Goal: Communication & Community: Answer question/provide support

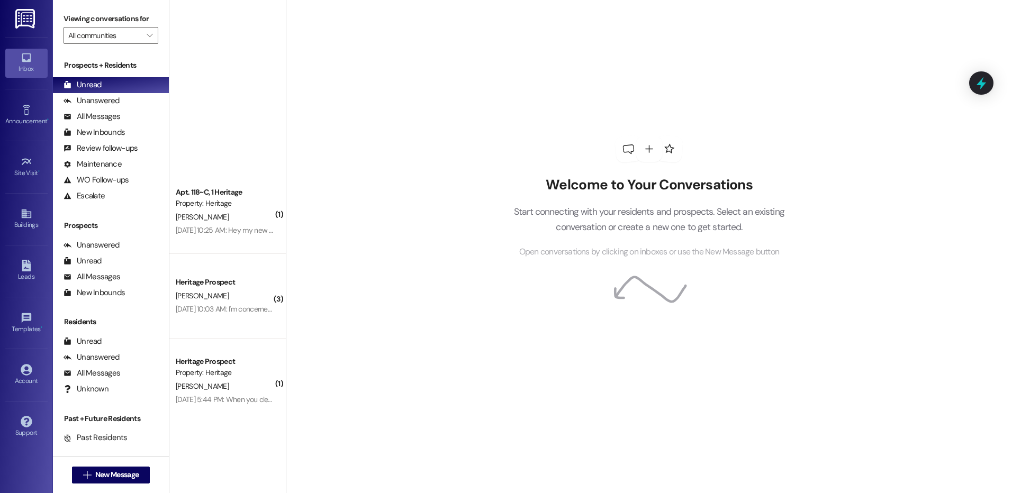
scroll to position [344, 0]
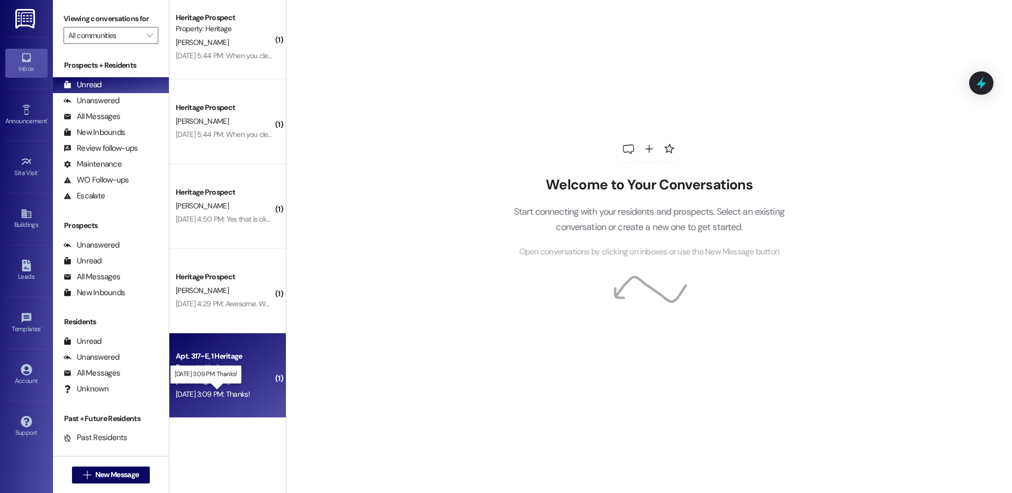
click at [237, 396] on div "[DATE] 3:09 PM: Thanks! [DATE] 3:09 PM: Thanks!" at bounding box center [213, 395] width 74 height 10
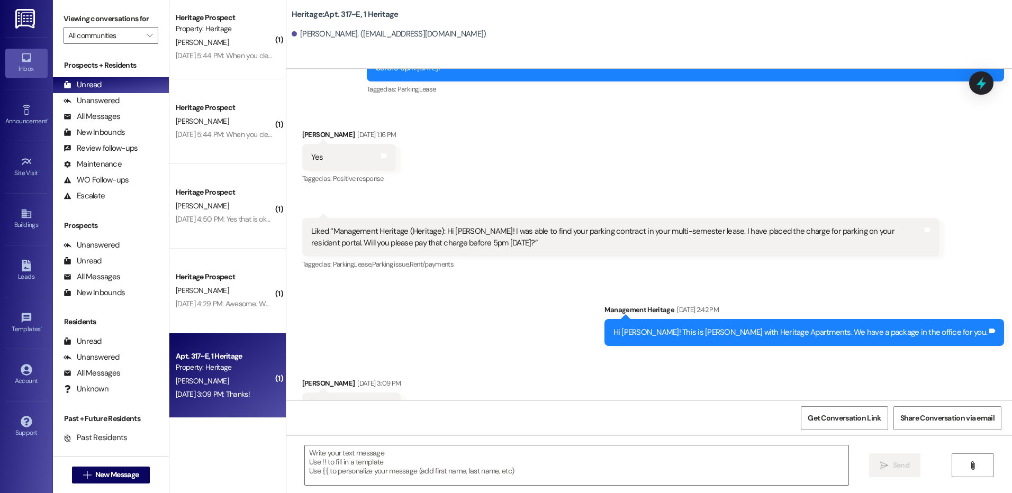
scroll to position [12453, 0]
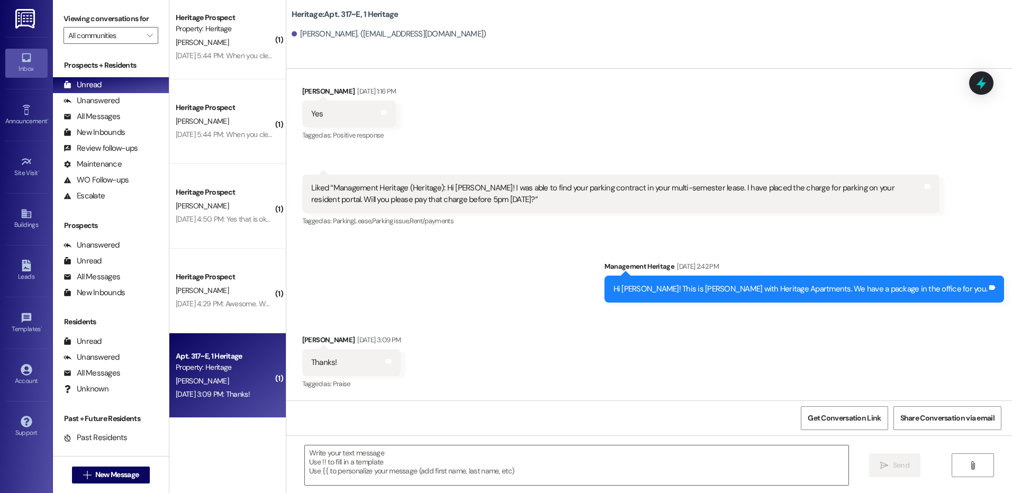
click at [244, 303] on div "[DATE] 4:29 PM: Awesome. What time do you close [DATE]? [DATE] 4:29 PM: Awesome…" at bounding box center [266, 304] width 181 height 10
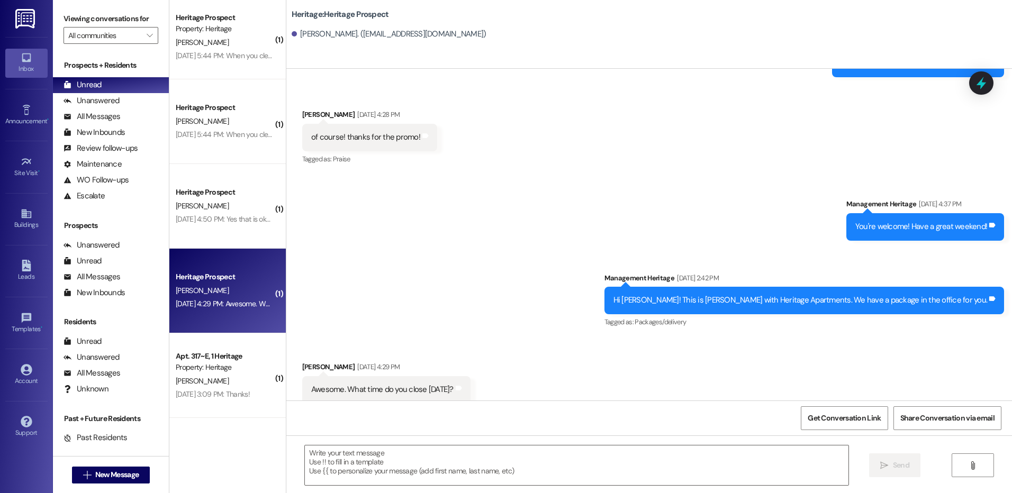
scroll to position [238, 0]
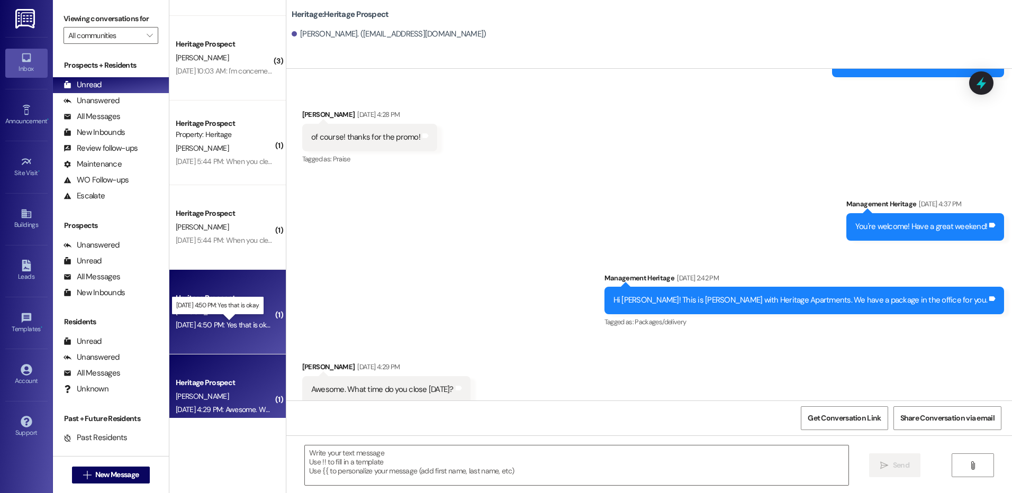
click at [224, 322] on div "[DATE] 4:50 PM: Yes that is okay. [DATE] 4:50 PM: Yes that is okay." at bounding box center [225, 325] width 99 height 10
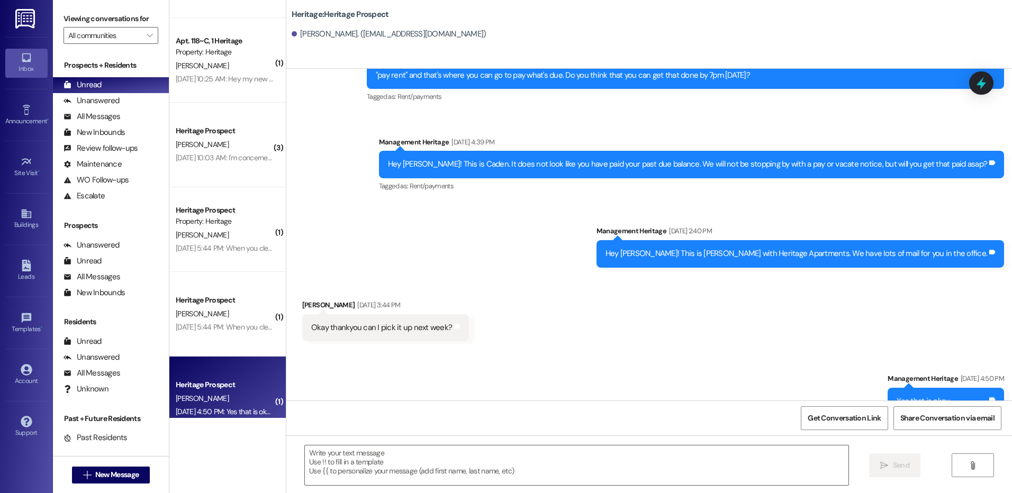
scroll to position [185, 0]
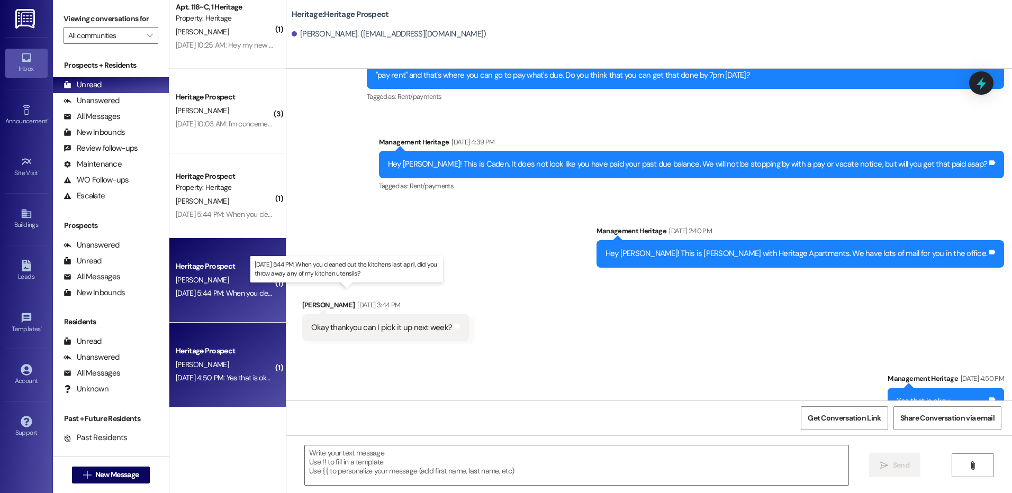
click at [230, 289] on div "[DATE] 5:44 PM: When you cleaned out the kitchens last april, did you throw awa…" at bounding box center [343, 294] width 335 height 10
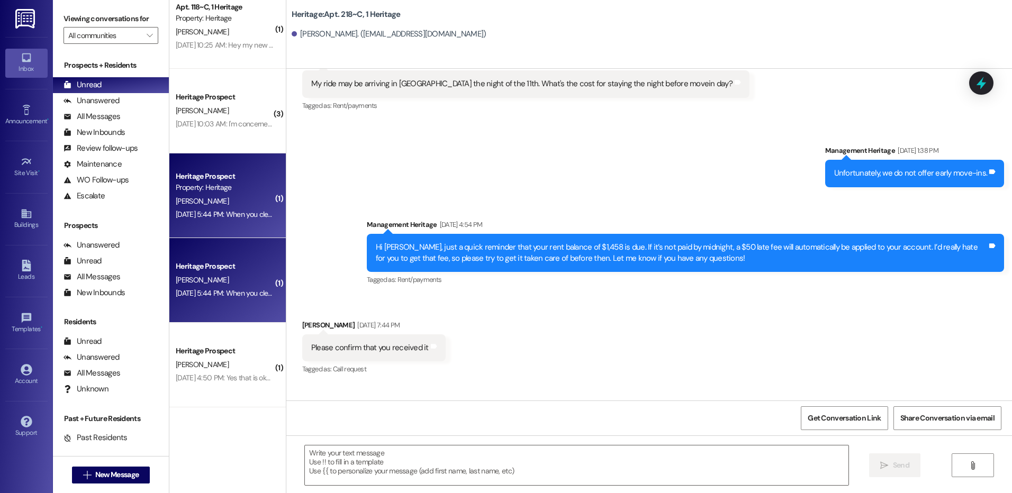
scroll to position [21912, 0]
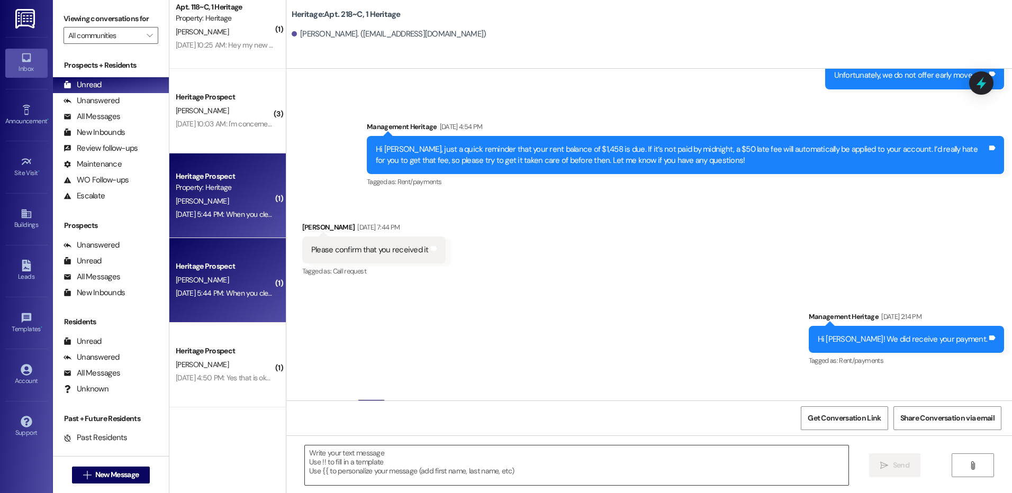
click at [402, 473] on textarea at bounding box center [576, 466] width 543 height 40
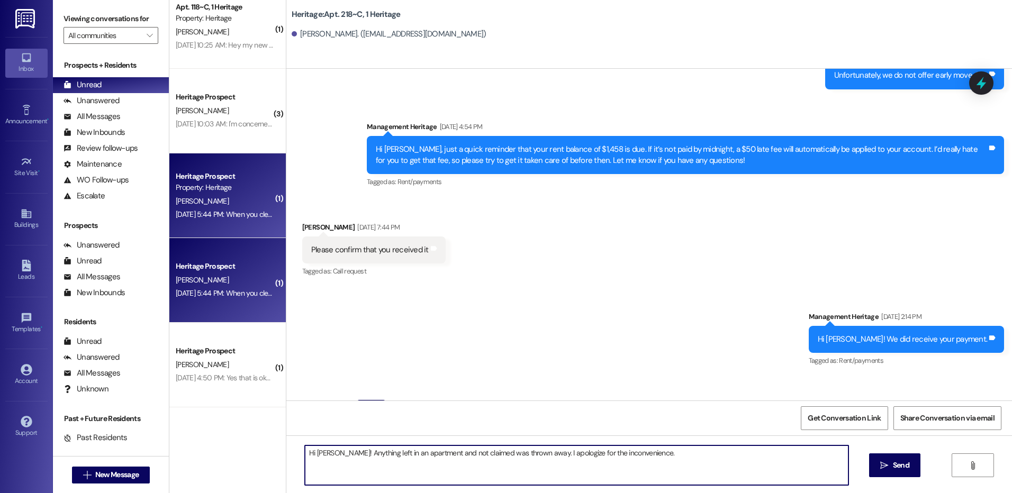
type textarea "Hi [PERSON_NAME]! Anything left in an apartment and not claimed was thrown away…"
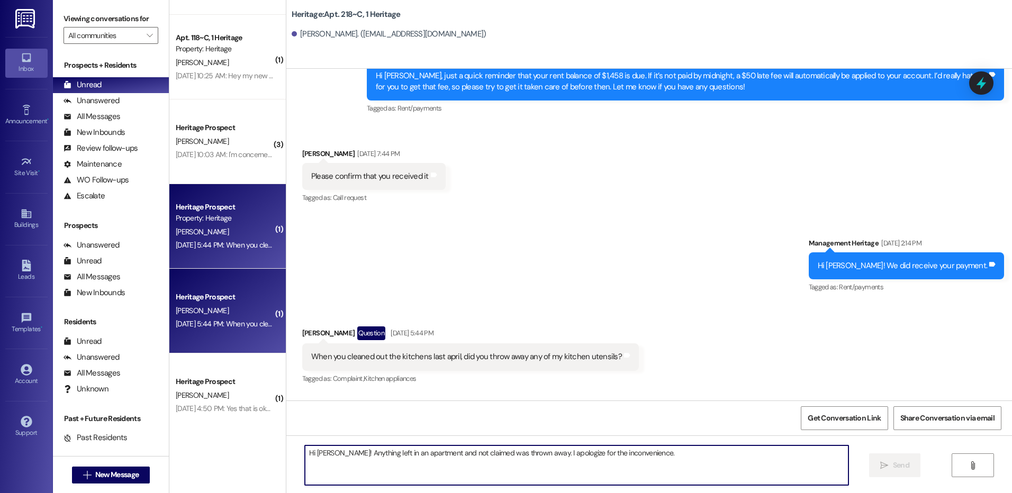
scroll to position [79, 0]
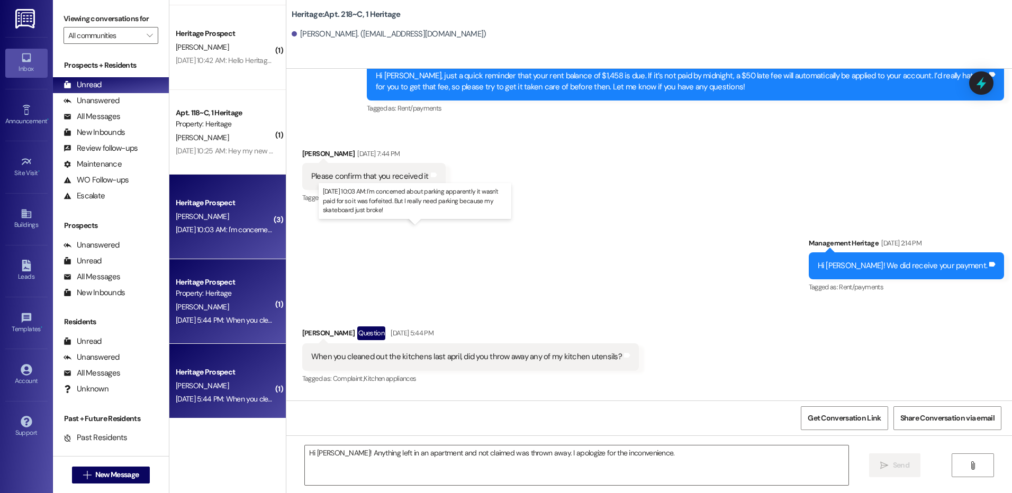
click at [256, 231] on div "[DATE] 10:03 AM: I'm concerned about parking apparently it wasn't paid for so i…" at bounding box center [412, 230] width 472 height 10
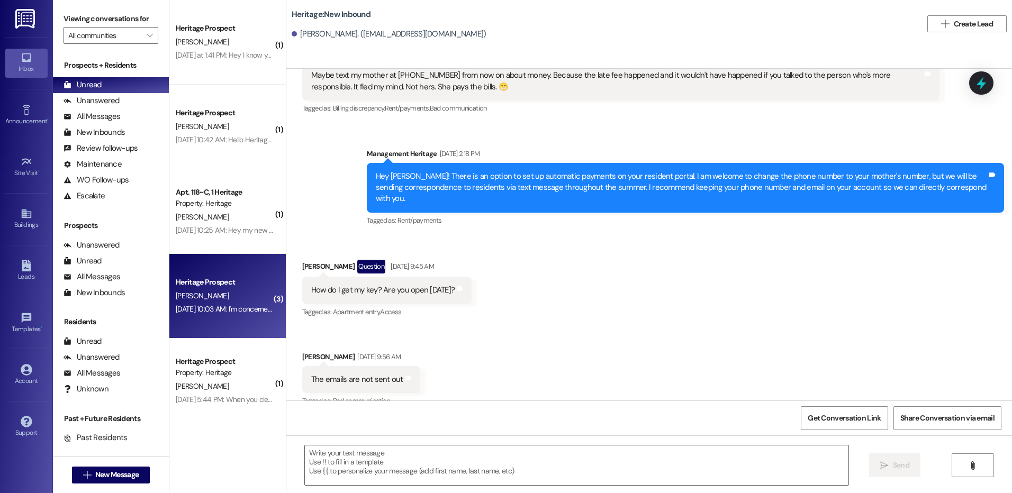
scroll to position [2203, 0]
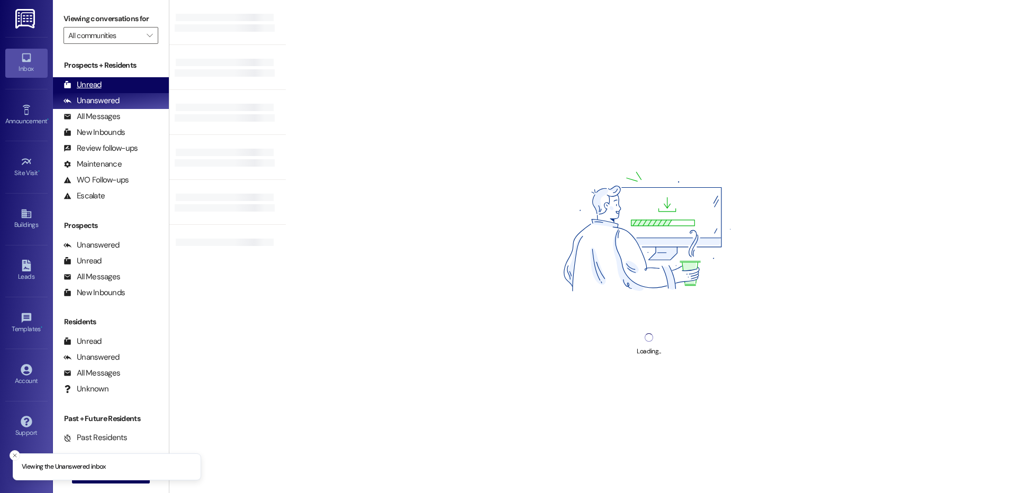
click at [92, 85] on div "Unread" at bounding box center [83, 84] width 38 height 11
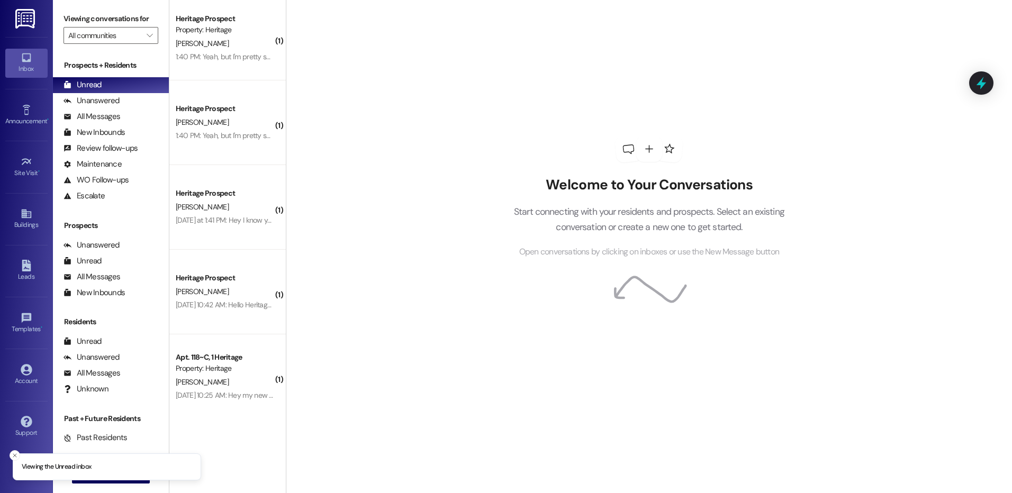
scroll to position [5, 0]
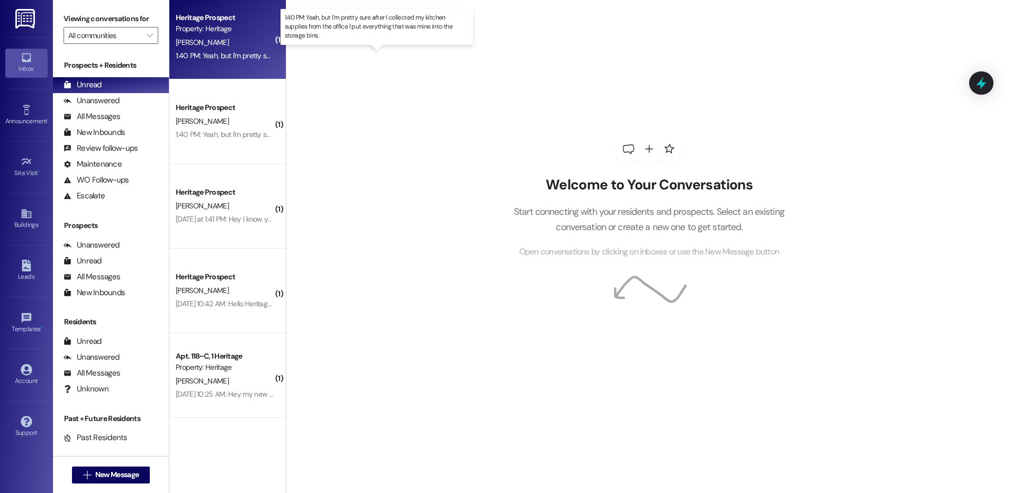
click at [216, 59] on div "1:40 PM: Yeah, but I'm pretty sure after I collected my kitchen supplies from t…" at bounding box center [386, 56] width 420 height 10
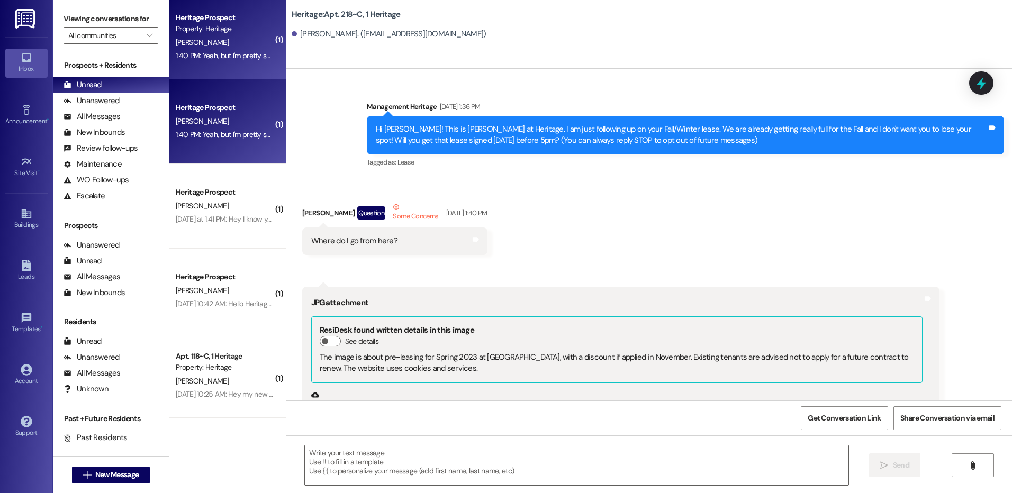
scroll to position [22075, 0]
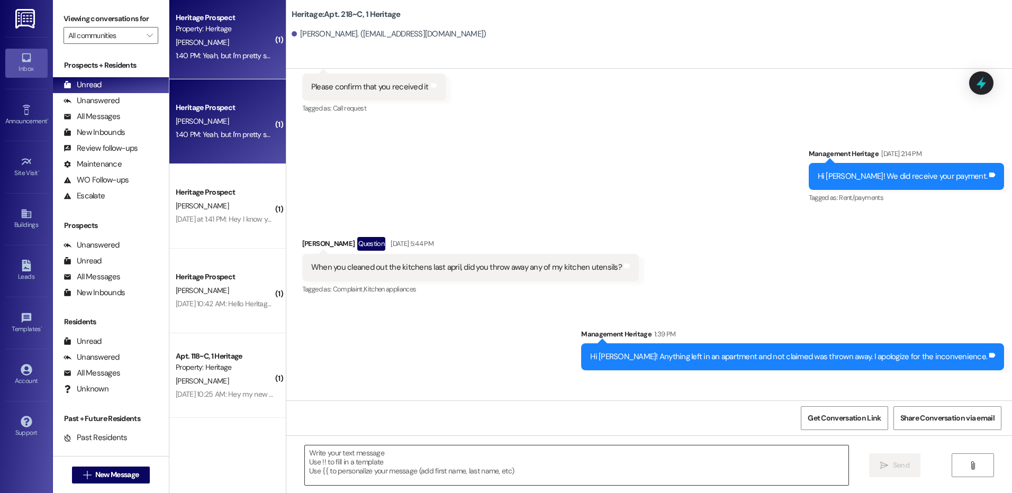
click at [378, 474] on textarea at bounding box center [576, 466] width 543 height 40
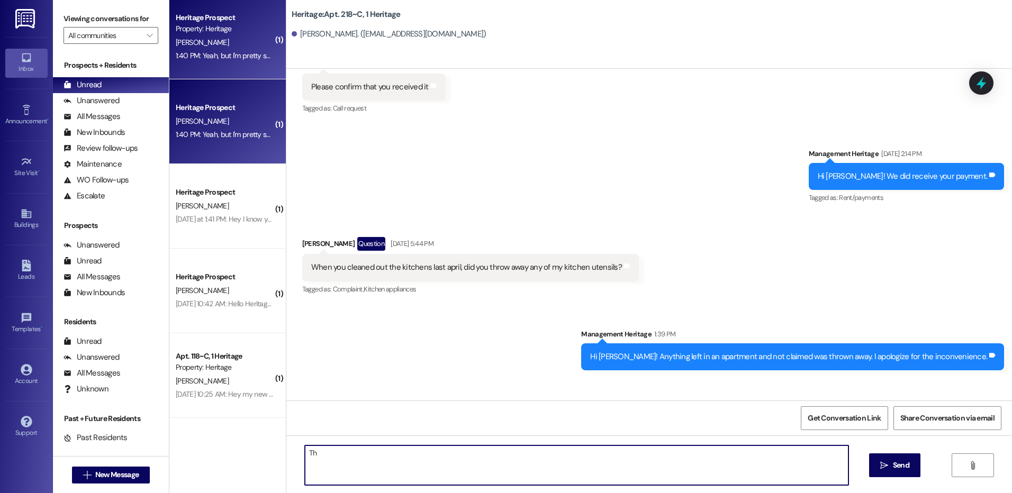
type textarea "T"
click at [371, 448] on textarea "If that is the case, your belongs would be in storage. We did not throw anythin…" at bounding box center [576, 466] width 543 height 40
drag, startPoint x: 382, startPoint y: 450, endPoint x: 406, endPoint y: 455, distance: 24.4
drag, startPoint x: 389, startPoint y: 468, endPoint x: 397, endPoint y: 457, distance: 13.2
click at [389, 468] on textarea "If that is the case, your belongs would be in storage. We did not throw anythin…" at bounding box center [576, 466] width 543 height 40
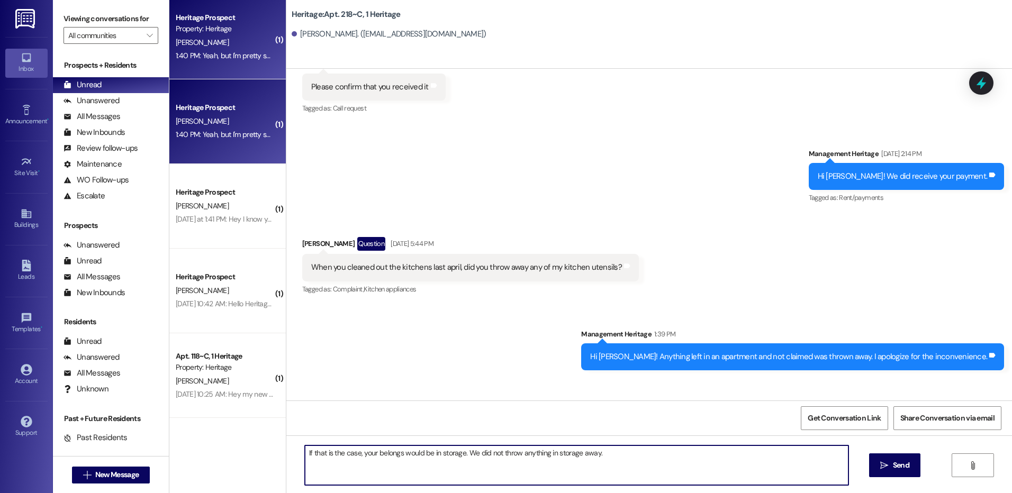
click at [395, 453] on textarea "If that is the case, your belongs would be in storage. We did not throw anythin…" at bounding box center [576, 466] width 543 height 40
type textarea "If that is the case, your belongings would be in storage. We did not throw anyt…"
click at [891, 474] on button " Send" at bounding box center [894, 466] width 51 height 24
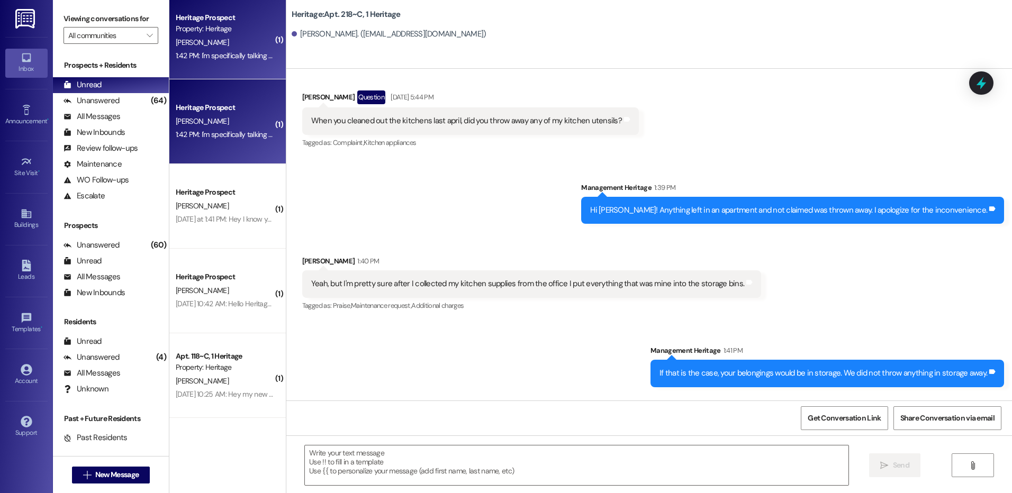
scroll to position [22222, 0]
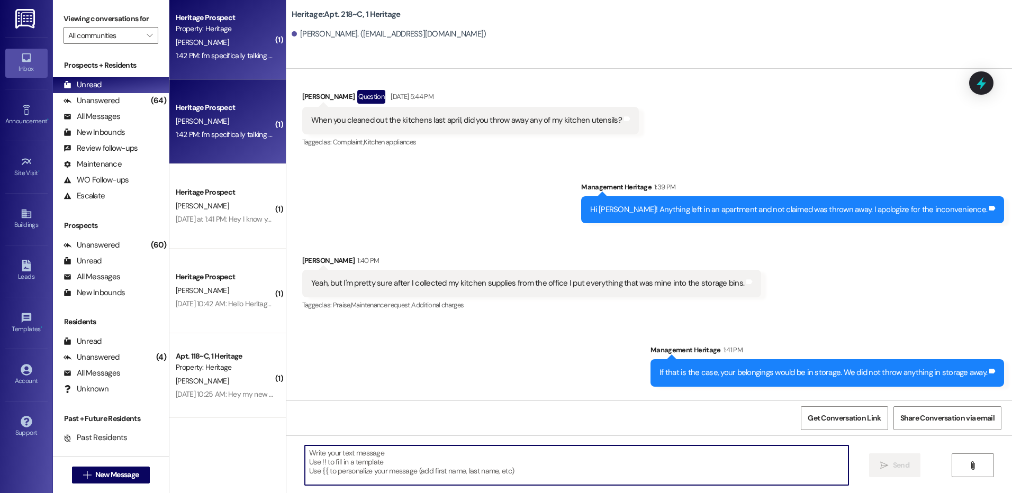
click at [464, 473] on textarea at bounding box center [576, 466] width 543 height 40
type textarea "D"
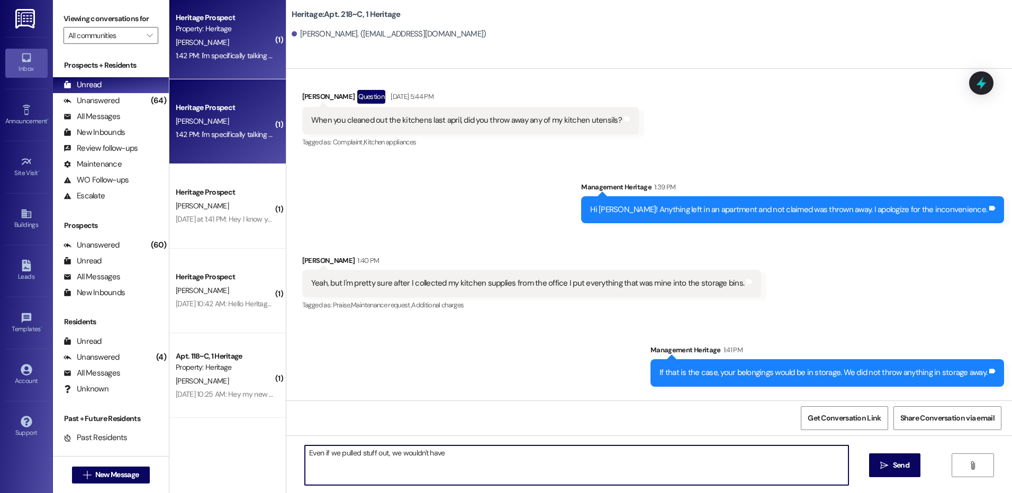
click at [461, 455] on textarea "Even if we pulled stuff out, we wouldn't have" at bounding box center [576, 466] width 543 height 40
click at [469, 452] on textarea "Even if we pulled stuff out, we wouldn't have" at bounding box center [576, 466] width 543 height 40
click at [579, 468] on textarea "Even if we pulled stuff out, we wouldn't have thrown anything away until all re…" at bounding box center [576, 466] width 543 height 40
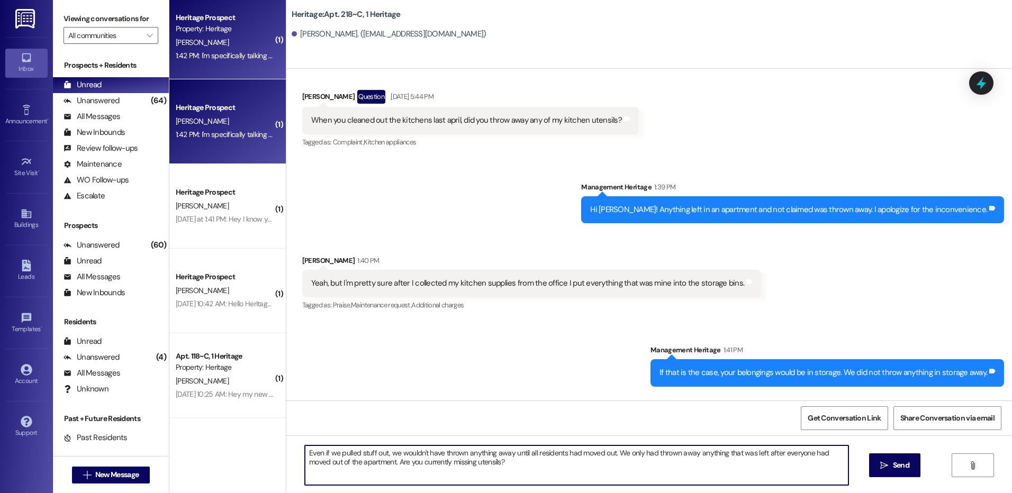
click at [490, 466] on textarea "Even if we pulled stuff out, we wouldn't have thrown anything away until all re…" at bounding box center [576, 466] width 543 height 40
click at [469, 466] on textarea "Even if we pulled stuff out, we wouldn't have thrown anything away until all re…" at bounding box center [576, 466] width 543 height 40
click at [470, 466] on textarea "Even if we pulled stuff out, we wouldn't have thrown anything away until all re…" at bounding box center [576, 466] width 543 height 40
type textarea "Even if we pulled stuff out, we wouldn't have thrown anything away until all re…"
click at [491, 465] on textarea "Even if we pulled stuff out, we wouldn't have thrown anything away until all re…" at bounding box center [576, 466] width 543 height 40
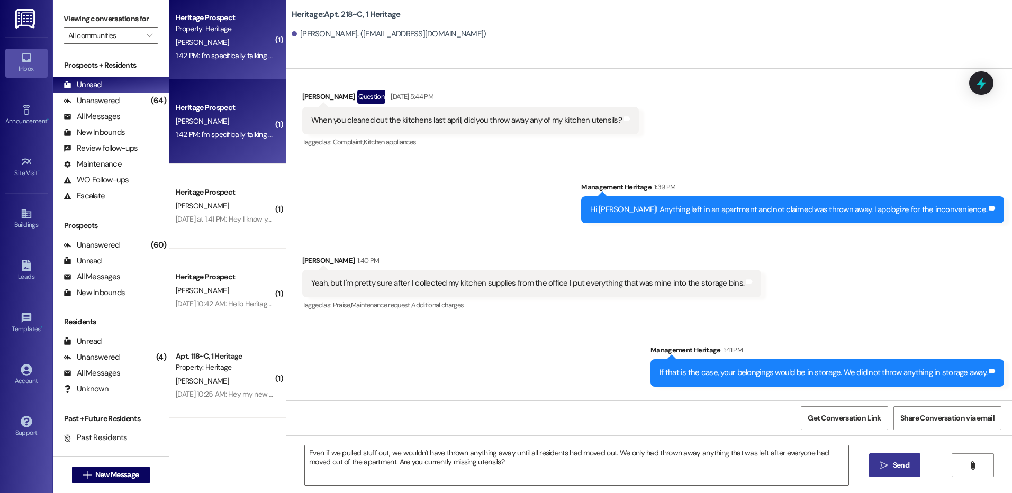
drag, startPoint x: 904, startPoint y: 470, endPoint x: 901, endPoint y: 476, distance: 6.6
click at [904, 475] on button " Send" at bounding box center [894, 466] width 51 height 24
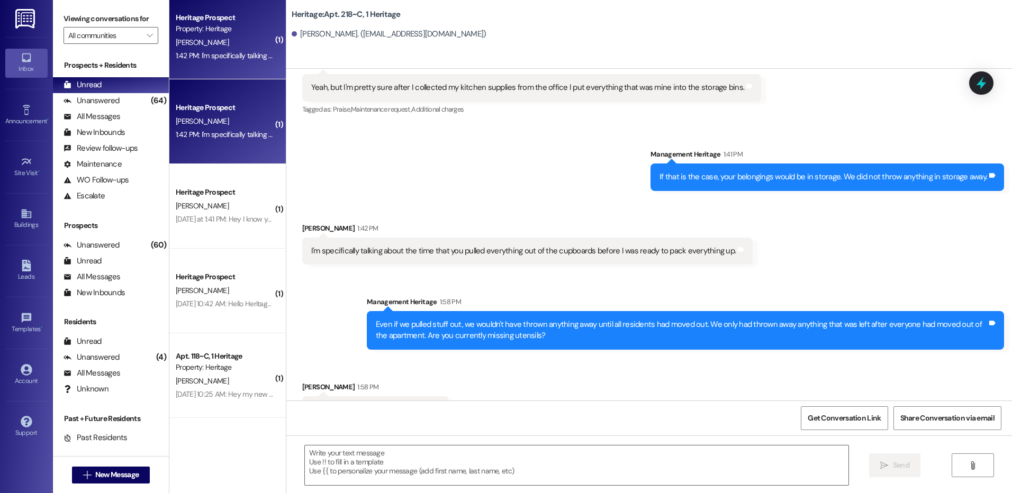
scroll to position [22455, 0]
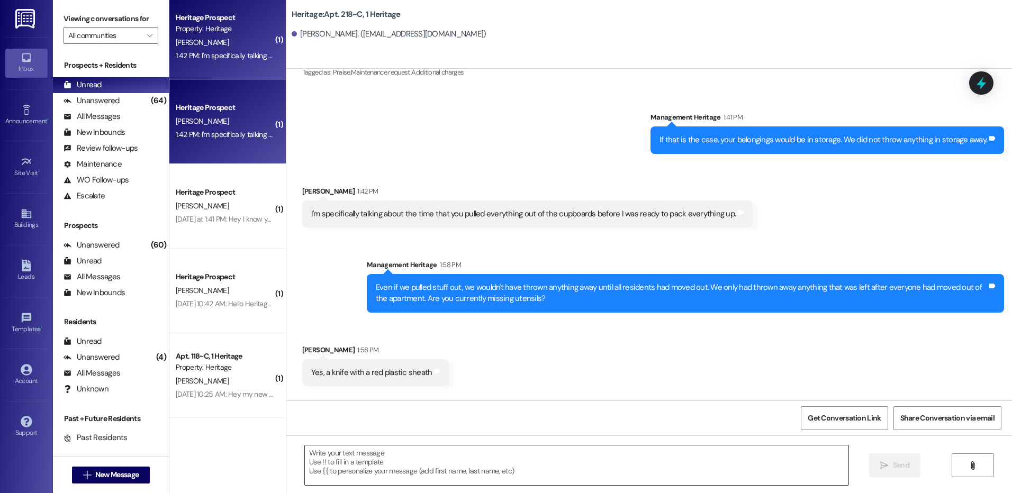
click at [384, 453] on textarea at bounding box center [576, 466] width 543 height 40
click at [433, 455] on textarea "Interesting. I do believe that if it was" at bounding box center [576, 466] width 543 height 40
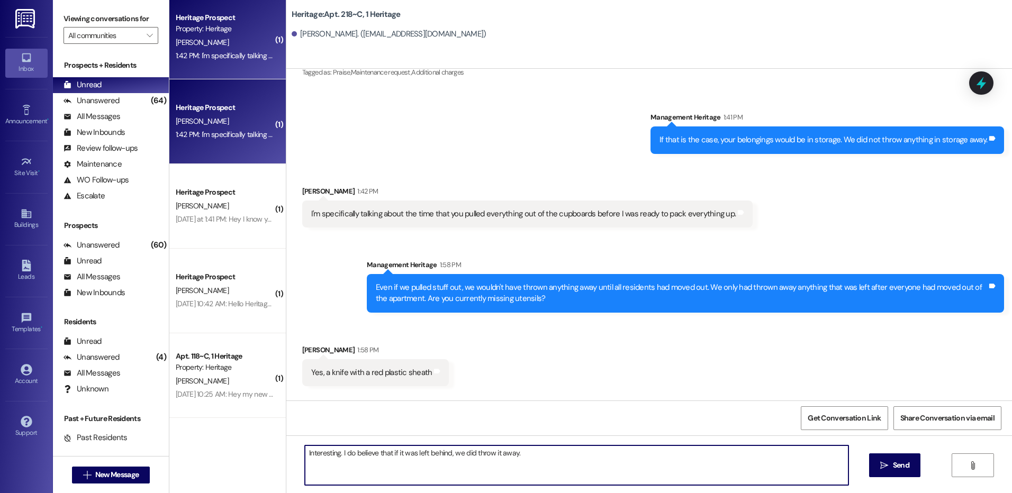
click at [545, 458] on textarea "Interesting. I do believe that if it was left behind, we did throw it away." at bounding box center [576, 466] width 543 height 40
click at [534, 453] on textarea "Interesting. I do believe that if it was left behind, we did throw it away." at bounding box center [576, 466] width 543 height 40
click at [516, 456] on textarea "Interesting. I do believe that if it was left behind, we did throw it away." at bounding box center [576, 466] width 543 height 40
click at [534, 454] on textarea "Interesting. I do believe that if it was left behind, we did throw it away." at bounding box center [576, 466] width 543 height 40
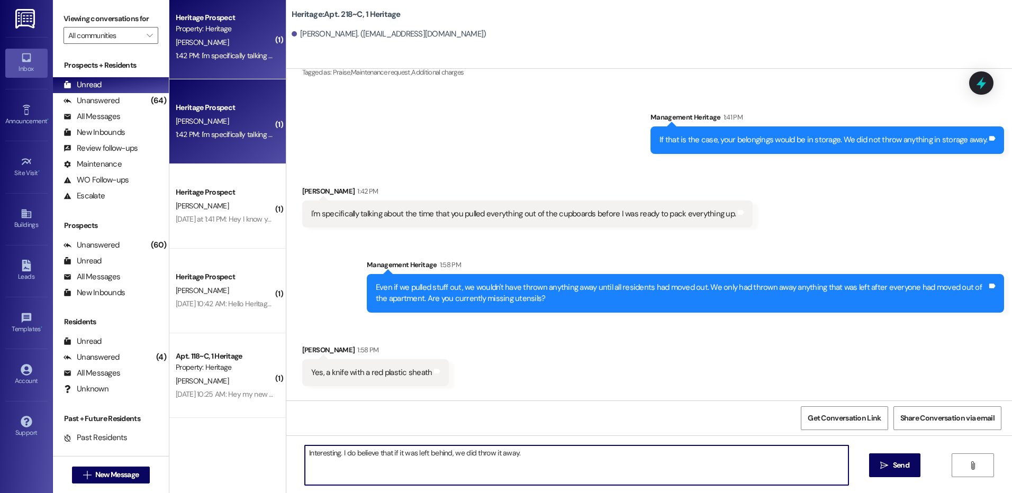
click at [492, 457] on textarea "Interesting. I do believe that if it was left behind, we did throw it away." at bounding box center [576, 466] width 543 height 40
click at [525, 450] on textarea "Interesting. I do believe that if it was left behind, we did throw it away." at bounding box center [576, 466] width 543 height 40
click at [518, 453] on textarea "Interesting. I do believe that if it was left behind, we did throw it away." at bounding box center [576, 466] width 543 height 40
click at [525, 457] on textarea "Interesting. I do believe that if it was left behind, we did throw it away." at bounding box center [576, 466] width 543 height 40
type textarea "Interesting. I do believe that if it was left behind, we did throw it away. I a…"
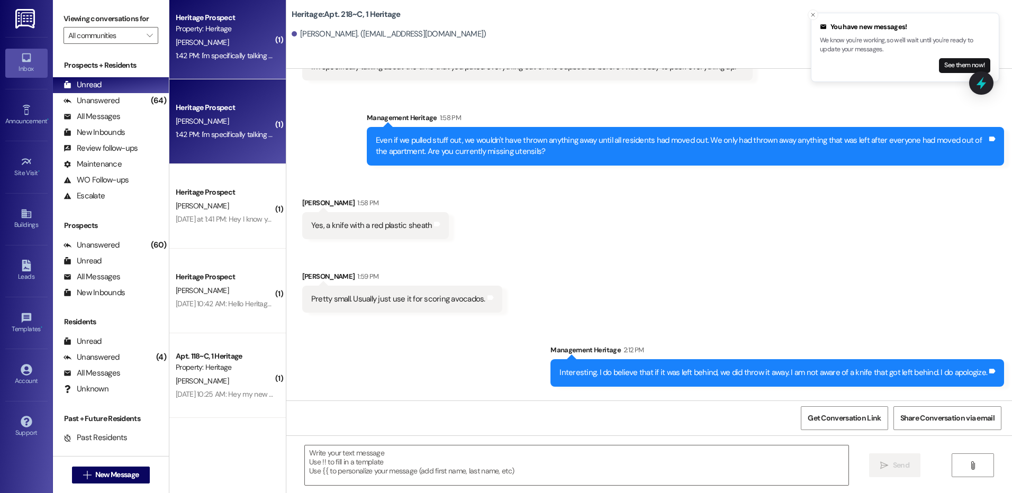
scroll to position [22603, 0]
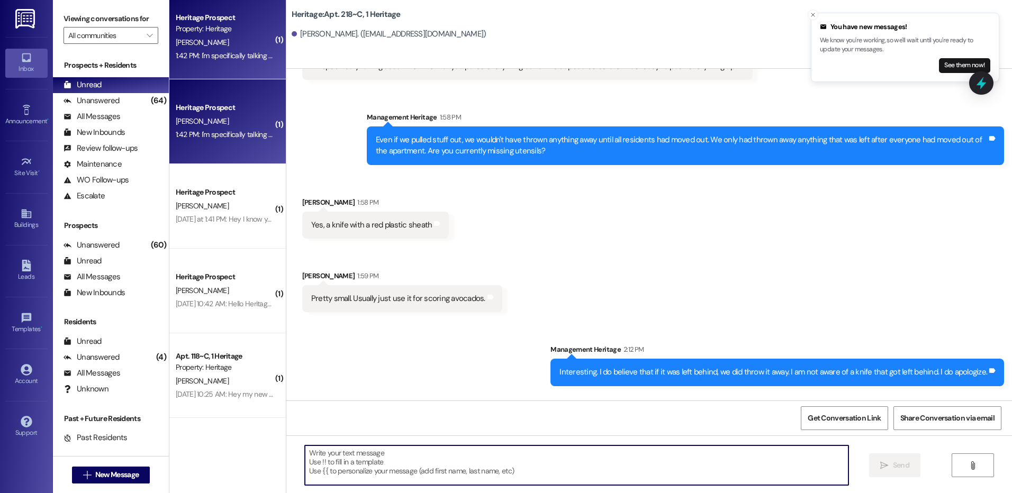
click at [342, 477] on textarea at bounding box center [576, 466] width 543 height 40
type textarea "E"
type textarea "o"
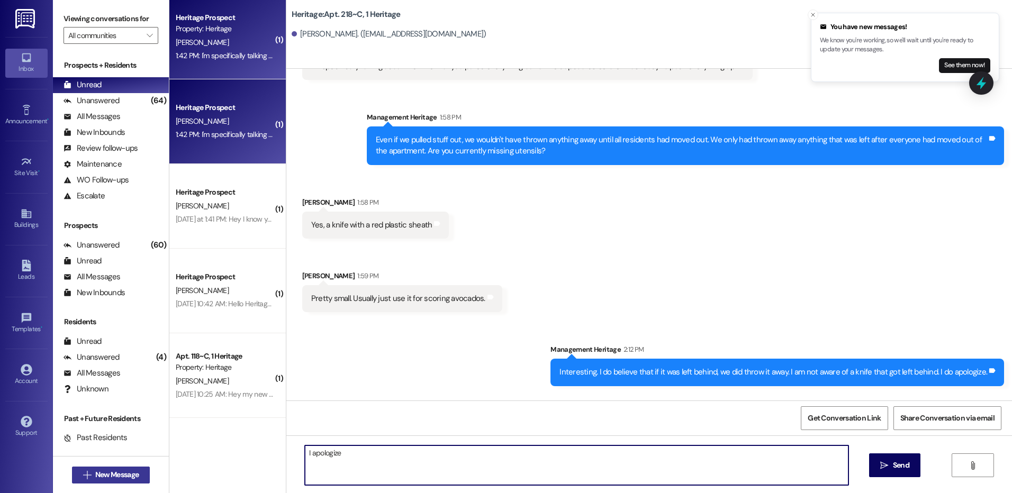
click at [117, 478] on span "New Message" at bounding box center [116, 475] width 43 height 11
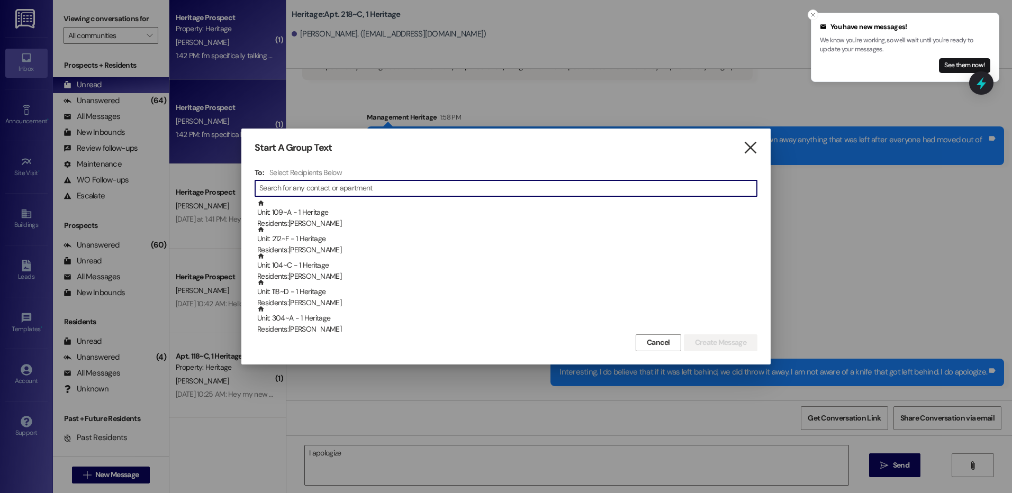
click at [752, 146] on icon "" at bounding box center [750, 147] width 14 height 11
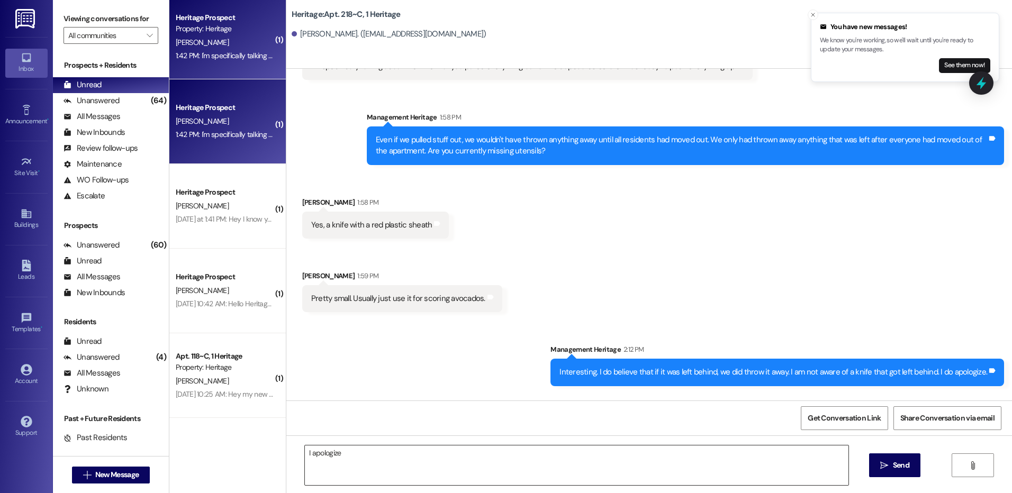
click at [370, 453] on textarea "I apologize" at bounding box center [576, 466] width 543 height 40
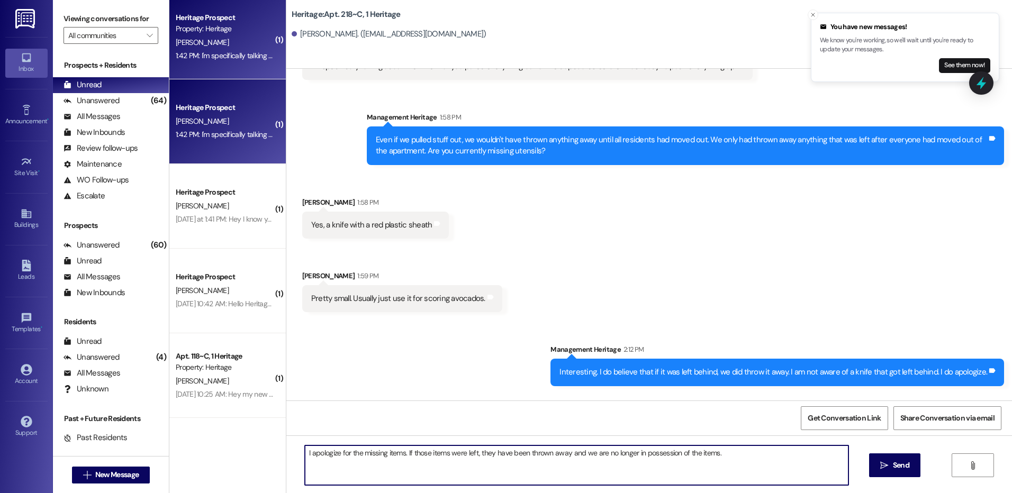
click at [724, 457] on textarea "I apologize for the missing items. If those items were left, they have been thr…" at bounding box center [576, 466] width 543 height 40
type textarea "I apologize for the missing items. If those items were left, they have been thr…"
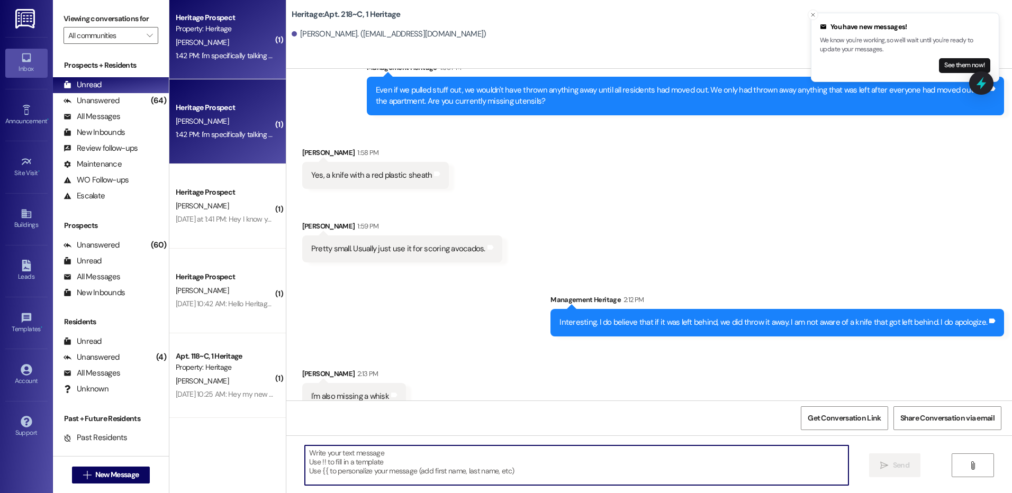
scroll to position [22677, 0]
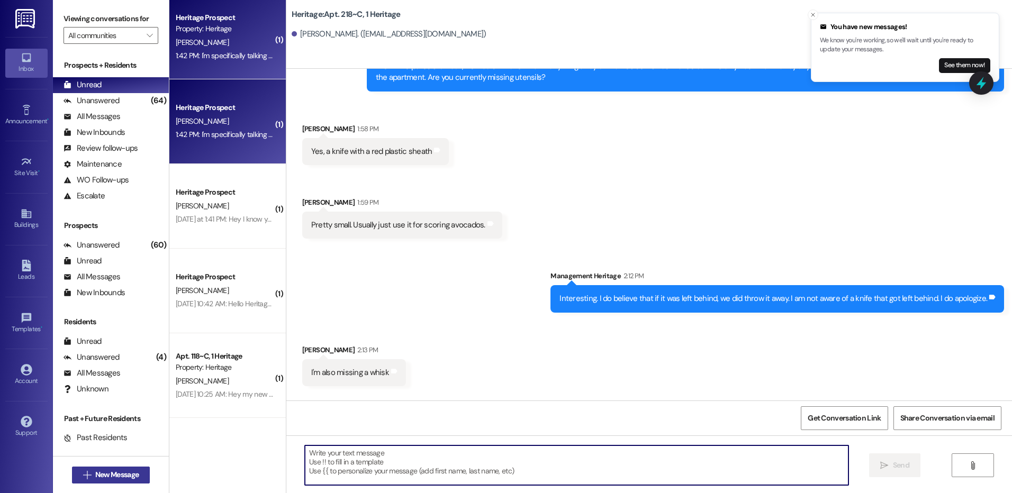
click at [120, 472] on span "New Message" at bounding box center [116, 475] width 43 height 11
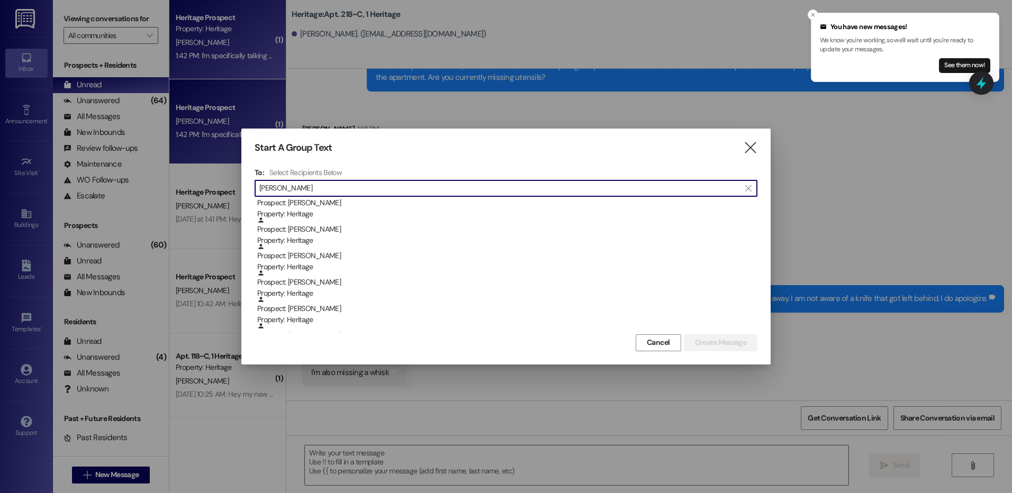
scroll to position [106, 0]
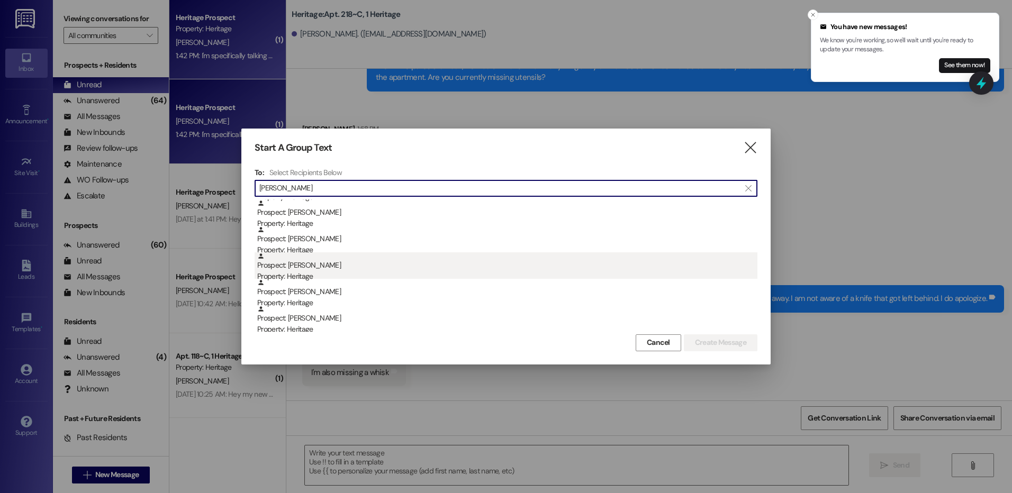
type input "thomas"
click at [346, 256] on div "Prospect: Isaac Thomas Property: Heritage" at bounding box center [507, 268] width 500 height 30
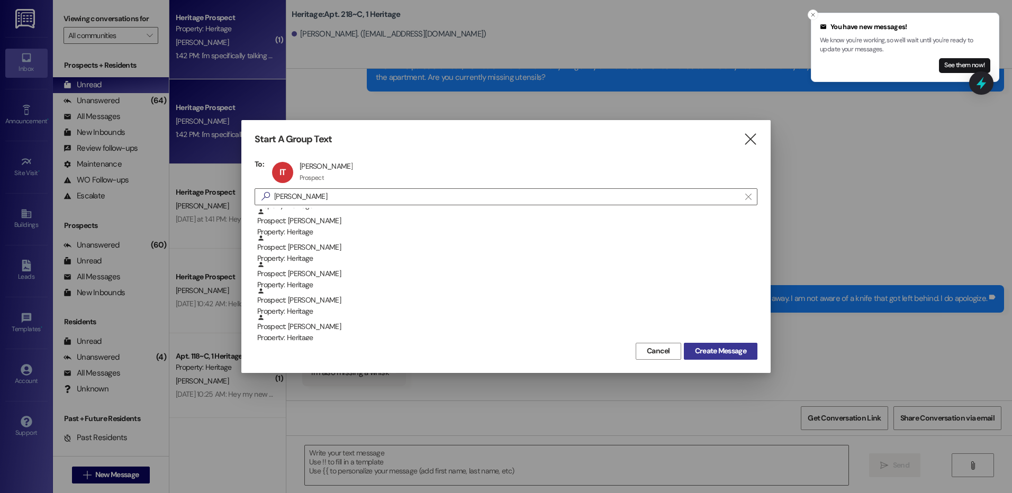
click at [705, 347] on span "Create Message" at bounding box center [720, 351] width 51 height 11
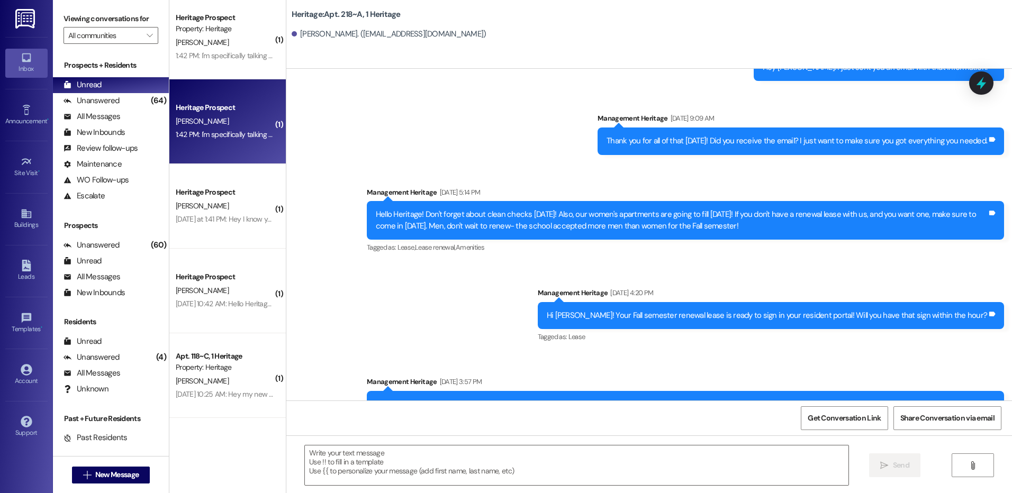
scroll to position [2663, 0]
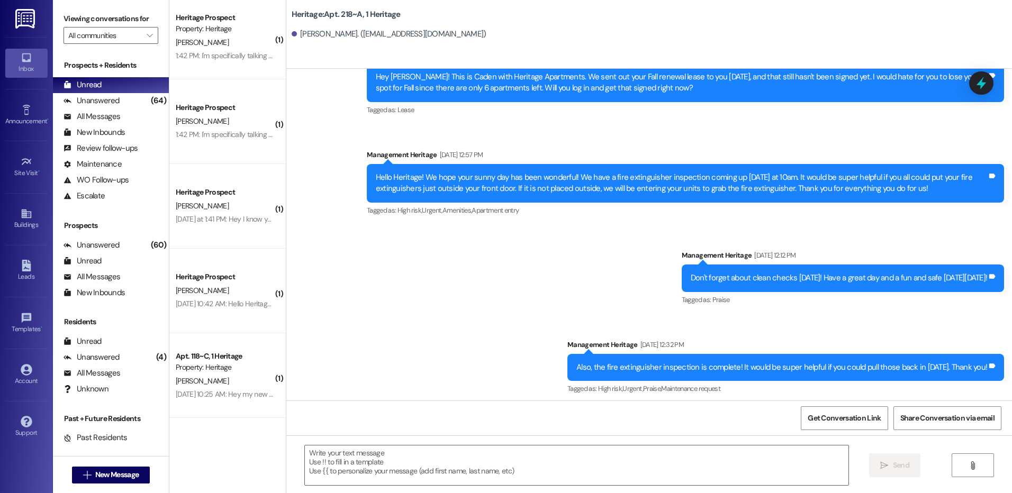
drag, startPoint x: 222, startPoint y: 53, endPoint x: 385, endPoint y: 100, distance: 170.1
click at [222, 53] on div "1:42 PM: I'm specifically talking about the time that you pulled everything out…" at bounding box center [384, 56] width 417 height 10
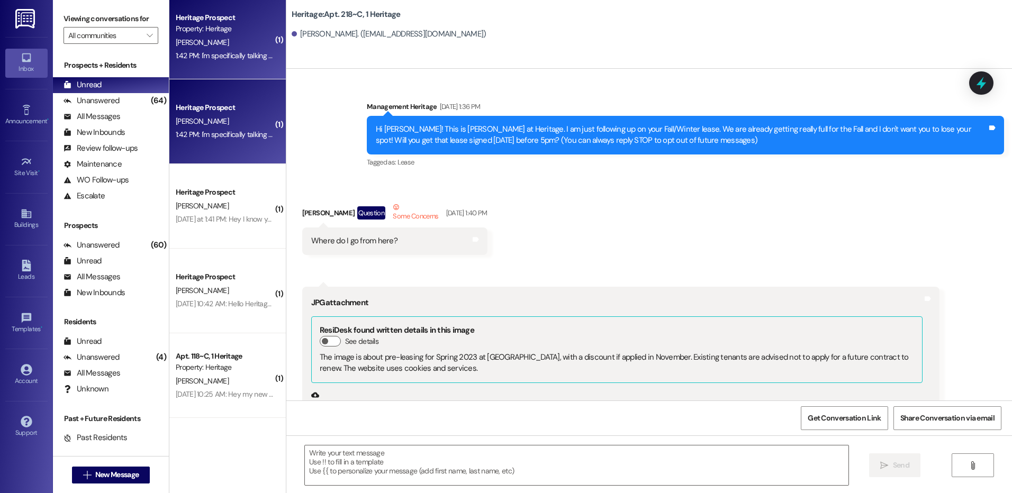
scroll to position [22735, 0]
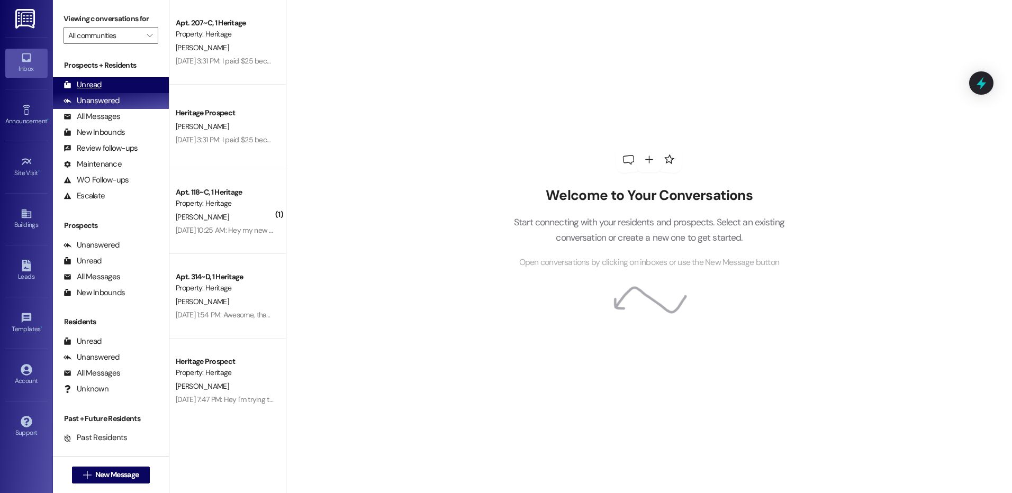
click at [79, 81] on div "Unread" at bounding box center [83, 84] width 38 height 11
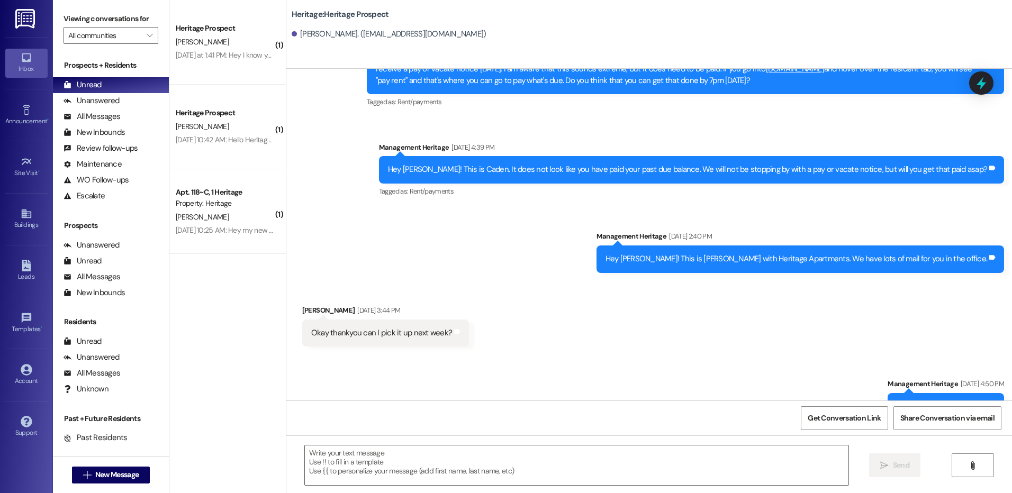
scroll to position [9401, 0]
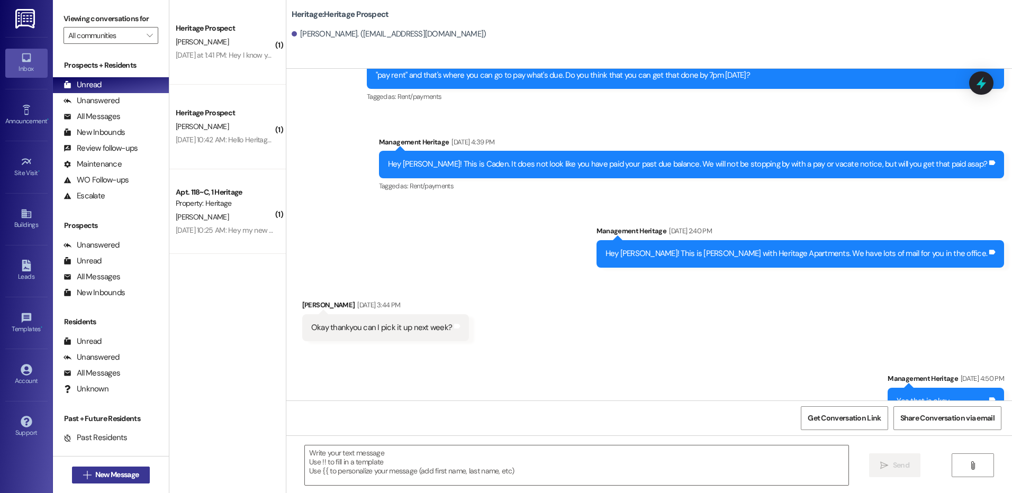
click at [128, 480] on span "New Message" at bounding box center [116, 475] width 43 height 11
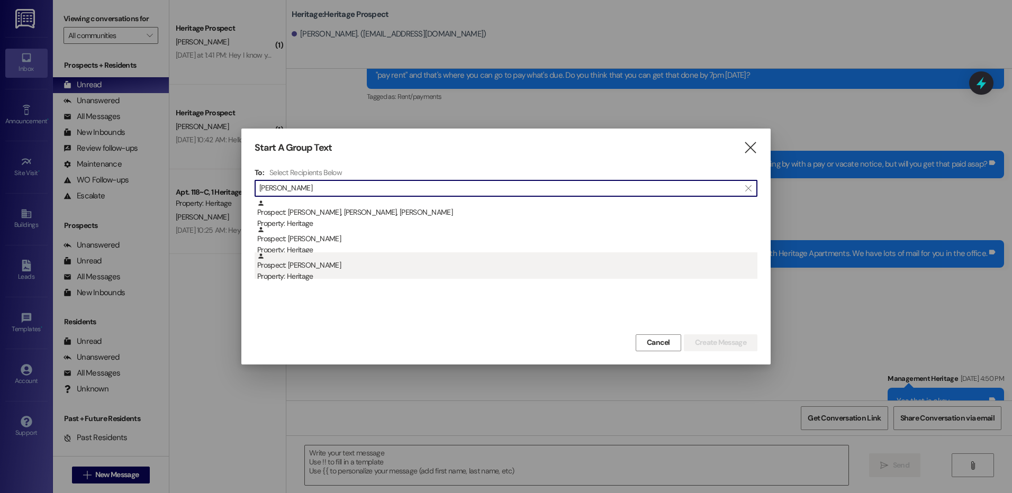
type input "powel"
click at [401, 262] on div "Prospect: Lacy Powell Property: Heritage" at bounding box center [507, 268] width 500 height 30
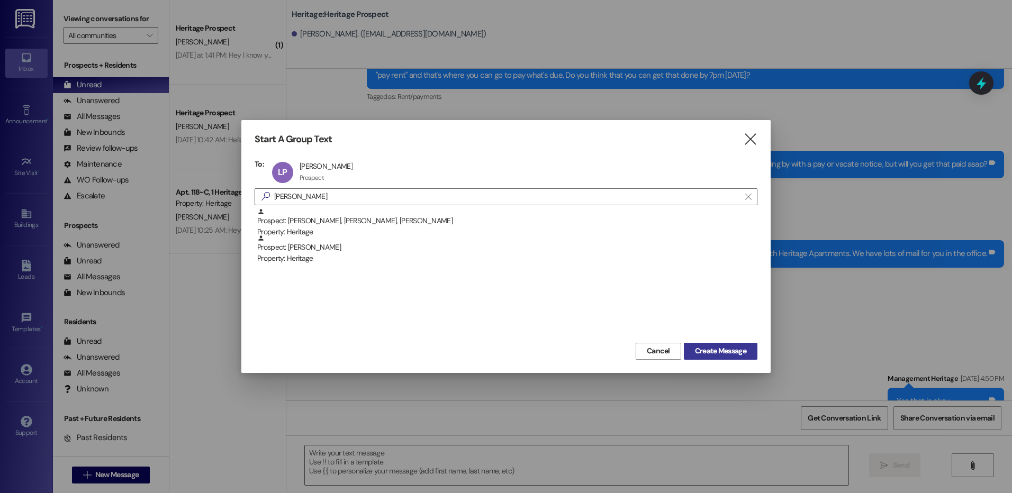
click at [702, 347] on span "Create Message" at bounding box center [720, 351] width 51 height 11
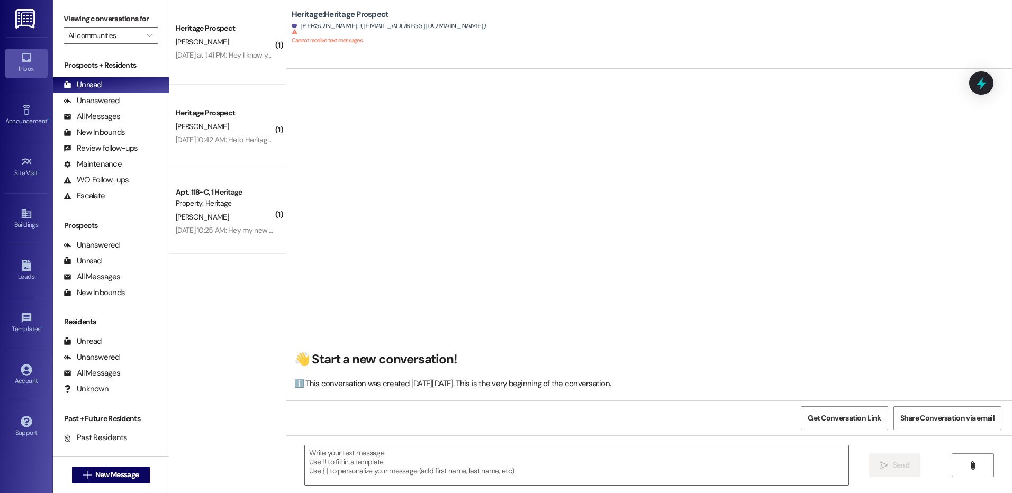
scroll to position [0, 0]
click at [107, 474] on span "New Message" at bounding box center [116, 475] width 43 height 11
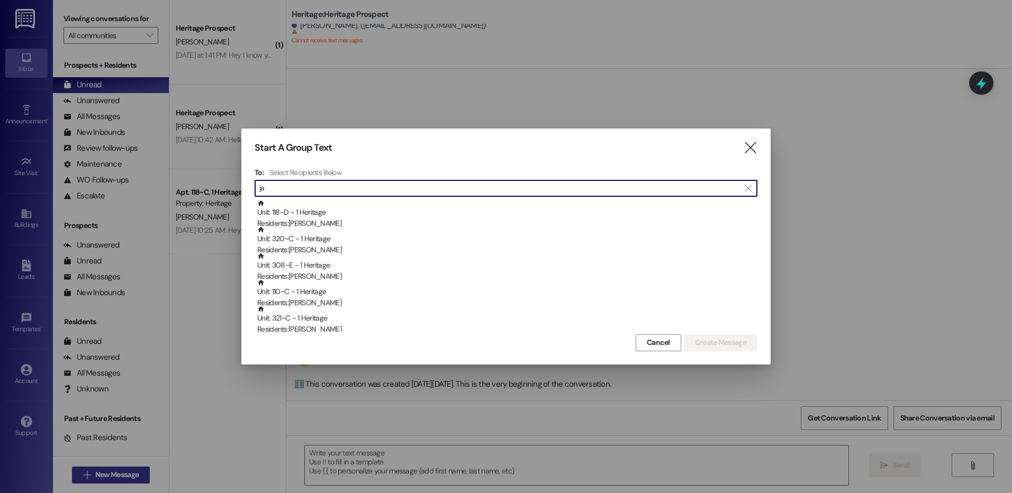
type input "j"
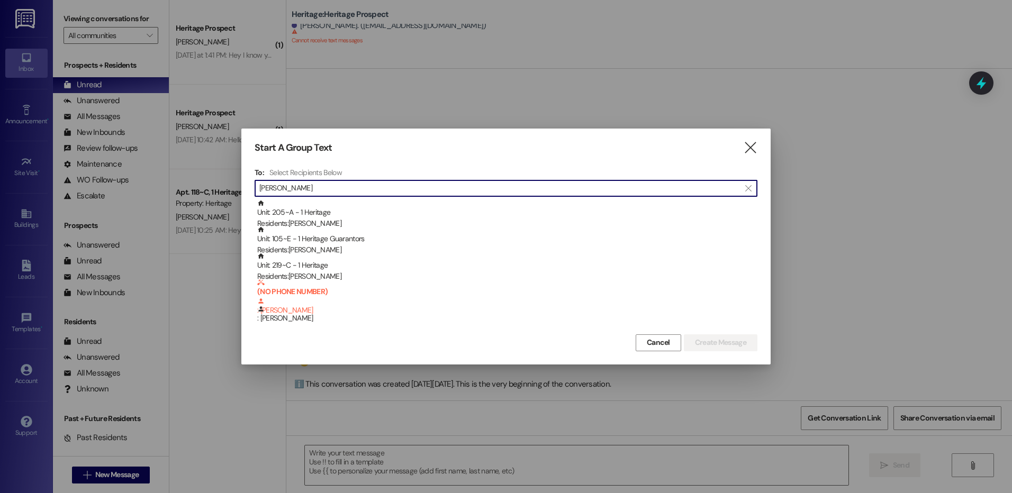
drag, startPoint x: 301, startPoint y: 188, endPoint x: 259, endPoint y: 189, distance: 42.4
click at [259, 189] on div " john " at bounding box center [506, 188] width 503 height 17
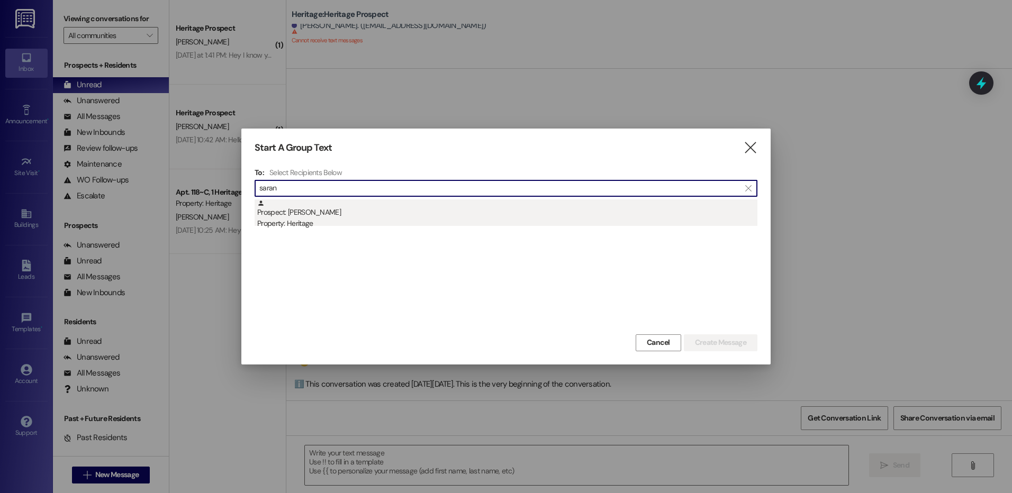
type input "saran"
click at [335, 211] on div "Prospect: Saransh John Property: Heritage" at bounding box center [507, 215] width 500 height 30
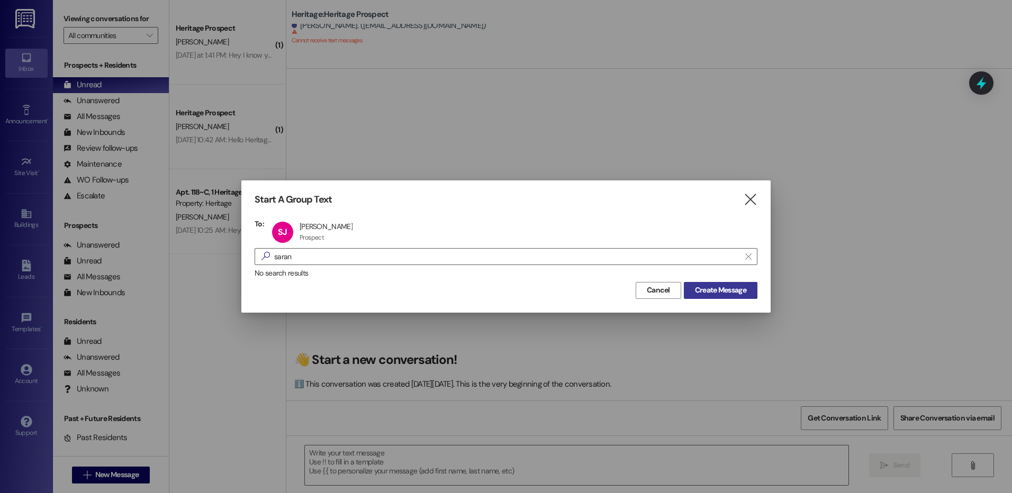
click at [715, 287] on span "Create Message" at bounding box center [720, 290] width 51 height 11
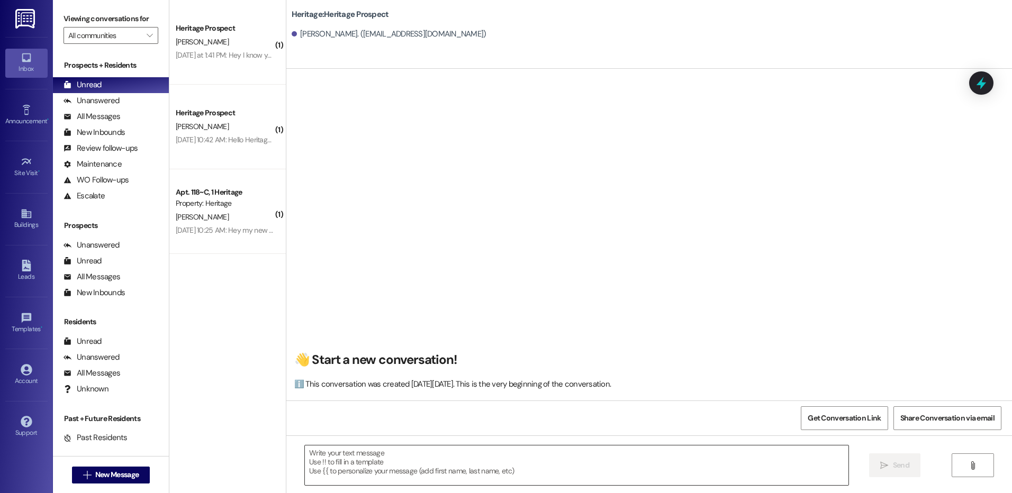
click at [361, 469] on textarea at bounding box center [576, 466] width 543 height 40
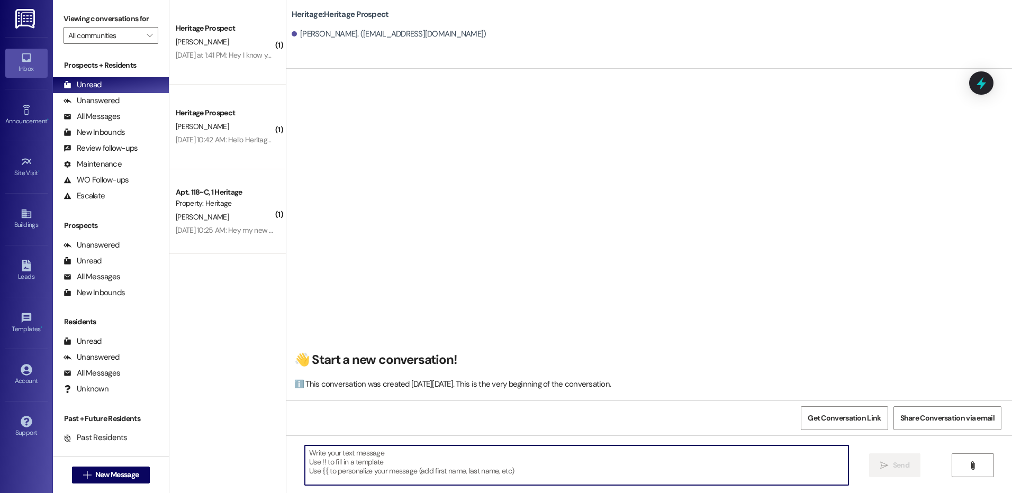
paste textarea "Hey ___. This is Paige at Heritage Apartments. Thank you for looking into our a…"
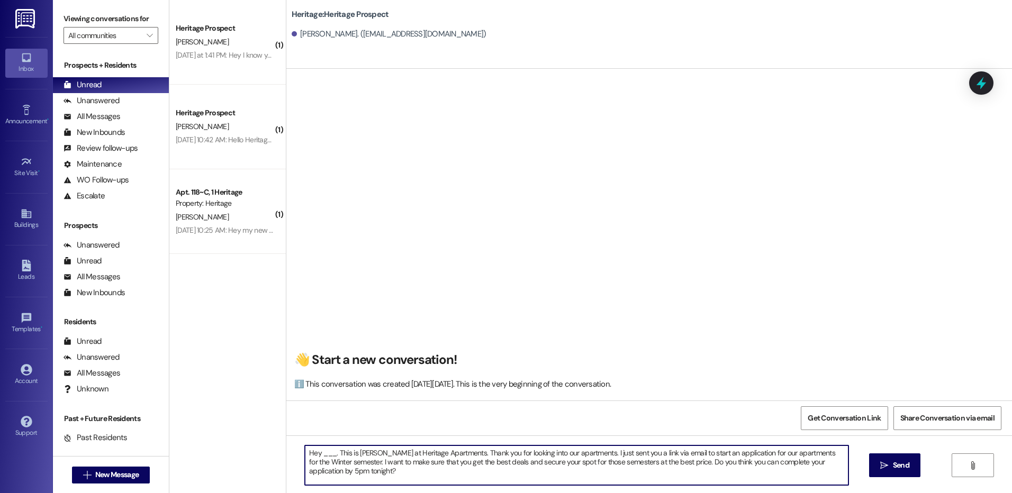
click at [321, 448] on textarea "Hey ___. This is Paige at Heritage Apartments. Thank you for looking into our a…" at bounding box center [576, 466] width 543 height 40
click at [321, 448] on textarea "Hey John. This is Paige at Heritage Apartments. Thank you for looking into our …" at bounding box center [576, 466] width 543 height 40
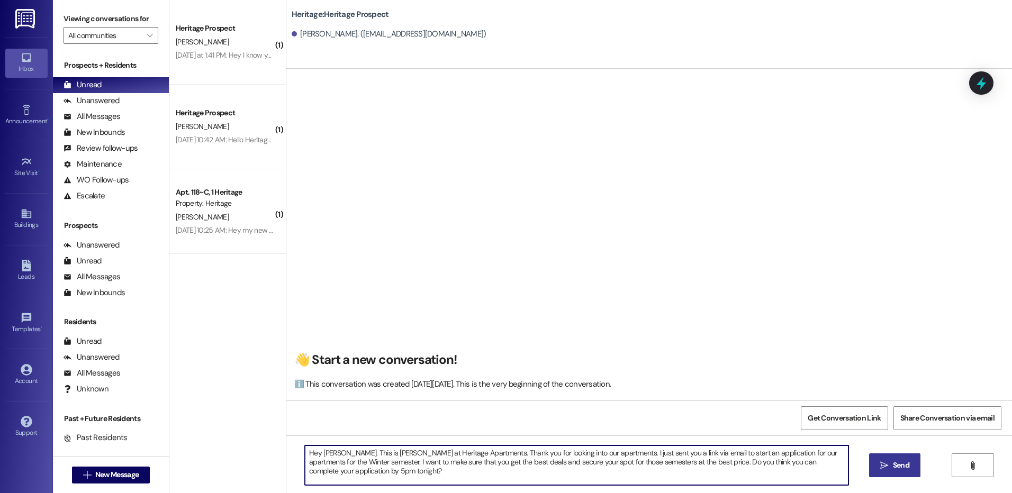
type textarea "Hey John. This is Paige at Heritage Apartments. Thank you for looking into our …"
click at [884, 470] on span " Send" at bounding box center [894, 465] width 33 height 11
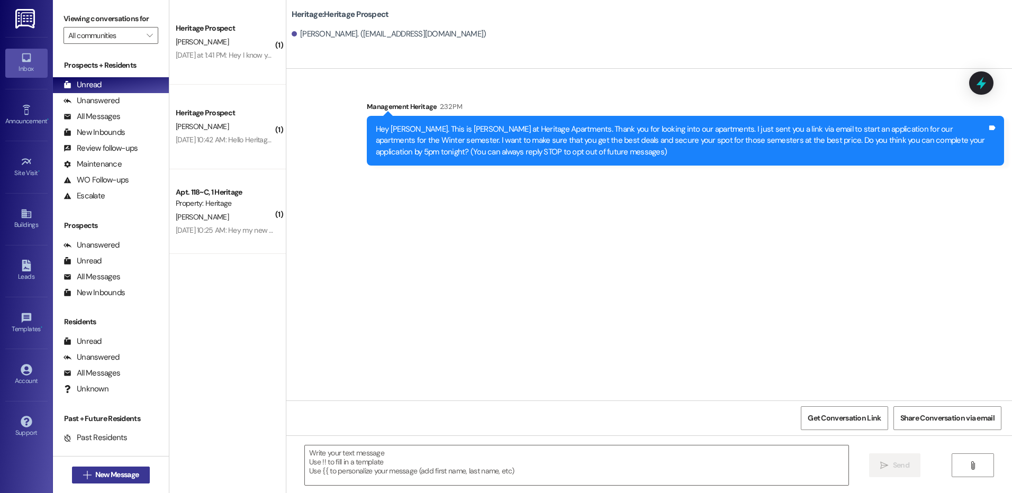
click at [131, 476] on span "New Message" at bounding box center [116, 475] width 43 height 11
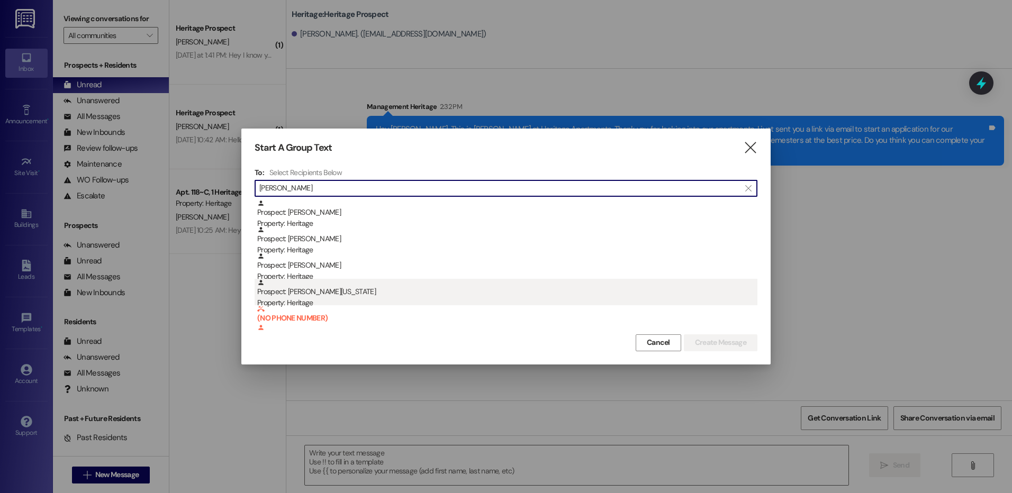
type input "anthony"
click at [359, 299] on div "Property: Heritage" at bounding box center [507, 303] width 500 height 11
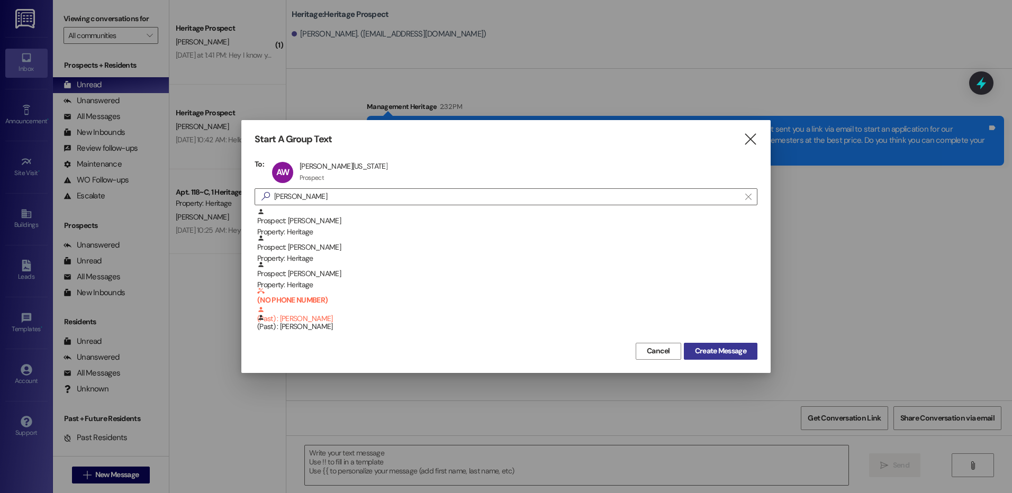
drag, startPoint x: 706, startPoint y: 348, endPoint x: 694, endPoint y: 356, distance: 15.0
click at [707, 348] on span "Create Message" at bounding box center [720, 351] width 51 height 11
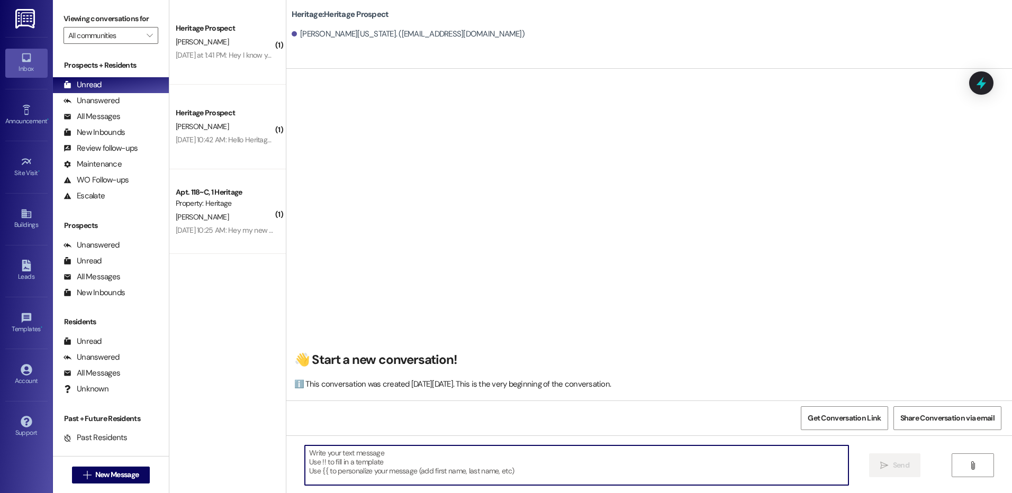
click at [371, 474] on textarea at bounding box center [576, 466] width 543 height 40
paste textarea "Hey John. This is Paige at Heritage Apartments. Thank you for looking into our …"
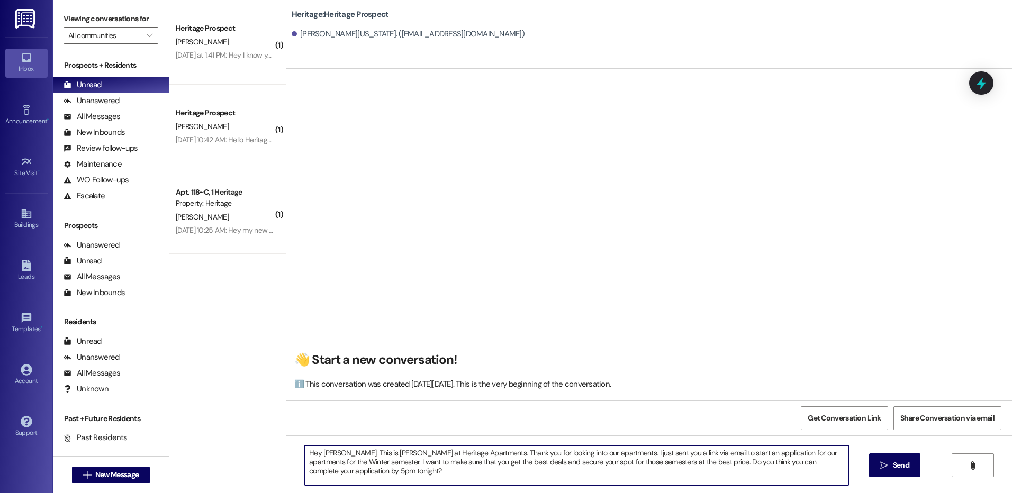
click at [320, 452] on textarea "Hey John. This is Paige at Heritage Apartments. Thank you for looking into our …" at bounding box center [576, 466] width 543 height 40
click at [322, 452] on textarea "Hey Anthony. This is Paige at Heritage Apartments. Thank you for looking into o…" at bounding box center [576, 466] width 543 height 40
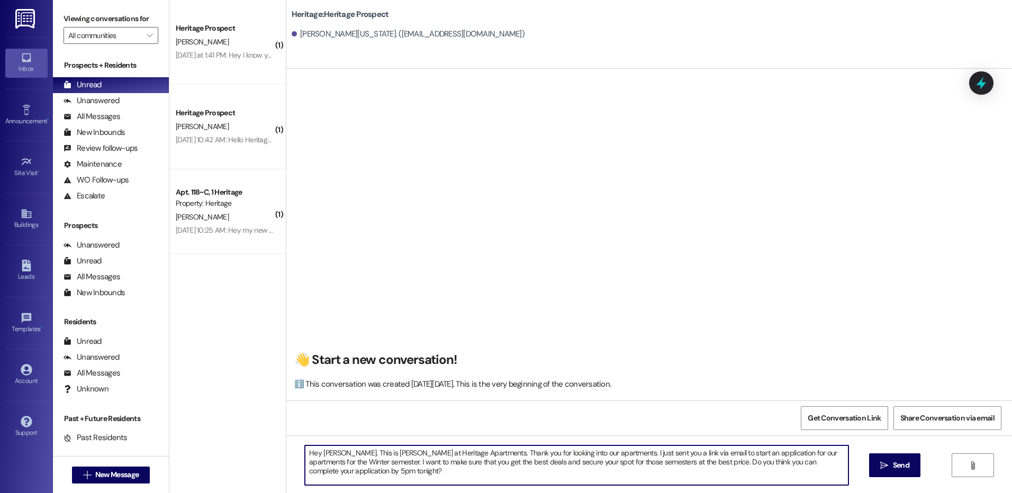
type textarea "Hey Anthony. This is Paige at Heritage Apartments. Thank you for looking into o…"
click at [882, 451] on div "Hey Anthony. This is Paige at Heritage Apartments. Thank you for looking into o…" at bounding box center [649, 475] width 726 height 79
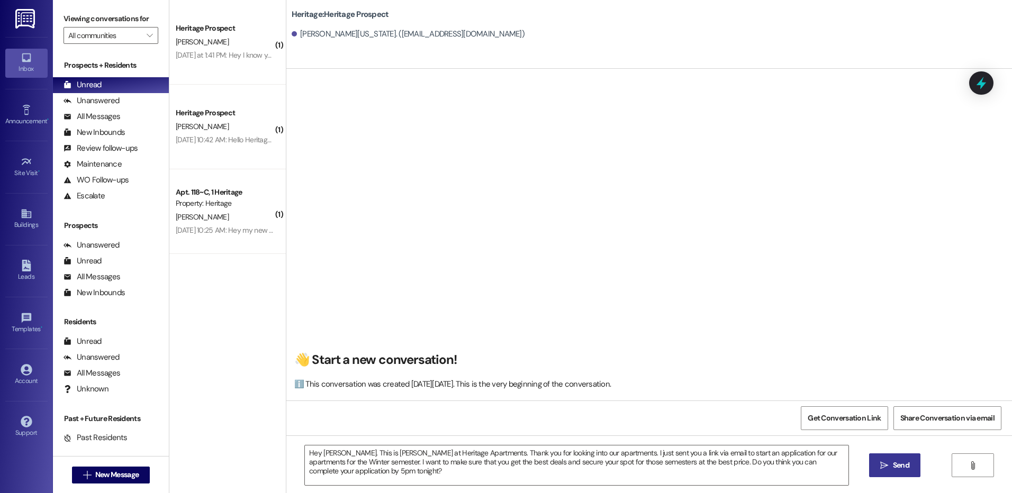
click at [902, 461] on span "Send" at bounding box center [901, 465] width 16 height 11
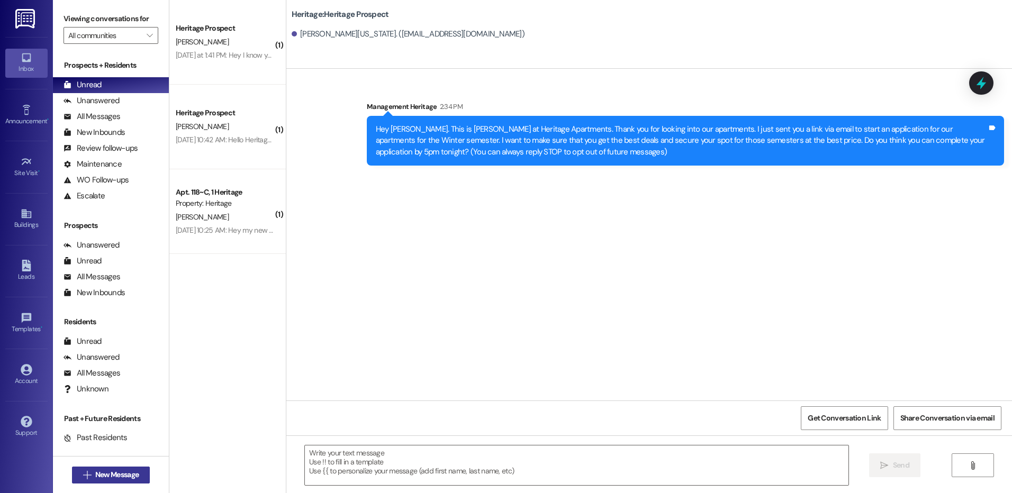
click at [95, 477] on span "New Message" at bounding box center [116, 475] width 43 height 11
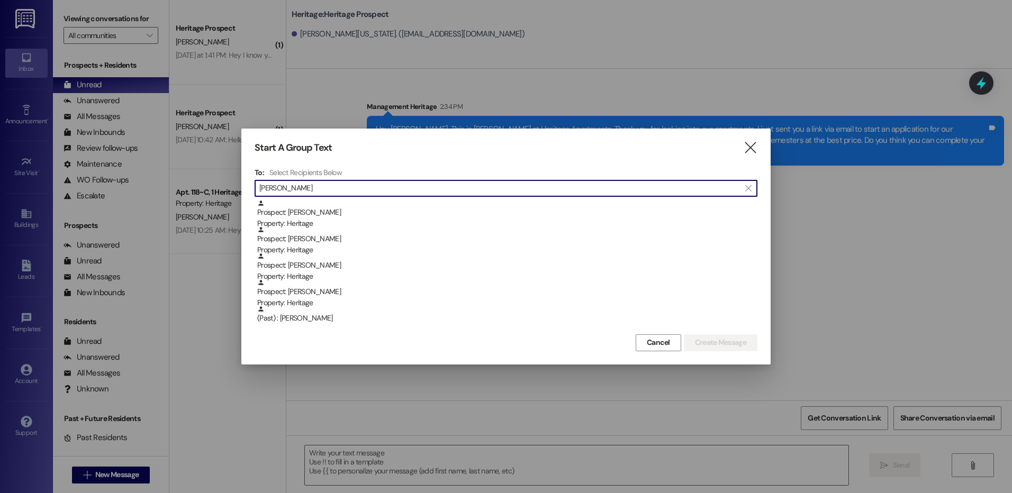
click at [326, 187] on input "bethany" at bounding box center [499, 188] width 481 height 15
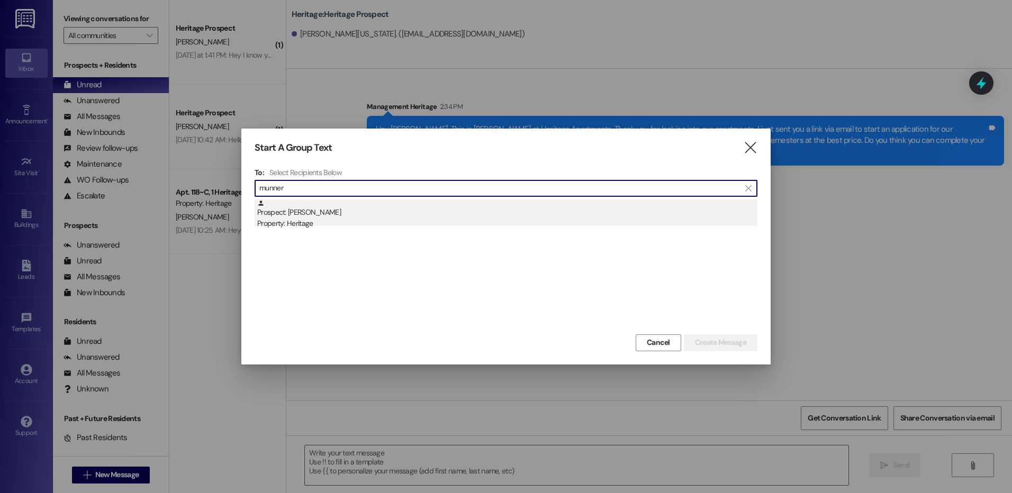
type input "munner"
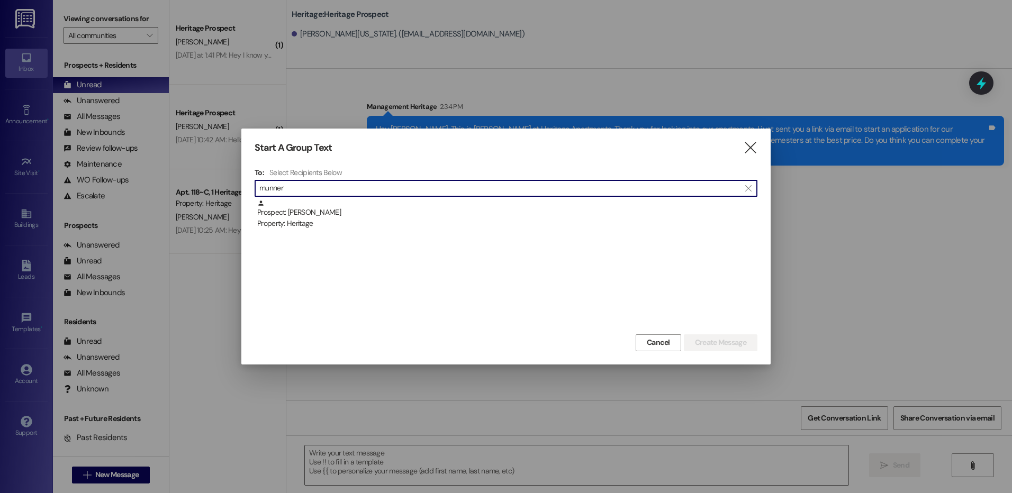
click at [330, 211] on div "Prospect: Isabella Munnerlyn Property: Heritage" at bounding box center [507, 215] width 500 height 30
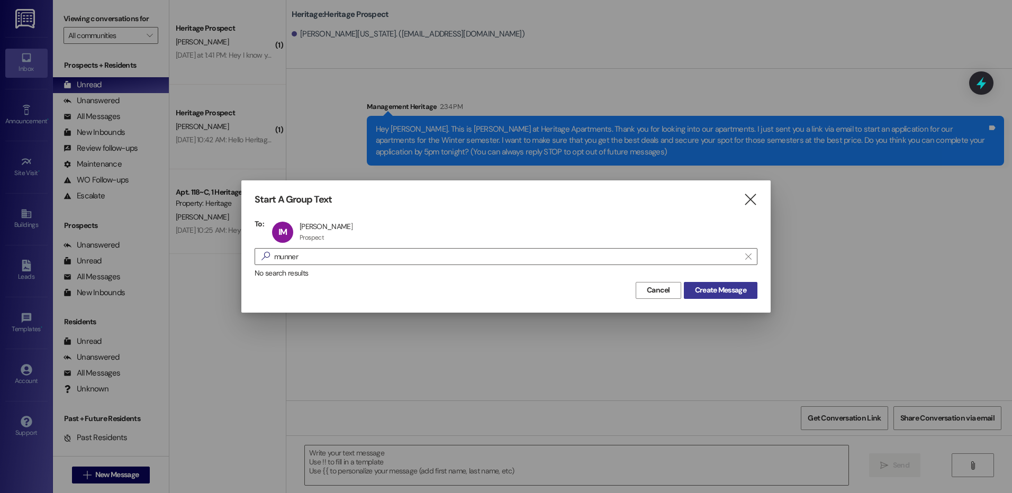
click at [745, 291] on span "Create Message" at bounding box center [720, 290] width 51 height 11
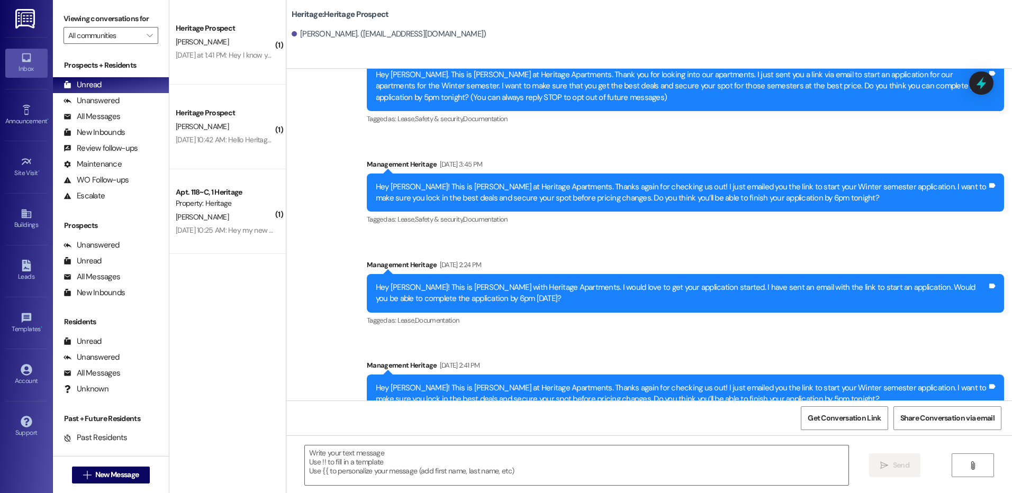
scroll to position [91, 0]
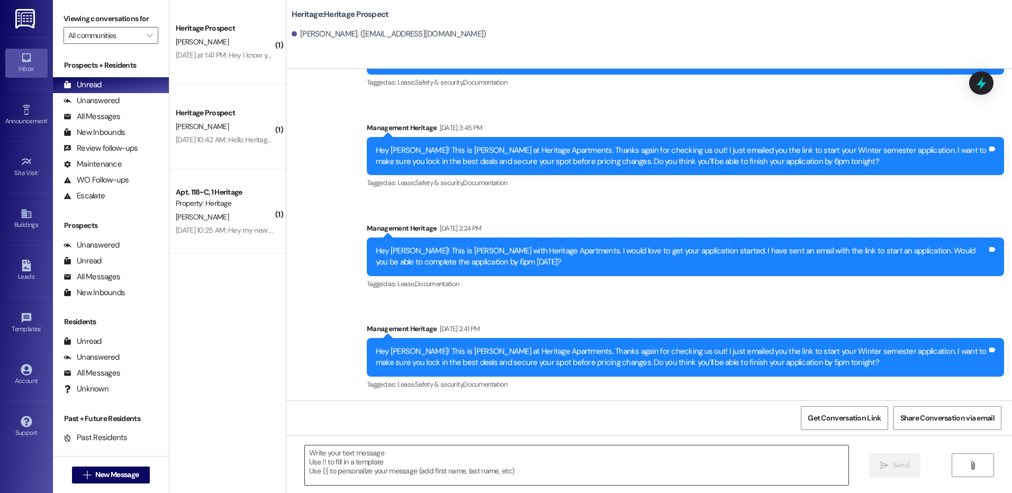
click at [380, 466] on textarea at bounding box center [576, 466] width 543 height 40
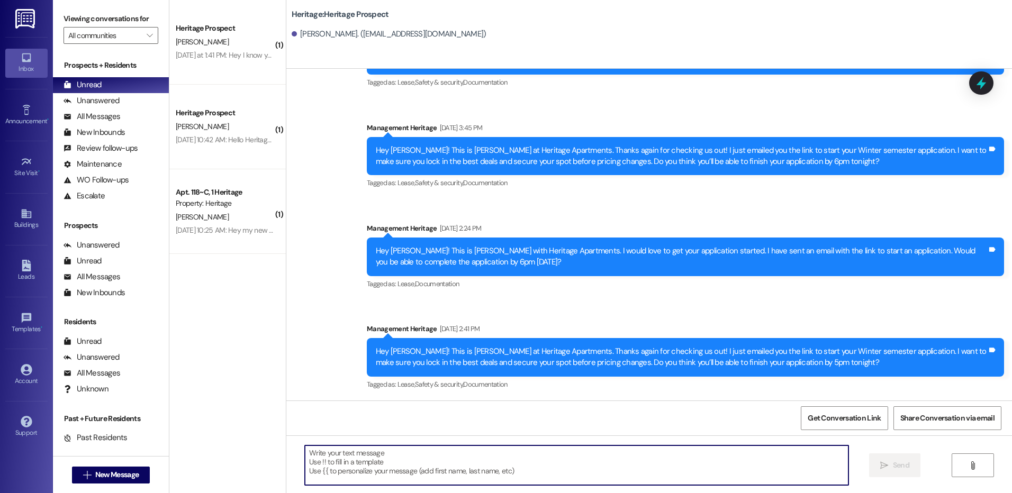
paste textarea "Hey Anthony. This is Paige at Heritage Apartments. Thank you for looking into o…"
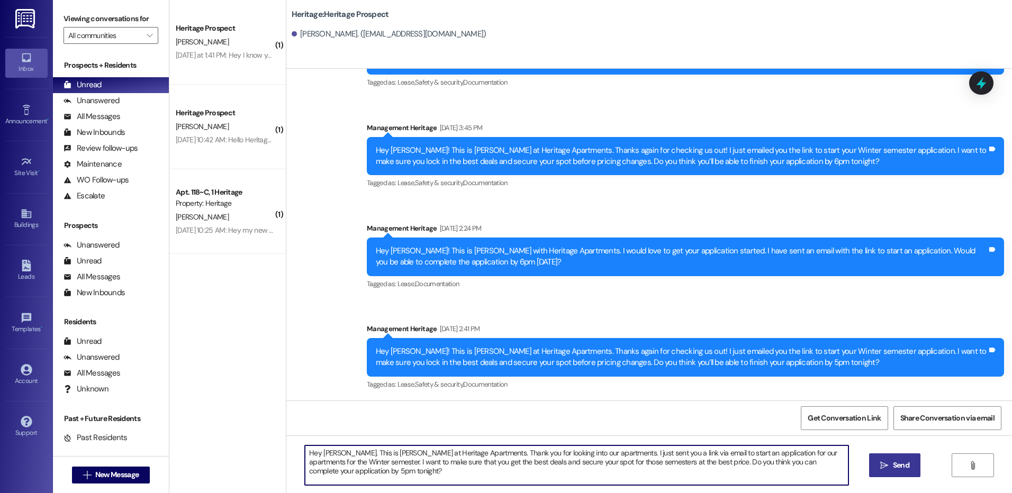
click at [324, 448] on textarea "Hey Anthony. This is Paige at Heritage Apartments. Thank you for looking into o…" at bounding box center [576, 466] width 543 height 40
click at [326, 448] on textarea "Hey Anthony. This is Paige at Heritage Apartments. Thank you for looking into o…" at bounding box center [576, 466] width 543 height 40
click at [326, 448] on textarea "Hey Isabella. This is Paige at Heritage Apartments. Thank you for looking into …" at bounding box center [576, 466] width 543 height 40
click at [325, 448] on textarea "Hey Isabella. This is Paige at Heritage Apartments. Thank you for looking into …" at bounding box center [576, 466] width 543 height 40
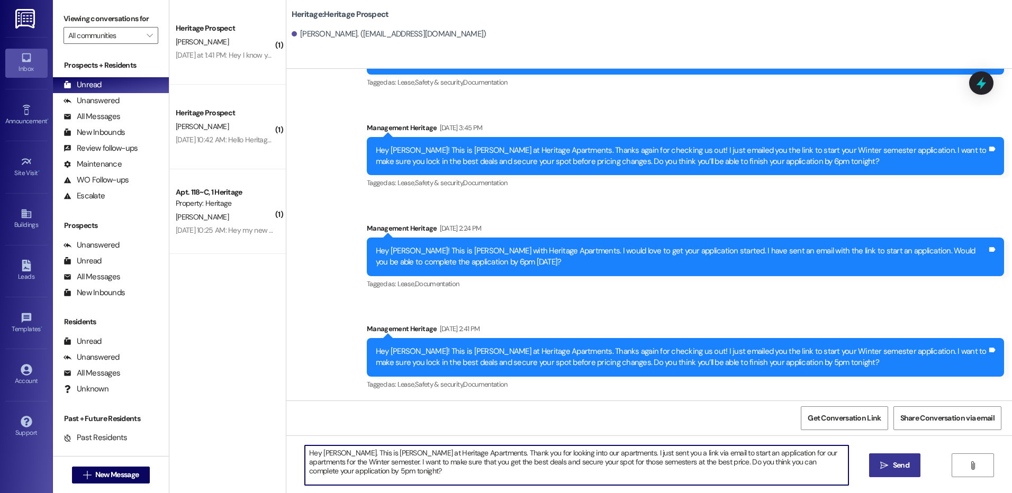
type textarea "Hey Isabella. This is Paige at Heritage Apartments. Thank you for looking into …"
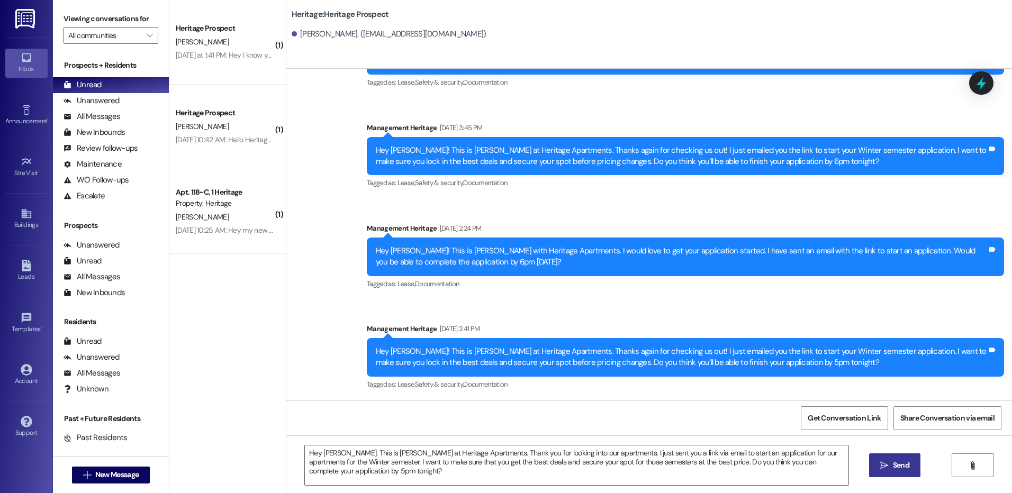
click at [880, 459] on button " Send" at bounding box center [894, 466] width 51 height 24
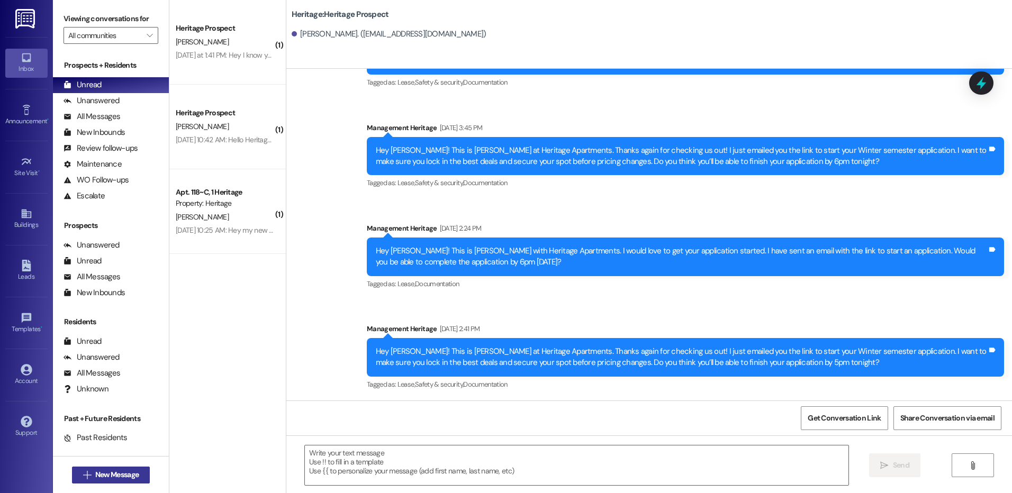
click at [101, 467] on button " New Message" at bounding box center [111, 475] width 78 height 17
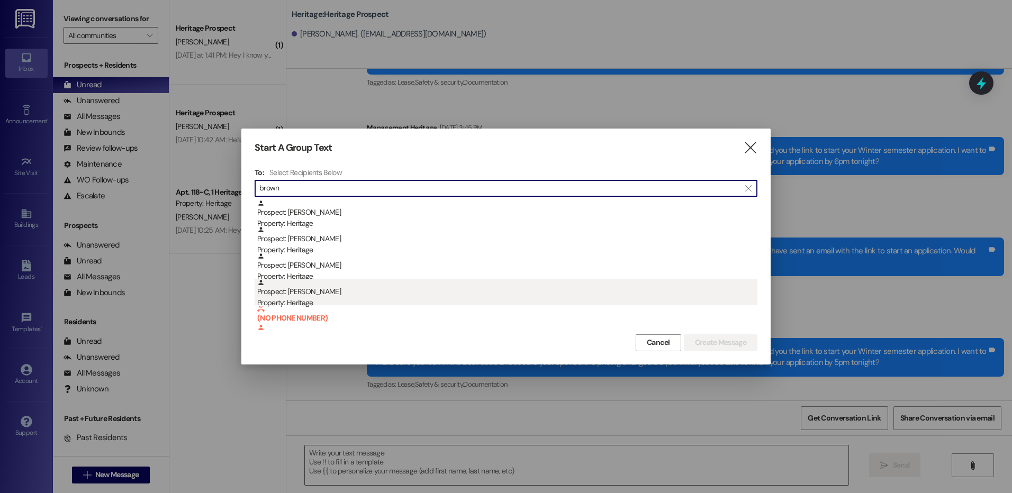
type input "brown"
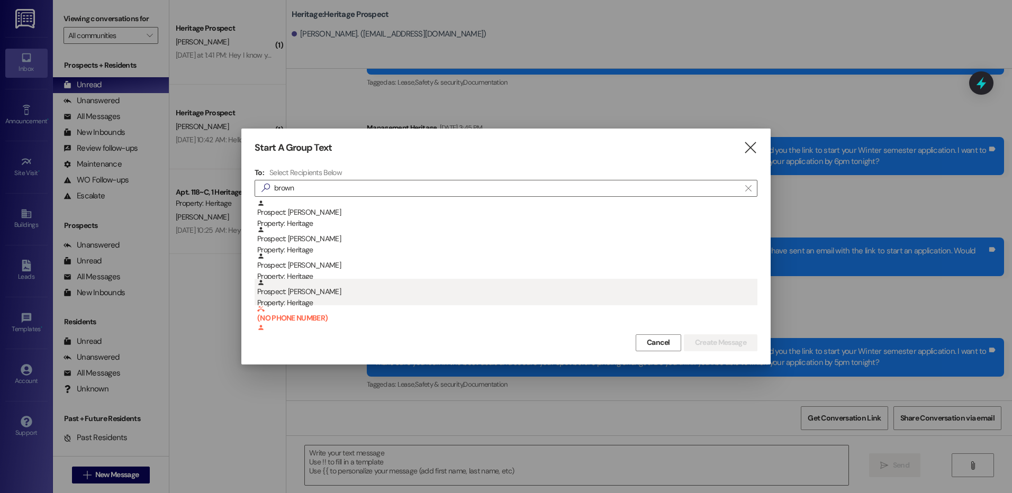
click at [359, 294] on div "Prospect: Emily Brown Property: Heritage" at bounding box center [507, 294] width 500 height 30
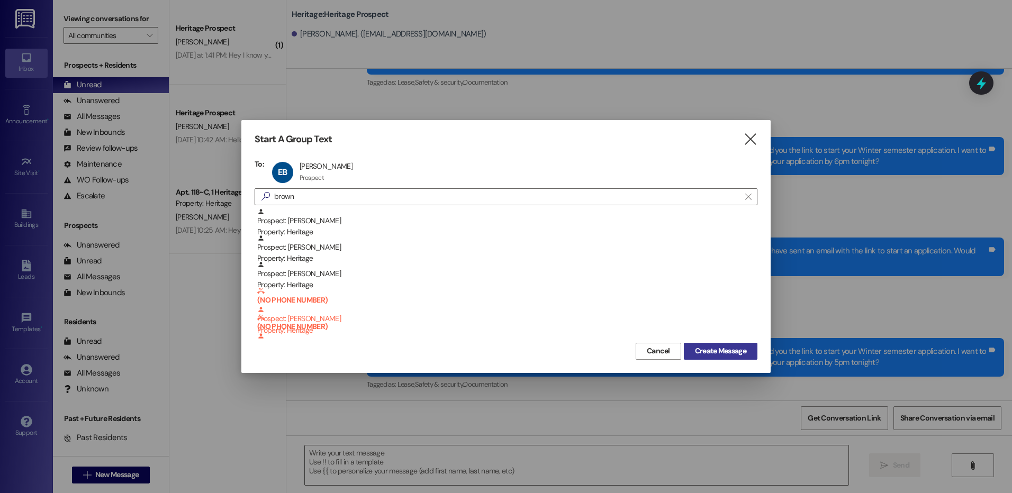
click at [704, 348] on span "Create Message" at bounding box center [720, 351] width 51 height 11
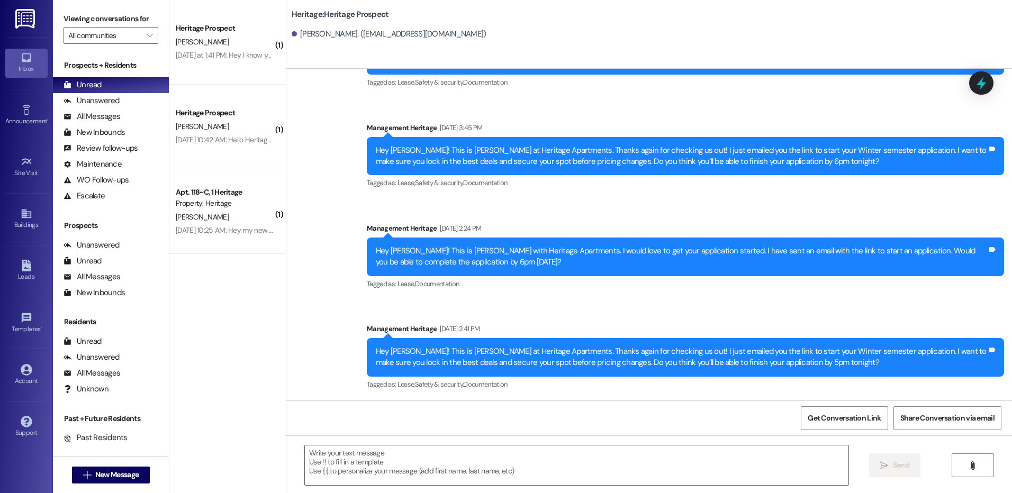
scroll to position [0, 0]
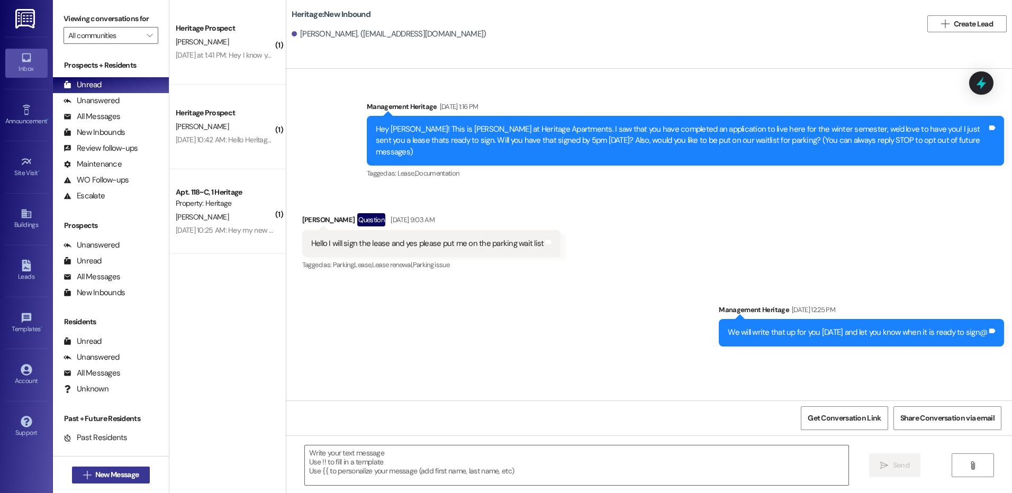
click at [95, 474] on span "New Message" at bounding box center [116, 475] width 43 height 11
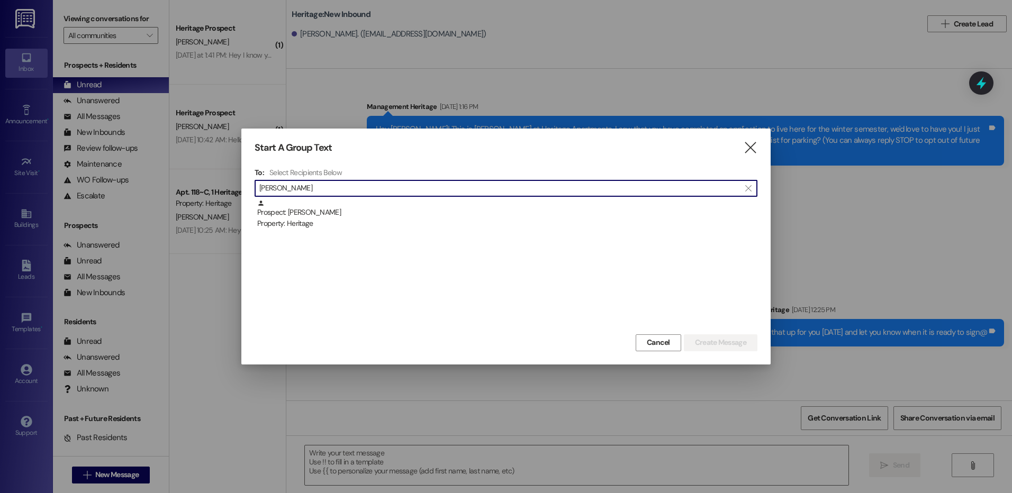
type input "emilee"
click at [355, 220] on div "Property: Heritage" at bounding box center [507, 223] width 500 height 11
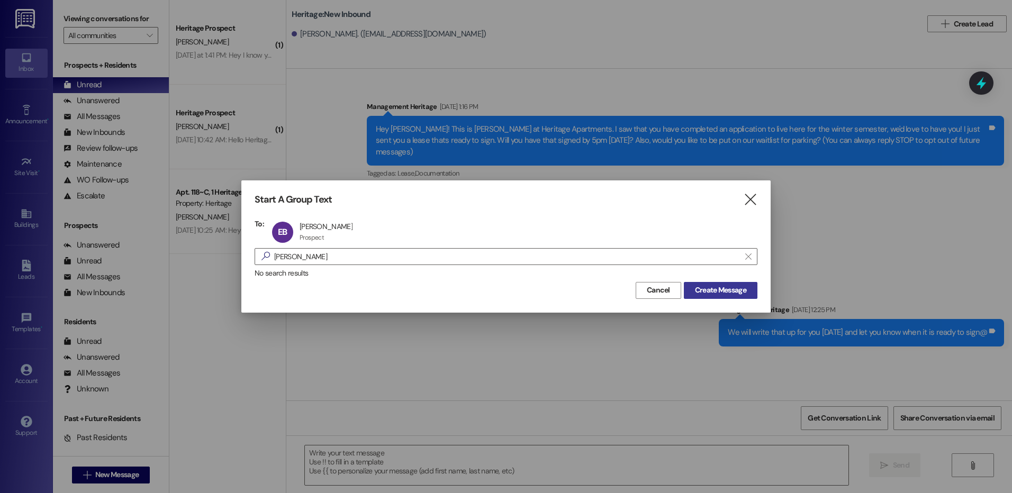
click at [697, 284] on button "Create Message" at bounding box center [721, 290] width 74 height 17
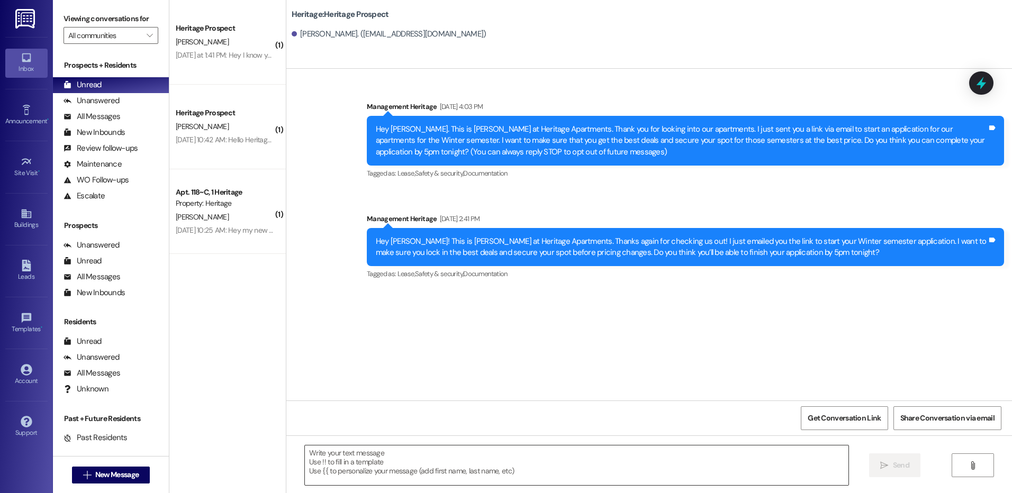
click at [355, 475] on textarea at bounding box center [576, 466] width 543 height 40
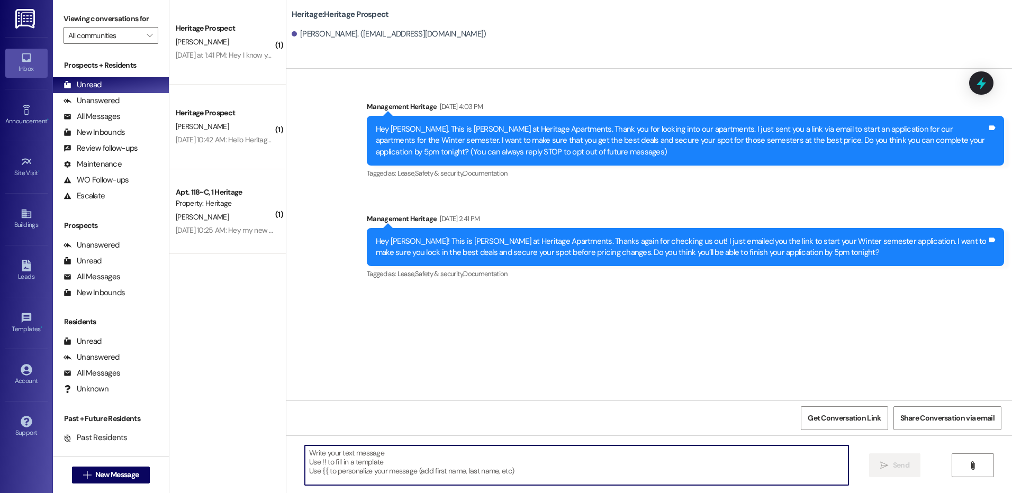
paste textarea "Hey Isabella. This is Paige at Heritage Apartments. Thank you for looking into …"
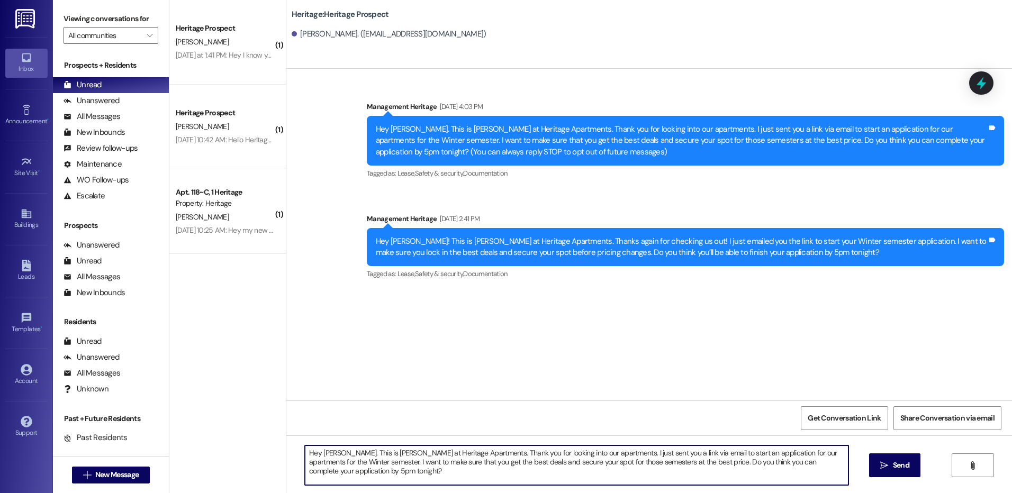
click at [324, 454] on textarea "Hey Isabella. This is Paige at Heritage Apartments. Thank you for looking into …" at bounding box center [576, 466] width 543 height 40
click at [322, 454] on textarea "Hey Emilee. This is Paige at Heritage Apartments. Thank you for looking into ou…" at bounding box center [576, 466] width 543 height 40
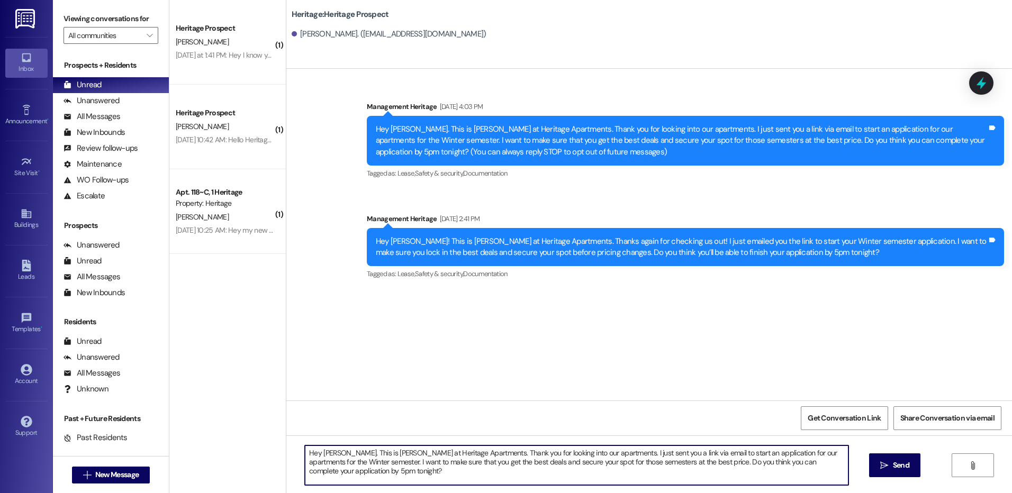
type textarea "Hey Emilee. This is Paige at Heritage Apartments. Thank you for looking into ou…"
click at [882, 461] on span " Send" at bounding box center [894, 465] width 33 height 11
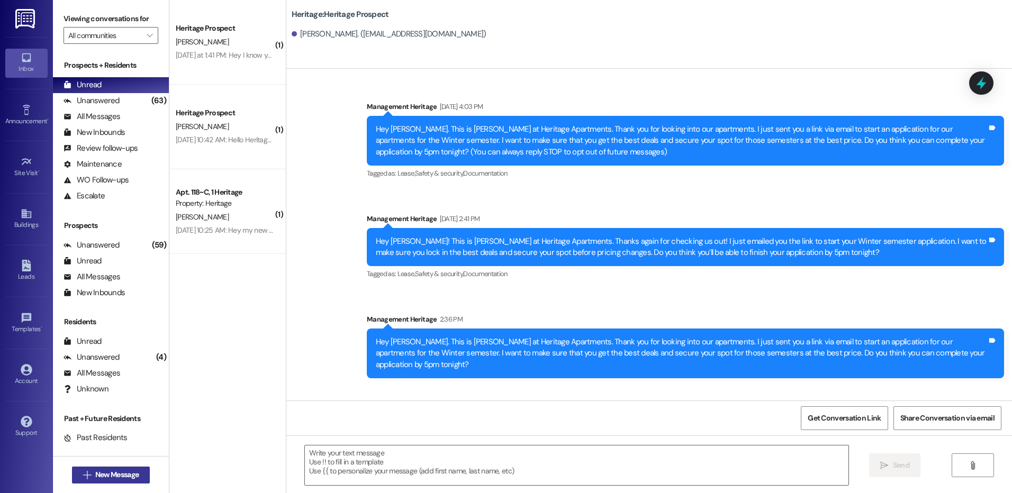
click at [131, 480] on span "New Message" at bounding box center [116, 475] width 43 height 11
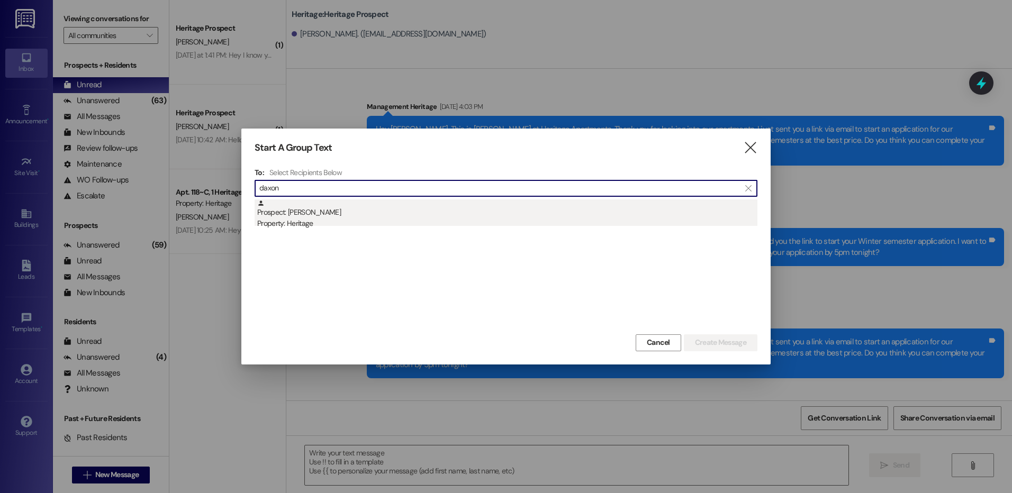
type input "daxon"
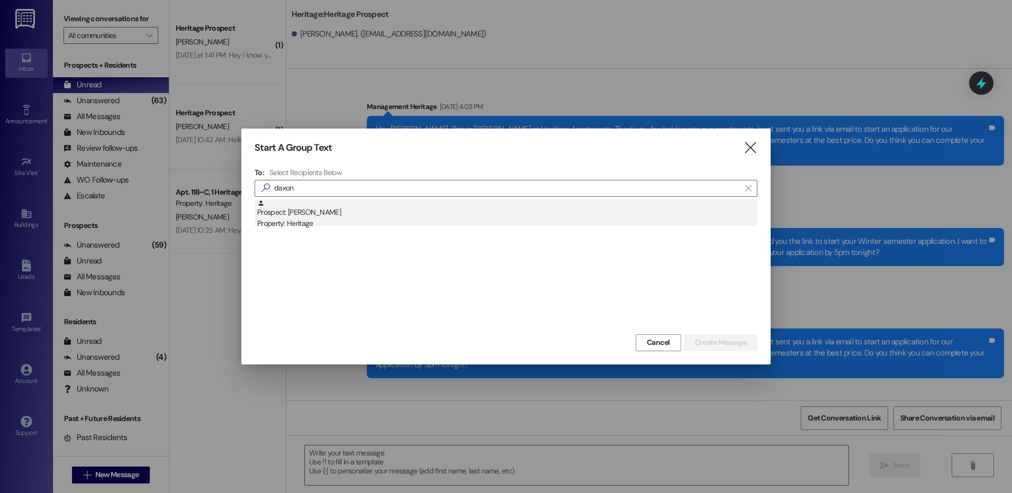
click at [447, 218] on div "Property: Heritage" at bounding box center [507, 223] width 500 height 11
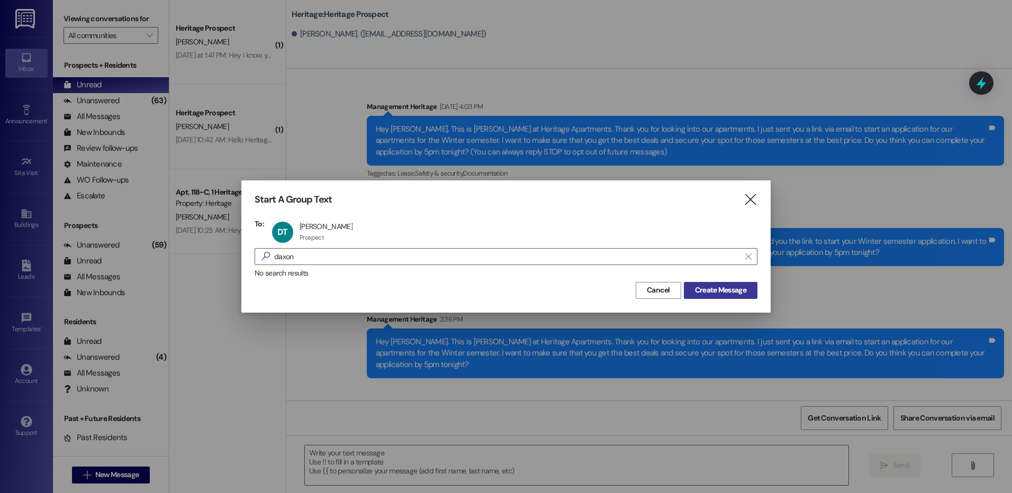
click at [709, 289] on span "Create Message" at bounding box center [720, 290] width 51 height 11
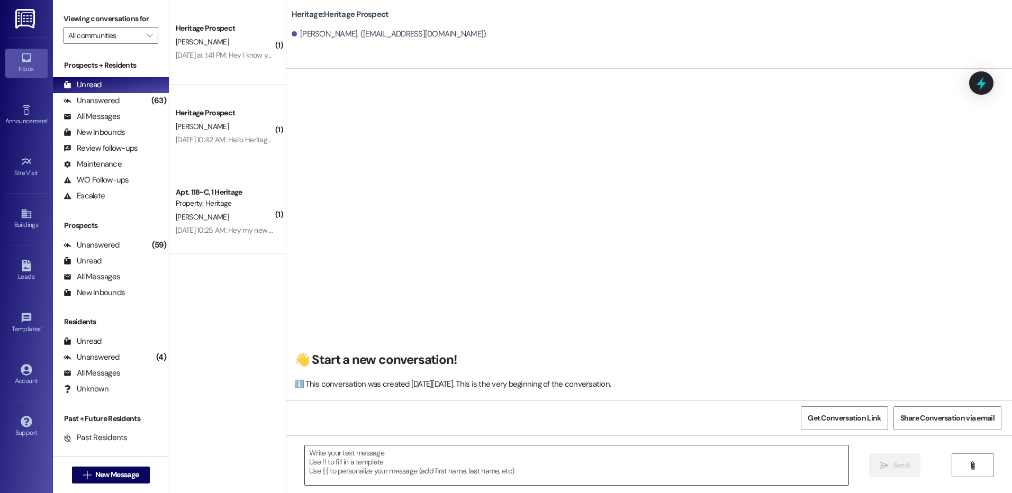
click at [320, 463] on textarea at bounding box center [576, 466] width 543 height 40
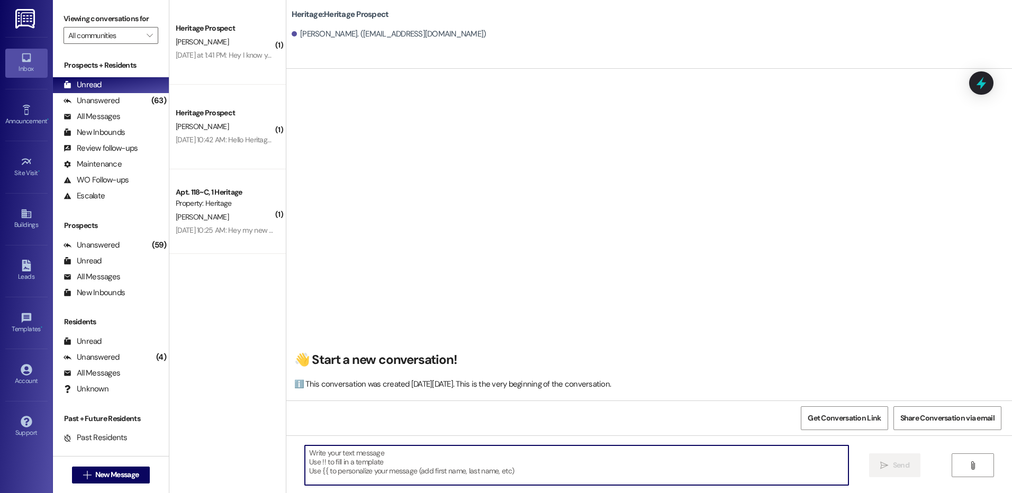
paste textarea "Hey ___! It’s Paige at Heritage Apartments. It looks like you started a ____ ap…"
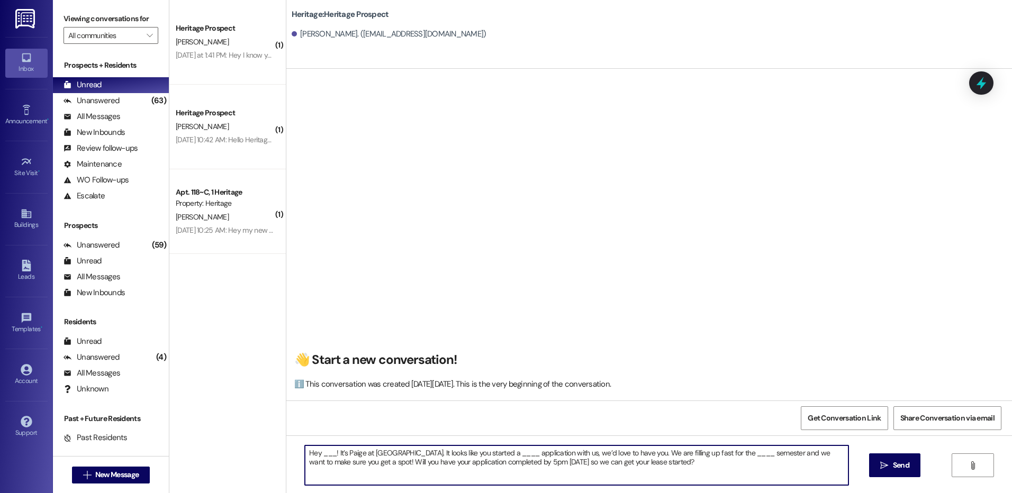
click at [318, 448] on textarea "Hey ___! It’s Paige at Heritage Apartments. It looks like you started a ____ ap…" at bounding box center [576, 466] width 543 height 40
click at [323, 447] on textarea "Hey ___! It’s Paige at Heritage Apartments. It looks like you started a ____ ap…" at bounding box center [576, 466] width 543 height 40
click at [321, 452] on textarea "Hey ___! It’s Paige at Heritage Apartments. It looks like you started a ____ ap…" at bounding box center [576, 466] width 543 height 40
click at [528, 453] on textarea "Hey Daxton! It’s Paige at Heritage Apartments. It looks like you started a ____…" at bounding box center [576, 466] width 543 height 40
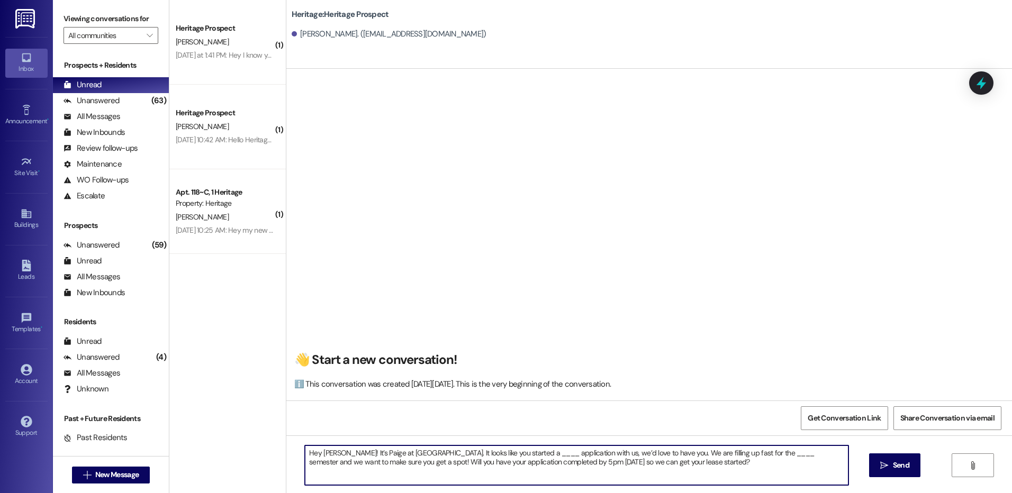
click at [528, 453] on textarea "Hey Daxton! It’s Paige at Heritage Apartments. It looks like you started a ____…" at bounding box center [576, 466] width 543 height 40
click at [780, 448] on textarea "Hey Daxton! It’s Paige at Heritage Apartments. It looks like you started a Wint…" at bounding box center [576, 466] width 543 height 40
click at [580, 463] on textarea "Hey Daxton! It’s Paige at Heritage Apartments. It looks like you started a Wint…" at bounding box center [576, 466] width 543 height 40
click at [581, 463] on textarea "Hey Daxton! It’s Paige at Heritage Apartments. It looks like you started a Wint…" at bounding box center [576, 466] width 543 height 40
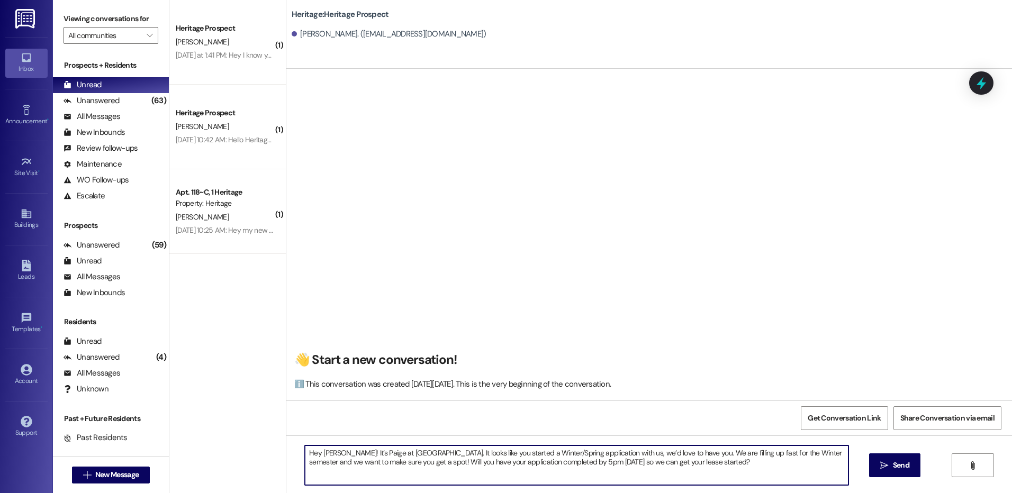
click at [581, 463] on textarea "Hey Daxton! It’s Paige at Heritage Apartments. It looks like you started a Wint…" at bounding box center [576, 466] width 543 height 40
type textarea "Hey Daxton! It’s Paige at Heritage Apartments. It looks like you started a Wint…"
click at [912, 466] on button " Send" at bounding box center [894, 466] width 51 height 24
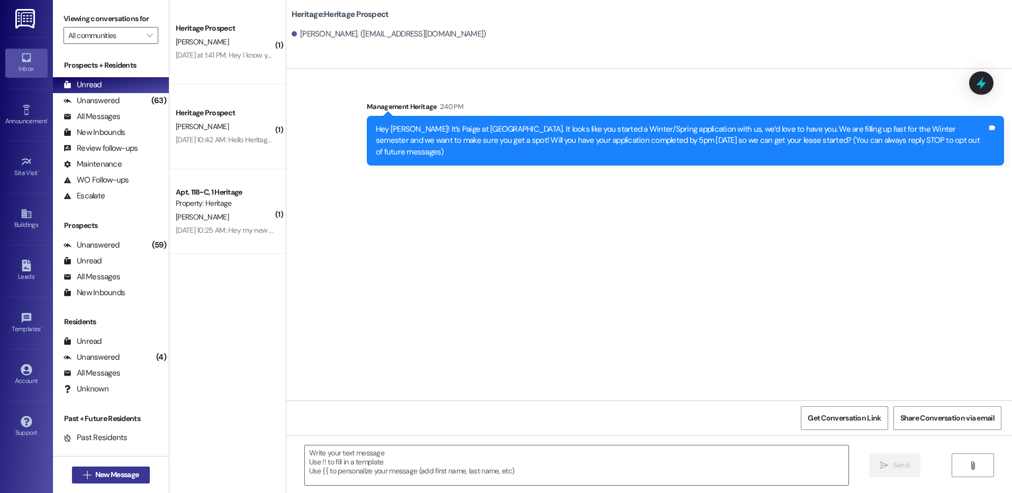
click at [92, 483] on button " New Message" at bounding box center [111, 475] width 78 height 17
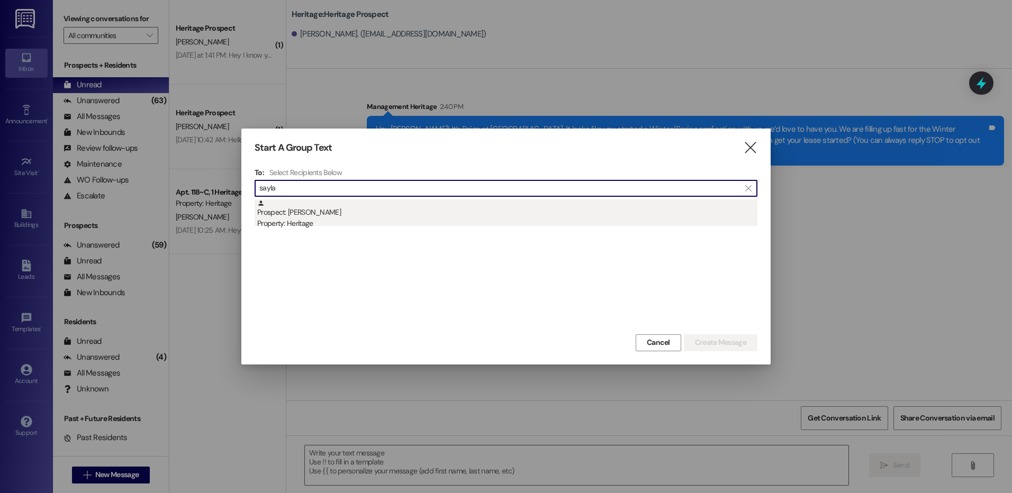
type input "sayla"
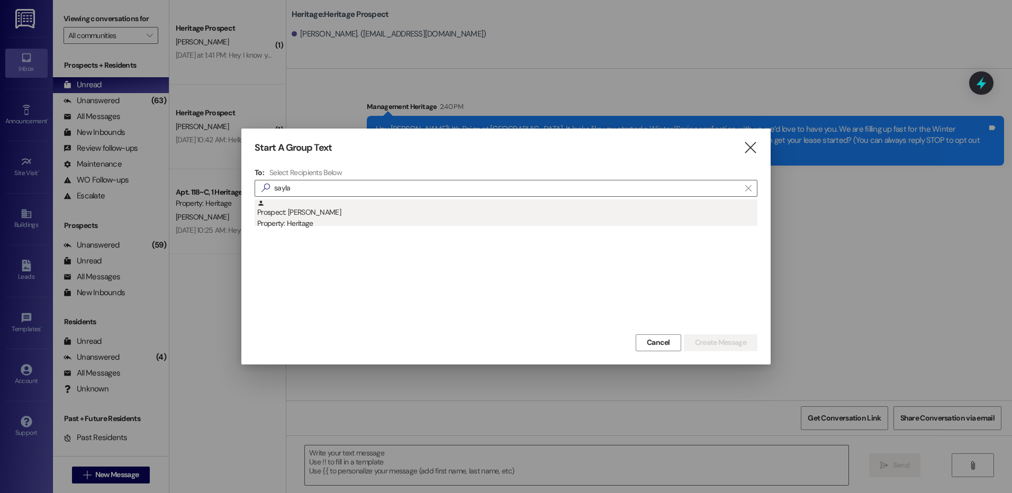
click at [348, 214] on div "Prospect: Sayla Anderton Property: Heritage" at bounding box center [507, 215] width 500 height 30
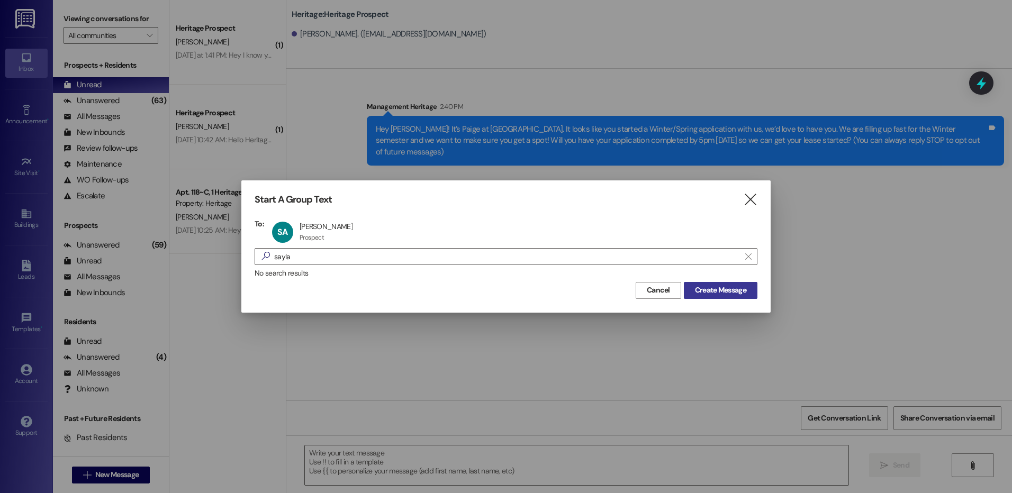
click at [726, 288] on span "Create Message" at bounding box center [720, 290] width 51 height 11
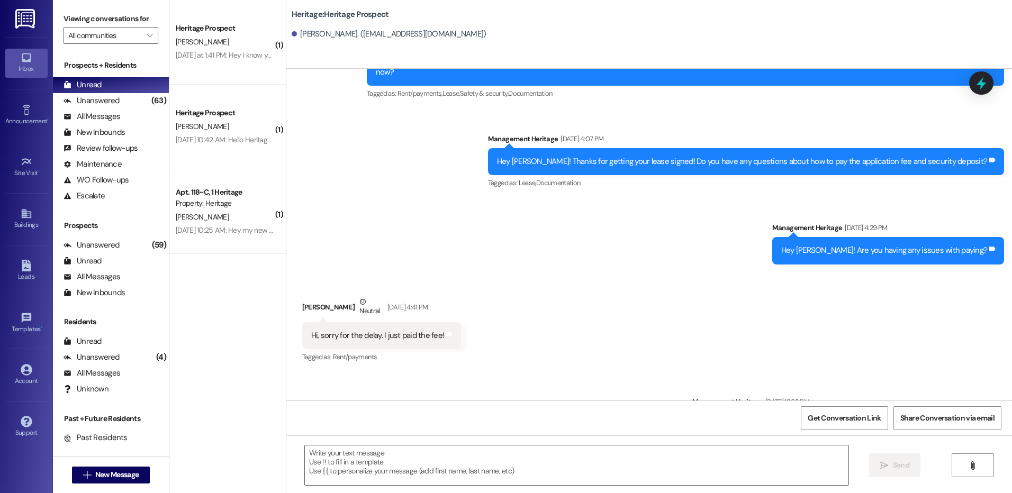
scroll to position [1032, 0]
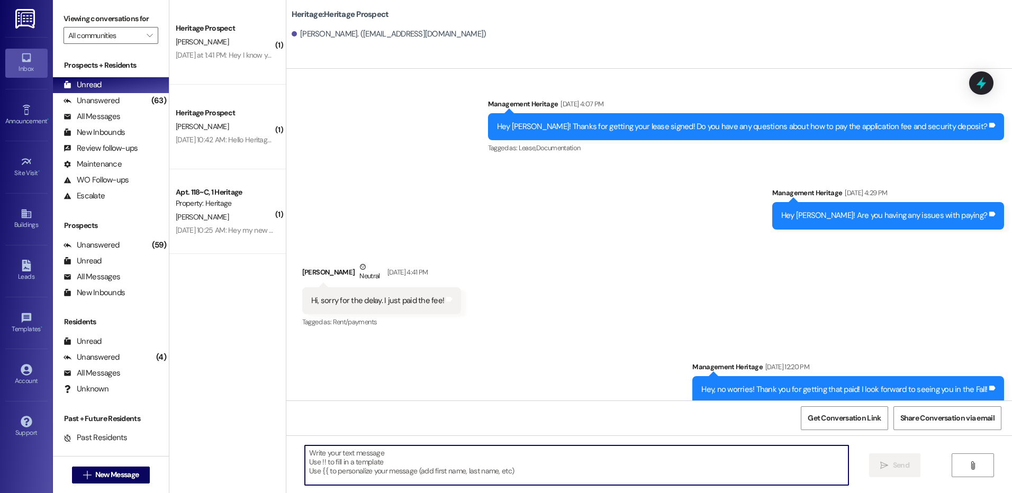
click at [365, 473] on textarea at bounding box center [576, 466] width 543 height 40
paste textarea "Hey Daxton! It’s Paige at Heritage Apartments. It looks like you started a Wint…"
type textarea "Hey Daxton! It’s Paige at Heritage Apartments. It looks like you started a Wint…"
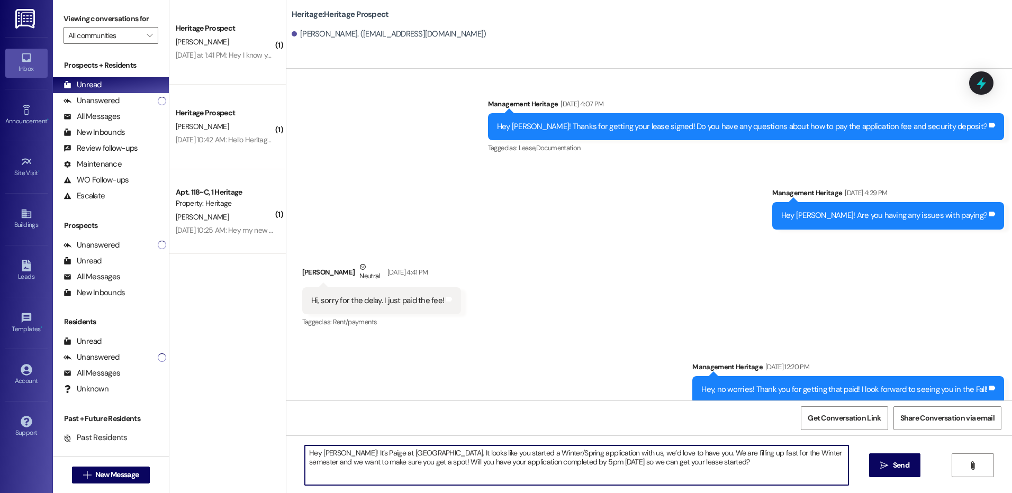
click at [337, 448] on textarea "Hey Daxton! It’s Paige at Heritage Apartments. It looks like you started a Wint…" at bounding box center [576, 466] width 543 height 40
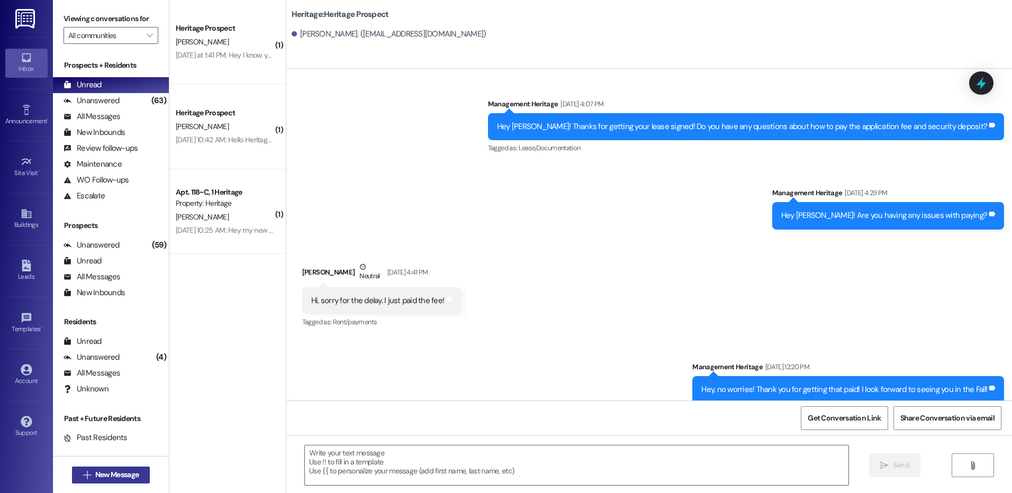
click at [104, 474] on span "New Message" at bounding box center [116, 475] width 43 height 11
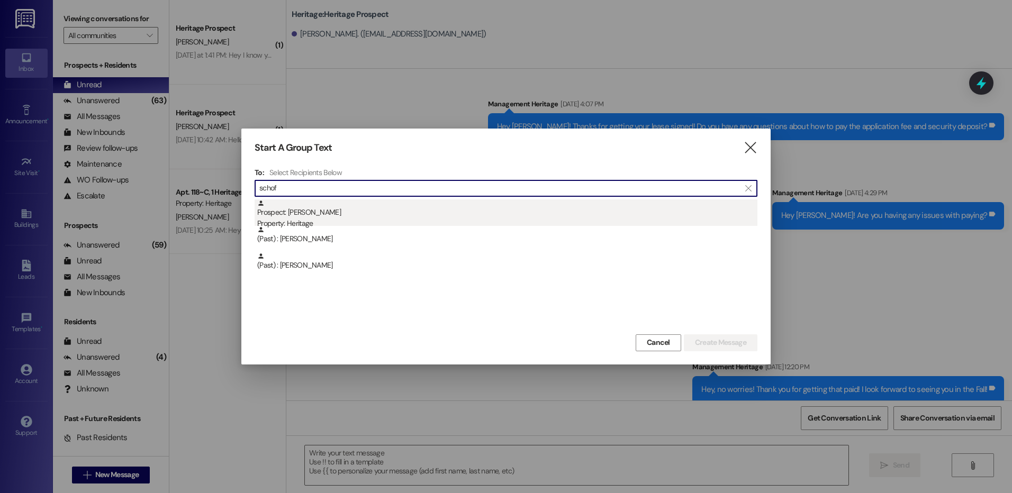
type input "schof"
click at [349, 207] on div "Prospect: Emma Schofield Property: Heritage" at bounding box center [507, 215] width 500 height 30
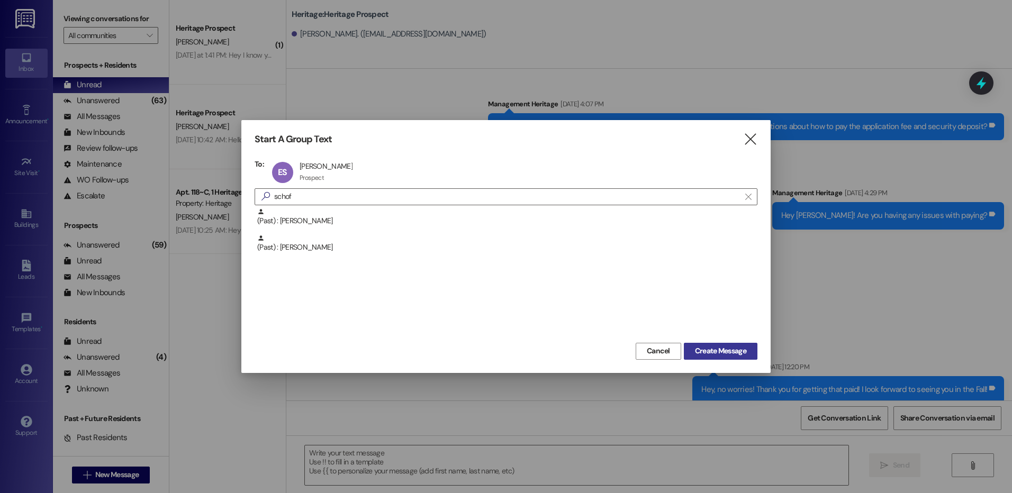
click at [699, 355] on span "Create Message" at bounding box center [720, 351] width 51 height 11
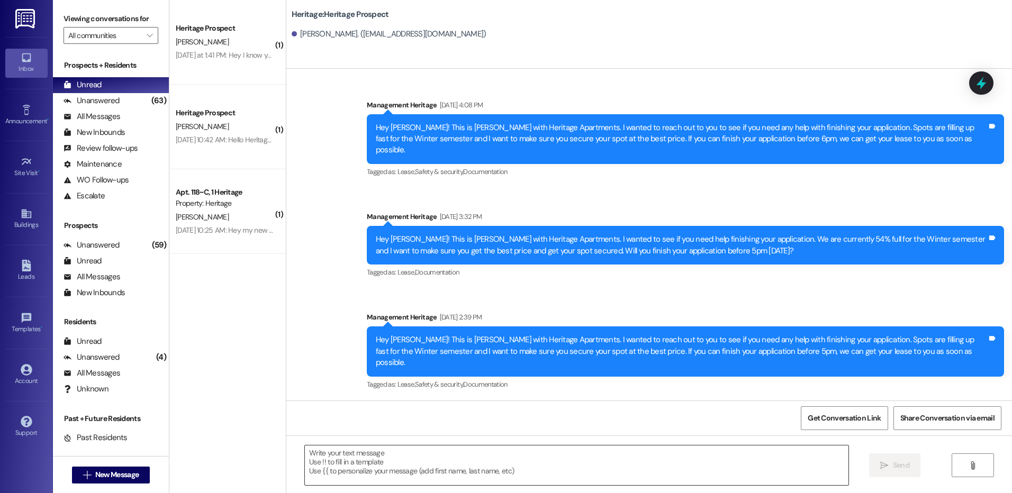
scroll to position [80, 0]
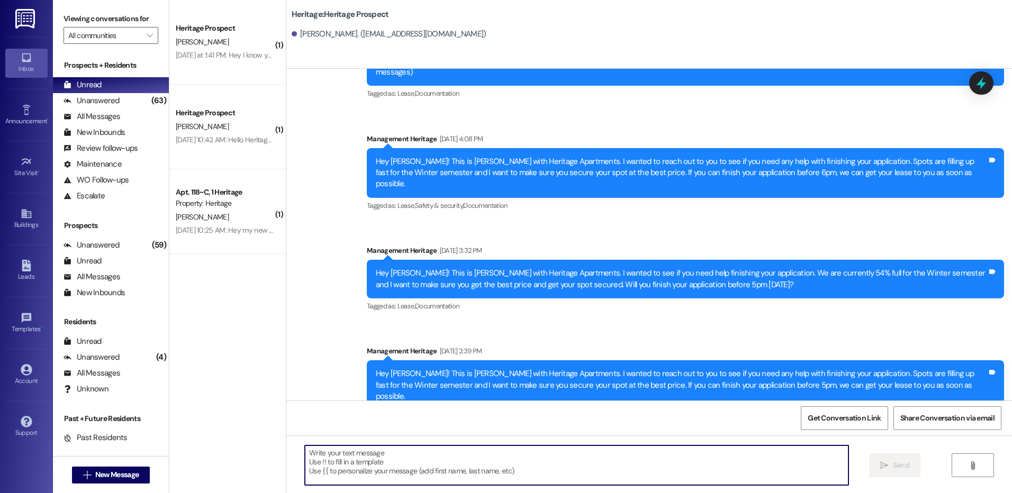
click at [403, 462] on textarea at bounding box center [576, 466] width 543 height 40
paste textarea "Hey Daxton! It’s Paige at Heritage Apartments. It looks like you started a Wint…"
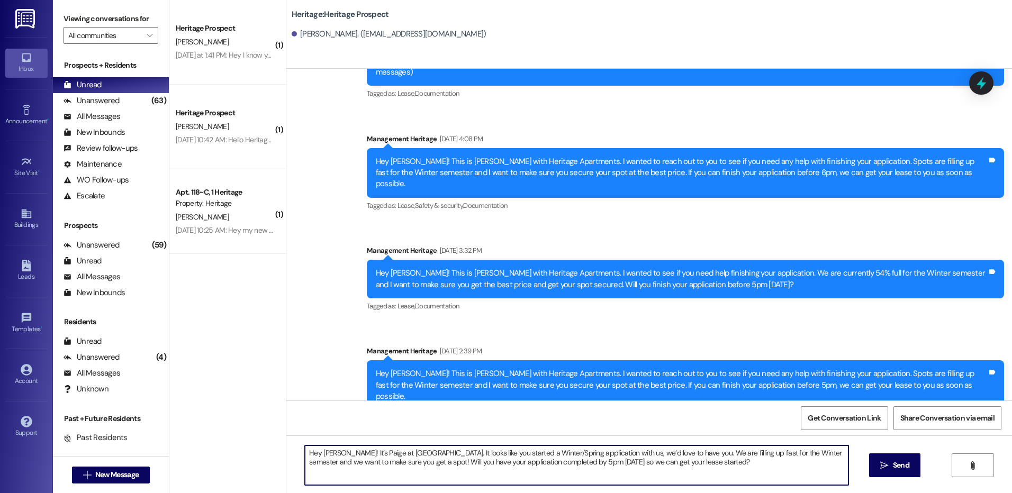
click at [318, 451] on textarea "Hey Daxton! It’s Paige at Heritage Apartments. It looks like you started a Wint…" at bounding box center [576, 466] width 543 height 40
click at [318, 451] on textarea "Hey Emma! It’s Paige at Heritage Apartments. It looks like you started a Winter…" at bounding box center [576, 466] width 543 height 40
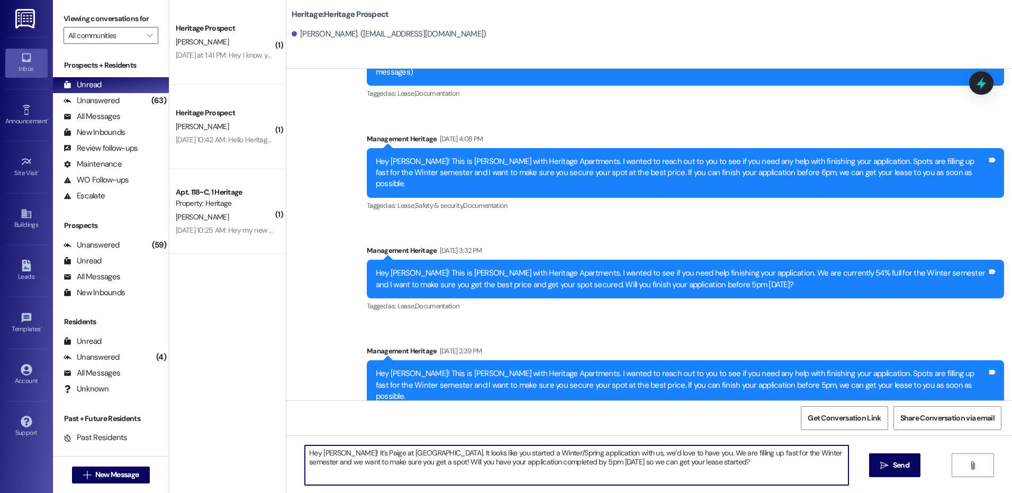
drag, startPoint x: 488, startPoint y: 442, endPoint x: 498, endPoint y: 444, distance: 9.8
click at [489, 442] on div "Hey Emma! It’s Paige at Heritage Apartments. It looks like you started a Winter…" at bounding box center [649, 475] width 726 height 79
drag, startPoint x: 538, startPoint y: 455, endPoint x: 559, endPoint y: 455, distance: 20.1
click at [559, 455] on textarea "Hey Emma! It’s Paige at Heritage Apartments. It looks like you started a Winter…" at bounding box center [576, 466] width 543 height 40
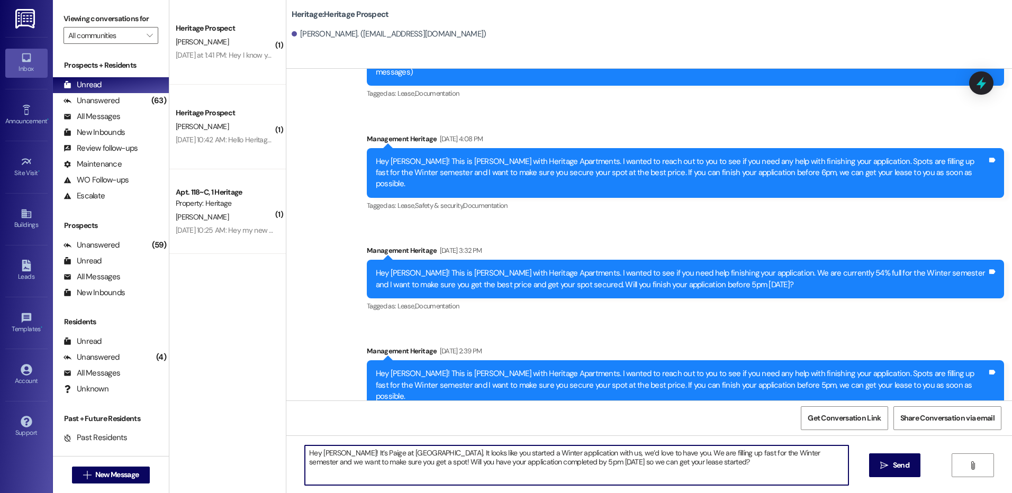
click at [559, 455] on textarea "Hey Emma! It’s Paige at Heritage Apartments. It looks like you started a Winter…" at bounding box center [576, 466] width 543 height 40
type textarea "Hey Emma! It’s Paige at Heritage Apartments. It looks like you started a Winter…"
click at [893, 469] on span "Send" at bounding box center [901, 465] width 16 height 11
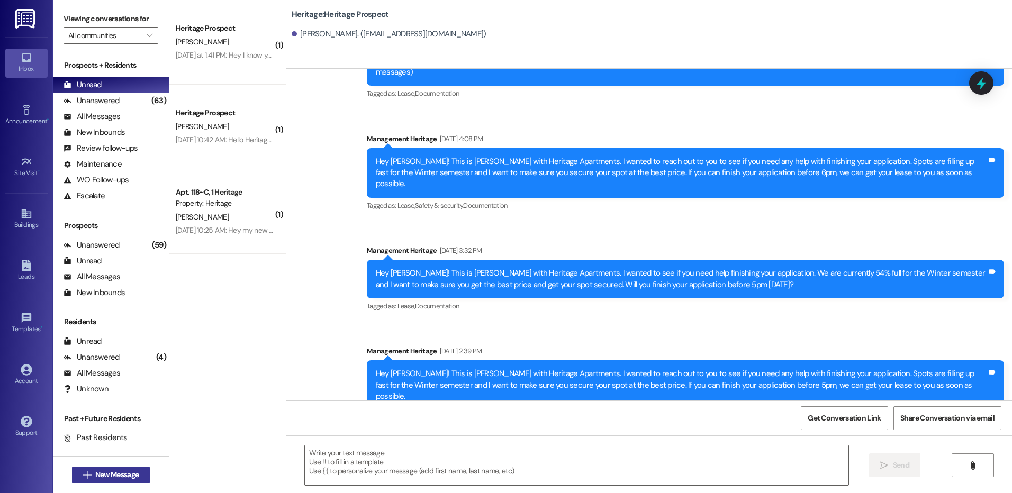
click at [118, 471] on span "New Message" at bounding box center [116, 475] width 43 height 11
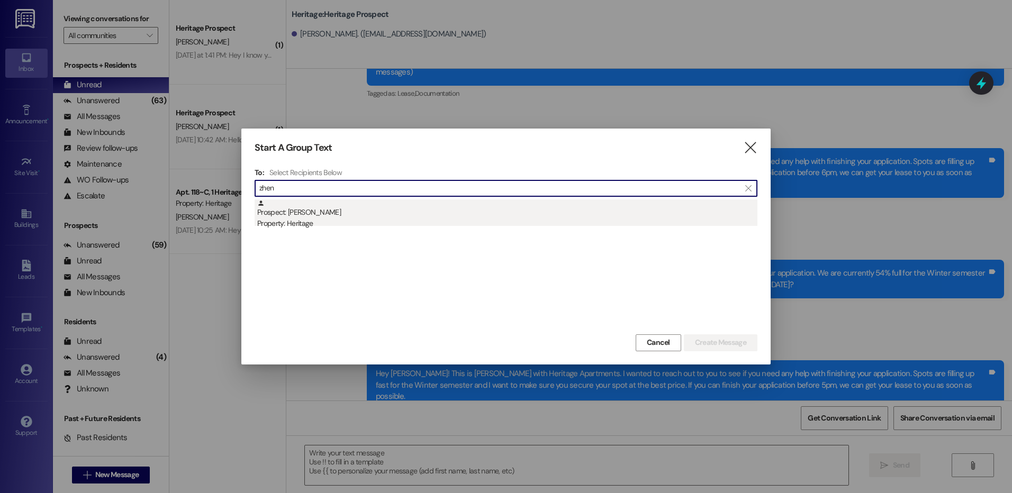
type input "zhen"
click at [417, 217] on div "Prospect: Zhongye Zheng Property: Heritage" at bounding box center [507, 215] width 500 height 30
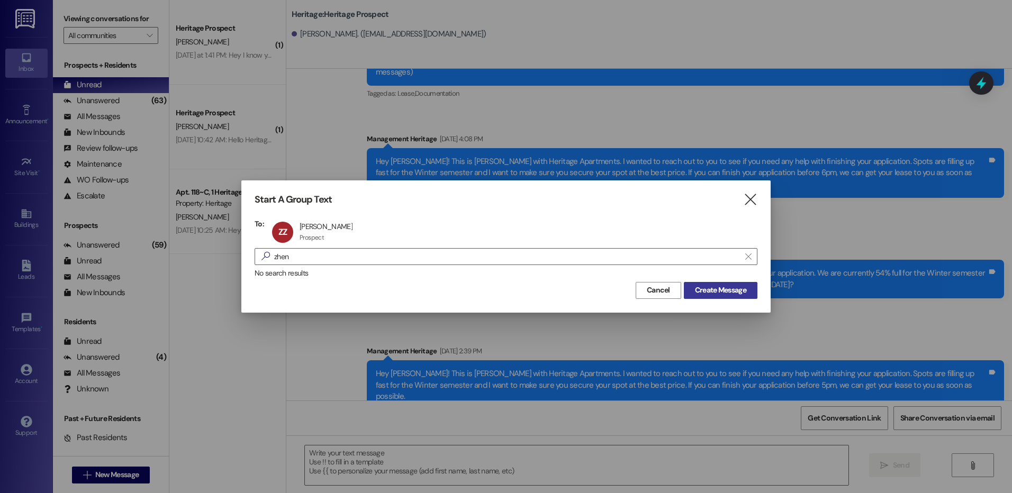
click at [736, 292] on span "Create Message" at bounding box center [720, 290] width 51 height 11
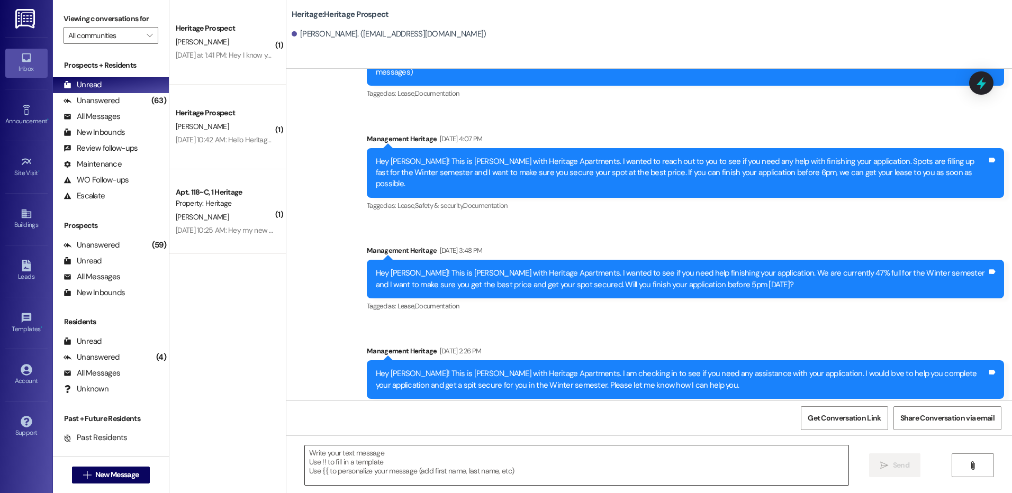
click at [345, 466] on textarea at bounding box center [576, 466] width 543 height 40
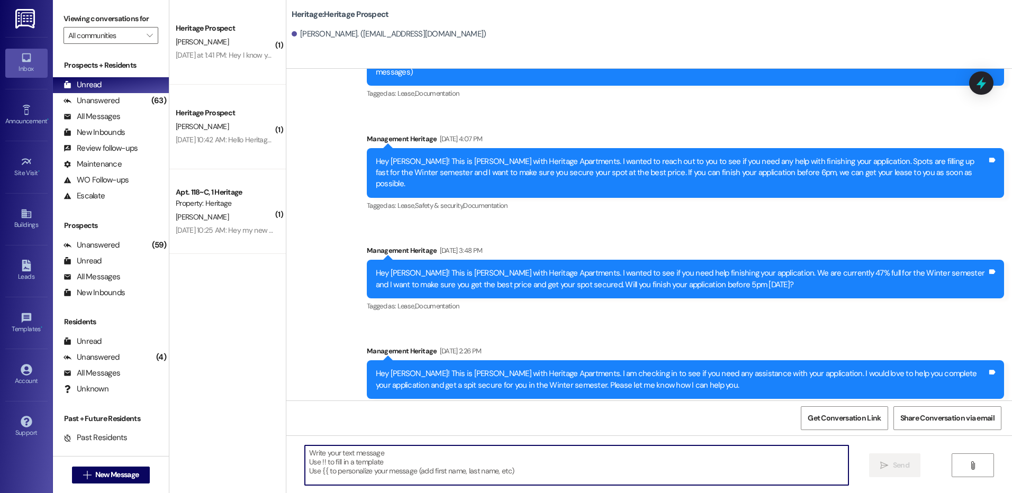
paste textarea "Hey Emma! It’s Paige at Heritage Apartments. It looks like you started a Winter…"
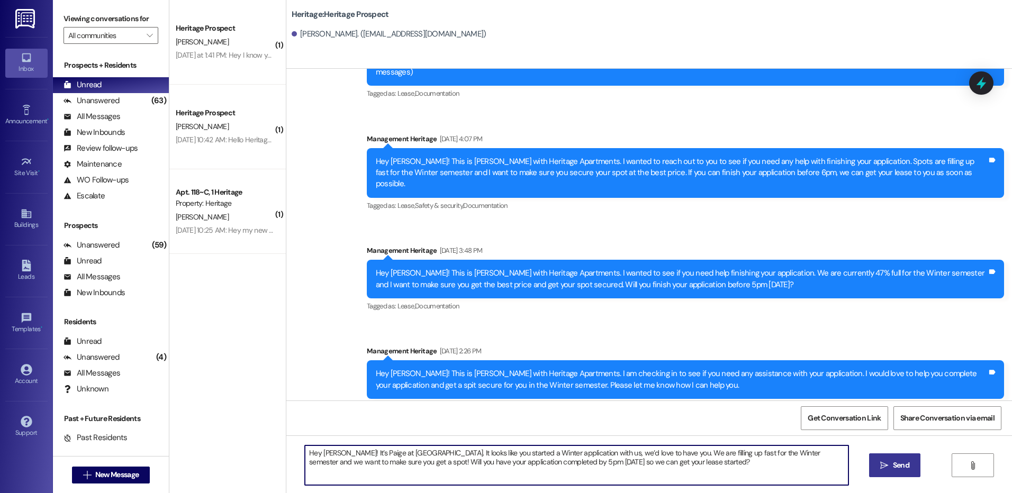
click at [326, 447] on textarea "Hey Emma! It’s Paige at Heritage Apartments. It looks like you started a Winter…" at bounding box center [576, 466] width 543 height 40
click at [537, 452] on textarea "Hey Zhongye! It’s Paige at Heritage Apartments. It looks like you started a Win…" at bounding box center [576, 466] width 543 height 40
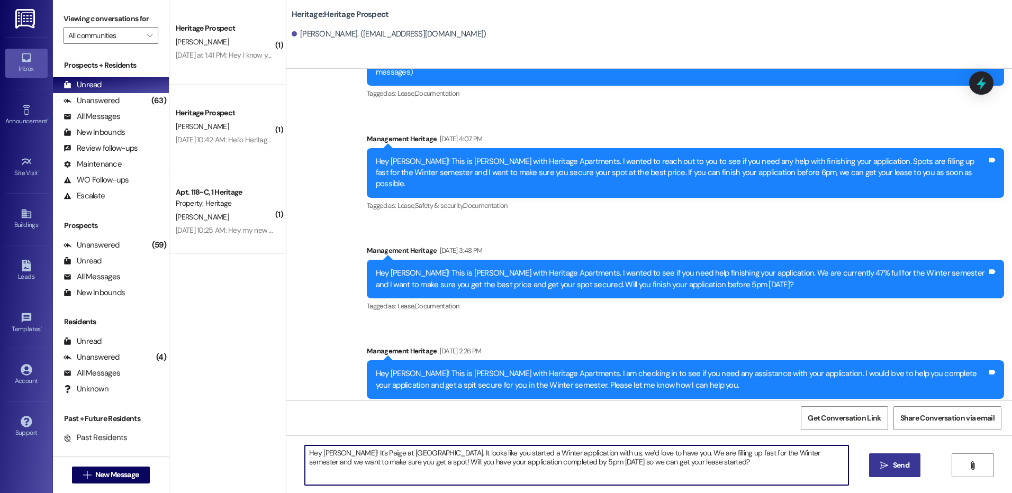
click at [543, 465] on textarea "Hey Zhongye! It’s Paige at Heritage Apartments. It looks like you started a Win…" at bounding box center [576, 466] width 543 height 40
drag, startPoint x: 543, startPoint y: 454, endPoint x: 522, endPoint y: 455, distance: 20.7
click at [522, 455] on textarea "Hey Zhongye! It’s Paige at Heritage Apartments. It looks like you started a Win…" at bounding box center [576, 466] width 543 height 40
click at [552, 457] on textarea "Hey Zhongye! It’s Paige at Heritage Apartments. It looks like you started an ap…" at bounding box center [576, 466] width 543 height 40
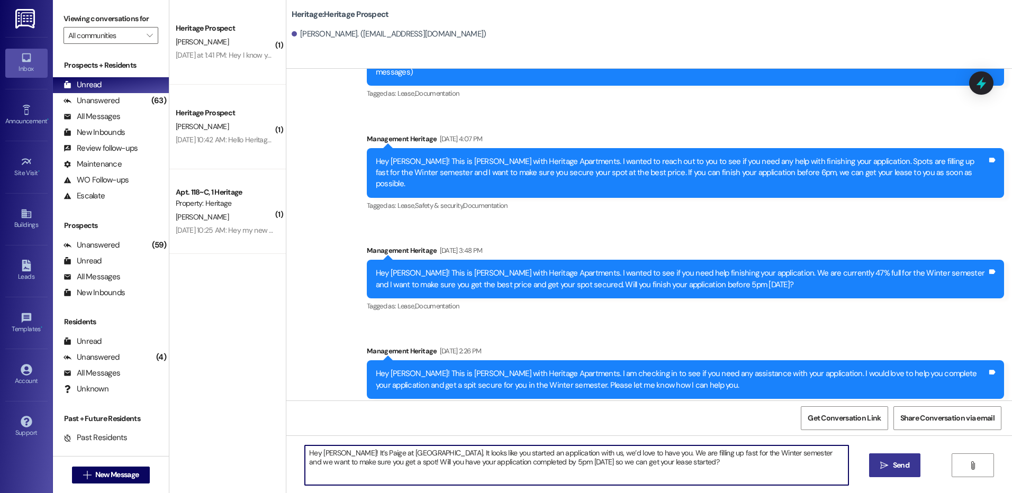
click at [552, 457] on textarea "Hey Zhongye! It’s Paige at Heritage Apartments. It looks like you started an ap…" at bounding box center [576, 466] width 543 height 40
type textarea "Hey Zhongye! It’s Paige at Heritage Apartments. It looks like you started an ap…"
click at [879, 459] on button " Send" at bounding box center [894, 466] width 51 height 24
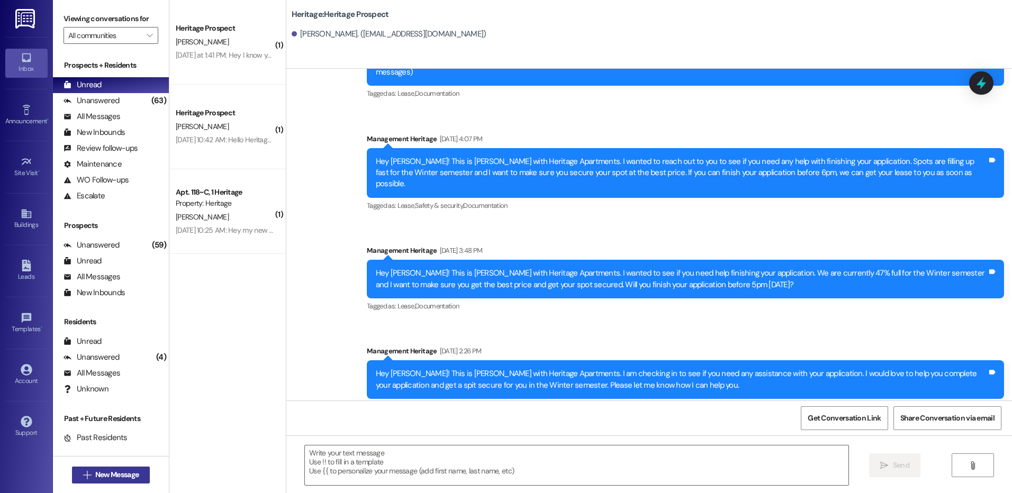
click at [107, 474] on span "New Message" at bounding box center [116, 475] width 43 height 11
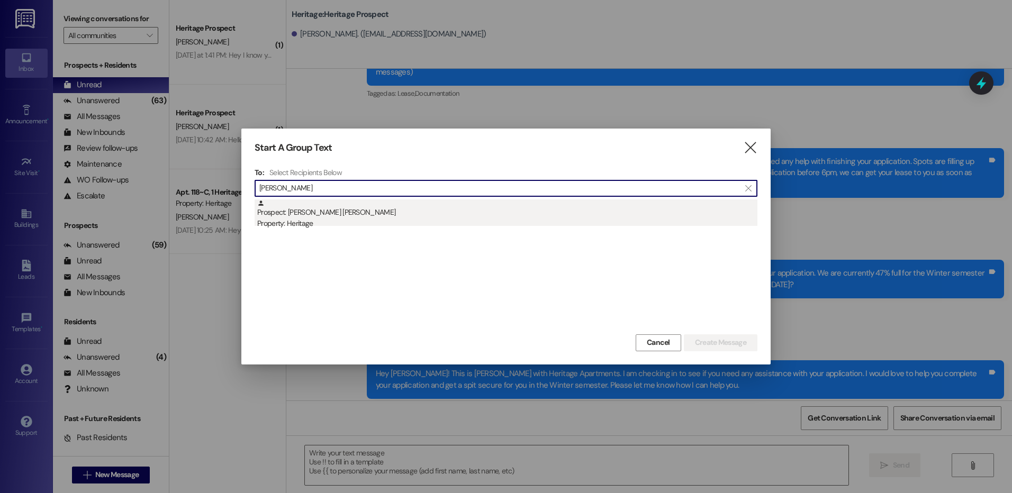
type input "brogan"
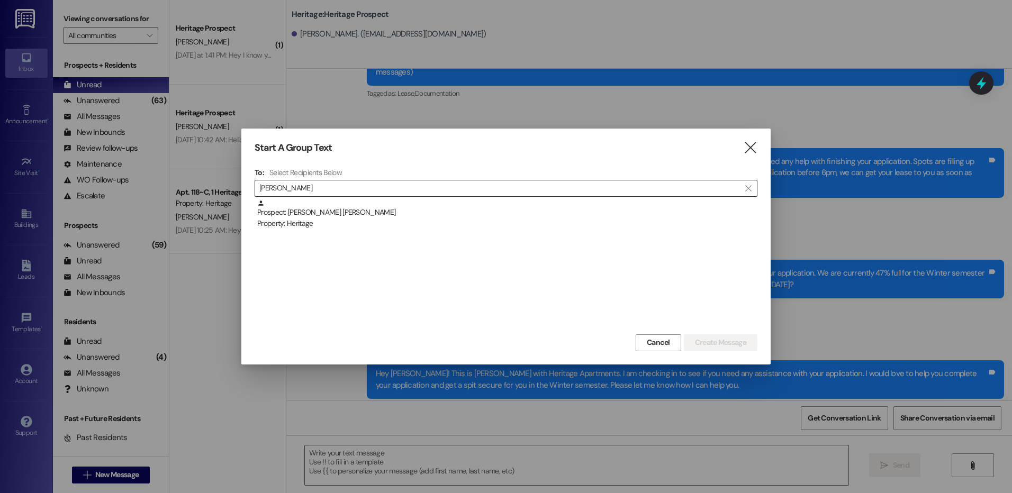
drag, startPoint x: 353, startPoint y: 220, endPoint x: 499, endPoint y: 256, distance: 150.9
click at [354, 220] on div "Property: Heritage" at bounding box center [507, 223] width 500 height 11
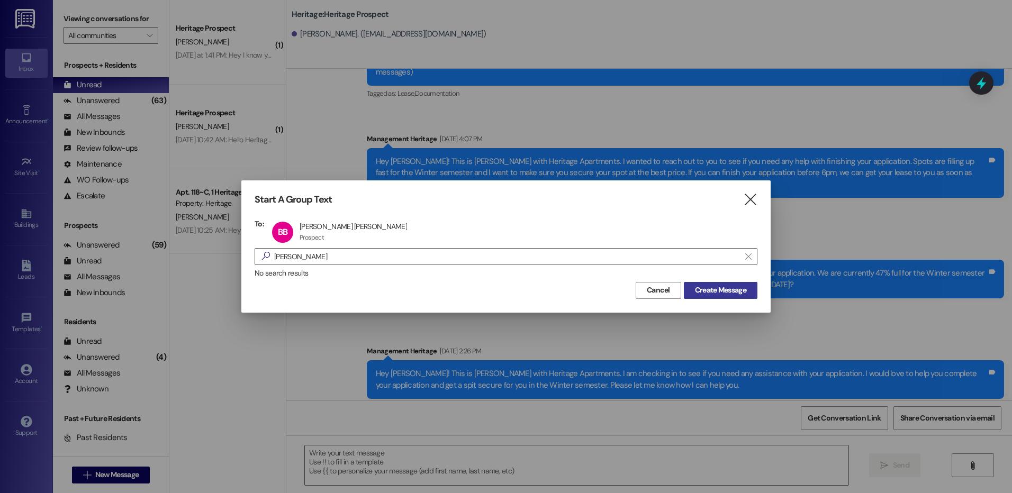
click at [726, 294] on span "Create Message" at bounding box center [720, 290] width 51 height 11
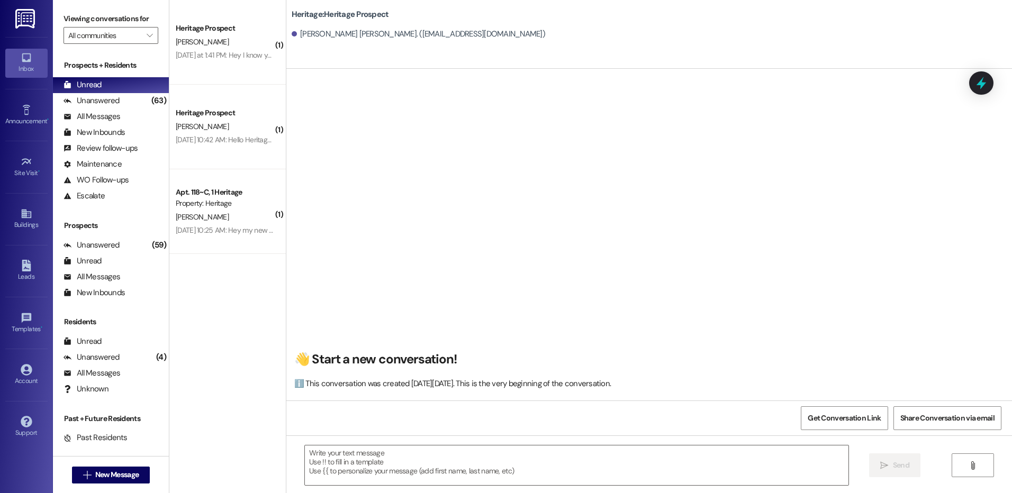
scroll to position [1, 0]
click at [367, 462] on textarea at bounding box center [576, 466] width 543 height 40
paste textarea "Hey Zhongye! It’s Paige at Heritage Apartments. It looks like you started an ap…"
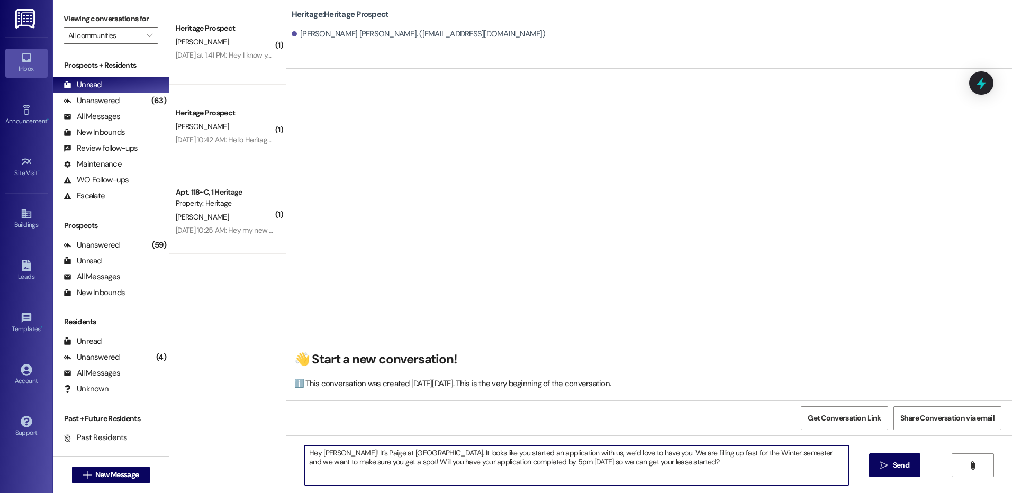
click at [328, 455] on textarea "Hey Zhongye! It’s Paige at Heritage Apartments. It looks like you started an ap…" at bounding box center [576, 466] width 543 height 40
click at [522, 456] on textarea "Hey Brogan! It’s Paige at Heritage Apartments. It looks like you started an app…" at bounding box center [576, 466] width 543 height 40
click at [605, 466] on textarea "Hey Brogan! It’s Paige at Heritage Apartments. It looks like you started a Wint…" at bounding box center [576, 466] width 543 height 40
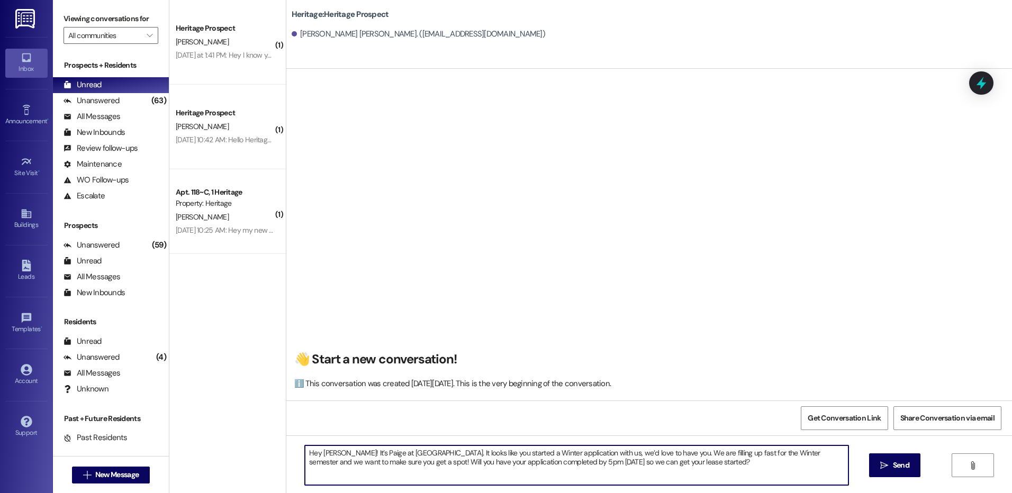
type textarea "Hey Brogan! It’s Paige at Heritage Apartments. It looks like you started a Wint…"
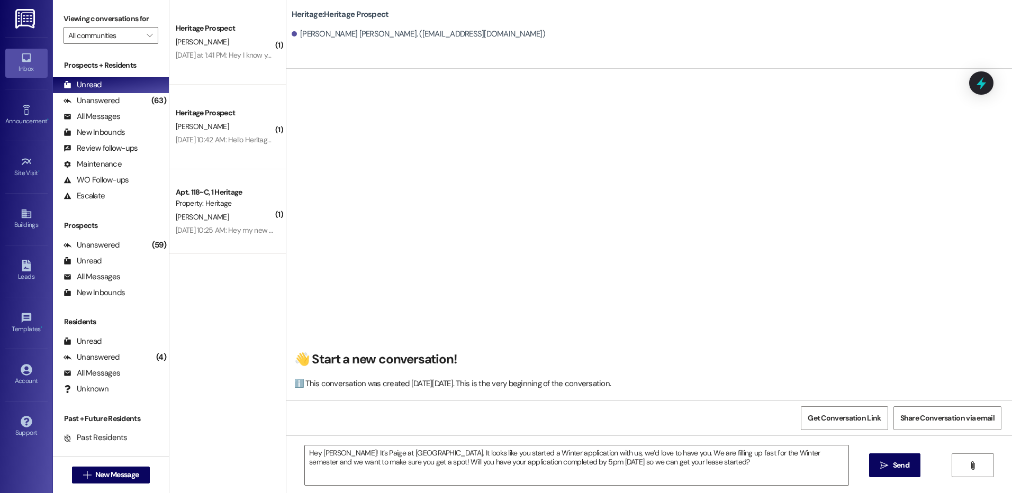
click at [910, 471] on span "Send" at bounding box center [901, 465] width 21 height 11
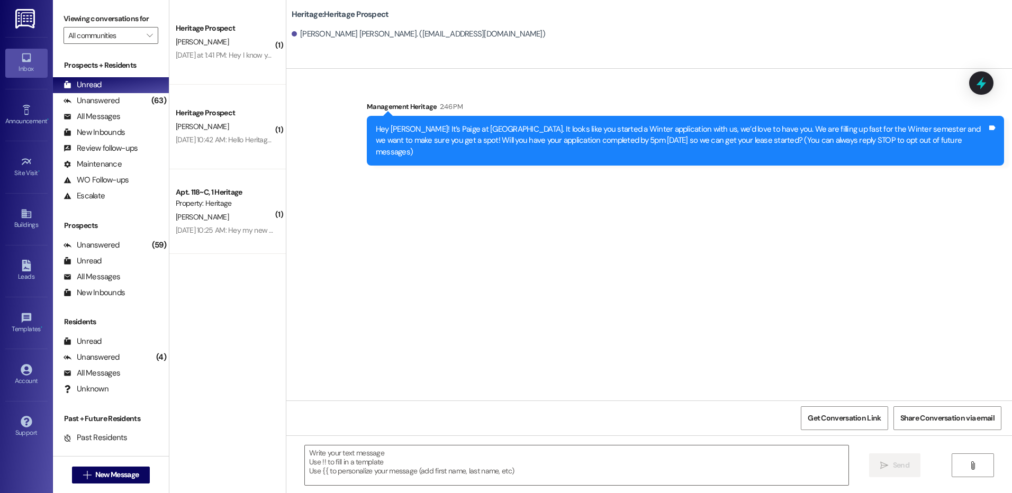
scroll to position [0, 0]
click at [114, 474] on span "New Message" at bounding box center [116, 475] width 43 height 11
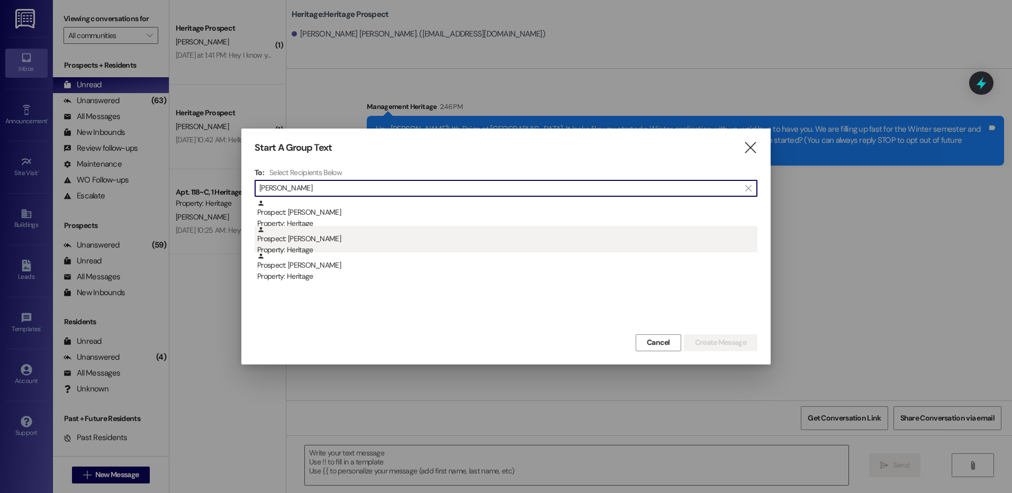
type input "tucker"
click at [583, 236] on div "Prospect: Olivia Tucker Property: Heritage" at bounding box center [507, 241] width 500 height 30
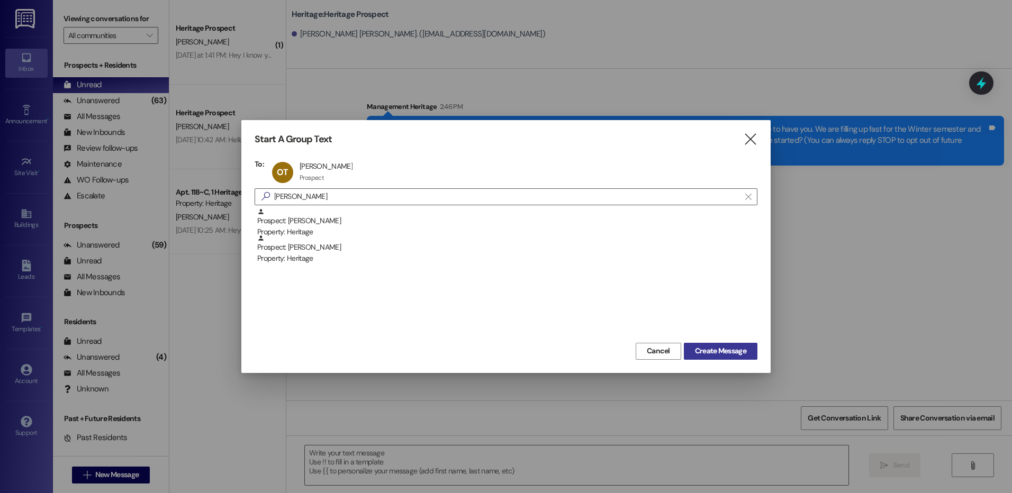
click at [698, 346] on span "Create Message" at bounding box center [720, 351] width 51 height 11
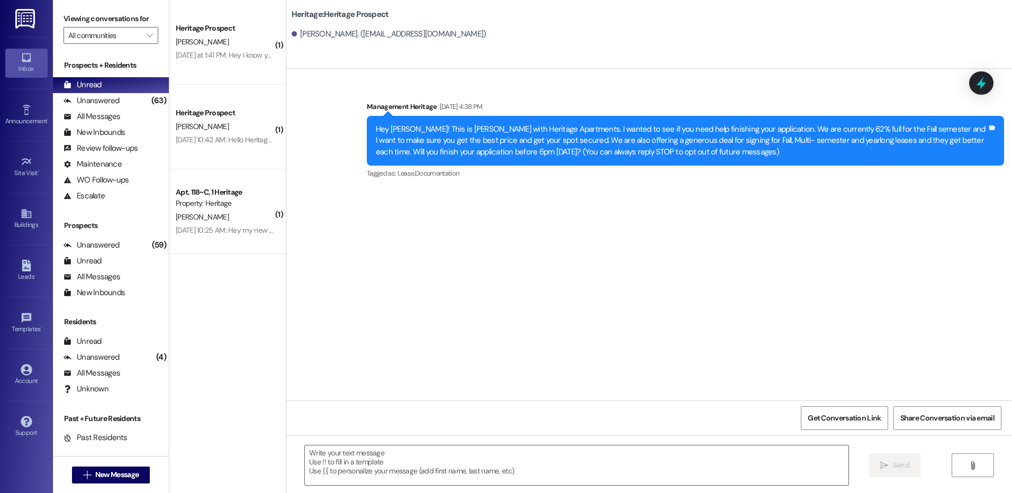
click at [326, 444] on div " Send " at bounding box center [649, 475] width 726 height 79
click at [334, 462] on textarea at bounding box center [576, 466] width 543 height 40
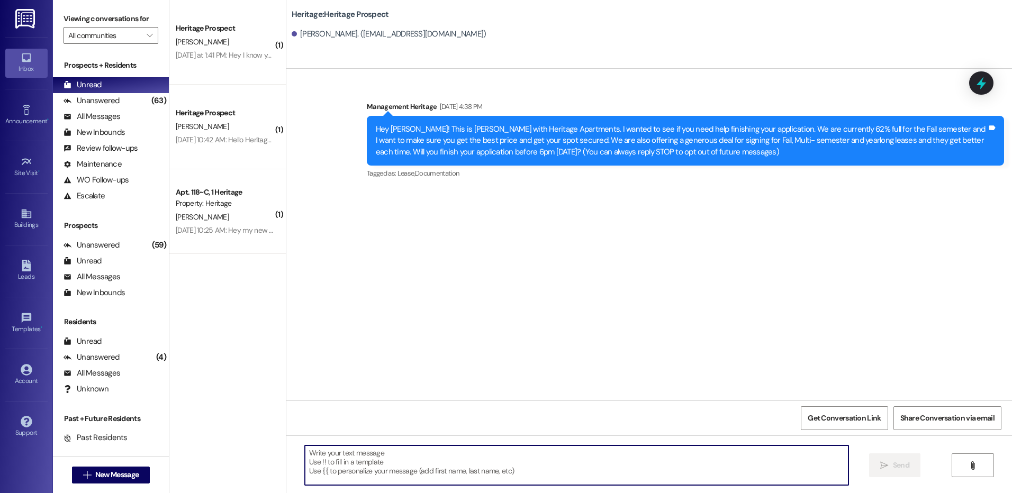
paste textarea "Hi ____! This is Paige with Heritage Apartments. I just sent your ____ semester…"
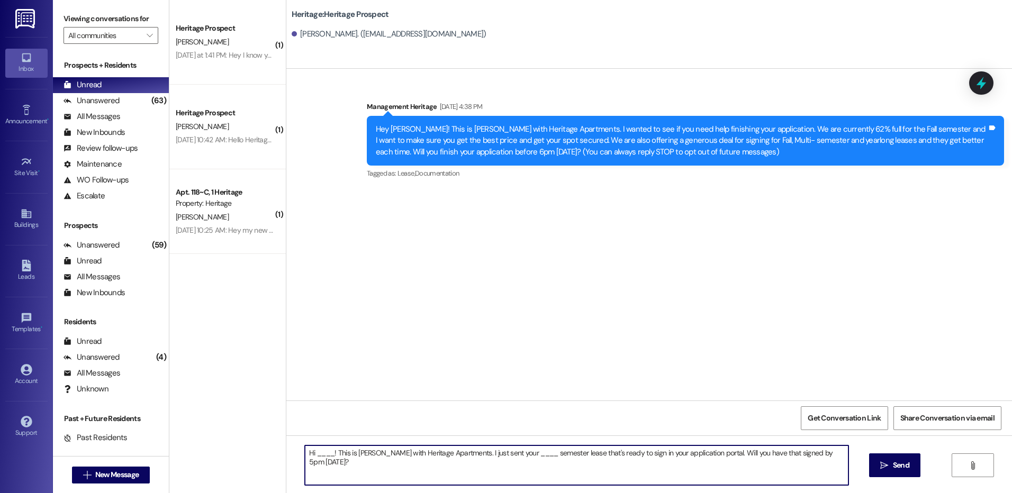
click at [316, 453] on textarea "Hi ____! This is Paige with Heritage Apartments. I just sent your ____ semester…" at bounding box center [576, 466] width 543 height 40
click at [501, 448] on textarea "Hi Olivia! This is Paige with Heritage Apartments. I just sent your ____ semest…" at bounding box center [576, 466] width 543 height 40
click at [505, 458] on textarea "Hi Olivia! This is Paige with Heritage Apartments. I just sent your Winter seme…" at bounding box center [576, 466] width 543 height 40
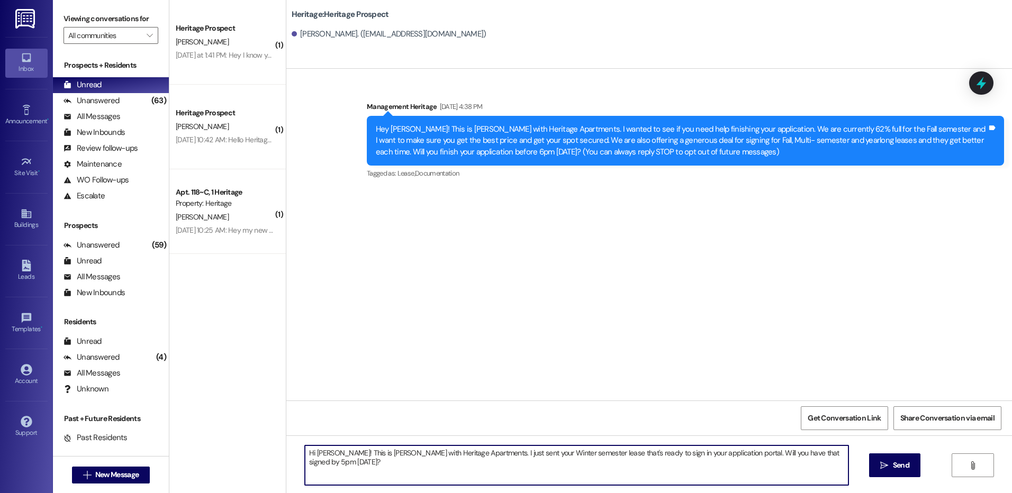
click at [505, 458] on textarea "Hi Olivia! This is Paige with Heritage Apartments. I just sent your Winter seme…" at bounding box center [576, 466] width 543 height 40
type textarea "Hi Olivia! This is Paige with Heritage Apartments. I just sent your Winter seme…"
click at [894, 463] on span "Send" at bounding box center [901, 465] width 16 height 11
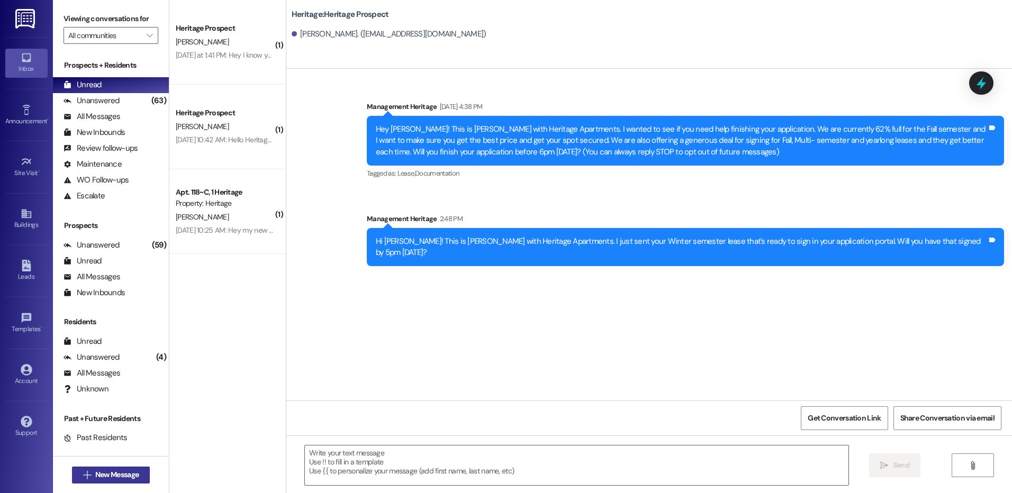
click at [103, 472] on span "New Message" at bounding box center [116, 475] width 43 height 11
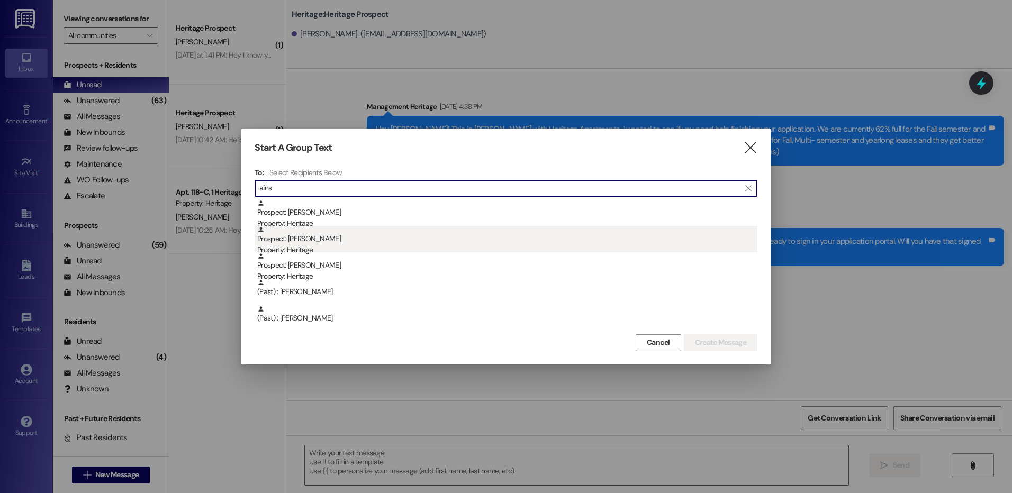
type input "ains"
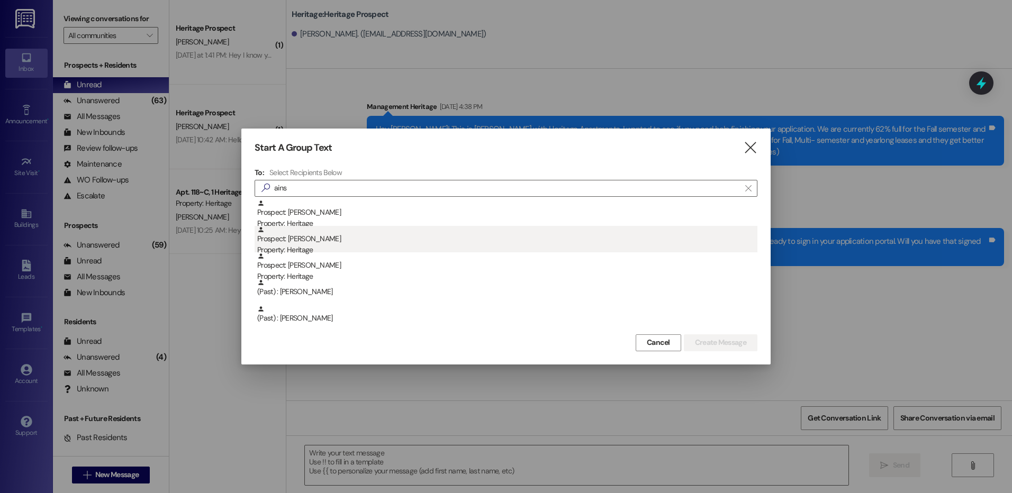
click at [385, 233] on div "Prospect: Ainsley Jackson Property: Heritage" at bounding box center [507, 241] width 500 height 30
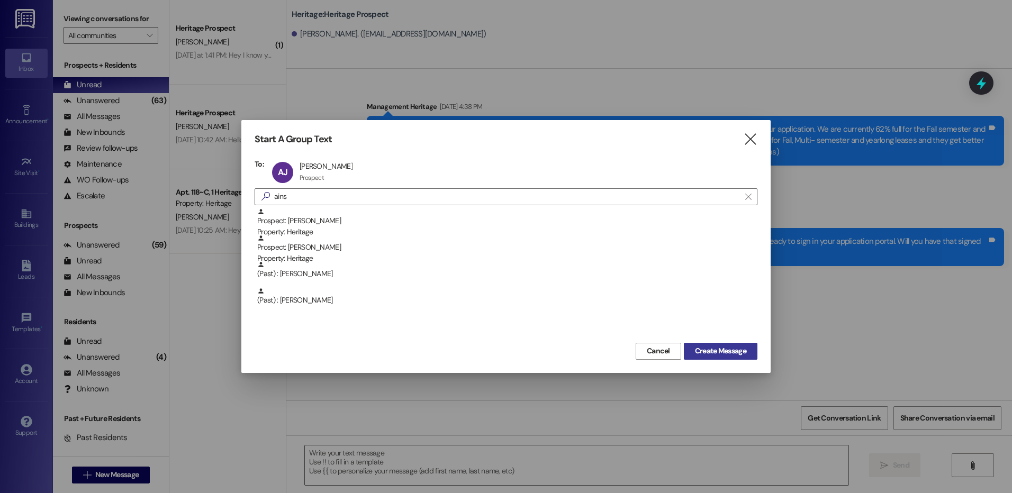
click at [729, 348] on span "Create Message" at bounding box center [720, 351] width 51 height 11
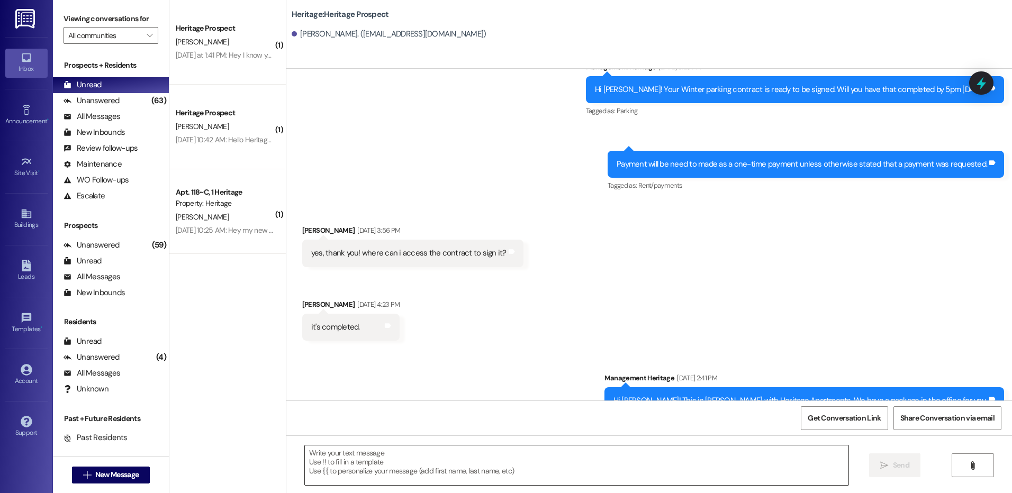
click at [466, 466] on textarea at bounding box center [576, 466] width 543 height 40
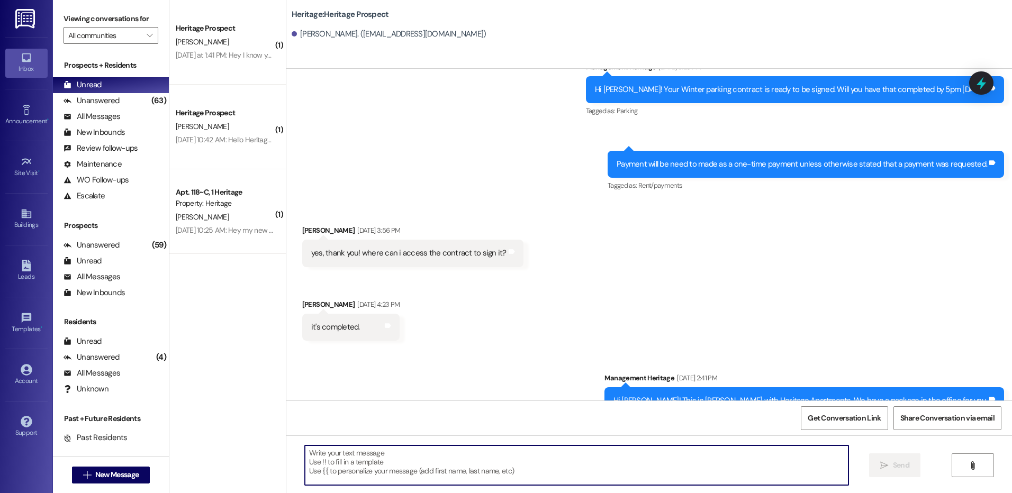
scroll to position [1508, 0]
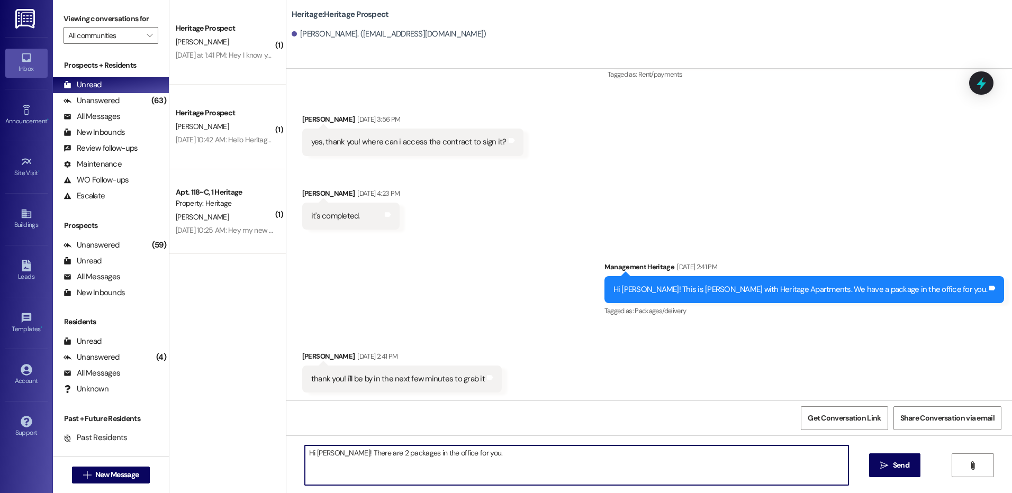
type textarea "Hi Ainsley! There are 2 packages in the office for you."
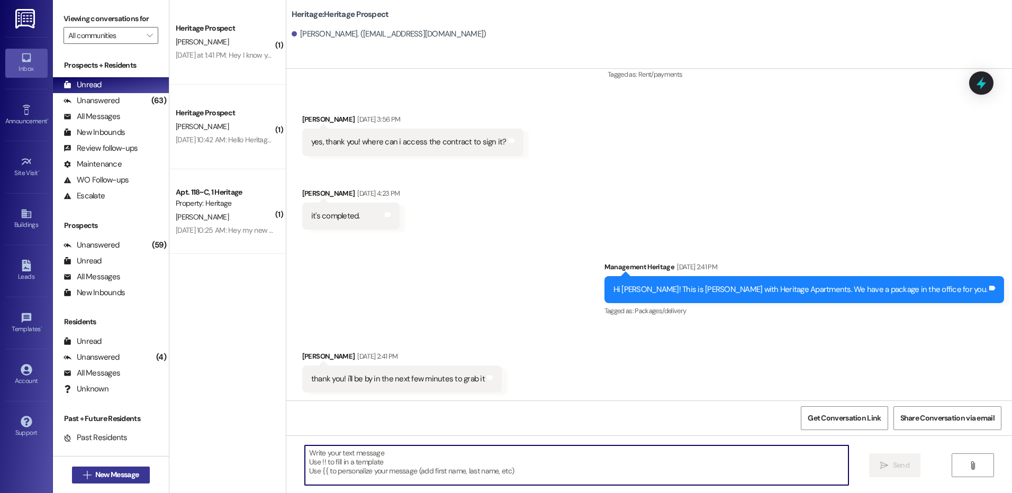
click at [101, 478] on span "New Message" at bounding box center [116, 475] width 43 height 11
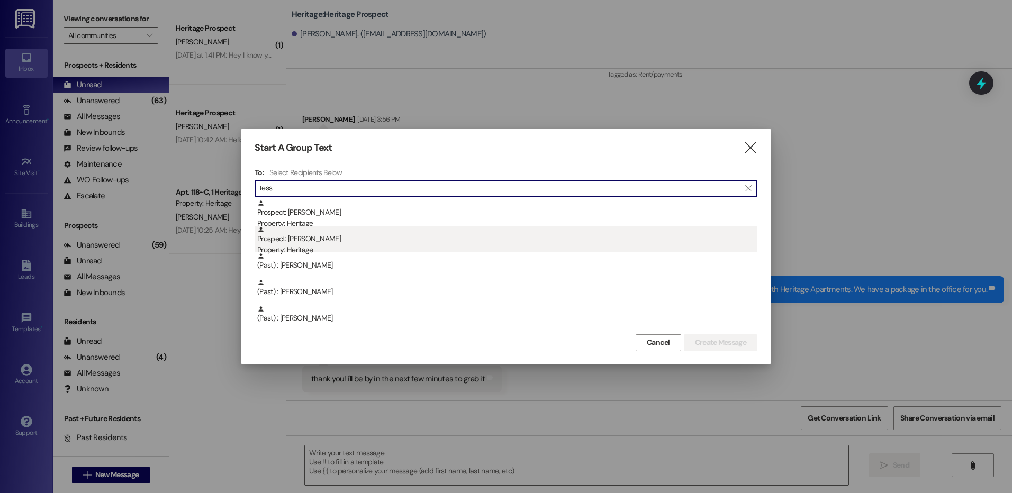
type input "tess"
click at [388, 237] on div "Prospect: Tess Holfeltz Property: Heritage" at bounding box center [507, 241] width 500 height 30
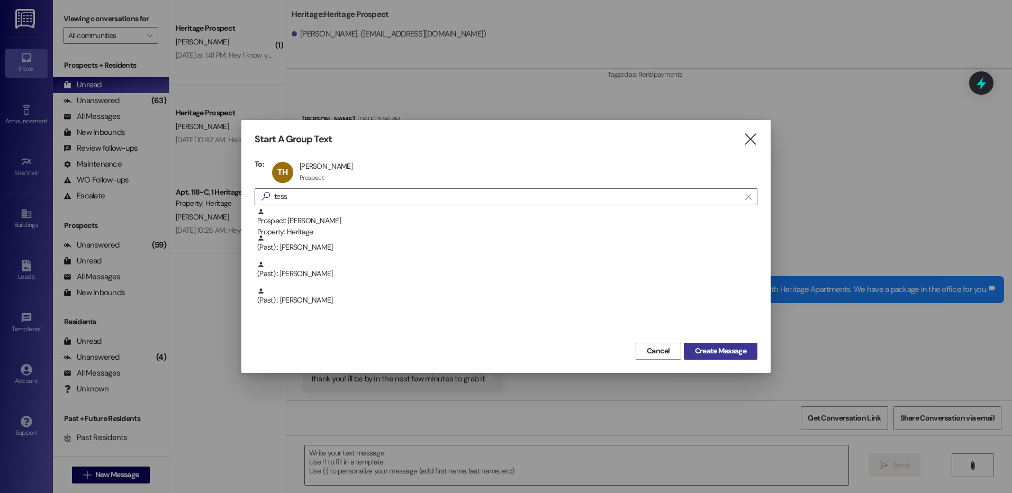
click at [705, 352] on span "Create Message" at bounding box center [720, 351] width 51 height 11
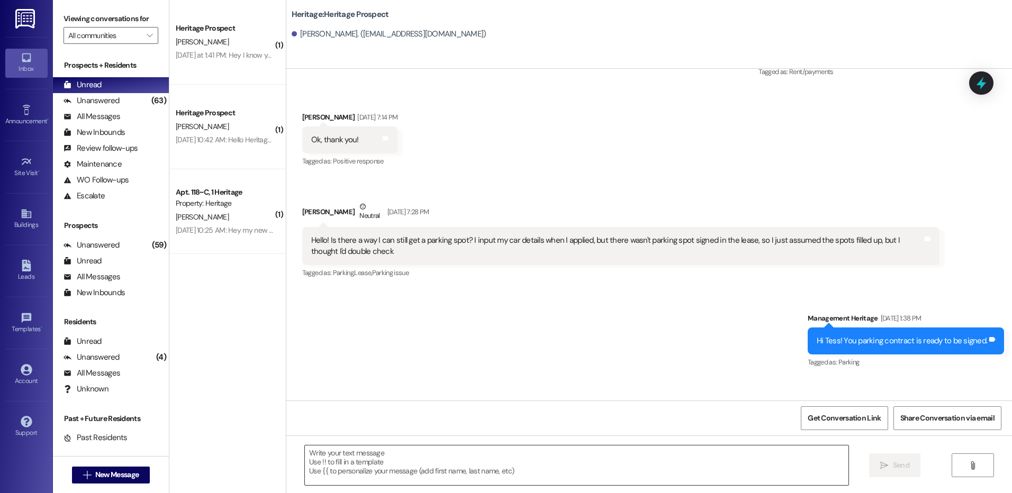
click at [401, 469] on textarea at bounding box center [576, 466] width 543 height 40
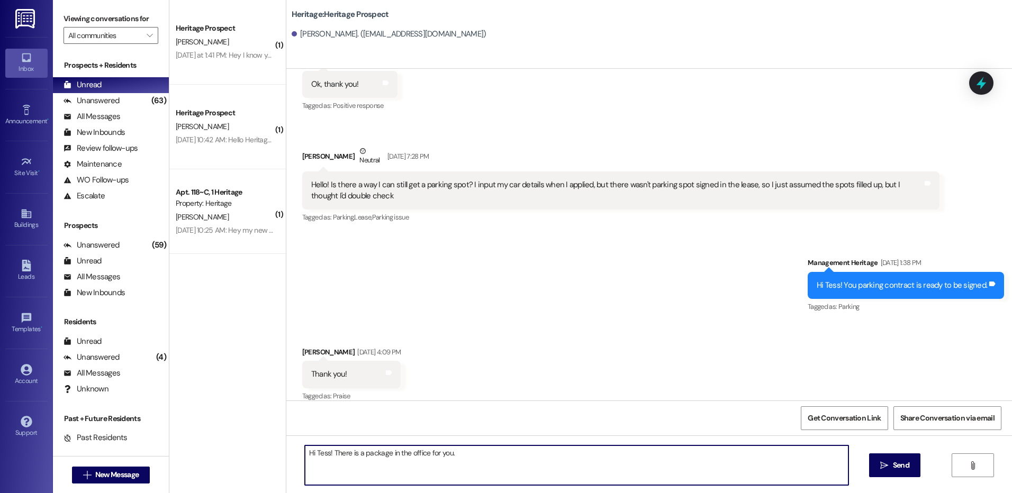
type textarea "Hi Tess! There is a package in the office for you."
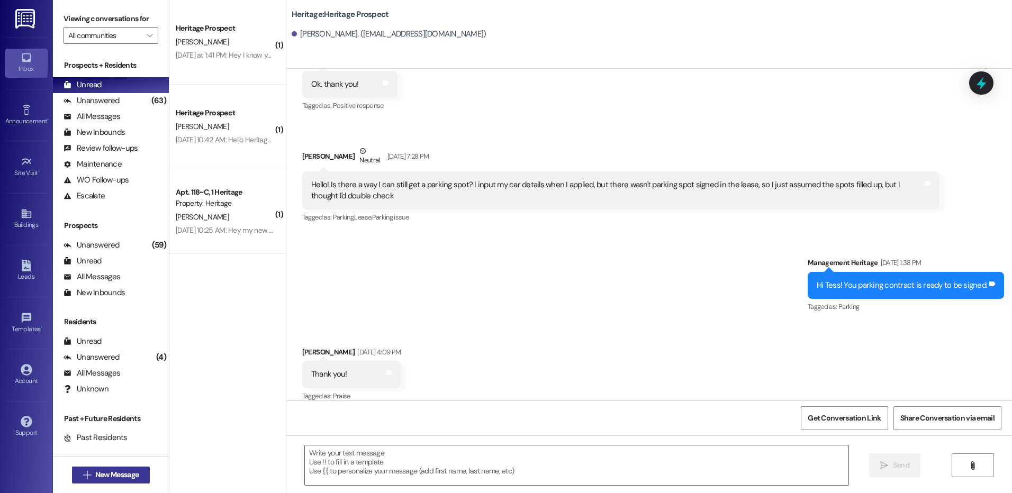
click at [134, 472] on span "New Message" at bounding box center [116, 475] width 43 height 11
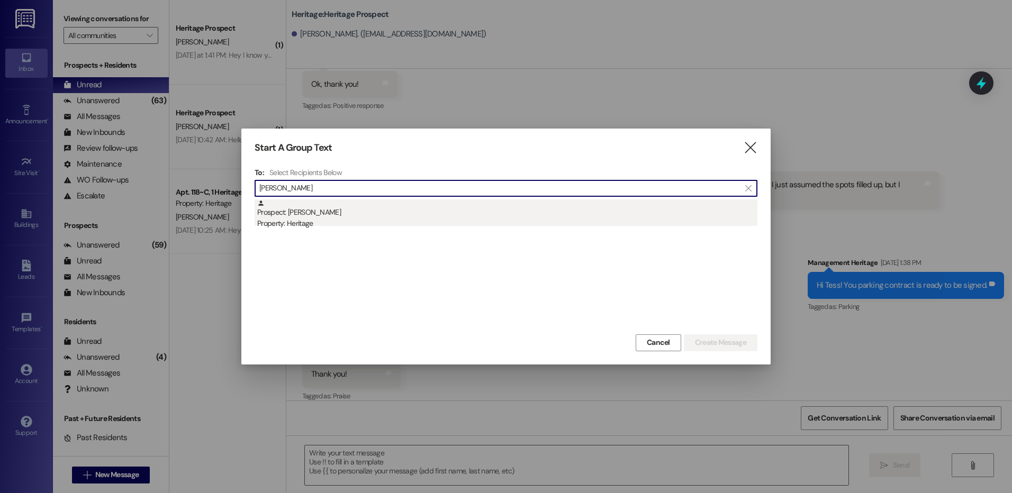
type input "lacee"
click at [423, 211] on div "Prospect: Lacee Burrell Property: Heritage" at bounding box center [507, 215] width 500 height 30
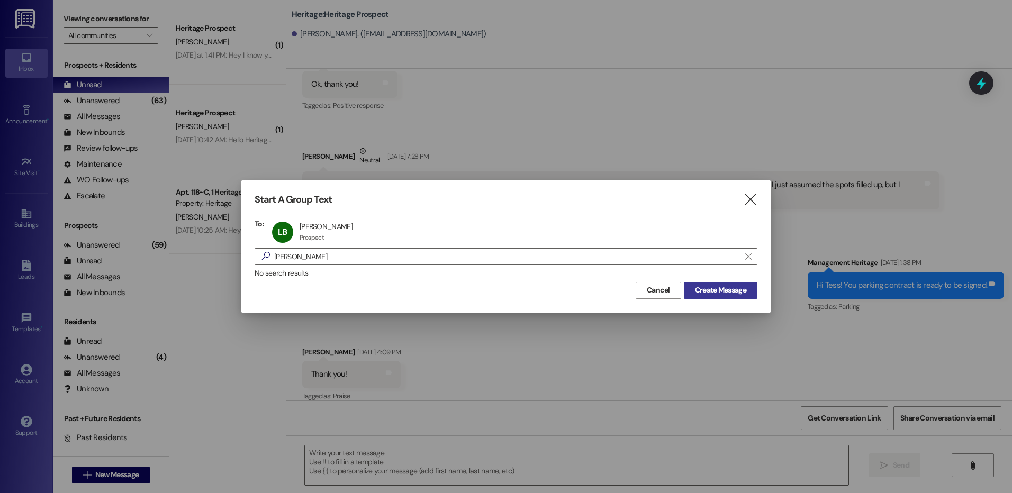
click at [743, 288] on span "Create Message" at bounding box center [720, 290] width 51 height 11
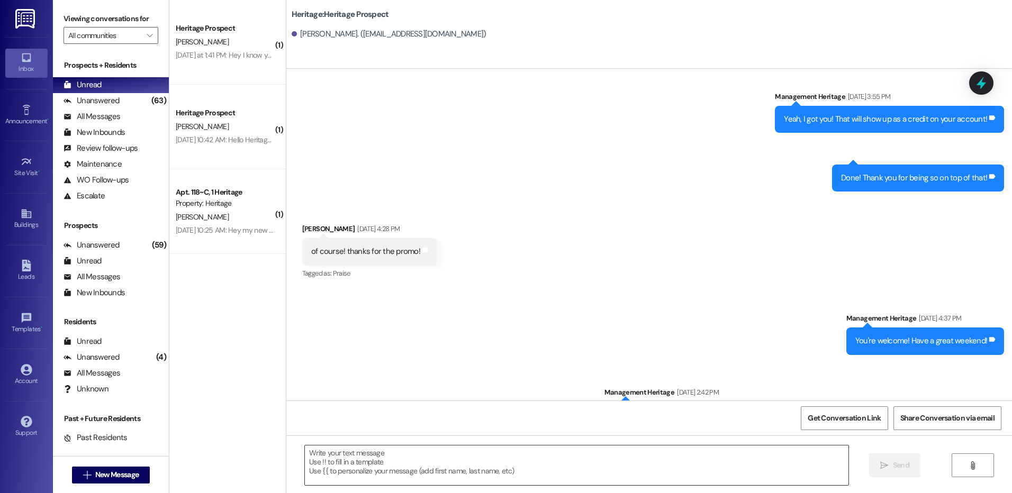
scroll to position [1106, 0]
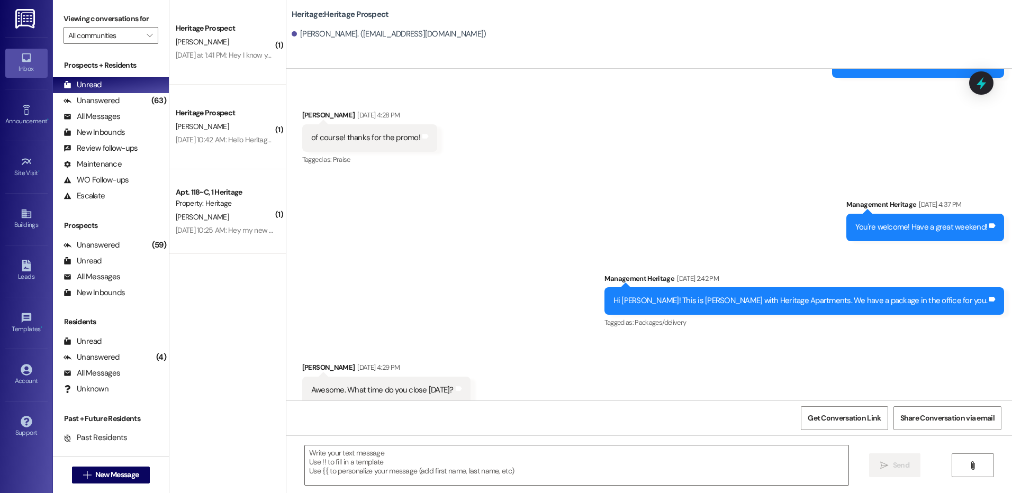
click at [756, 295] on div "Hi Lacee! This is Paige with Heritage Apartments. We have a package in the offi…" at bounding box center [801, 300] width 374 height 11
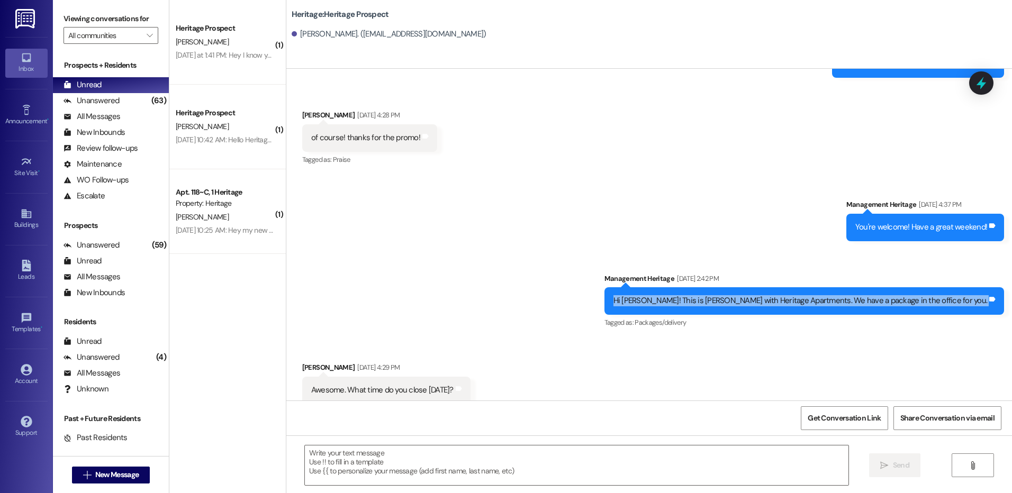
click at [756, 295] on div "Hi Lacee! This is Paige with Heritage Apartments. We have a package in the offi…" at bounding box center [801, 300] width 374 height 11
copy div "Hi Lacee! This is Paige with Heritage Apartments. We have a package in the offi…"
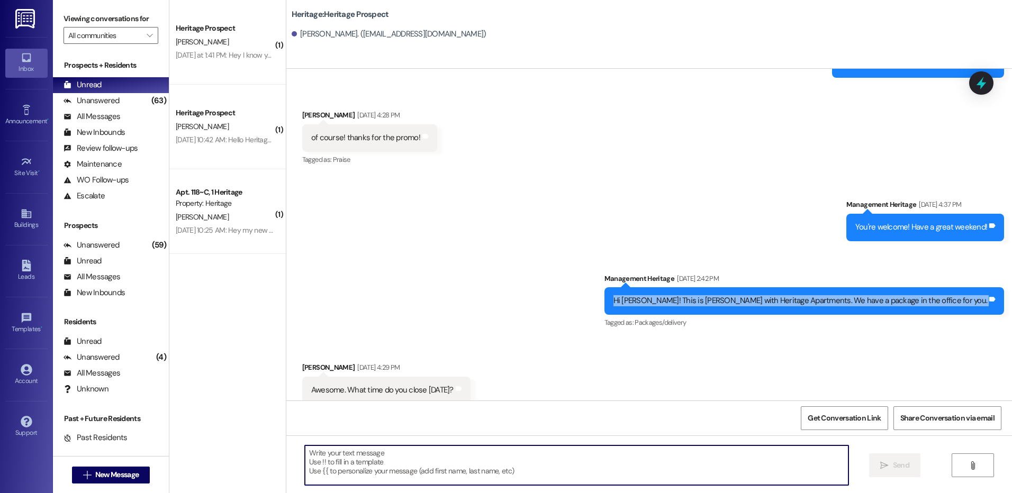
click at [407, 466] on textarea at bounding box center [576, 466] width 543 height 40
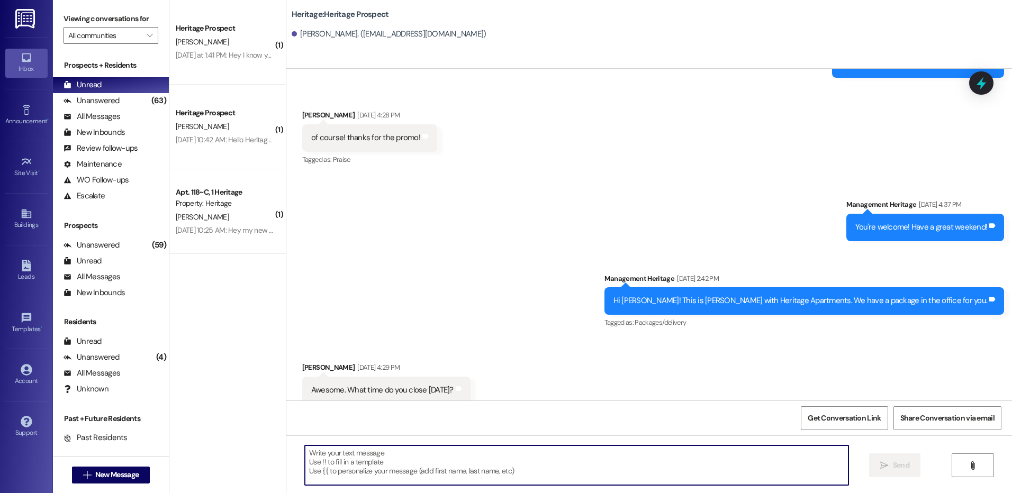
paste textarea "Hi Lacee! This is Paige with Heritage Apartments. We have a package in the offi…"
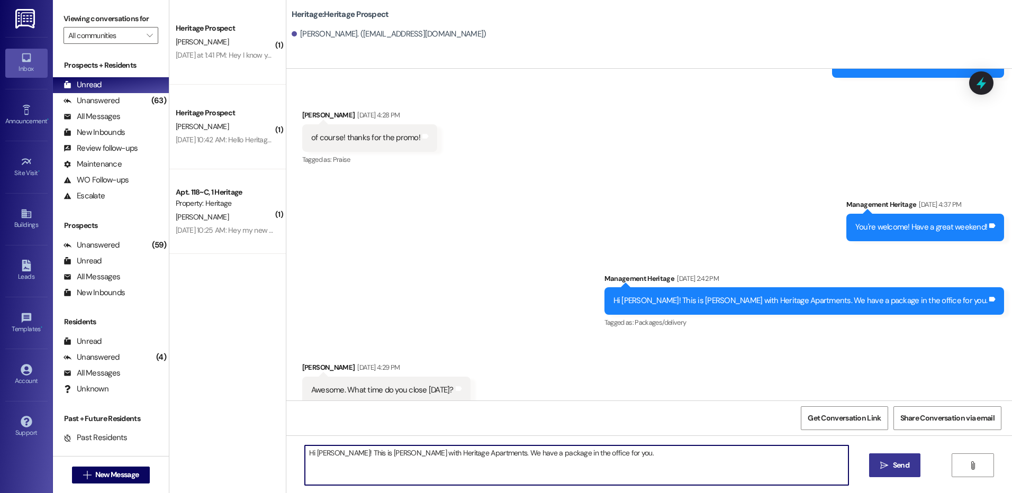
type textarea "Hi Lacee! This is Paige with Heritage Apartments. We have a package in the offi…"
click at [898, 459] on button " Send" at bounding box center [894, 466] width 51 height 24
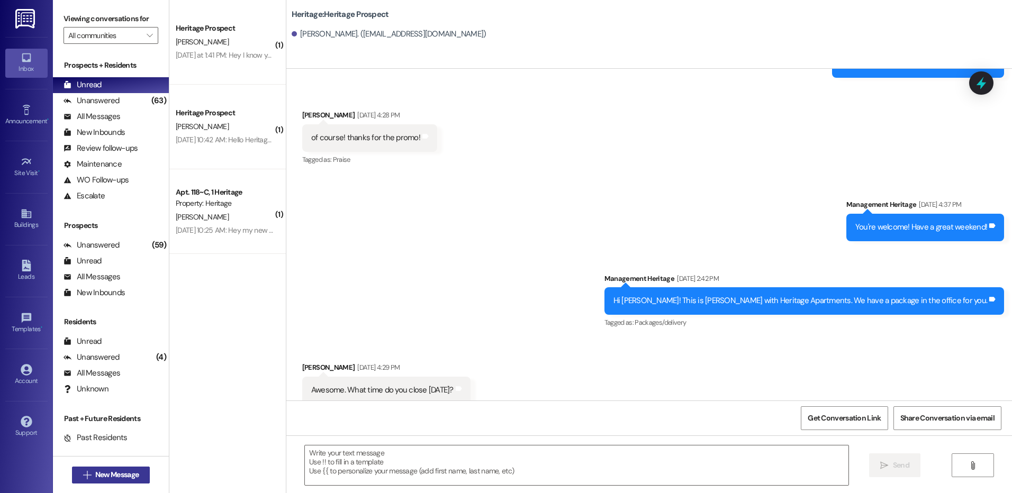
click at [95, 477] on span "New Message" at bounding box center [116, 475] width 43 height 11
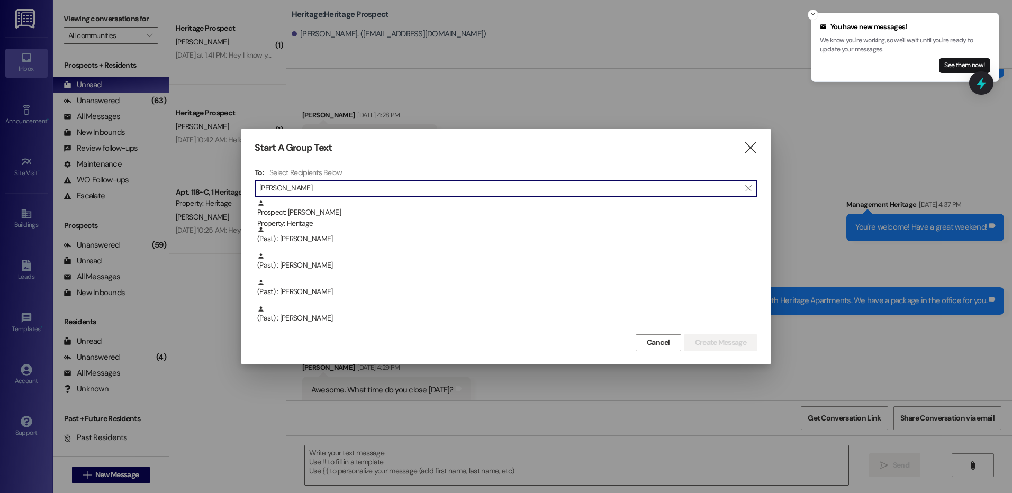
type input "rowley"
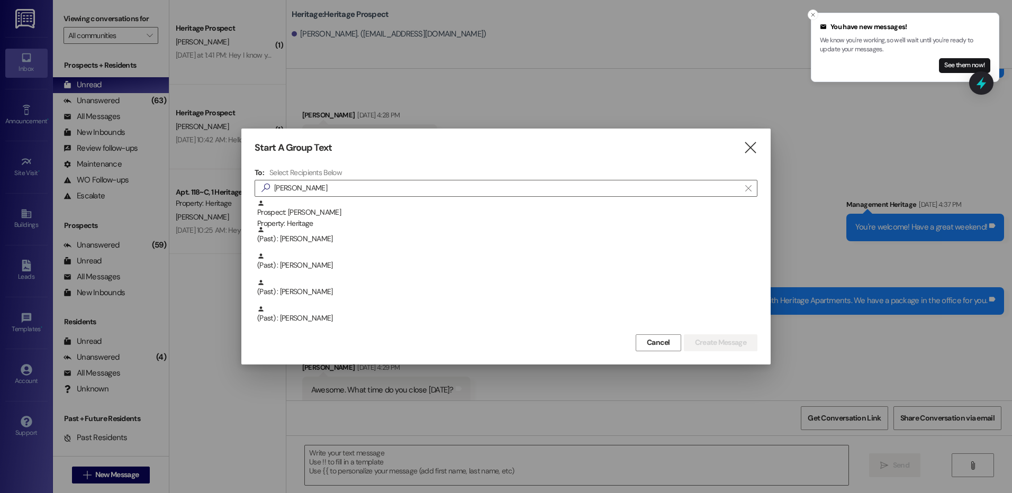
click at [754, 138] on div "Start A Group Text  To: Select Recipients Below  rowley  Prospect: Audrey Up…" at bounding box center [505, 247] width 529 height 236
click at [751, 144] on icon "" at bounding box center [750, 147] width 14 height 11
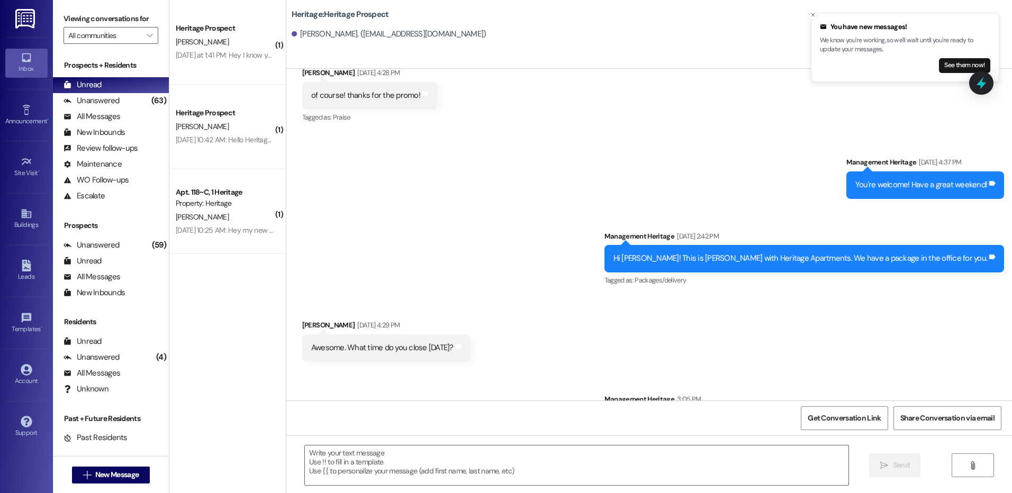
scroll to position [1180, 0]
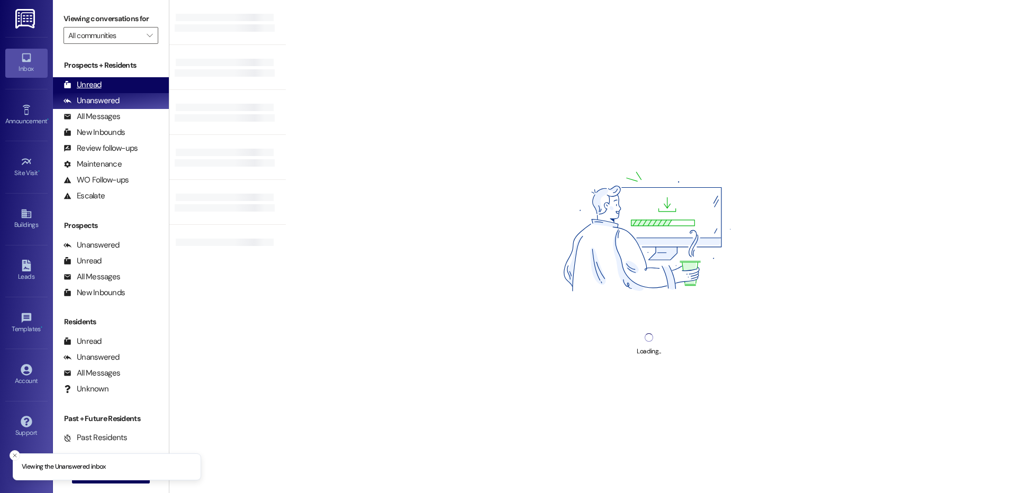
click at [89, 85] on div "Unread" at bounding box center [83, 84] width 38 height 11
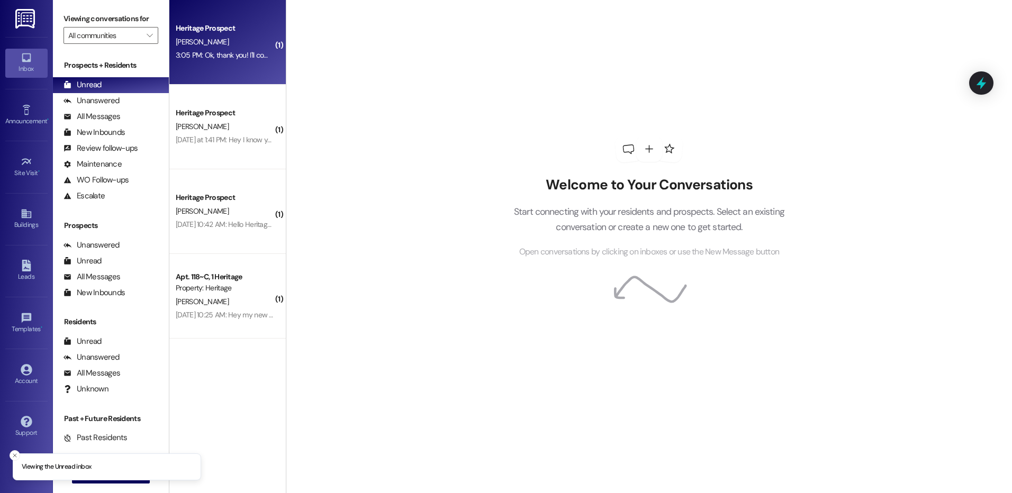
click at [185, 38] on span "T. Holfeltz" at bounding box center [202, 42] width 53 height 10
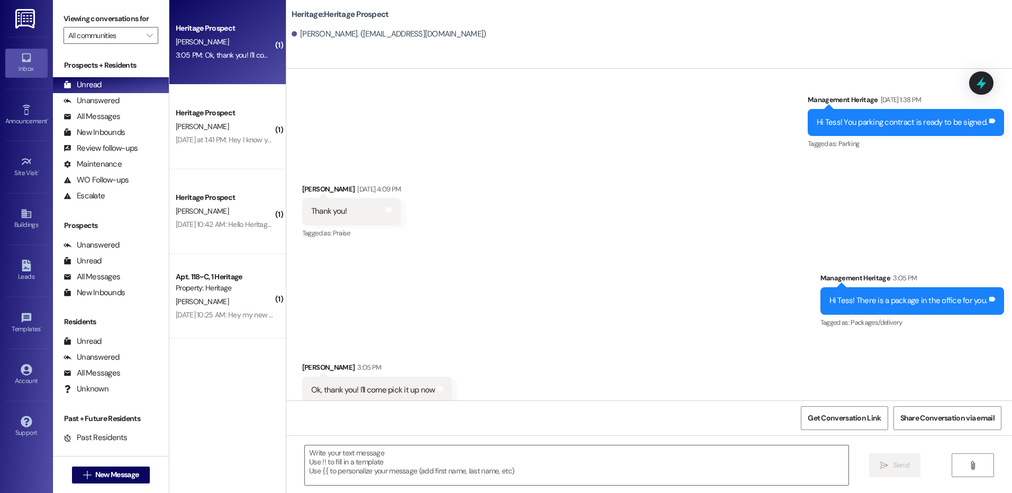
scroll to position [1155, 0]
click at [115, 478] on span "New Message" at bounding box center [116, 475] width 43 height 11
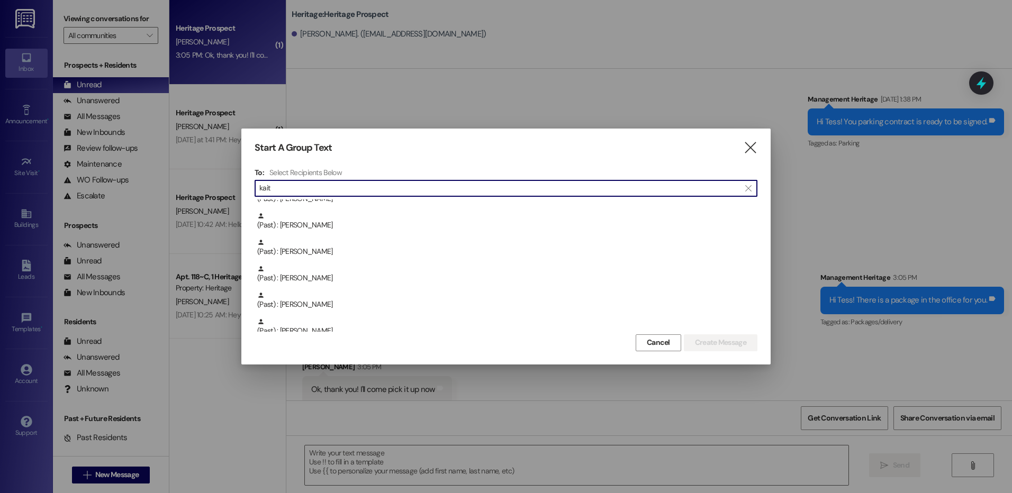
scroll to position [159, 0]
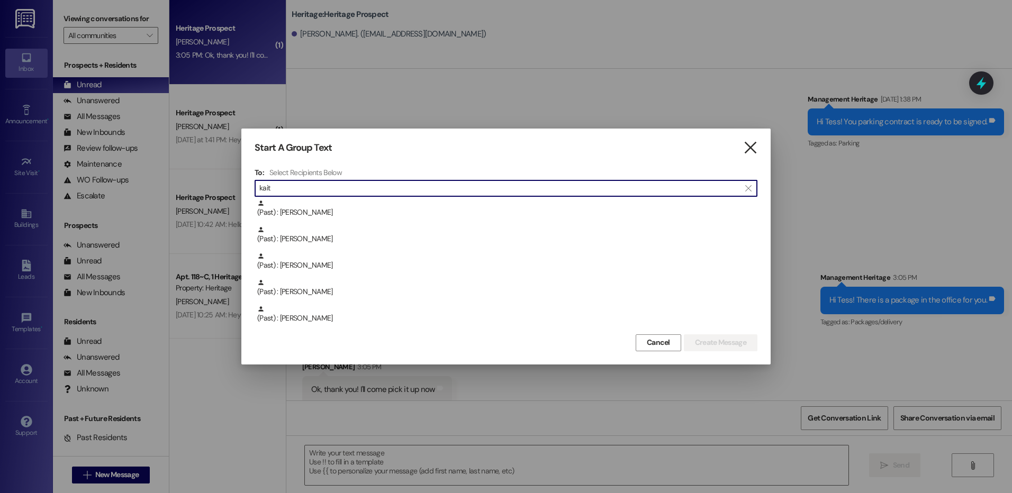
type input "kait"
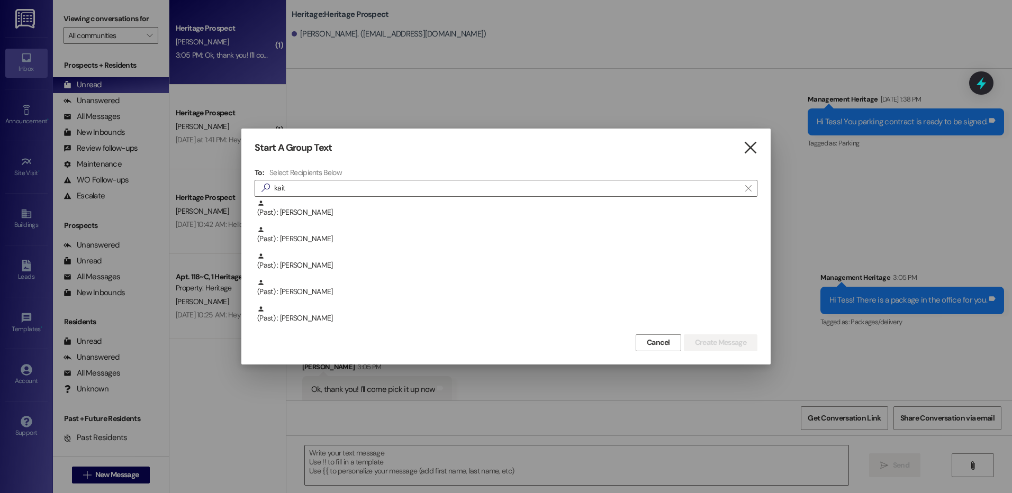
click at [754, 153] on icon "" at bounding box center [750, 147] width 14 height 11
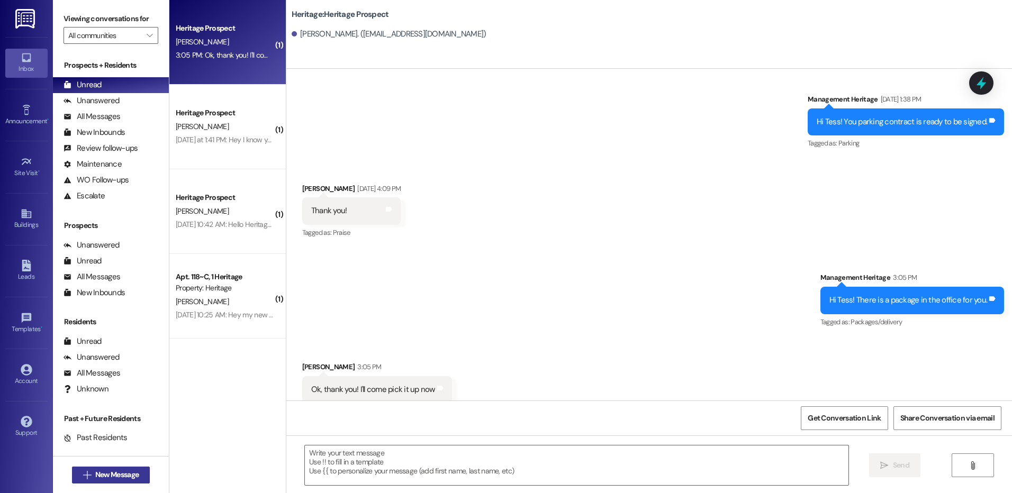
click at [96, 472] on span "New Message" at bounding box center [116, 475] width 43 height 11
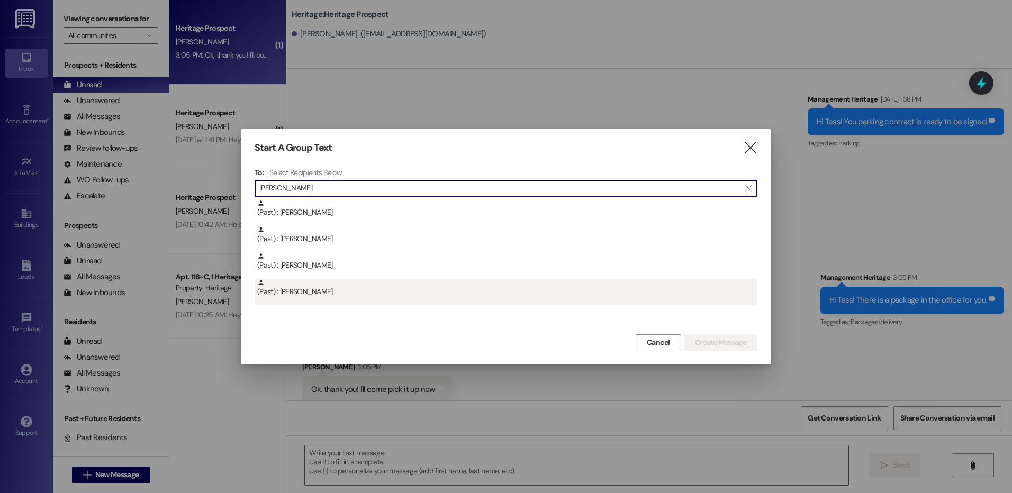
type input "dusti"
click at [348, 293] on div "(Past) : Dustin Rowley" at bounding box center [507, 288] width 500 height 19
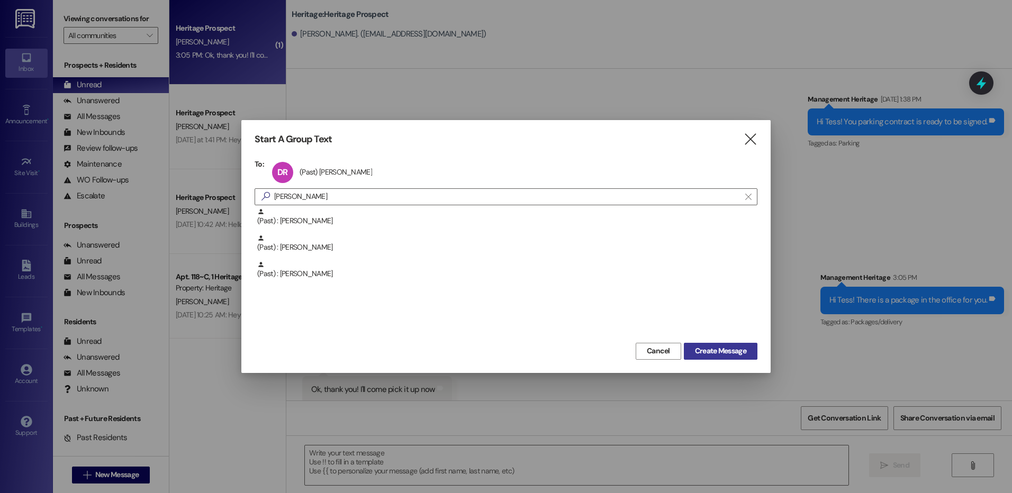
click at [729, 346] on span "Create Message" at bounding box center [720, 351] width 51 height 11
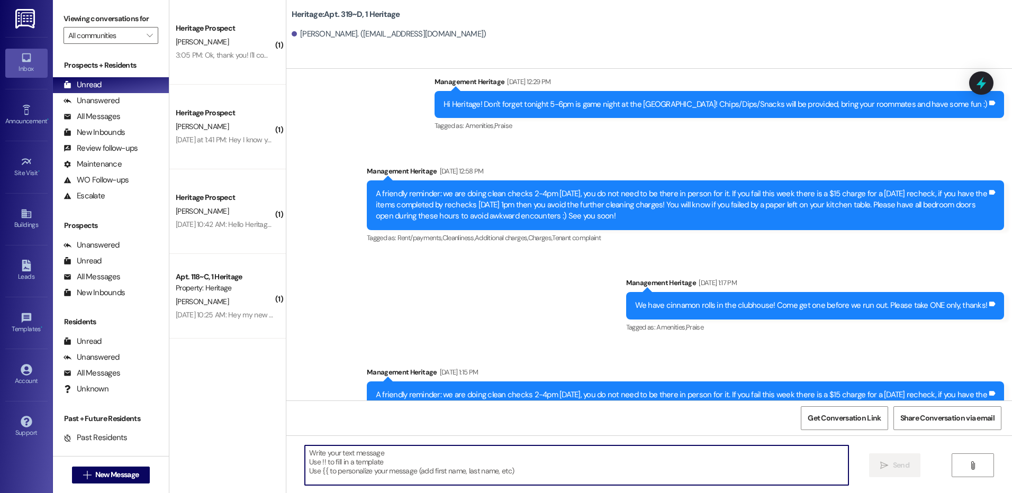
click at [397, 463] on textarea at bounding box center [576, 466] width 543 height 40
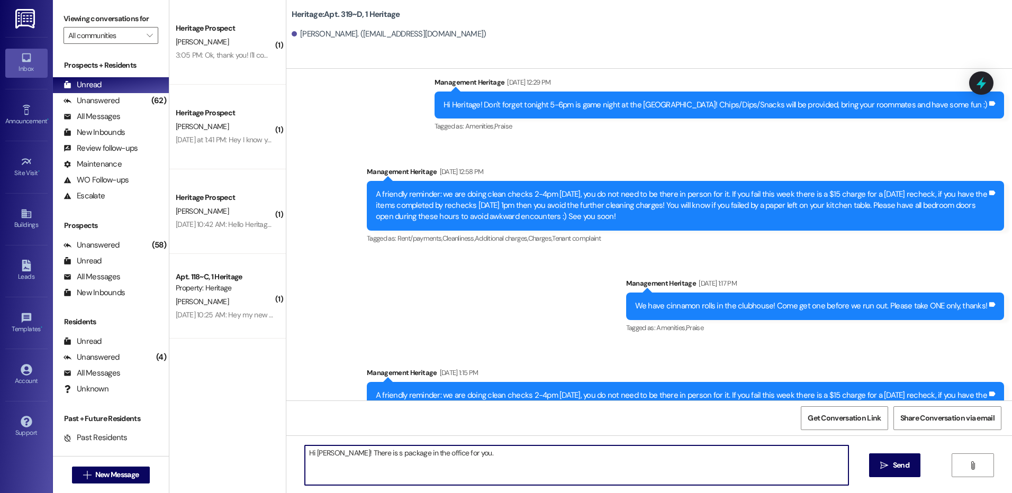
click at [330, 448] on textarea "Hi Dustin! There is s package in the office for you." at bounding box center [576, 466] width 543 height 40
click at [597, 447] on textarea "Hi Dustin! This is Paige with Heritage Apartments. There is s package in the of…" at bounding box center [578, 466] width 543 height 40
type textarea "Hi Dustin! This is Paige with Heritage Apartments. There is s package in the of…"
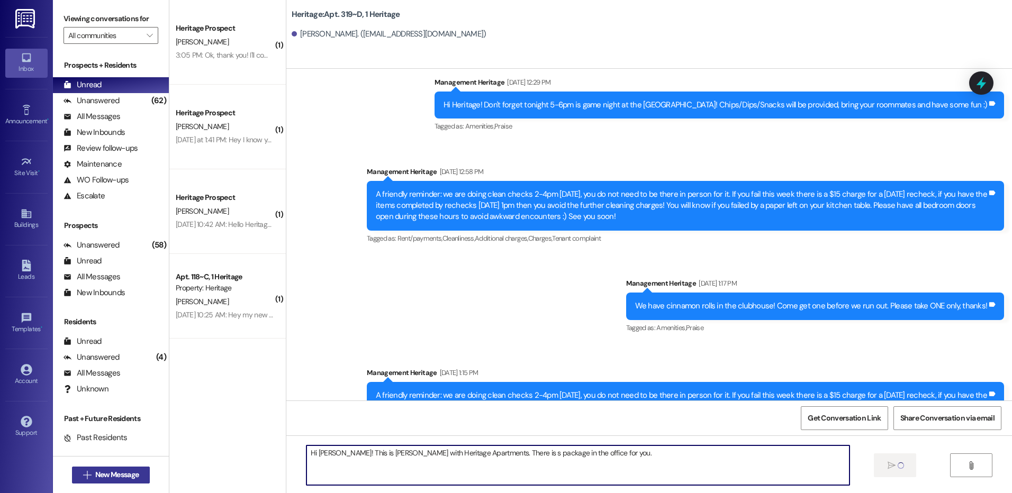
click at [101, 479] on span "New Message" at bounding box center [116, 475] width 43 height 11
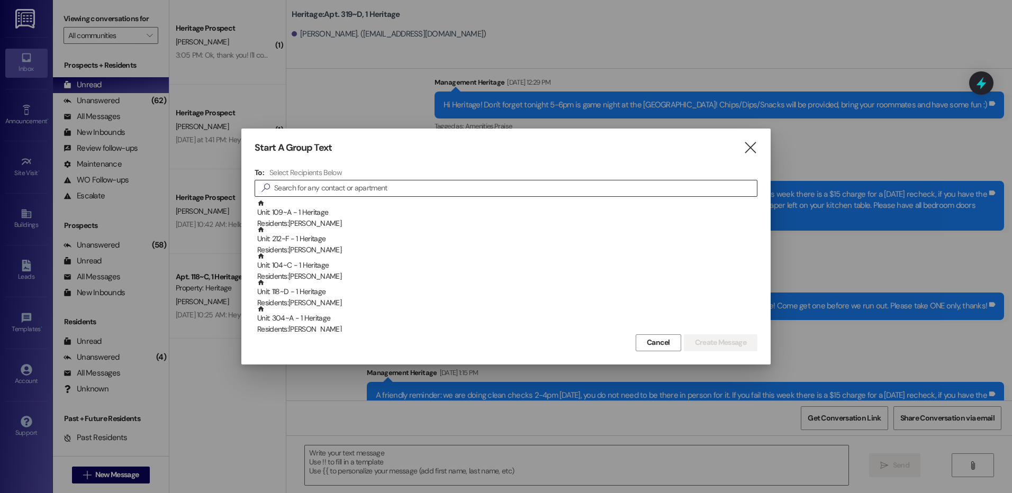
click at [370, 192] on input at bounding box center [515, 188] width 483 height 15
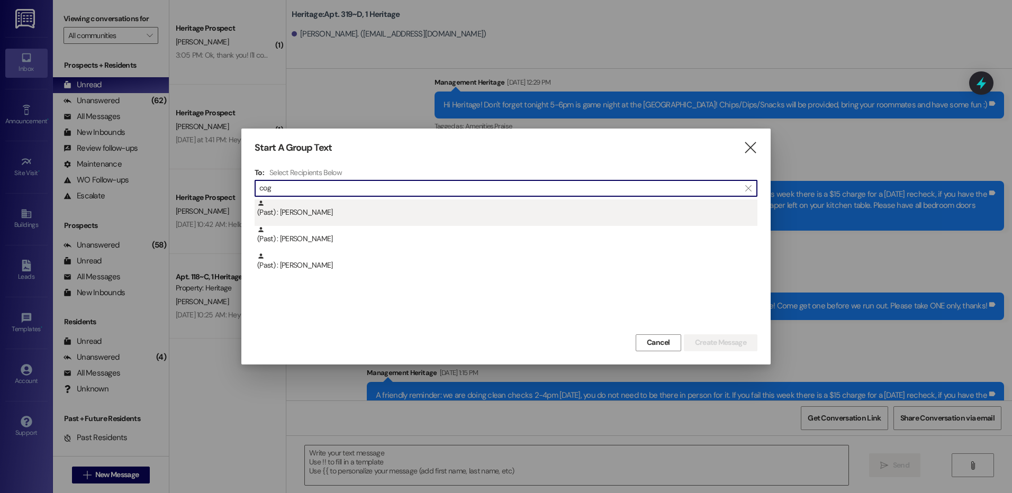
type input "cog"
click at [379, 210] on div "(Past) : Jarod Cogbill" at bounding box center [507, 209] width 500 height 19
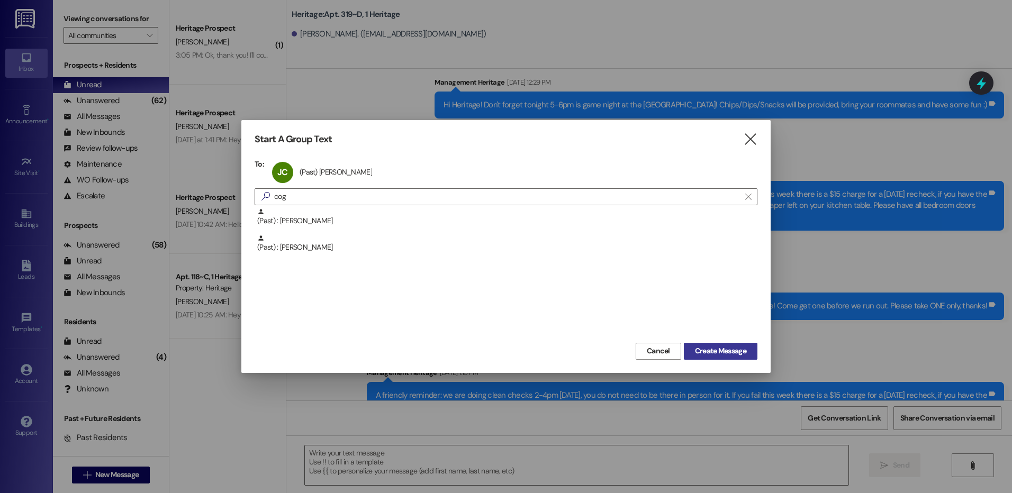
click at [716, 349] on span "Create Message" at bounding box center [720, 351] width 51 height 11
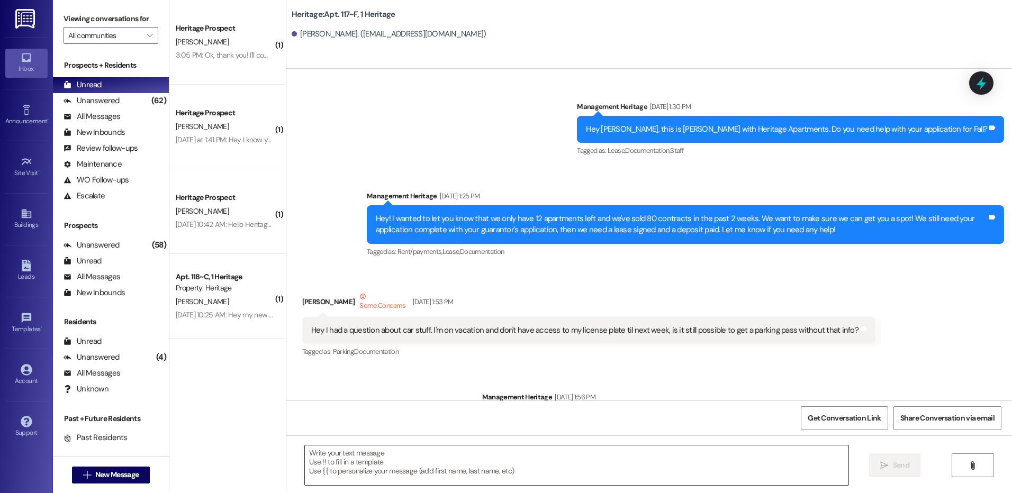
scroll to position [24699, 0]
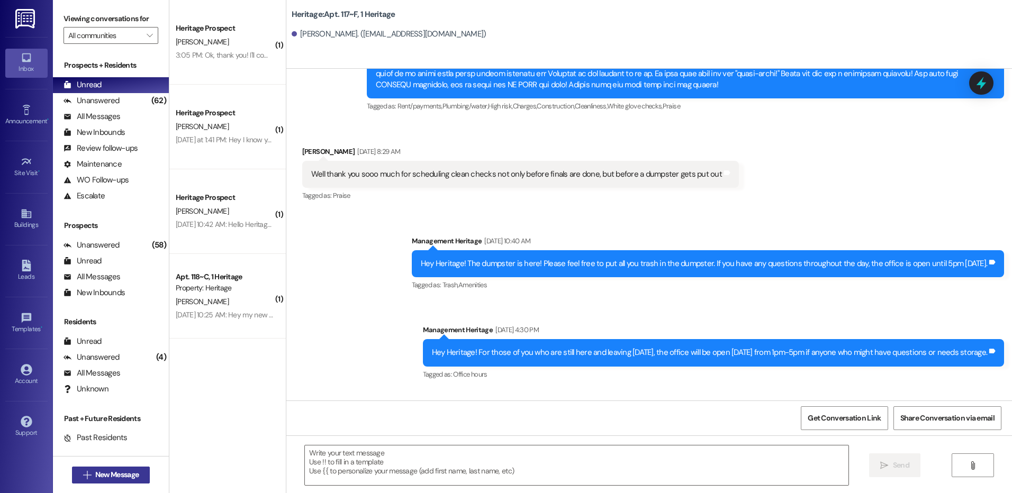
click at [138, 479] on span "New Message" at bounding box center [117, 475] width 48 height 11
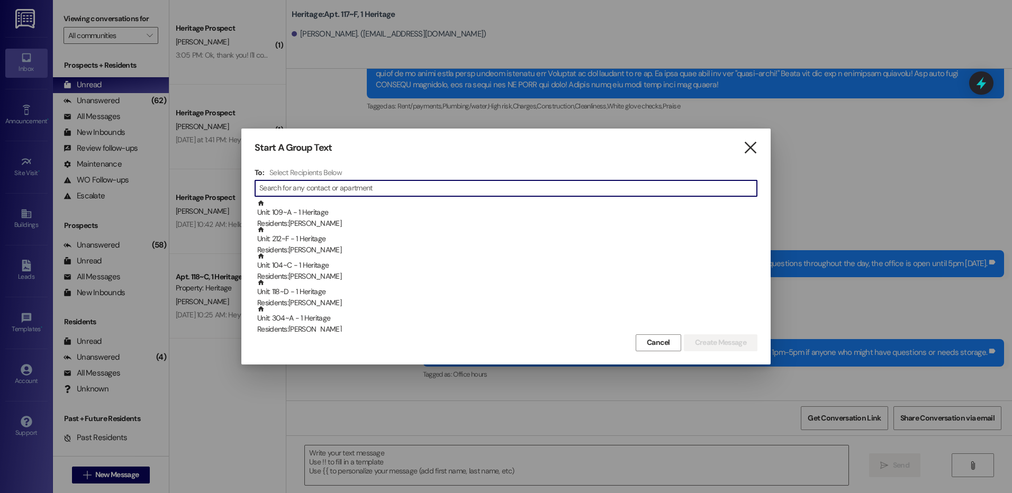
click at [750, 142] on icon "" at bounding box center [750, 147] width 14 height 11
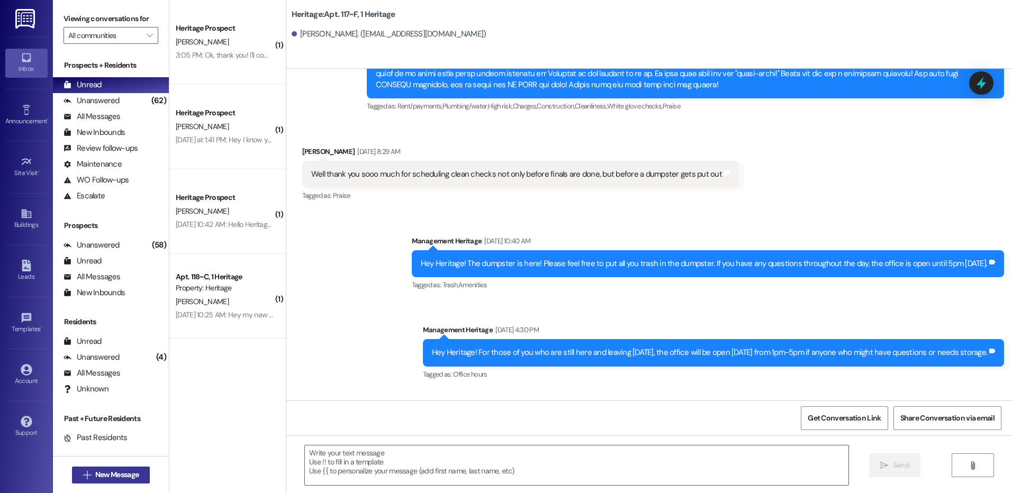
click at [111, 474] on span "New Message" at bounding box center [116, 475] width 43 height 11
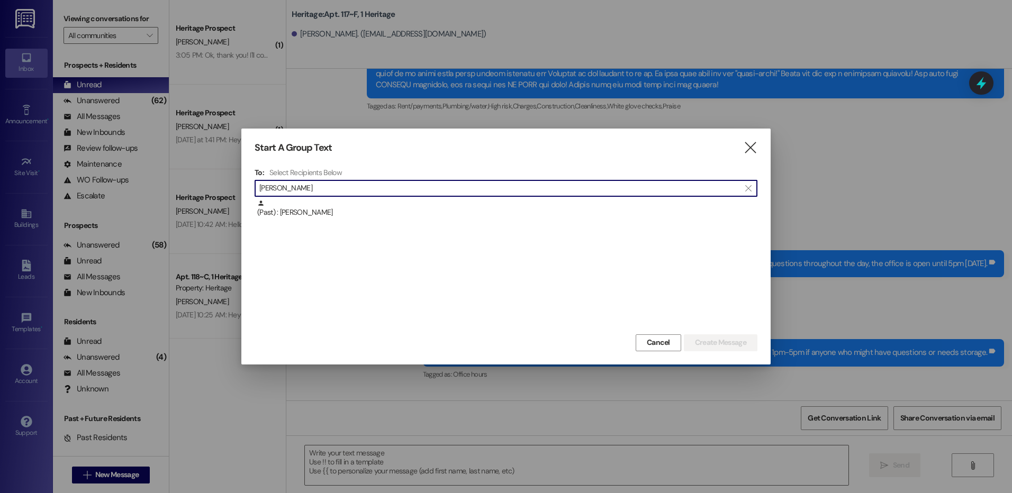
type input "JENNA PR"
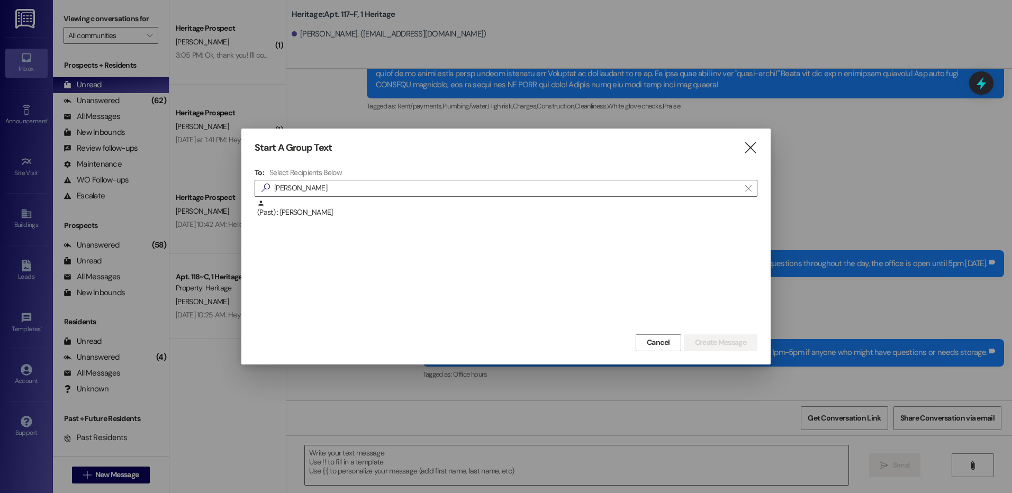
click at [461, 200] on div "(Past) : Jenna Prizer" at bounding box center [506, 266] width 503 height 132
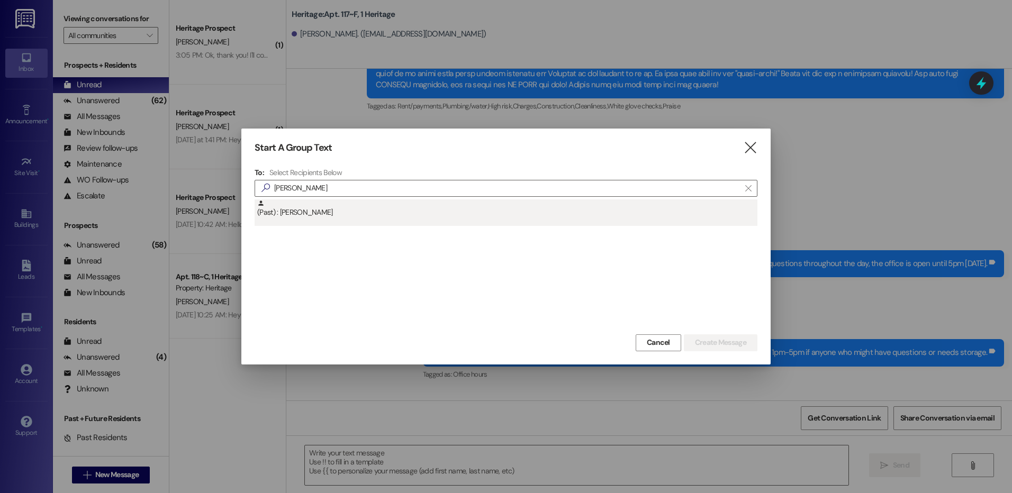
click at [460, 204] on div "(Past) : Jenna Prizer" at bounding box center [507, 209] width 500 height 19
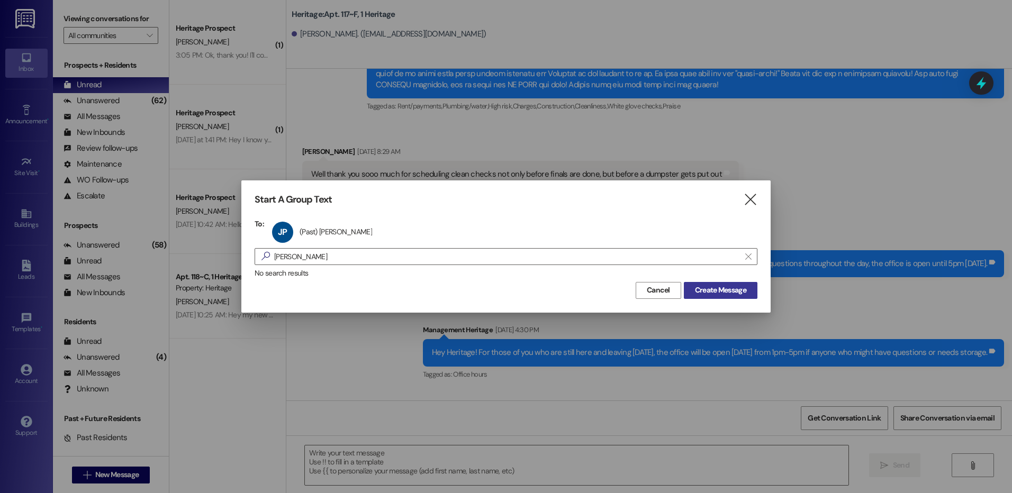
click at [743, 287] on span "Create Message" at bounding box center [720, 290] width 51 height 11
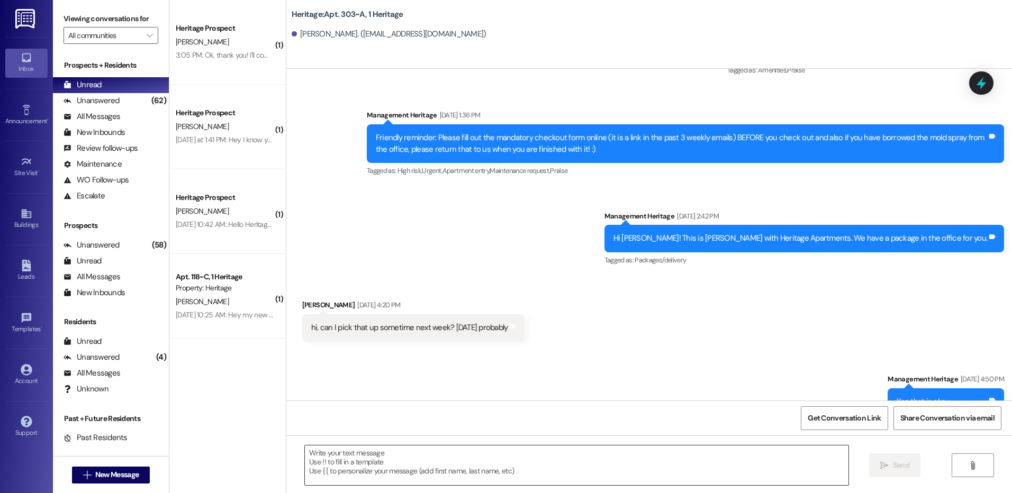
scroll to position [3292, 0]
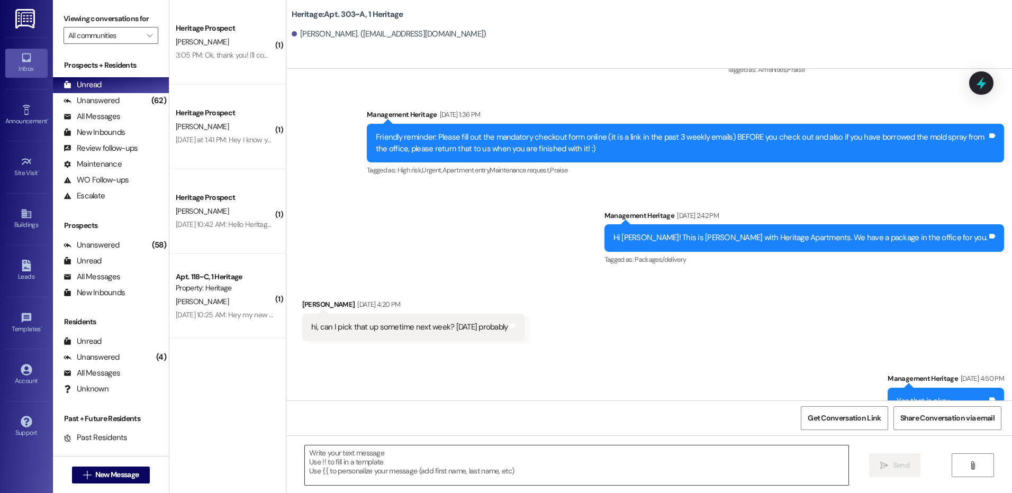
click at [426, 463] on textarea at bounding box center [576, 466] width 543 height 40
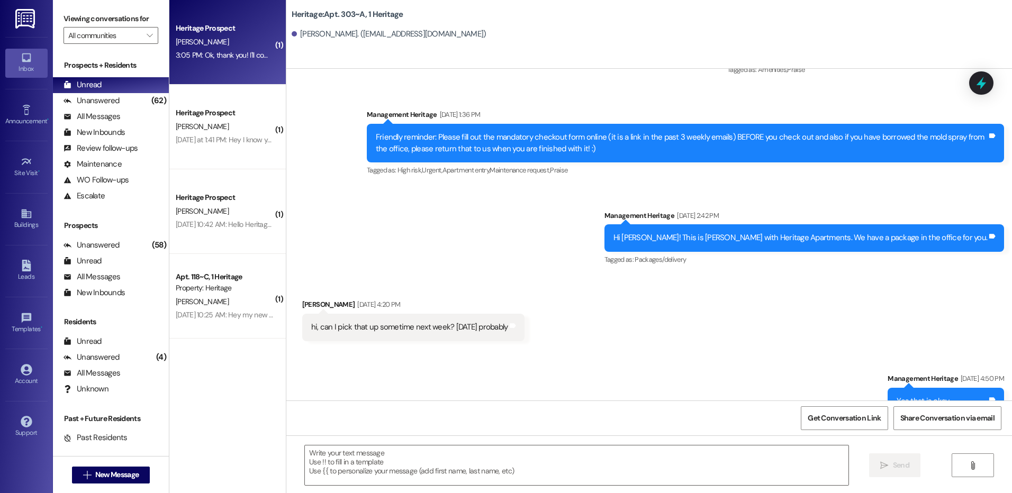
click at [228, 78] on div "Heritage Prospect T. Holfeltz 3:05 PM: Ok, thank you! I'll come pick it up now …" at bounding box center [227, 42] width 116 height 85
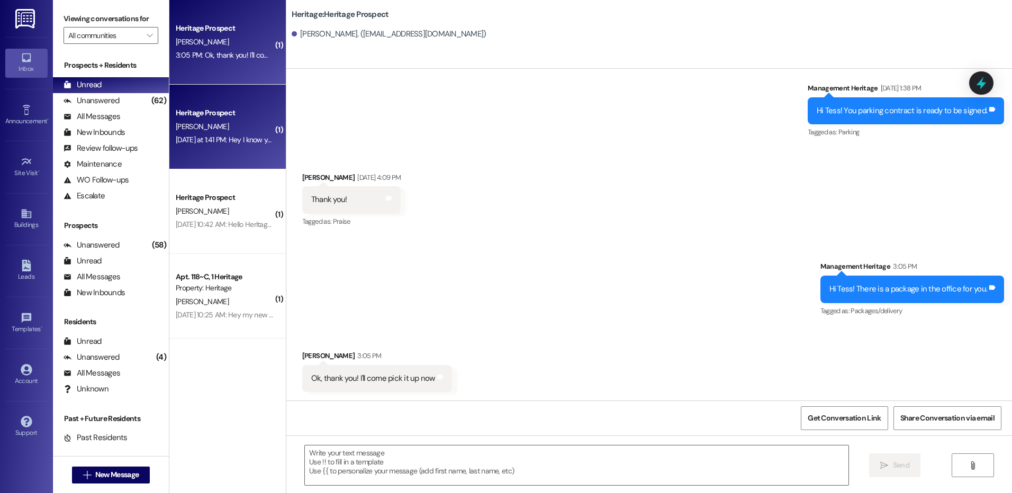
scroll to position [1155, 0]
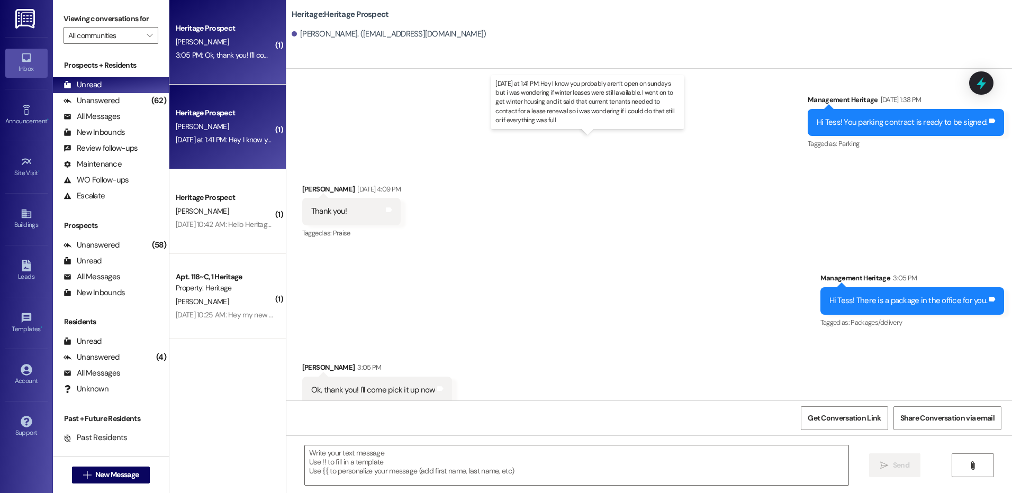
click at [248, 144] on div "Yesterday at 1:41 PM: Hey I know you probably aren’t open on sundays but i was …" at bounding box center [616, 140] width 880 height 10
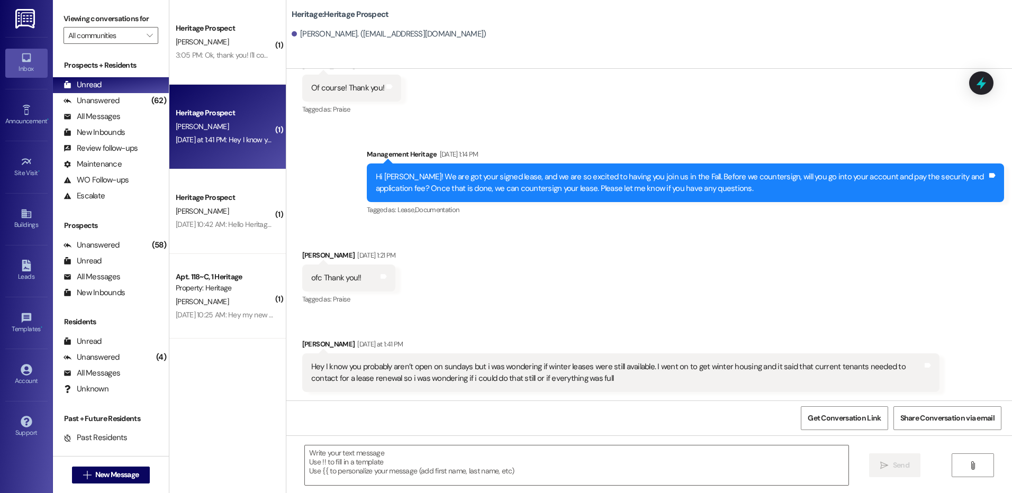
scroll to position [321, 0]
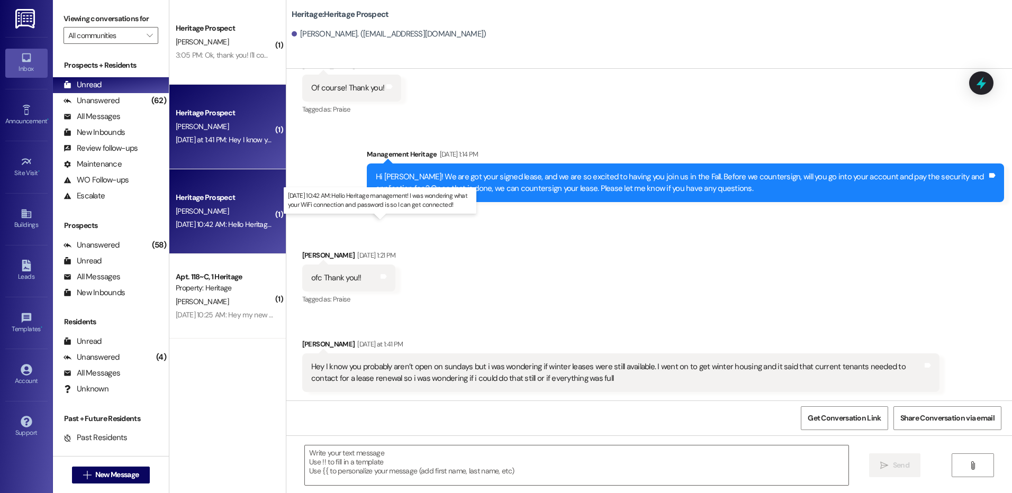
click at [233, 227] on div "Sep 13, 2025 at 10:42 AM: Hello Heritage management! I was wondering what your …" at bounding box center [377, 225] width 402 height 10
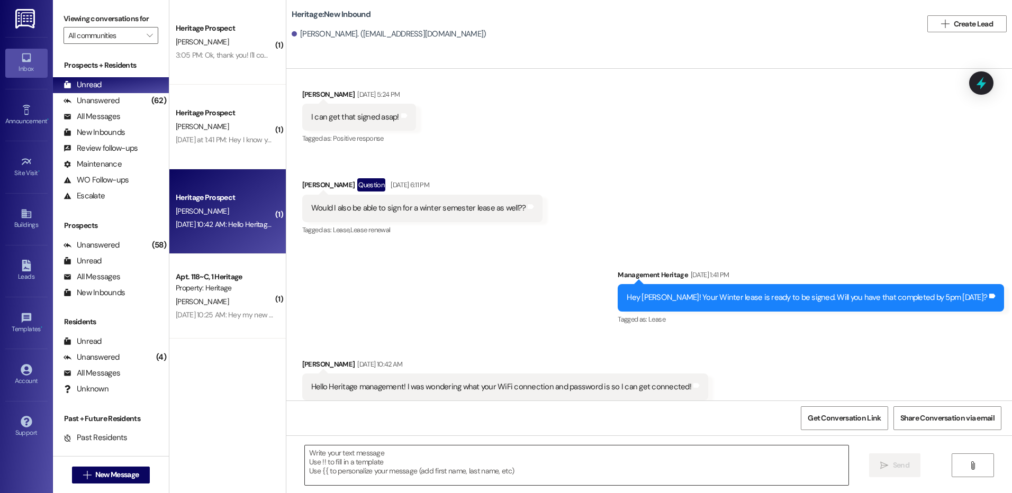
scroll to position [839, 0]
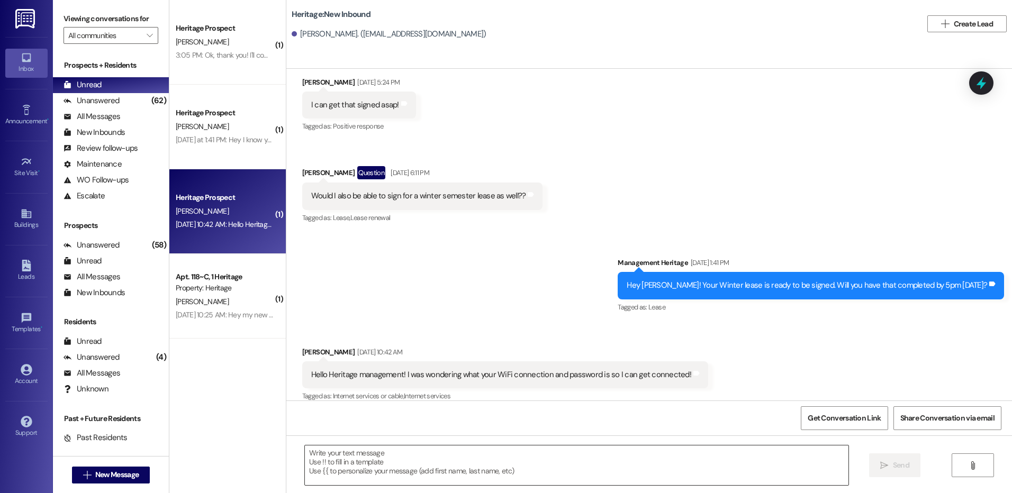
click at [369, 482] on textarea at bounding box center [576, 466] width 543 height 40
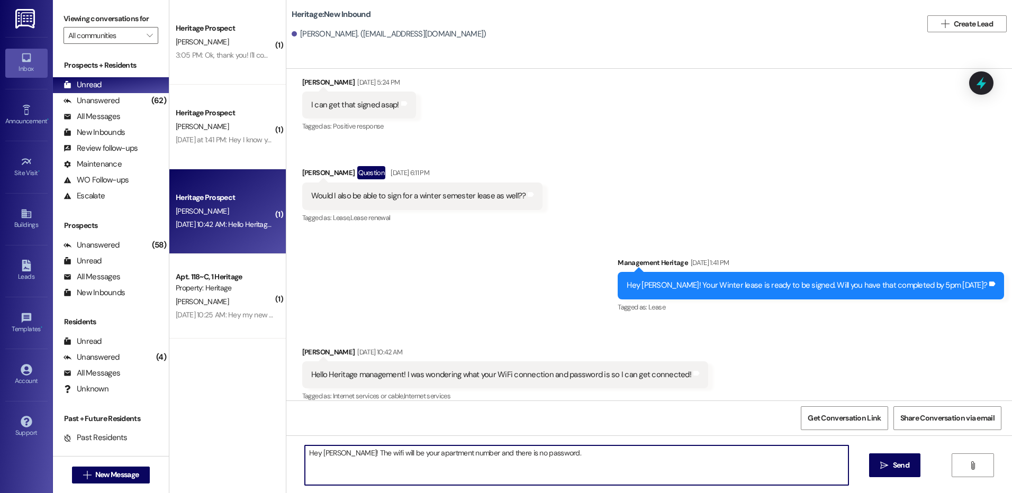
type textarea "Hey Gabriel! The wifi will be your apartment number and there is no password."
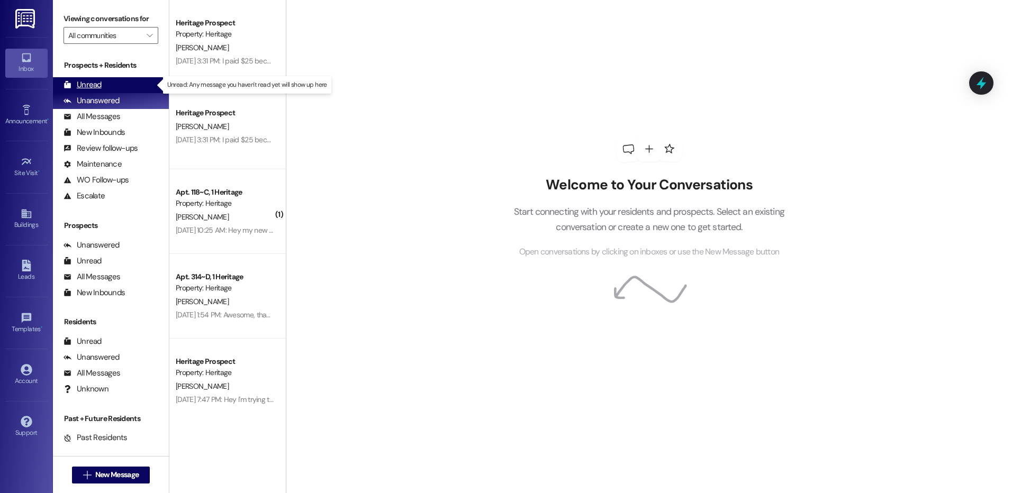
click at [114, 86] on div "Unread (0)" at bounding box center [111, 85] width 116 height 16
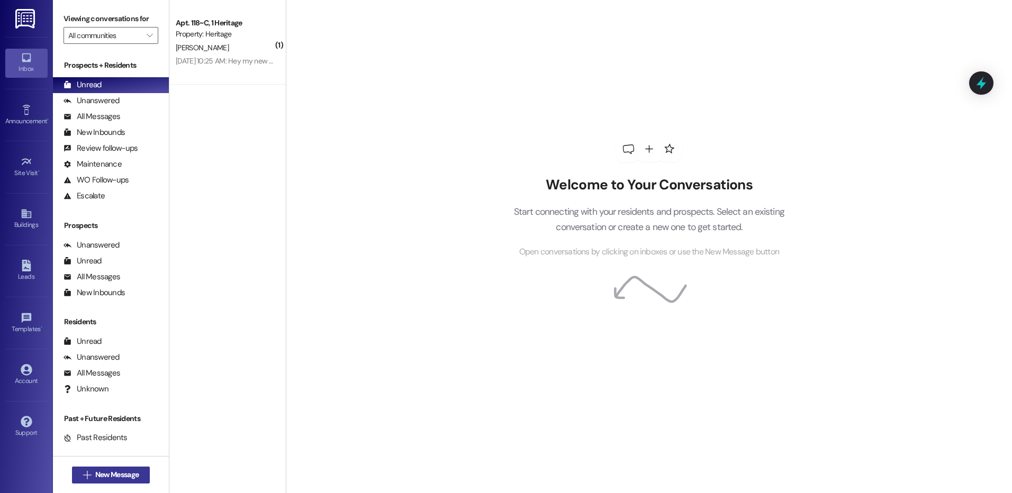
click at [95, 470] on span "New Message" at bounding box center [116, 475] width 43 height 11
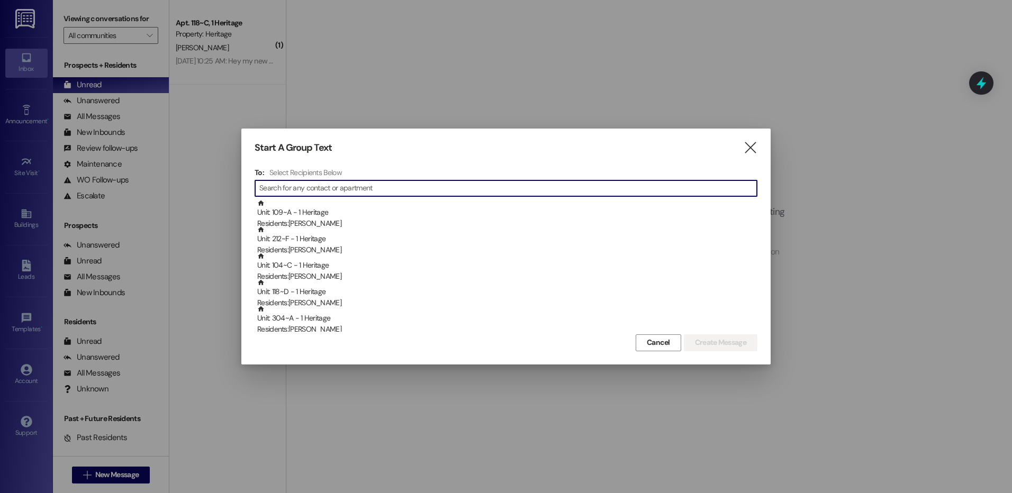
click at [358, 187] on input at bounding box center [508, 188] width 498 height 15
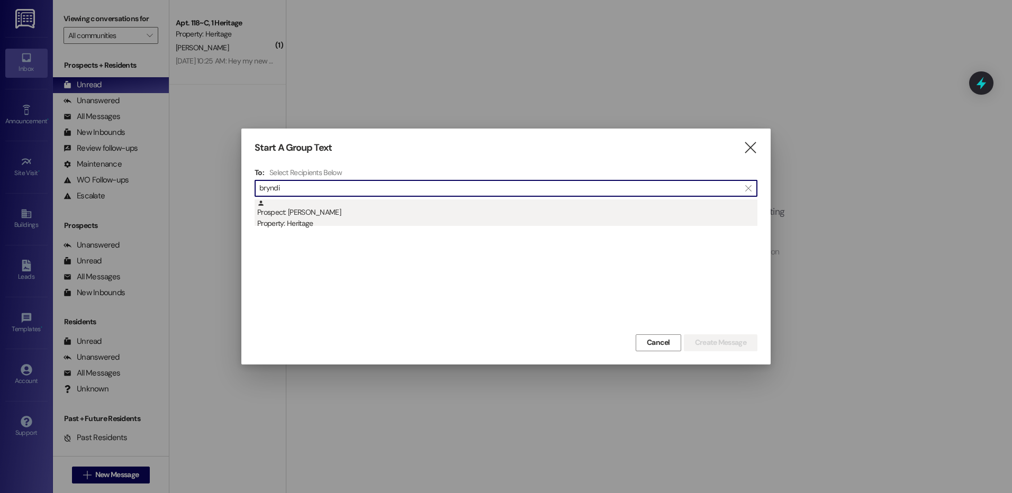
type input "bryndi"
click at [285, 220] on div "Property: Heritage" at bounding box center [507, 223] width 500 height 11
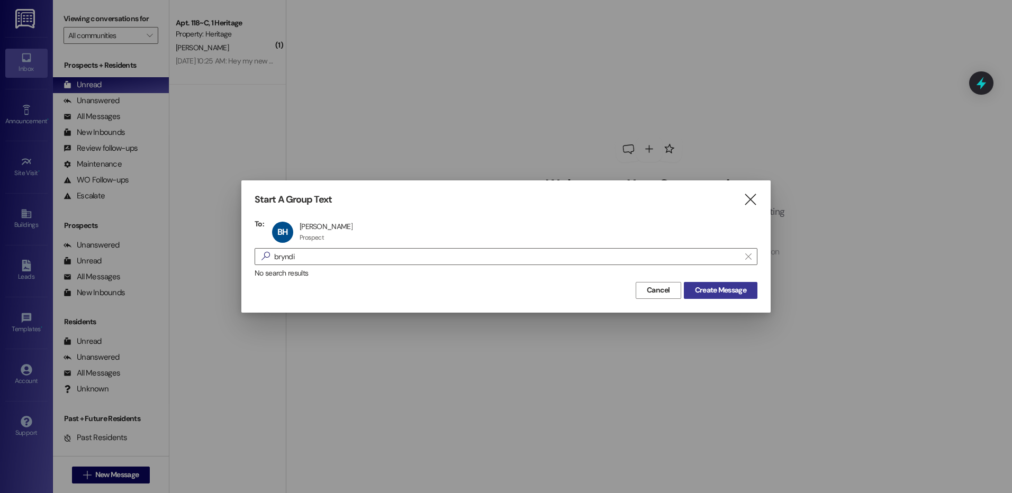
click at [708, 292] on span "Create Message" at bounding box center [720, 290] width 51 height 11
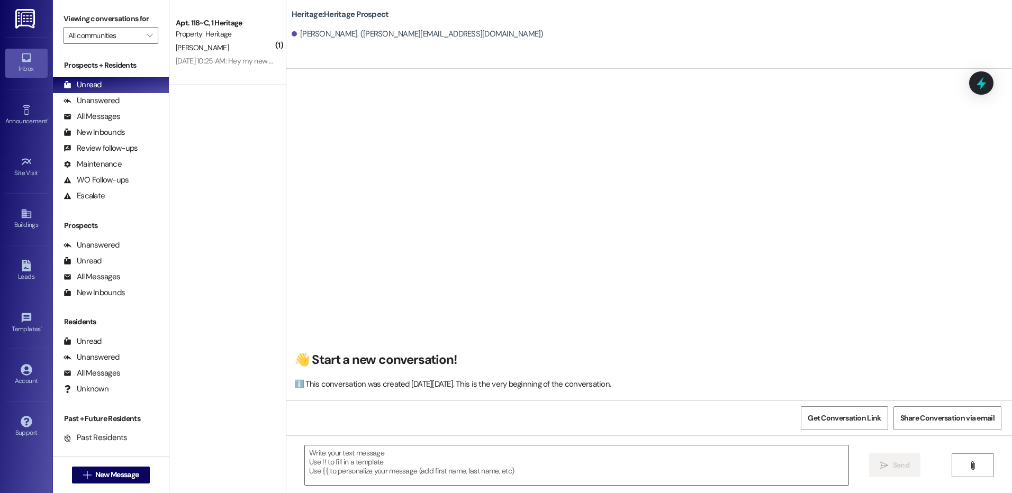
scroll to position [1, 0]
click at [110, 472] on span "New Message" at bounding box center [116, 475] width 43 height 11
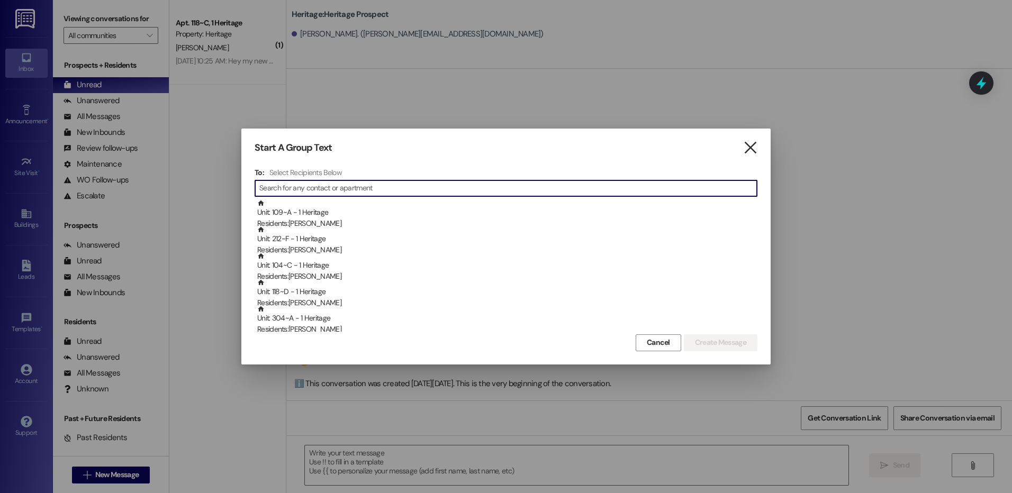
click at [747, 146] on icon "" at bounding box center [750, 147] width 14 height 11
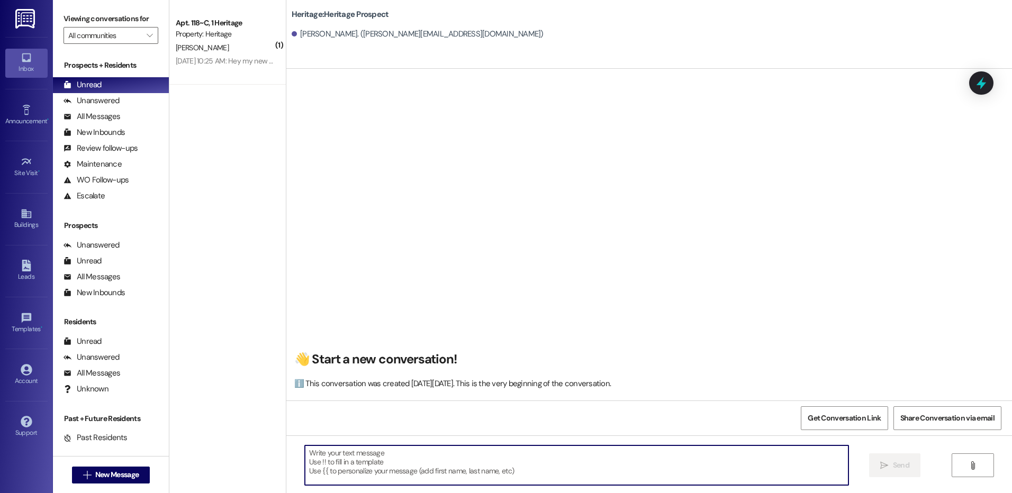
click at [383, 474] on textarea at bounding box center [576, 466] width 543 height 40
paste textarea "Hi Dustin! This is Paige with Heritage Apartments. There is s package in the of…"
type textarea "Hi Dustin! This is Paige with Heritage Apartments. There is s package in the of…"
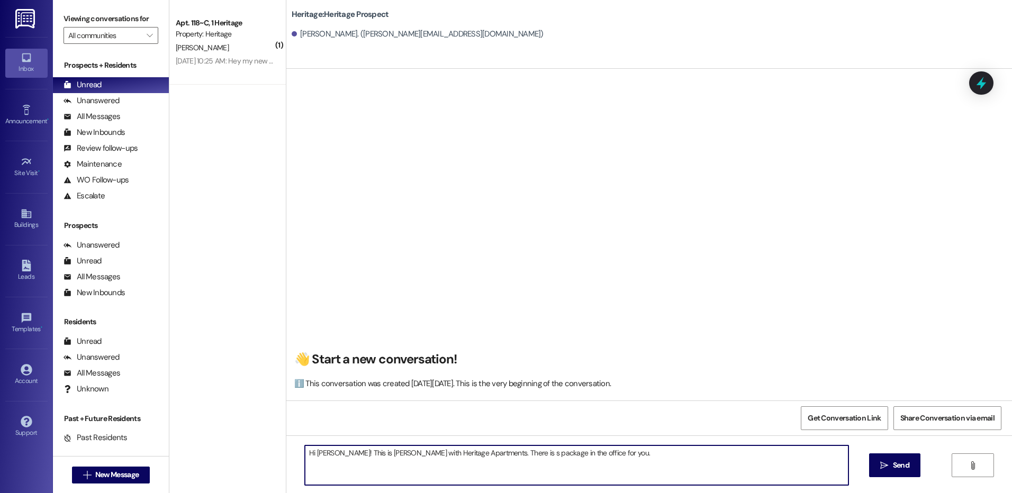
click at [346, 461] on textarea "Hi Dustin! This is Paige with Heritage Apartments. There is s package in the of…" at bounding box center [576, 466] width 543 height 40
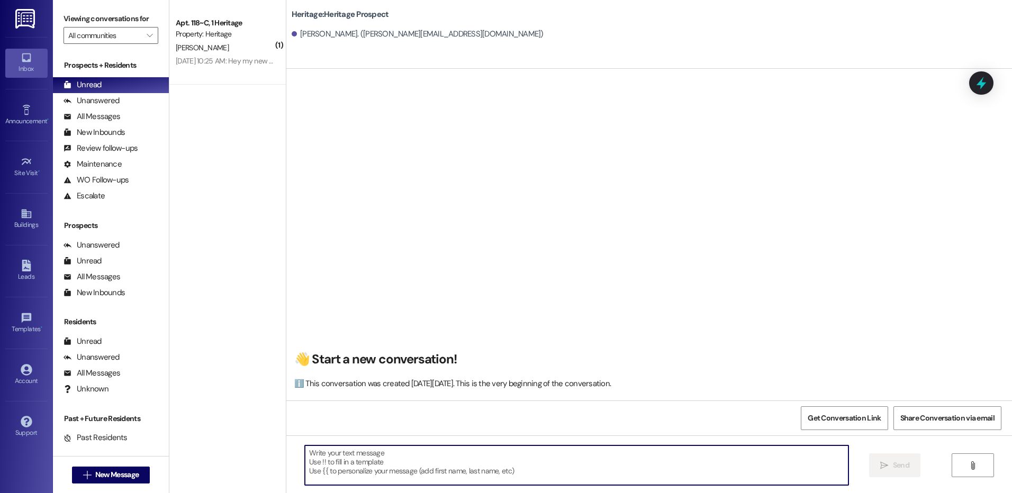
click at [358, 464] on textarea at bounding box center [576, 466] width 543 height 40
paste textarea "Hi ____! This is Paige with Heritage Apartments. I just sent your ____ semester…"
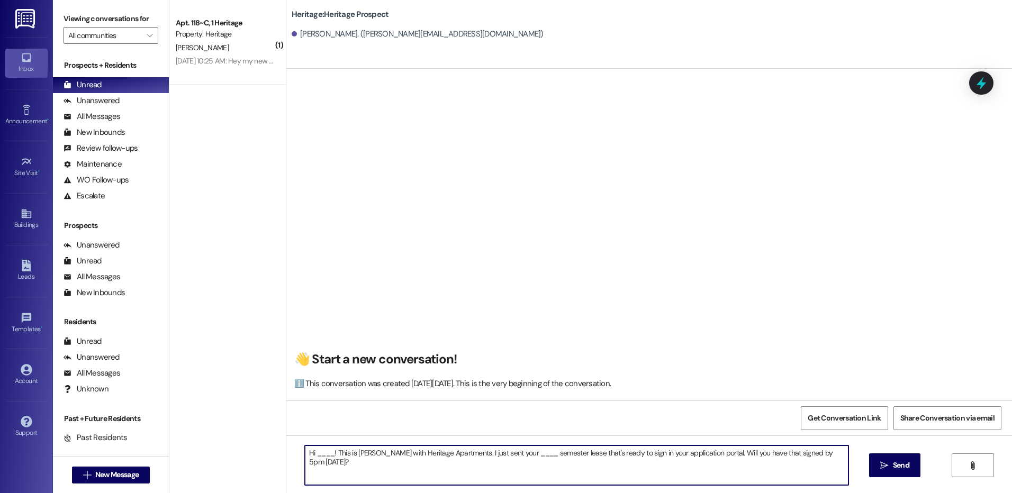
click at [309, 454] on textarea "Hi ____! This is Paige with Heritage Apartments. I just sent your ____ semester…" at bounding box center [576, 466] width 543 height 40
click at [508, 454] on textarea "Hi Bryndi! This is Paige with Heritage Apartments. I just sent your ____ semest…" at bounding box center [576, 466] width 543 height 40
click at [555, 452] on textarea "Hi Bryndi! This is Paige with Heritage Apartments. I just sent your Fall semest…" at bounding box center [576, 466] width 543 height 40
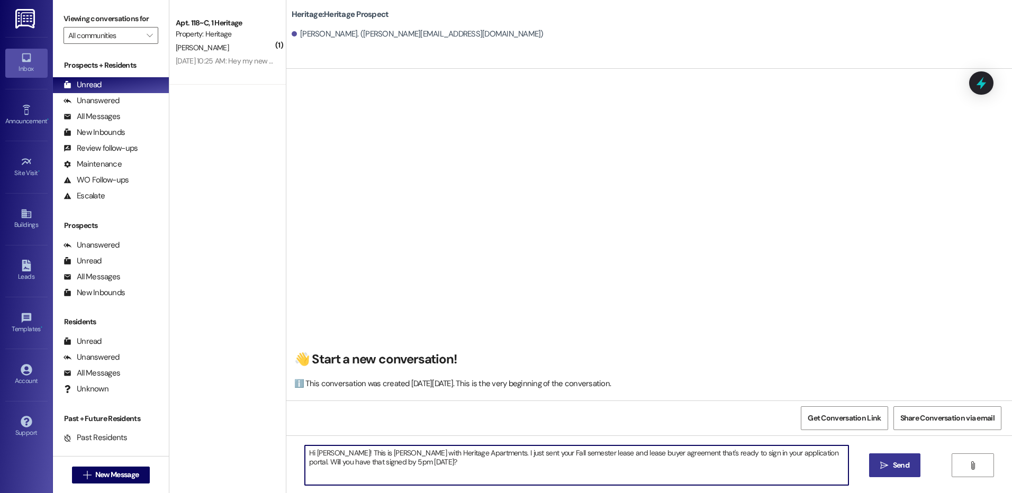
type textarea "Hi Bryndi! This is Paige with Heritage Apartments. I just sent your Fall semest…"
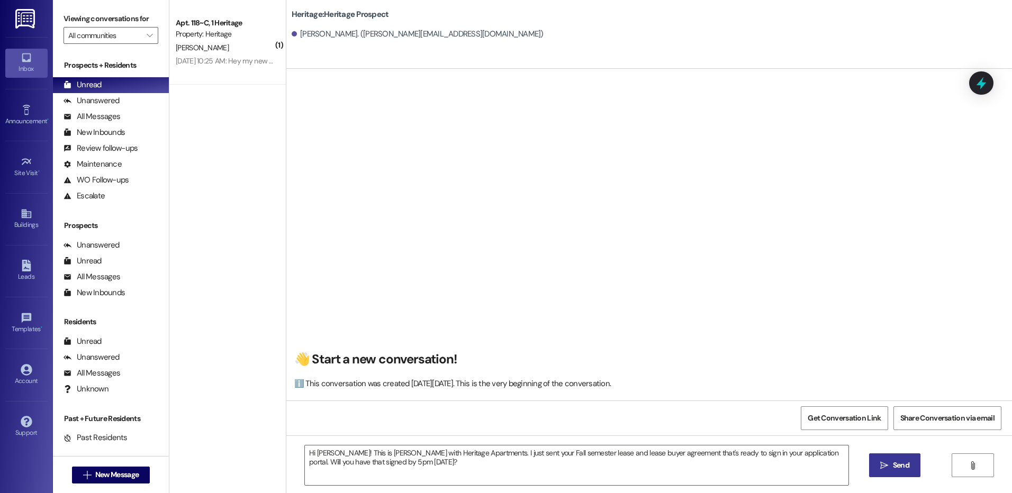
click at [909, 460] on button " Send" at bounding box center [894, 466] width 51 height 24
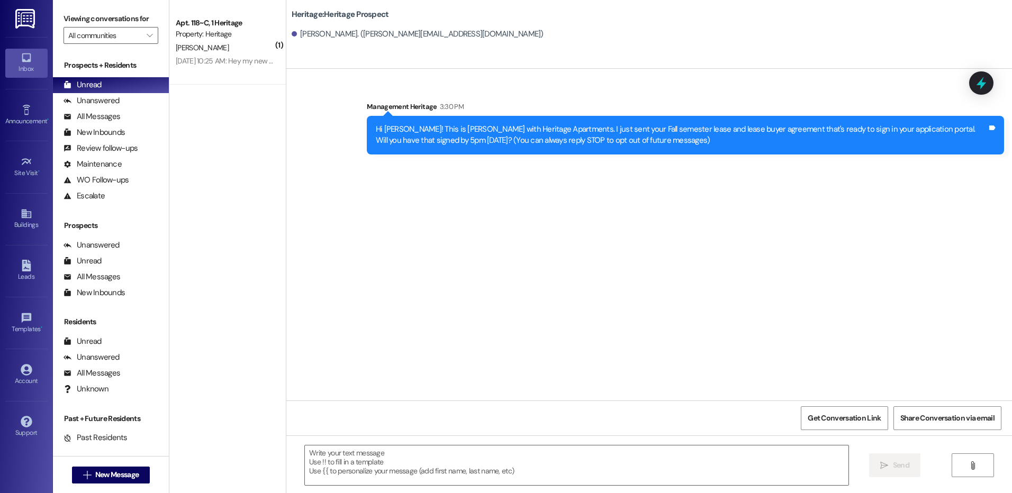
scroll to position [0, 0]
click at [110, 485] on div " New Message" at bounding box center [111, 475] width 78 height 26
click at [111, 479] on span "New Message" at bounding box center [116, 475] width 43 height 11
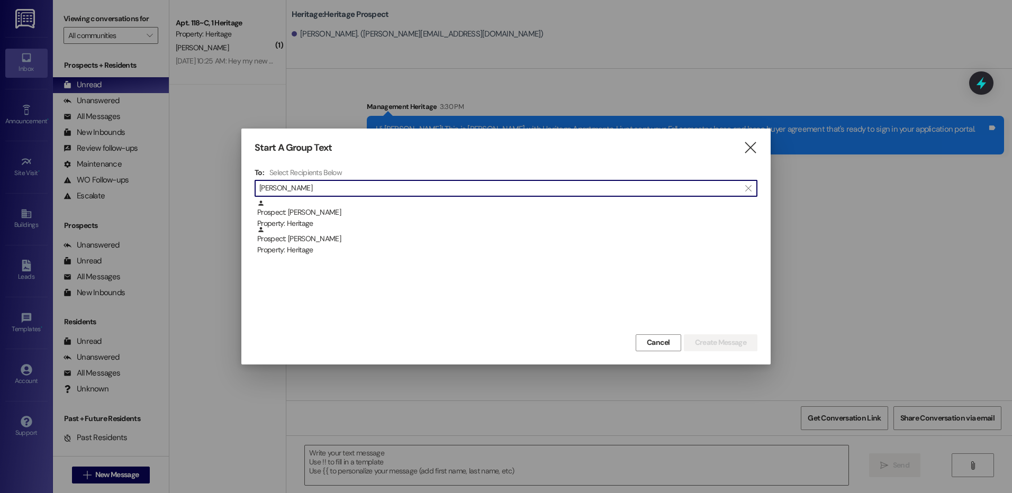
type input "monson"
click at [323, 257] on div "Prospect: Garrett Monson Property: Heritage Prospect: Hannah Monson Property: H…" at bounding box center [506, 266] width 503 height 132
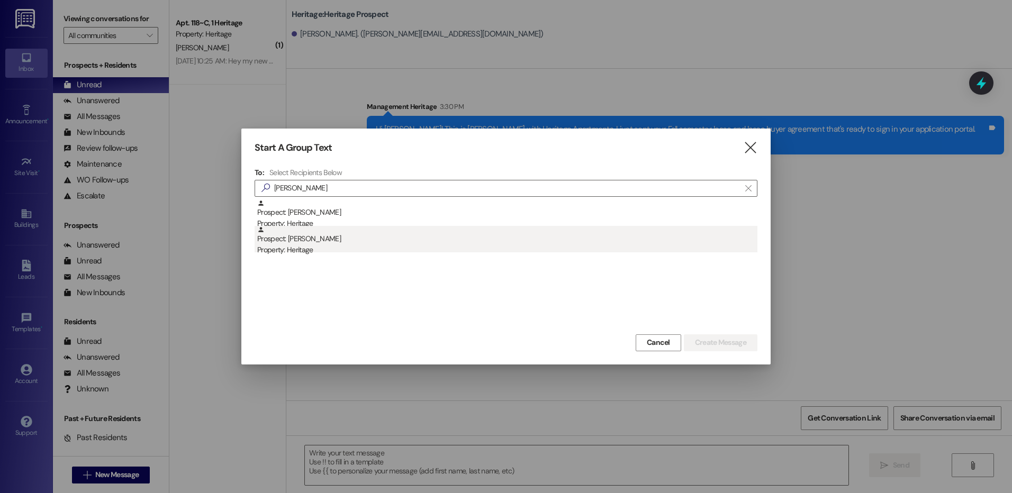
click at [347, 240] on div "Prospect: Hannah Monson Property: Heritage" at bounding box center [507, 241] width 500 height 30
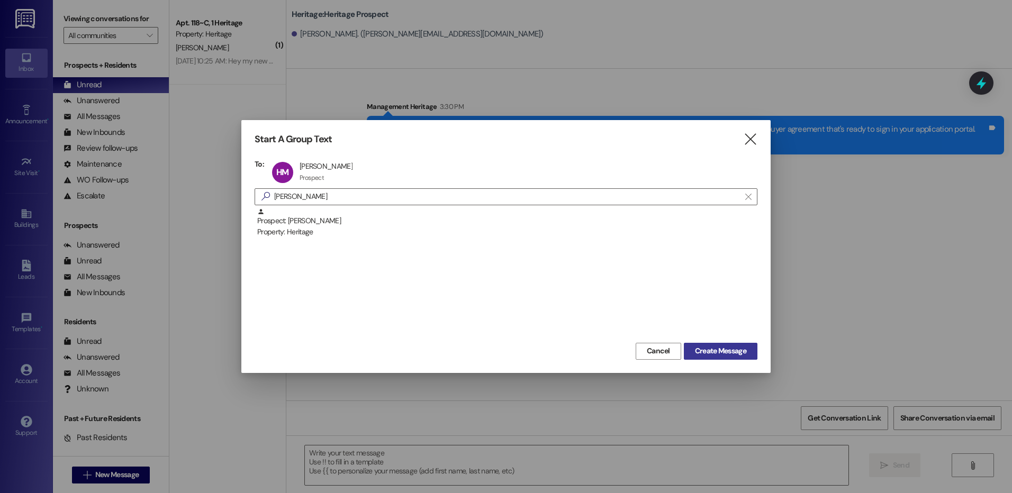
click at [739, 351] on span "Create Message" at bounding box center [720, 351] width 51 height 11
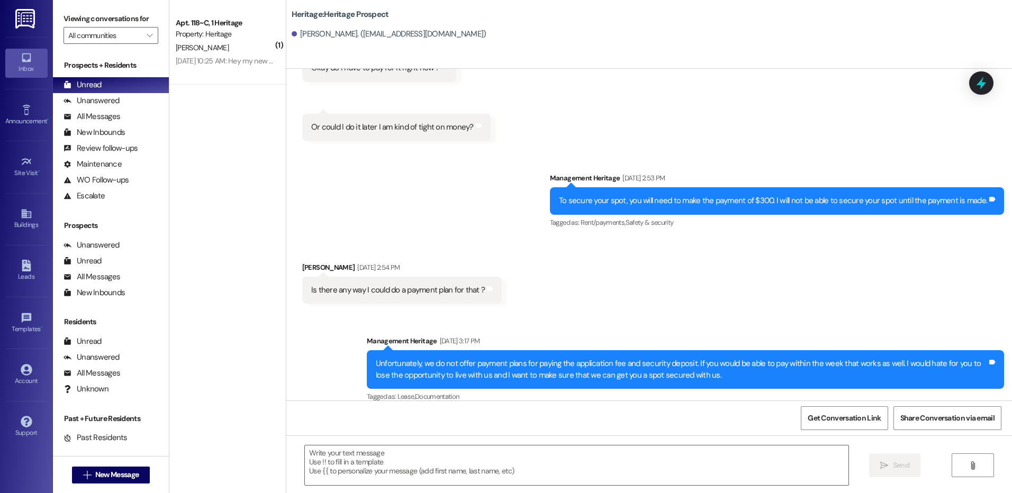
scroll to position [656, 0]
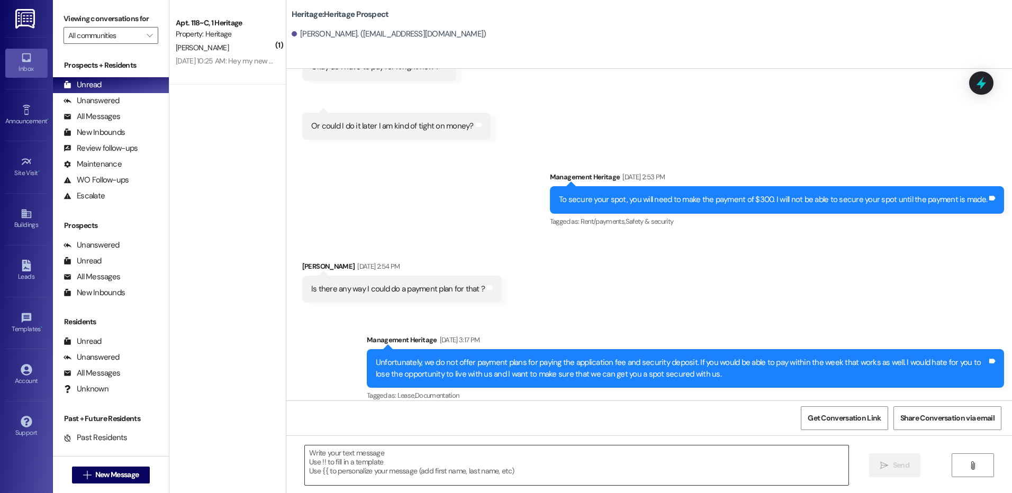
click at [385, 472] on textarea at bounding box center [576, 466] width 543 height 40
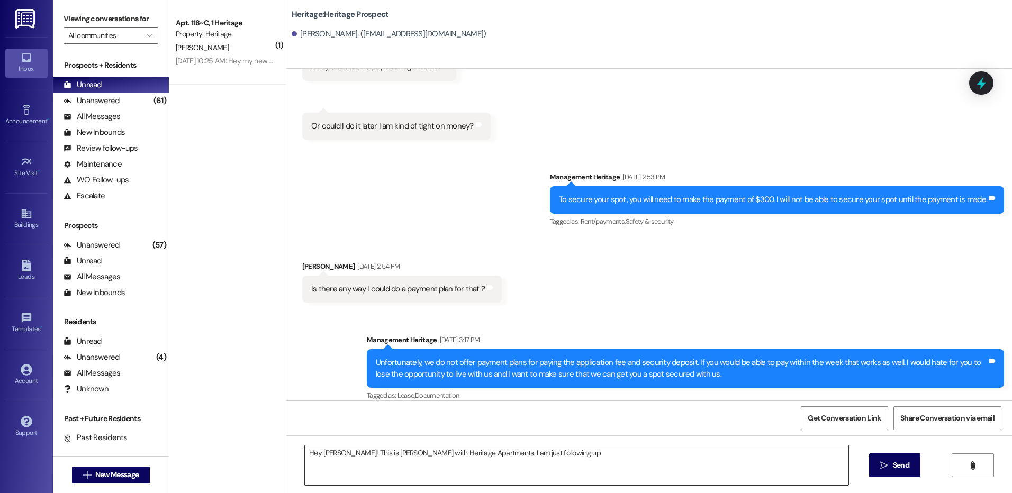
click at [550, 453] on textarea "Hey Hannah! This is Paige with Heritage Apartments. I am just following up" at bounding box center [576, 466] width 543 height 40
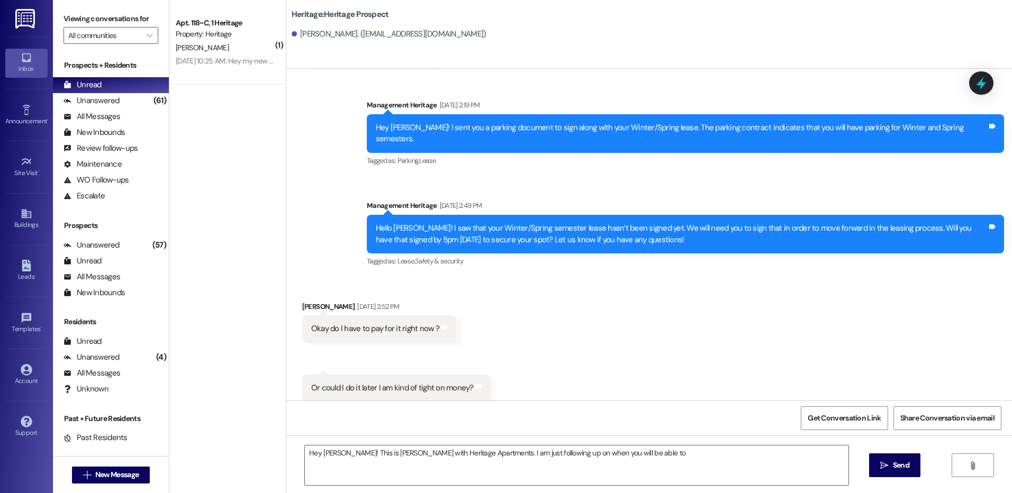
scroll to position [391, 0]
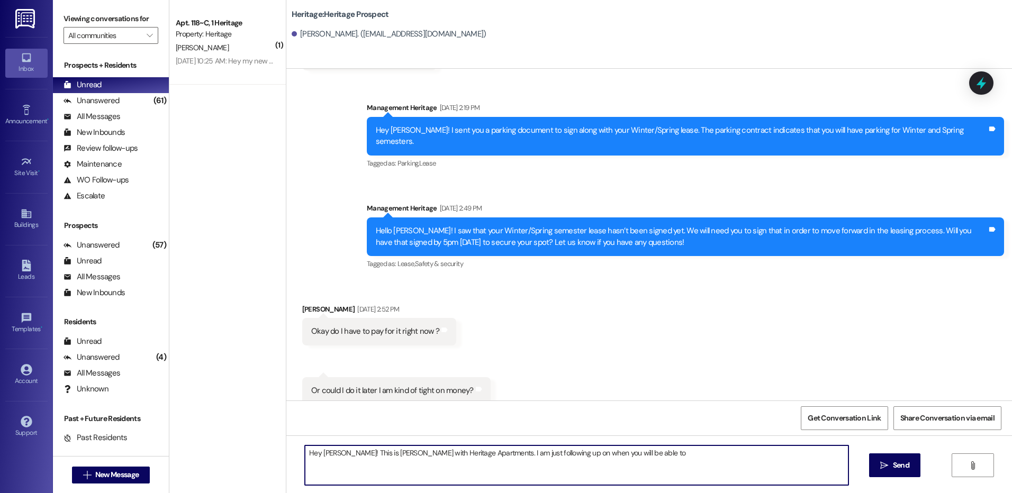
click at [603, 468] on textarea "Hey Hannah! This is Paige with Heritage Apartments. I am just following up on w…" at bounding box center [576, 466] width 543 height 40
drag, startPoint x: 625, startPoint y: 456, endPoint x: 297, endPoint y: 447, distance: 328.4
click at [305, 447] on textarea "Hey Hannah! This is Paige with Heritage Apartments. I am just following up on w…" at bounding box center [576, 466] width 543 height 40
paste textarea "___! Your ___ lease has not been signed yet. We can't secure your spot until yo…"
click at [322, 447] on textarea "Hey ___! Your ___ lease has not been signed yet. We can't secure your spot unti…" at bounding box center [576, 466] width 543 height 40
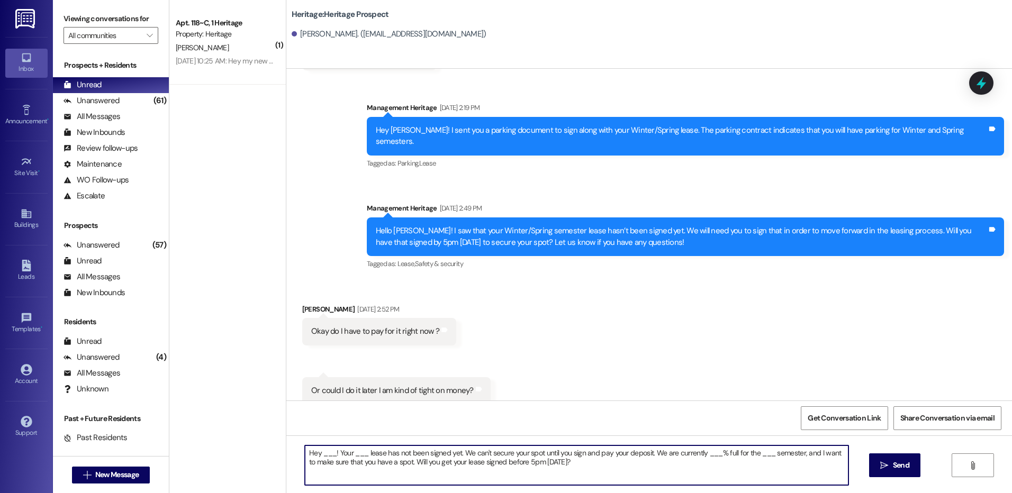
click at [322, 447] on textarea "Hey ___! Your ___ lease has not been signed yet. We can't secure your spot unti…" at bounding box center [576, 466] width 543 height 40
click at [362, 454] on textarea "Hey Hannah! Your ___ lease has not been signed yet. We can't secure your spot u…" at bounding box center [576, 466] width 543 height 40
click at [746, 454] on textarea "Hey Hannah! Your Winter/Spring lease has not been signed yet. We can't secure y…" at bounding box center [576, 466] width 543 height 40
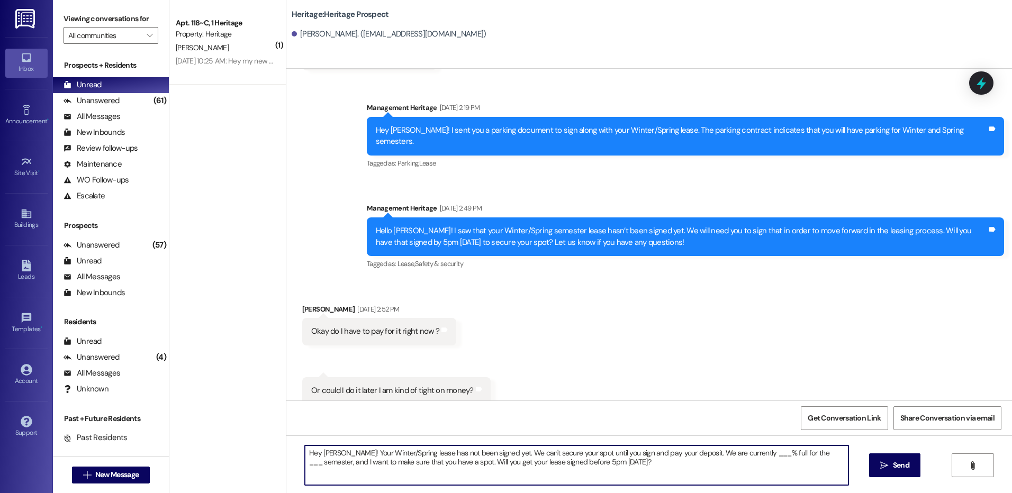
click at [748, 461] on textarea "Hey Hannah! Your Winter/Spring lease has not been signed yet. We can't secure y…" at bounding box center [576, 466] width 543 height 40
click at [744, 450] on textarea "Hey Hannah! Your Winter/Spring lease has not been signed yet. We can't secure y…" at bounding box center [576, 466] width 543 height 40
click at [792, 454] on textarea "Hey Hannah! Your Winter/Spring lease has not been signed yet. We can't secure y…" at bounding box center [576, 466] width 543 height 40
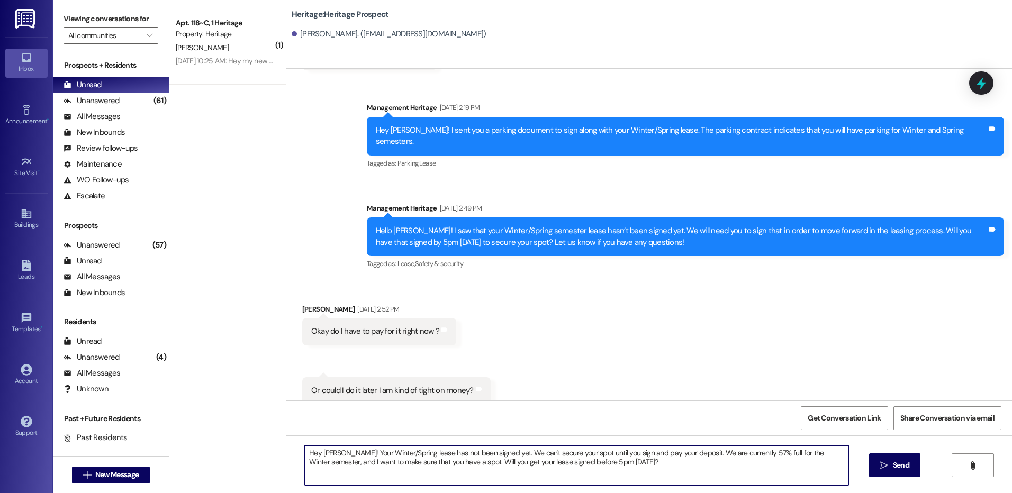
click at [793, 456] on textarea "Hey Hannah! Your Winter/Spring lease has not been signed yet. We can't secure y…" at bounding box center [576, 466] width 543 height 40
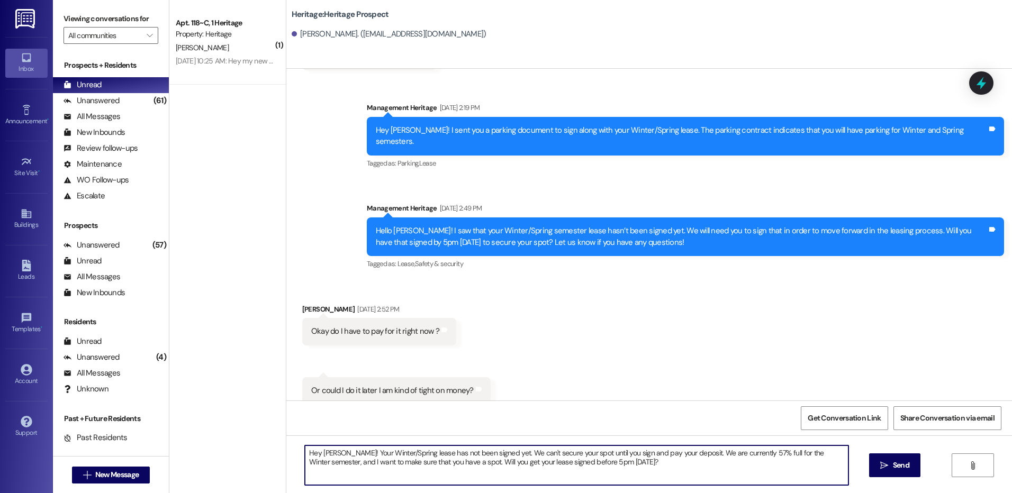
click at [793, 456] on textarea "Hey Hannah! Your Winter/Spring lease has not been signed yet. We can't secure y…" at bounding box center [576, 466] width 543 height 40
type textarea "Hey Hannah! Your Winter/Spring lease has not been signed yet. We can't secure y…"
click at [904, 473] on button " Send" at bounding box center [894, 466] width 51 height 24
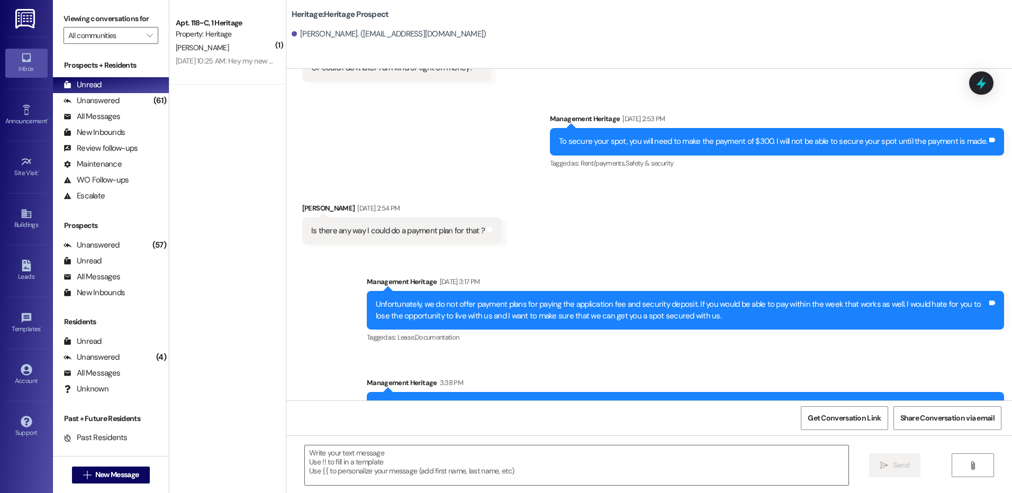
scroll to position [741, 0]
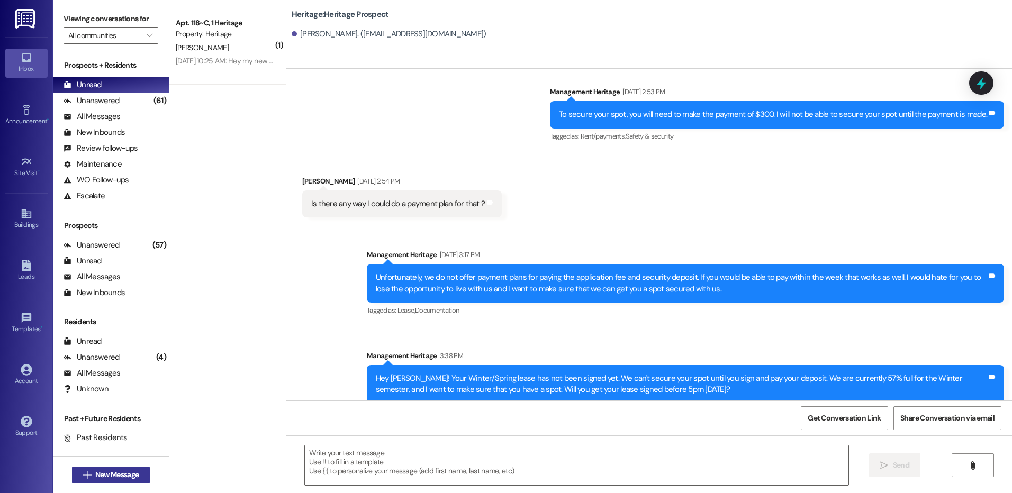
click at [93, 478] on span "New Message" at bounding box center [117, 475] width 48 height 11
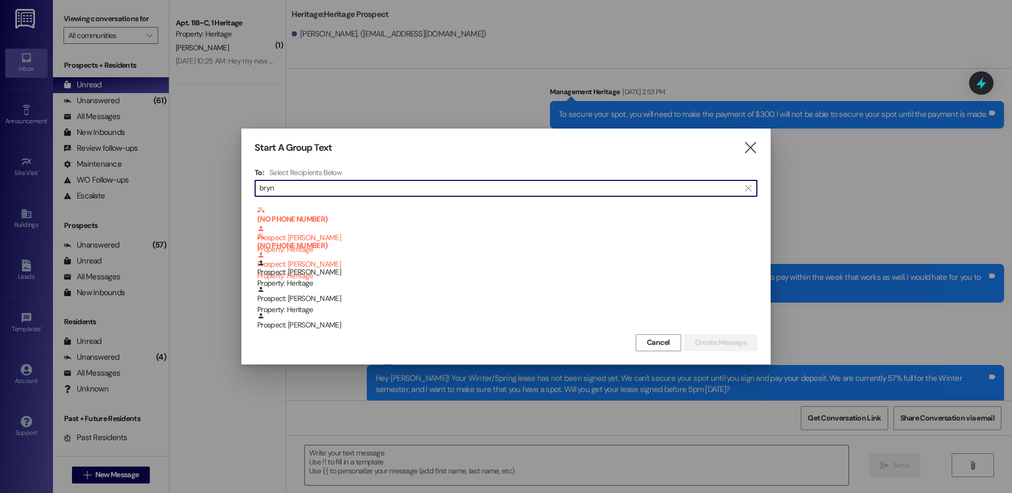
scroll to position [159, 0]
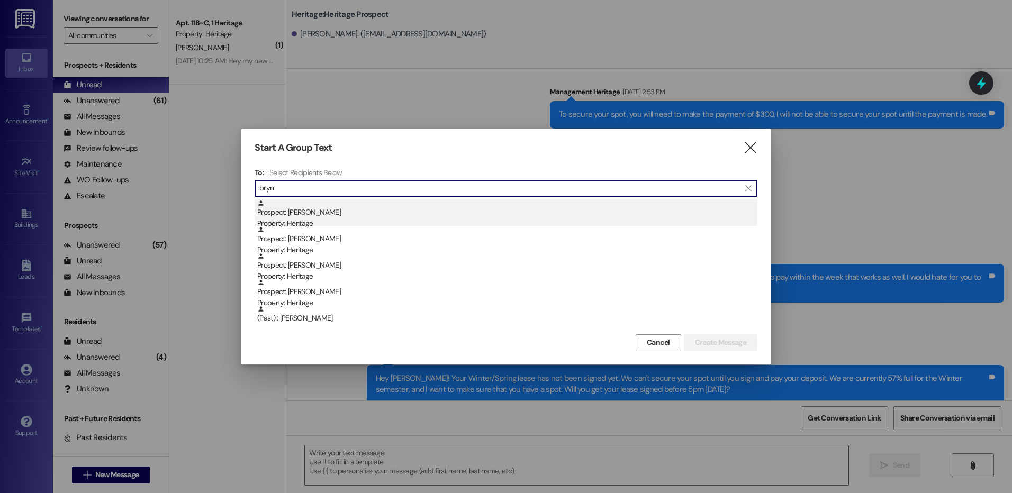
type input "bryn"
click at [326, 212] on div "Prospect: Brynli Freeman Property: Heritage" at bounding box center [507, 215] width 500 height 30
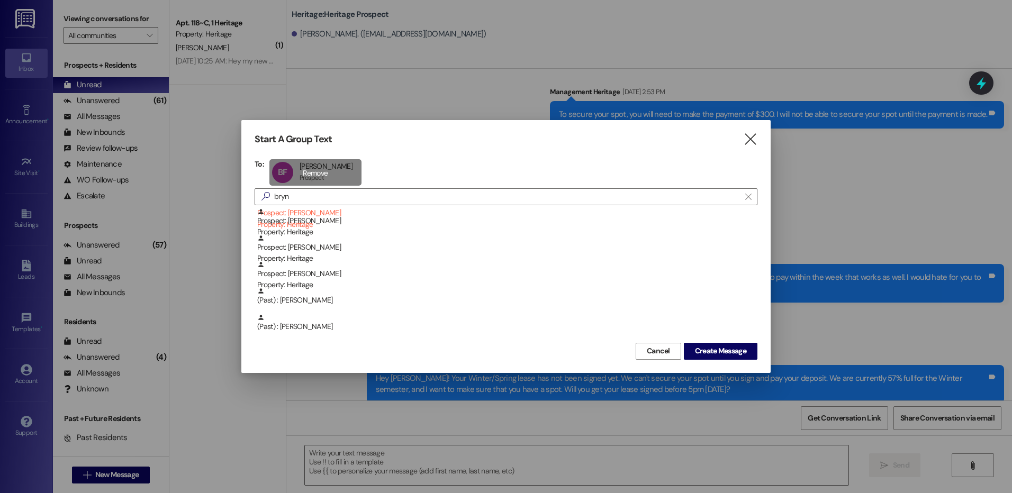
click at [348, 165] on div "BF Brynli Freeman Brynli Freeman Prospect Prospect click to remove" at bounding box center [315, 172] width 92 height 26
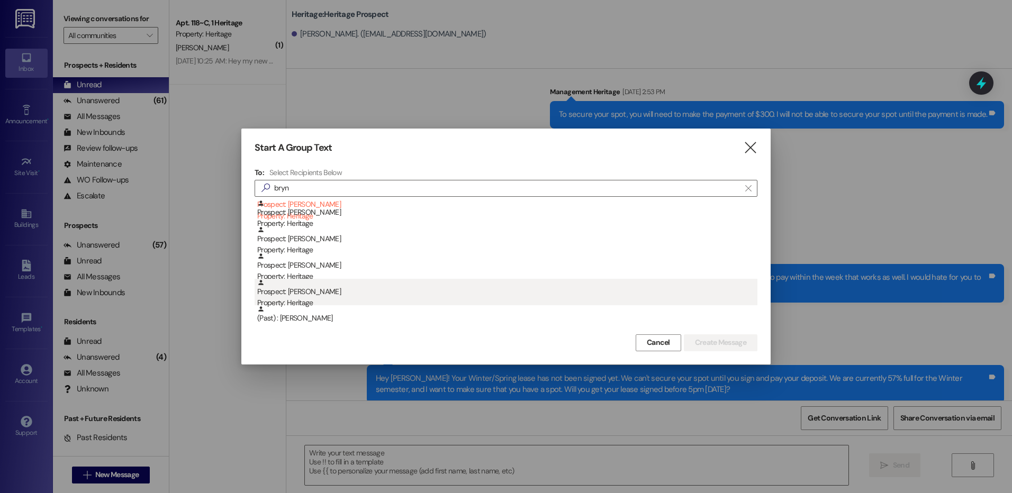
click at [361, 298] on div "Property: Heritage" at bounding box center [507, 303] width 500 height 11
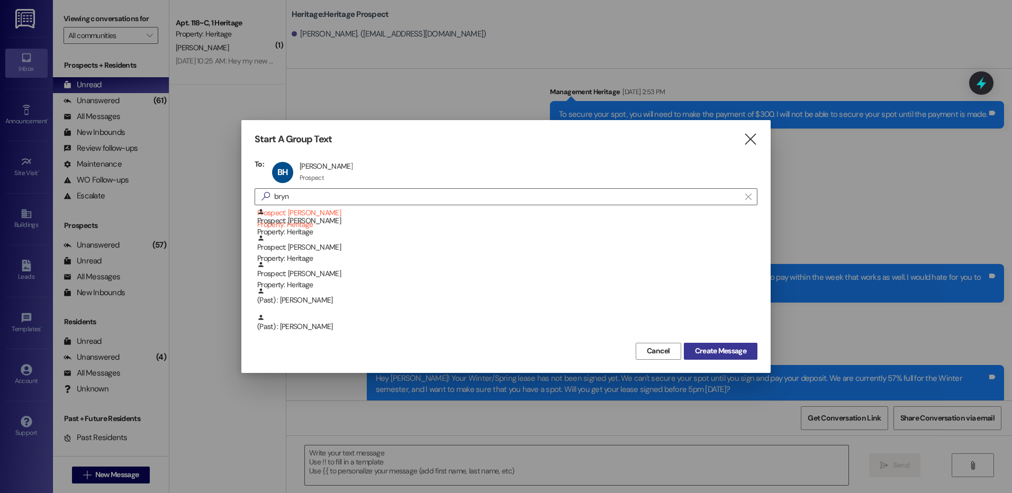
click at [721, 348] on span "Create Message" at bounding box center [720, 351] width 51 height 11
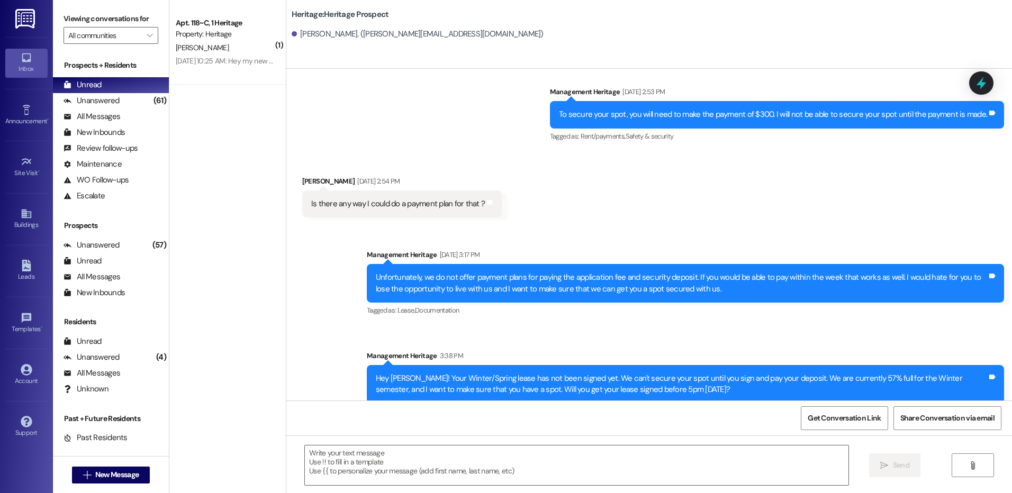
scroll to position [0, 0]
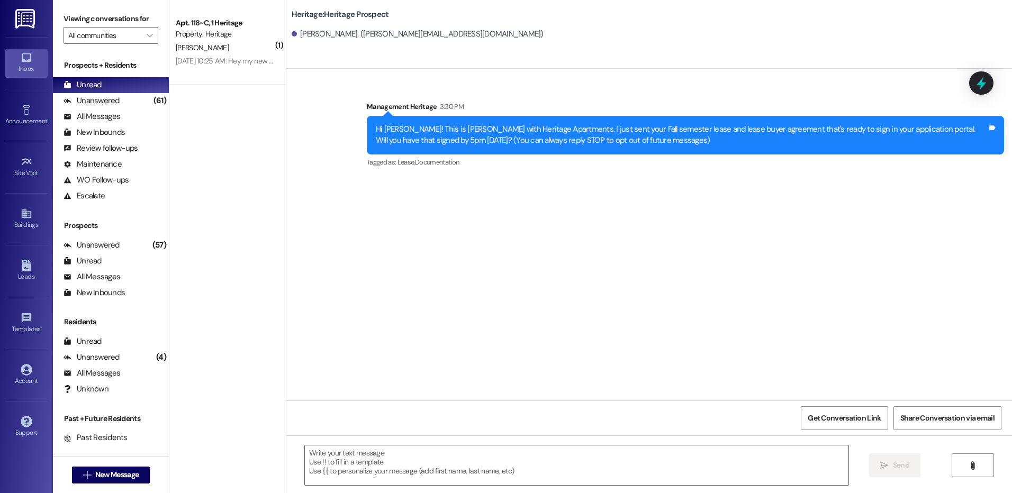
click at [409, 142] on div "Hi [PERSON_NAME]! This is [PERSON_NAME] with Heritage Apartments. I just sent y…" at bounding box center [682, 135] width 612 height 23
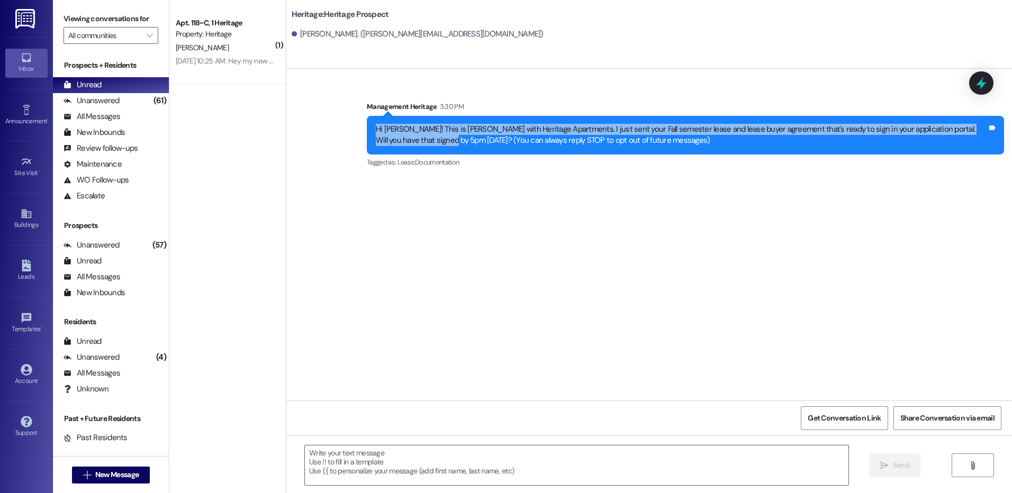
drag, startPoint x: 409, startPoint y: 142, endPoint x: 366, endPoint y: 121, distance: 47.4
click at [367, 121] on div "Hi Bryndi! This is Paige with Heritage Apartments. I just sent your Fall semest…" at bounding box center [685, 135] width 637 height 39
copy div "Hi Bryndi! This is Paige with Heritage Apartments. I just sent your Fall semest…"
click at [115, 473] on span "New Message" at bounding box center [116, 475] width 43 height 11
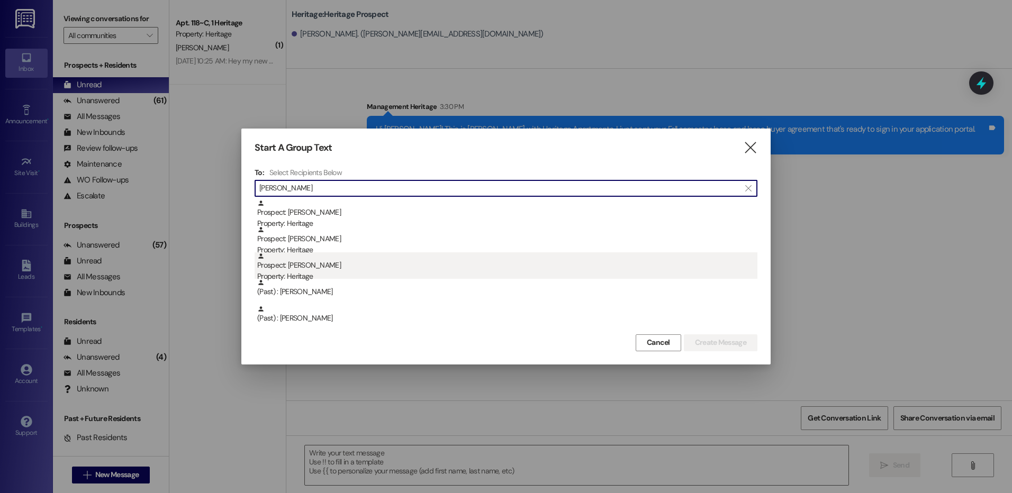
type input "jenna"
click at [498, 254] on div "Prospect: Jenna Dubois Property: Heritage" at bounding box center [507, 268] width 500 height 30
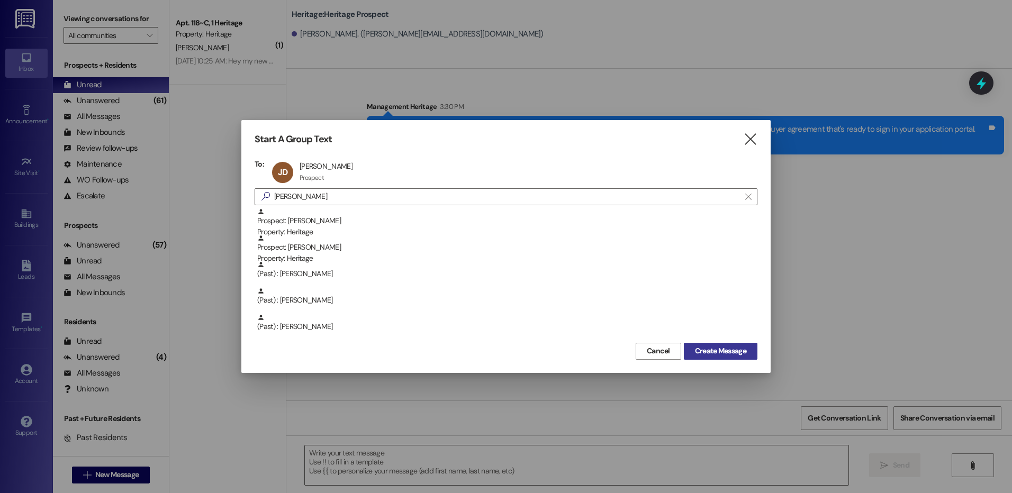
click at [702, 356] on span "Create Message" at bounding box center [720, 351] width 51 height 11
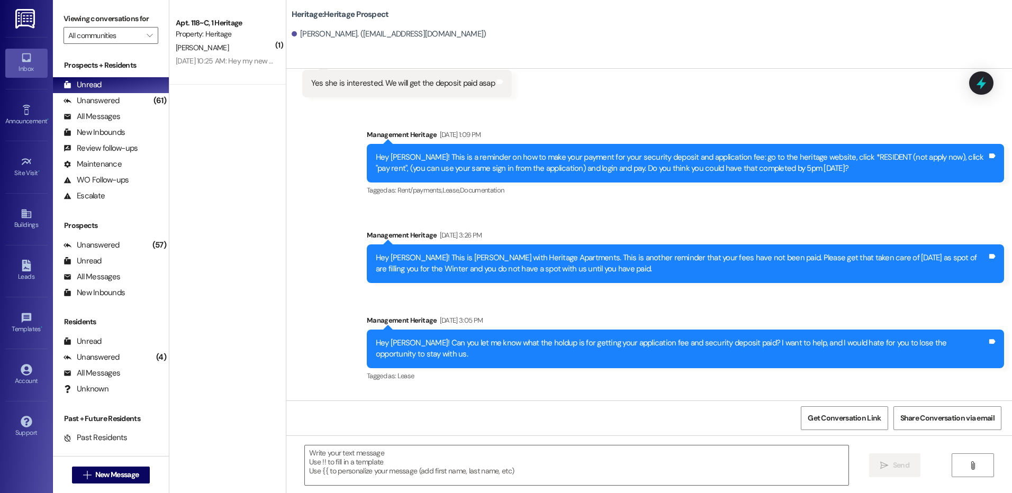
scroll to position [1805, 0]
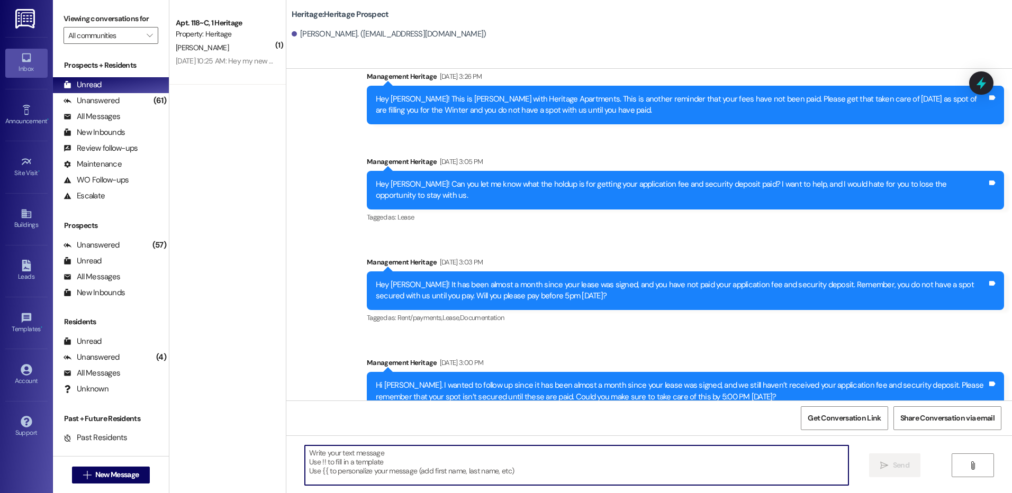
click at [426, 471] on textarea at bounding box center [576, 466] width 543 height 40
paste textarea "Hey ___! Your ___ lease has not been signed yet. We can't secure your spot unti…"
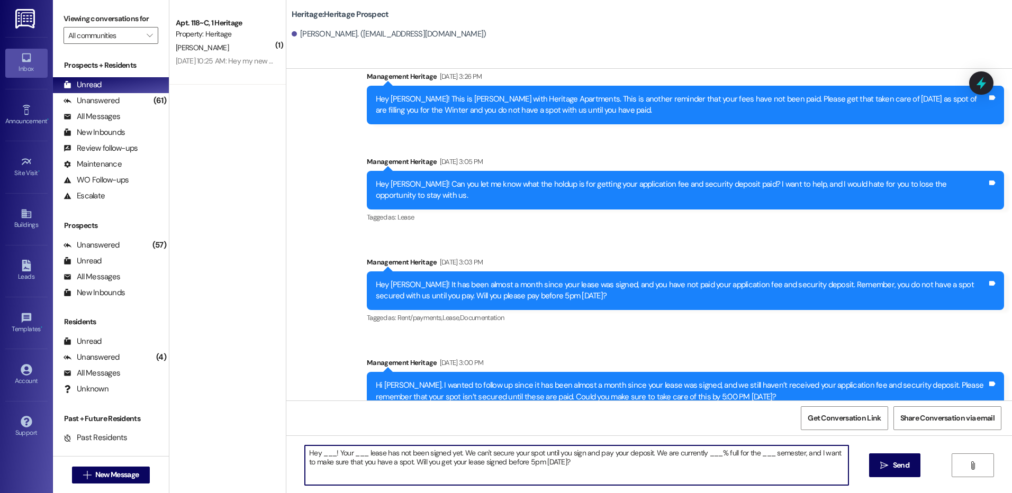
click at [319, 455] on textarea "Hey ___! Your ___ lease has not been signed yet. We can't secure your spot unti…" at bounding box center [576, 466] width 543 height 40
click at [321, 452] on textarea "Hey ___! Your ___ lease has not been signed yet. We can't secure your spot unti…" at bounding box center [576, 466] width 543 height 40
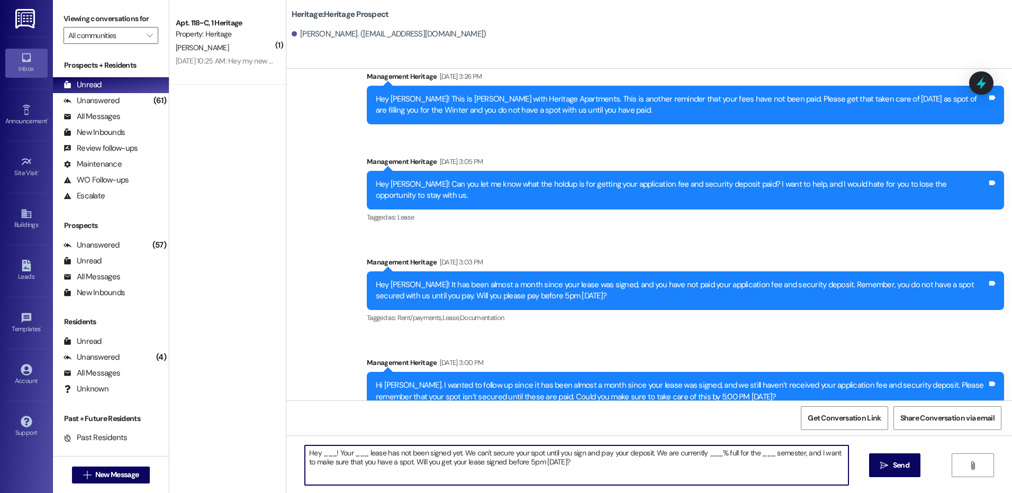
click at [321, 452] on textarea "Hey ___! Your ___ lease has not been signed yet. We can't secure your spot unti…" at bounding box center [576, 466] width 543 height 40
click at [355, 454] on textarea "Hey Jenna! Your ___ lease has not been signed yet. We can't secure your spot un…" at bounding box center [576, 466] width 543 height 40
click at [436, 454] on textarea "Hey Jenna! Your Winter lease has not been signed yet. We can't secure your spot…" at bounding box center [576, 466] width 543 height 40
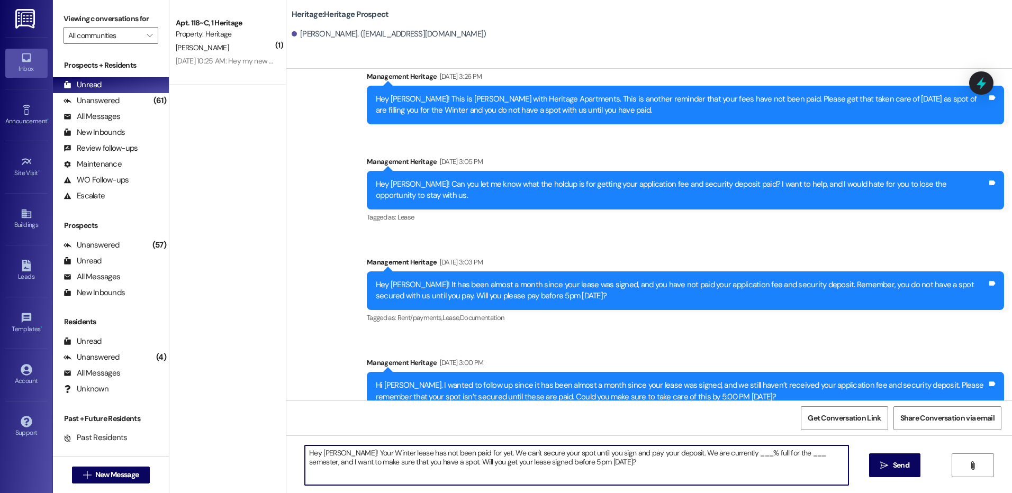
click at [588, 452] on textarea "Hey Jenna! Your Winter lease has not been paid for yet. We can't secure your sp…" at bounding box center [576, 466] width 543 height 40
click at [596, 452] on textarea "Hey Jenna! Your Winter lease has not been paid for yet. We can't secure your sp…" at bounding box center [576, 466] width 543 height 40
drag, startPoint x: 605, startPoint y: 456, endPoint x: 579, endPoint y: 452, distance: 26.2
click at [579, 452] on textarea "Hey Jenna! Your Winter lease has not been paid for yet. We can't secure your sp…" at bounding box center [576, 466] width 543 height 40
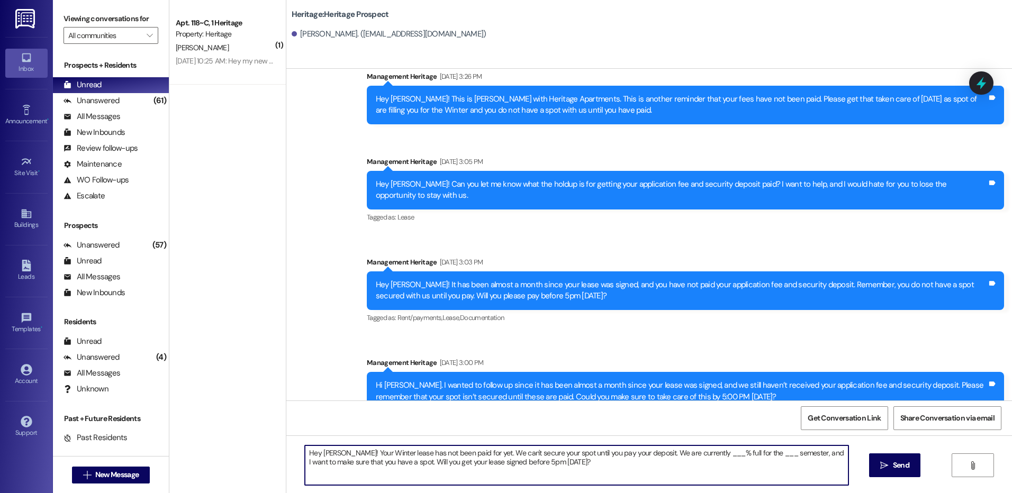
click at [693, 453] on textarea "Hey Jenna! Your Winter lease has not been paid for yet. We can't secure your sp…" at bounding box center [576, 466] width 543 height 40
click at [740, 452] on textarea "Hey Jenna! Your Winter lease has not been paid for yet. We can't secure your sp…" at bounding box center [576, 466] width 543 height 40
click at [550, 464] on textarea "Hey Jenna! Your Winter lease has not been paid for yet. We can't secure your sp…" at bounding box center [576, 466] width 543 height 40
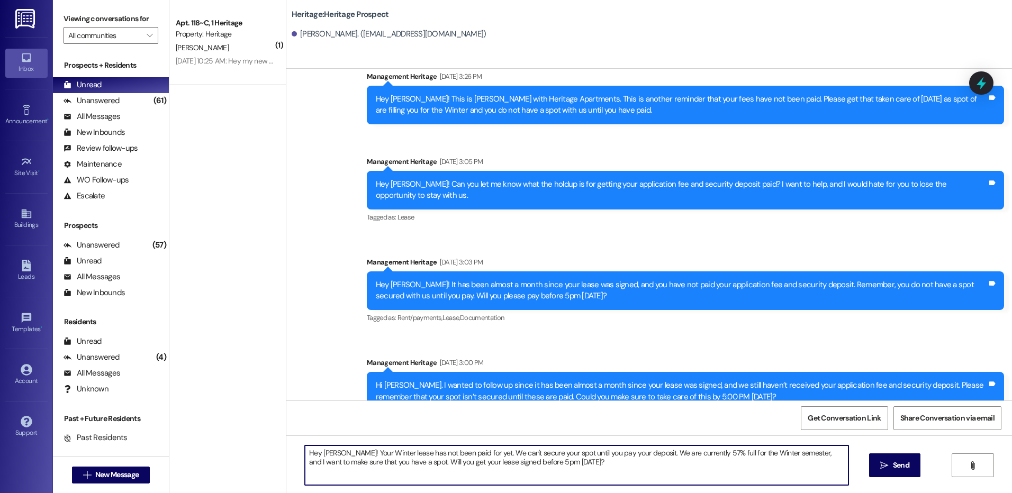
click at [550, 464] on textarea "Hey Jenna! Your Winter lease has not been paid for yet. We can't secure your sp…" at bounding box center [576, 466] width 543 height 40
type textarea "Hey Jenna! Your Winter lease has not been paid for yet. We can't secure your sp…"
click at [878, 465] on span " Send" at bounding box center [894, 465] width 33 height 11
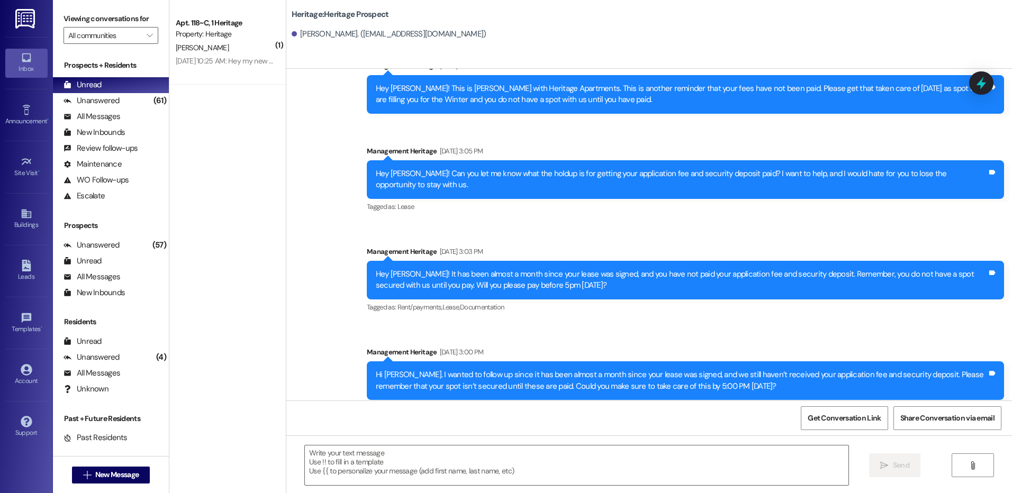
scroll to position [1891, 0]
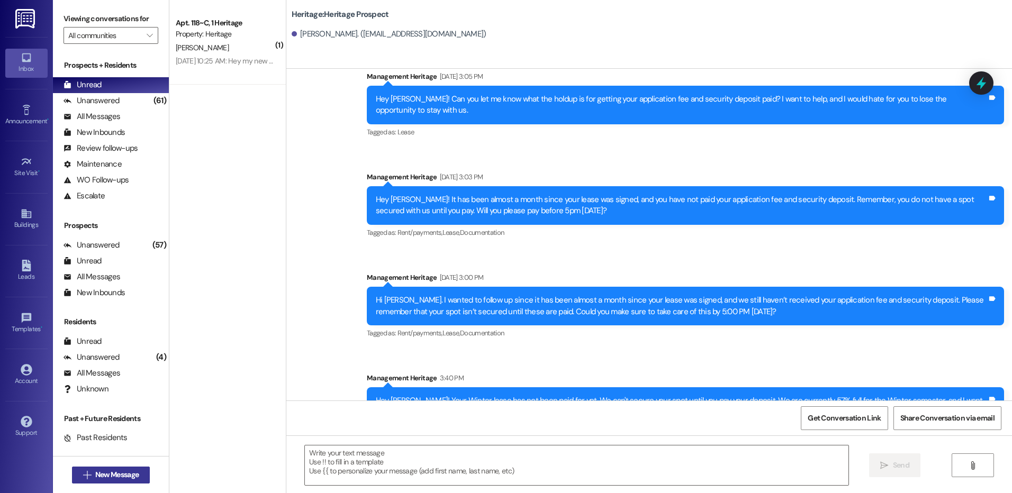
click at [124, 481] on button " New Message" at bounding box center [111, 475] width 78 height 17
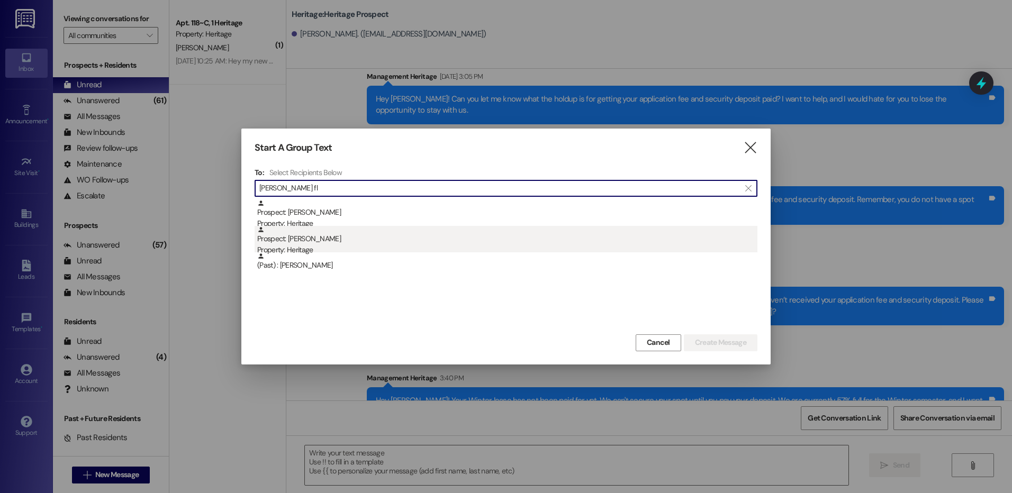
type input "tanner fl"
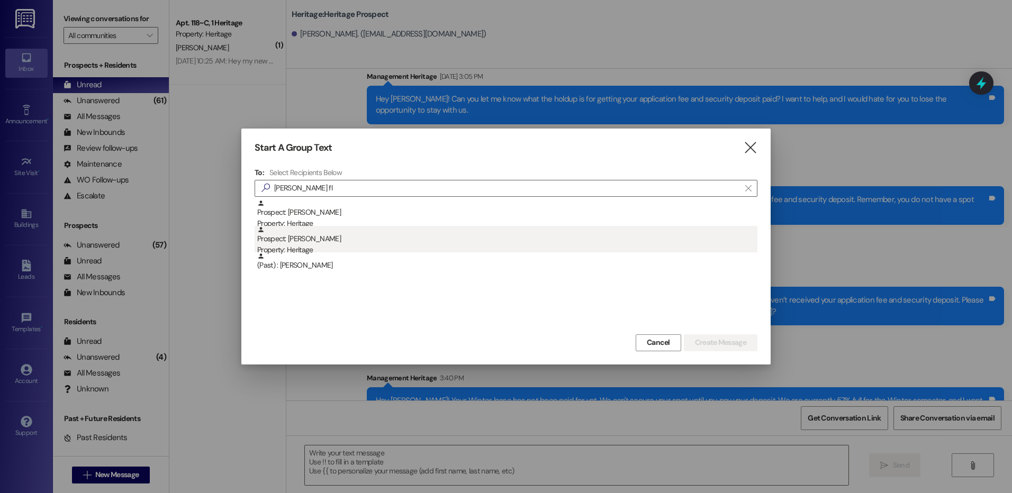
click at [369, 237] on div "Prospect: Tanner Fluckiger Property: Heritage" at bounding box center [507, 241] width 500 height 30
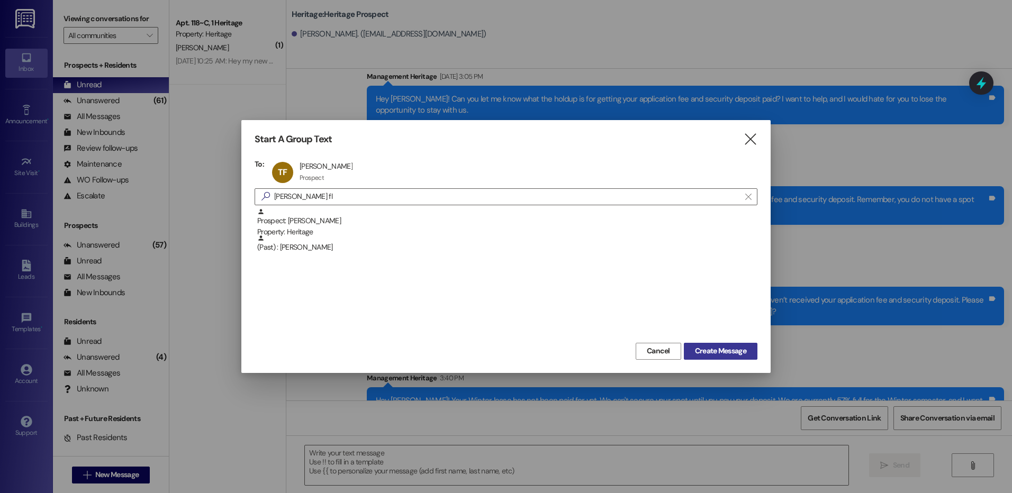
click at [733, 348] on span "Create Message" at bounding box center [720, 351] width 51 height 11
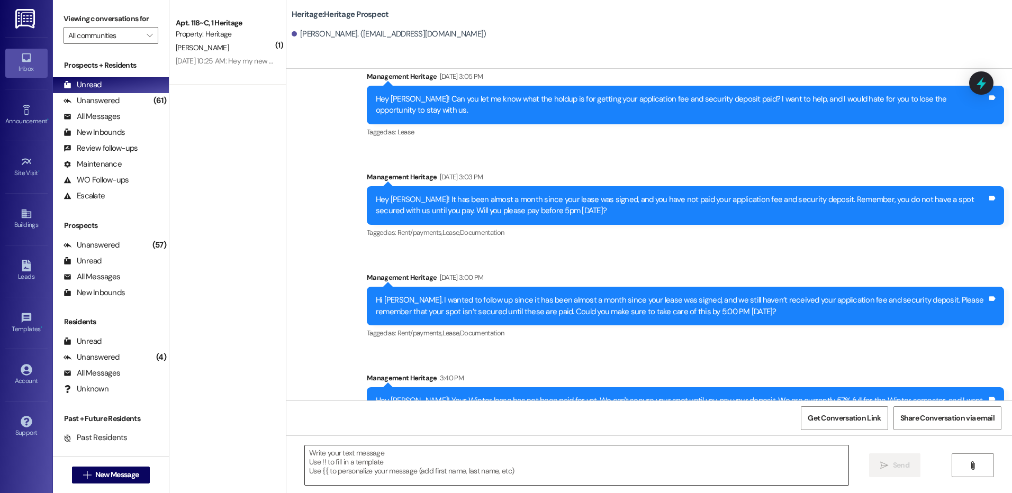
scroll to position [843, 0]
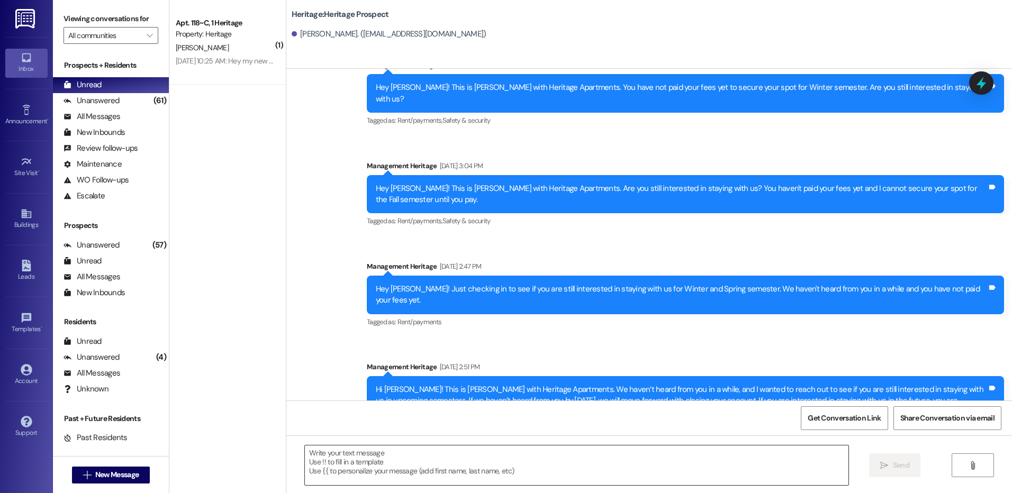
click at [369, 464] on textarea at bounding box center [576, 466] width 543 height 40
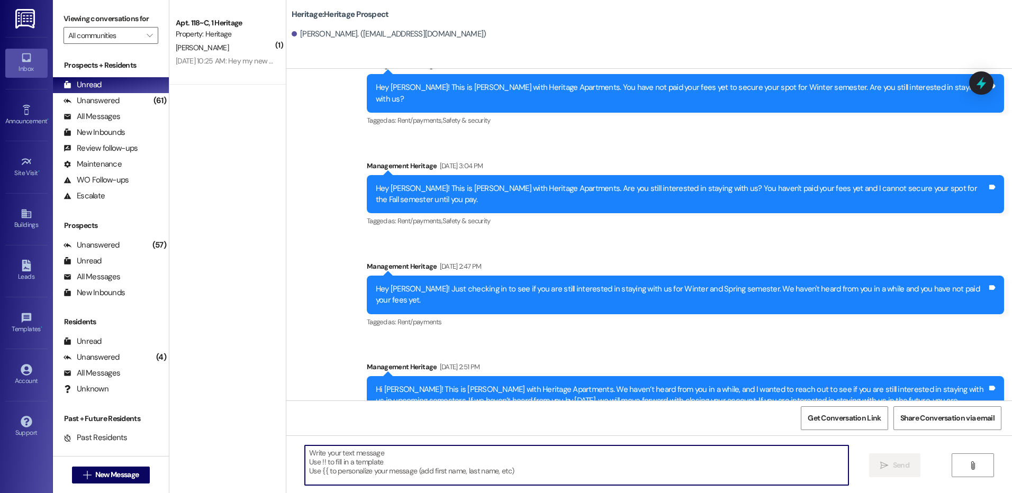
paste textarea "Hey Jenna! Your Winter lease has not been paid for yet. We can't secure your sp…"
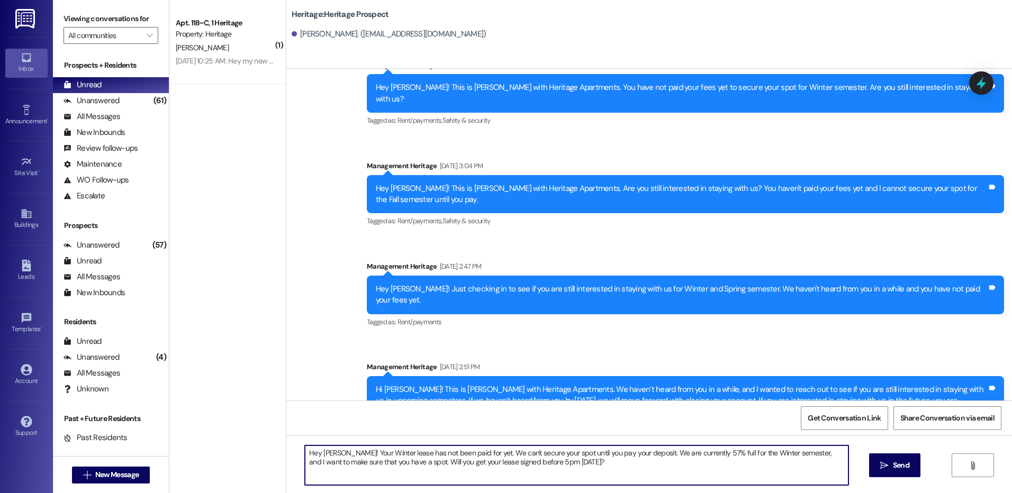
click at [322, 450] on textarea "Hey Jenna! Your Winter lease has not been paid for yet. We can't secure your sp…" at bounding box center [576, 466] width 543 height 40
click at [443, 463] on textarea "Hey Jenna! Your Winter lease has not been paid for yet. We can't secure your sp…" at bounding box center [576, 466] width 543 height 40
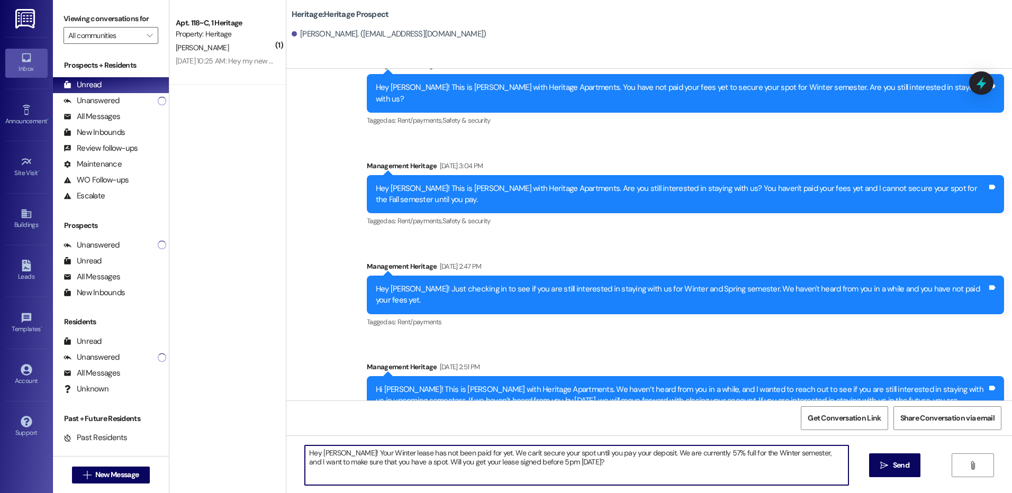
type textarea "="
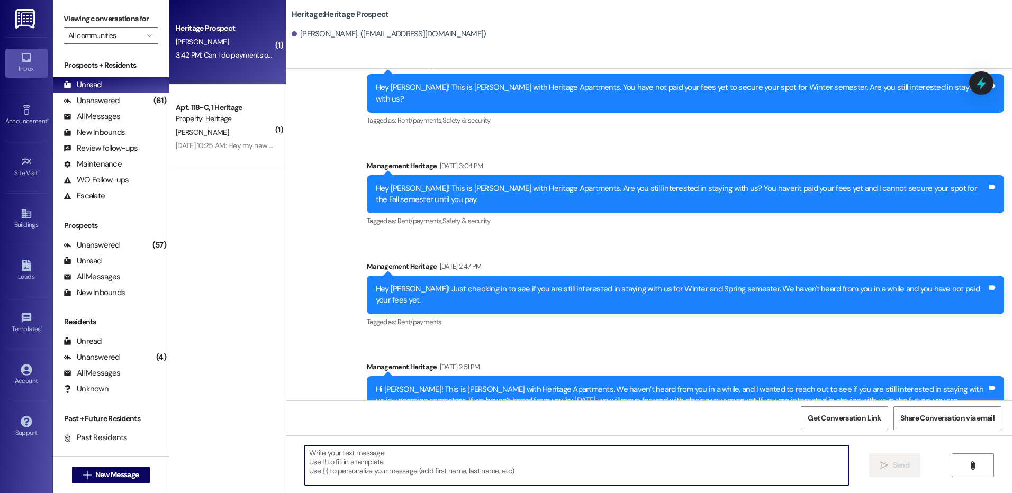
click at [208, 53] on div "3:42 PM: Can I do payments or do I need to give all the money up front? 3:42 PM…" at bounding box center [286, 55] width 220 height 10
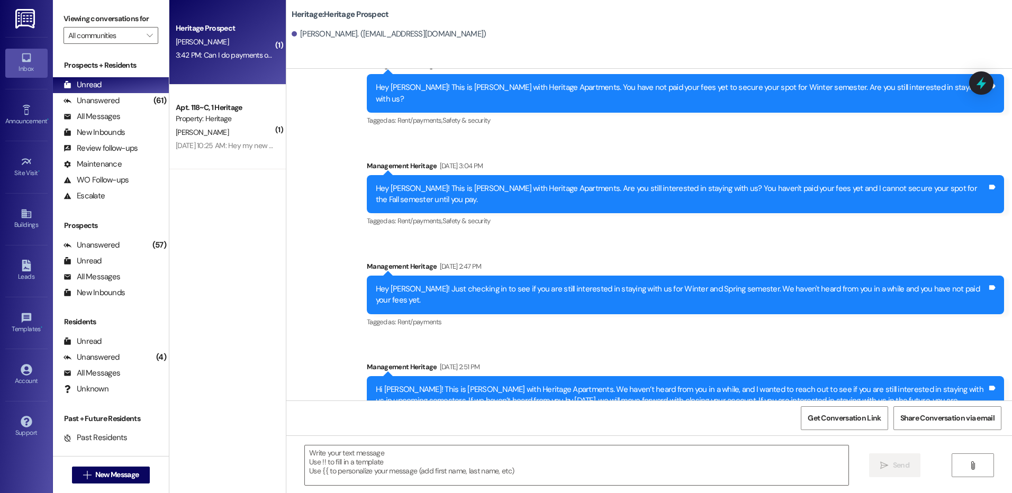
scroll to position [0, 0]
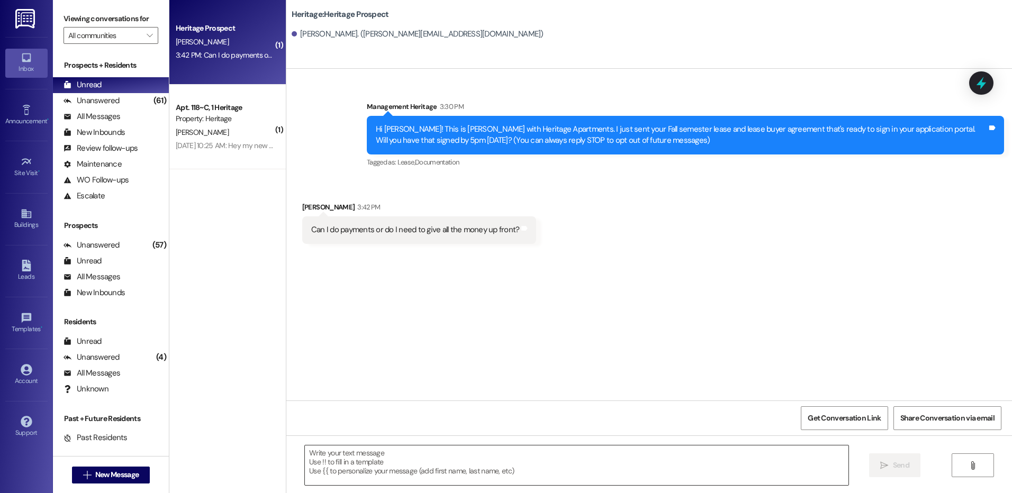
click at [357, 457] on textarea at bounding box center [576, 466] width 543 height 40
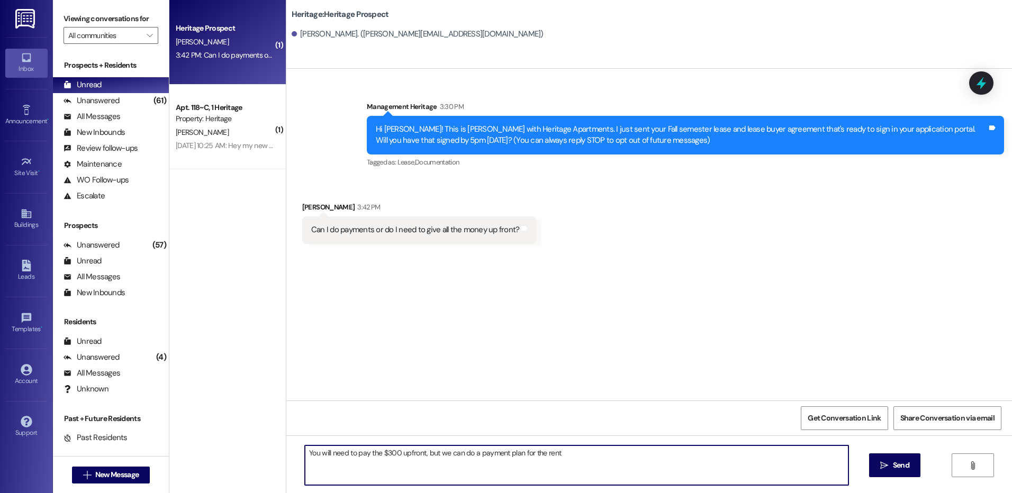
type textarea "You will need to pay the $300 upfront, but we can do a payment plan for the ren…"
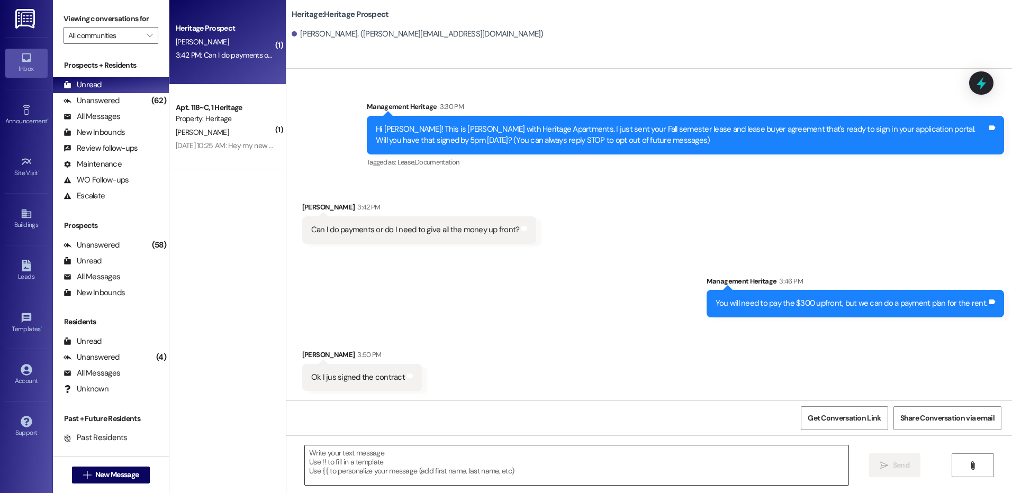
drag, startPoint x: 361, startPoint y: 463, endPoint x: 358, endPoint y: 453, distance: 11.1
click at [361, 463] on textarea at bounding box center [576, 466] width 543 height 40
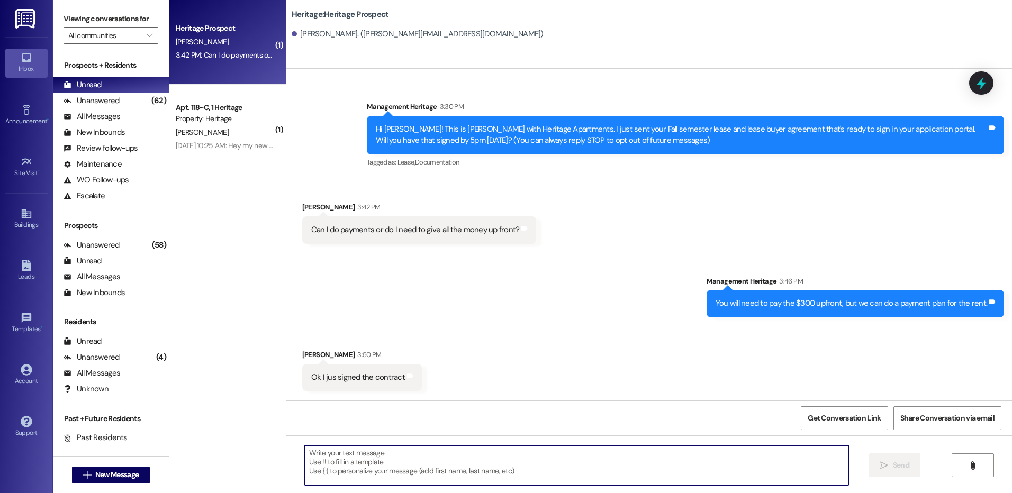
click at [379, 470] on textarea at bounding box center [576, 466] width 543 height 40
paste textarea "Thanks for getting your lease signed! All that is left to secure your lease is …"
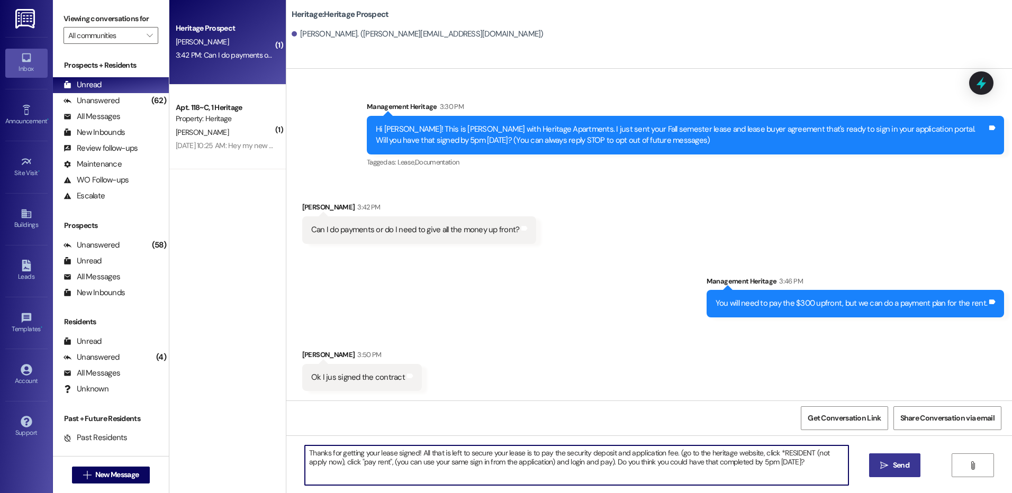
type textarea "Thanks for getting your lease signed! All that is left to secure your lease is …"
click at [877, 469] on button " Send" at bounding box center [894, 466] width 51 height 24
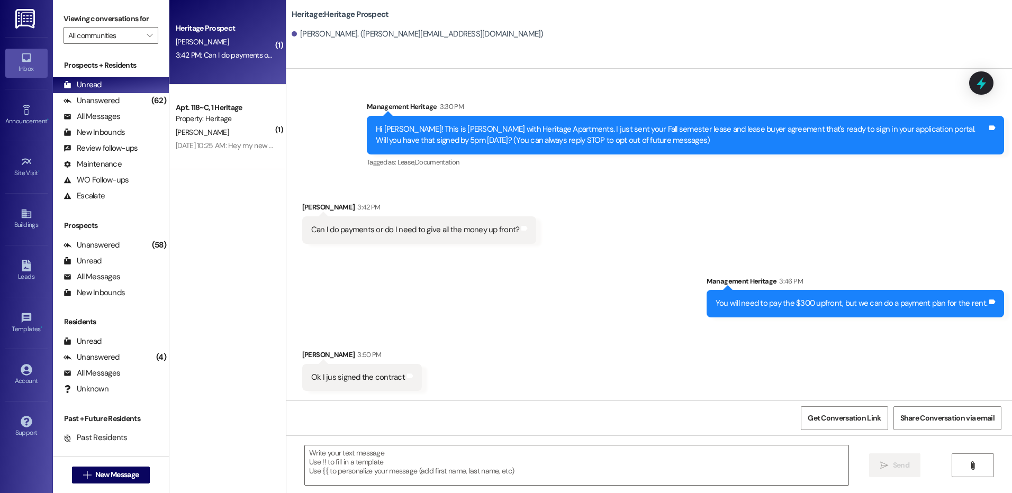
scroll to position [84, 0]
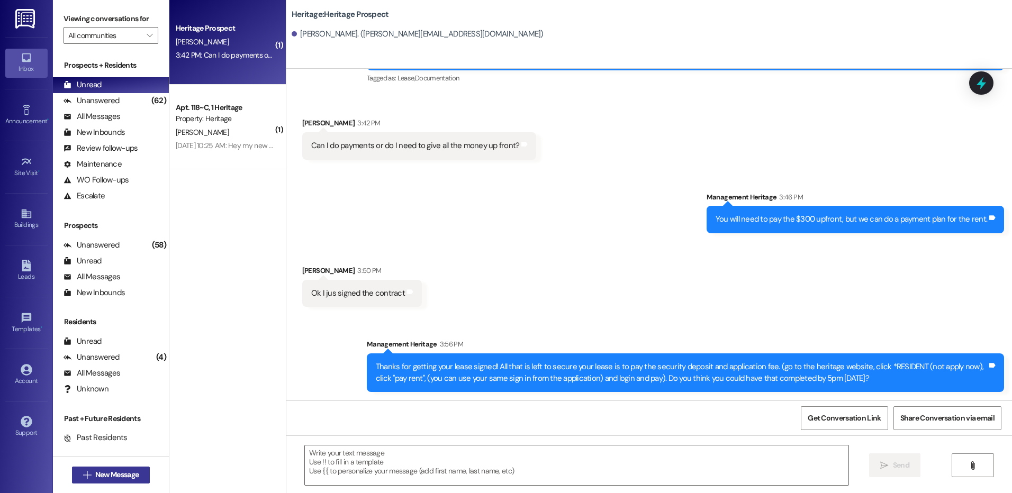
click at [93, 475] on span "New Message" at bounding box center [117, 475] width 48 height 11
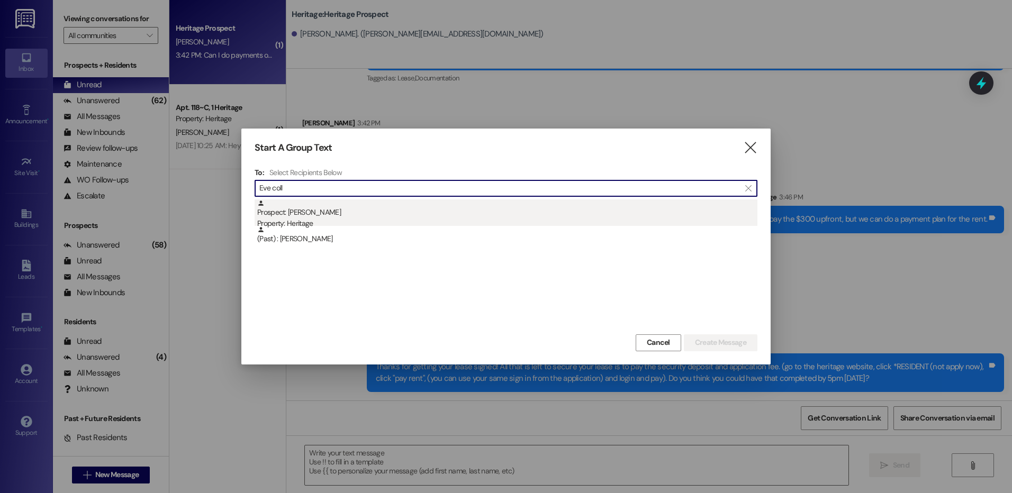
type input "Eve coll"
click at [369, 214] on div "Prospect: Eve Collins Property: Heritage" at bounding box center [507, 215] width 500 height 30
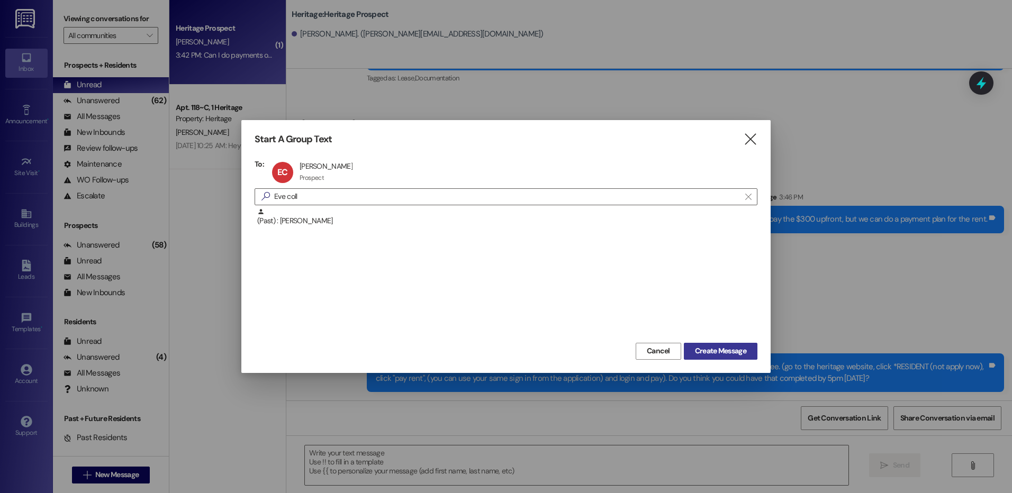
click at [711, 351] on span "Create Message" at bounding box center [720, 351] width 51 height 11
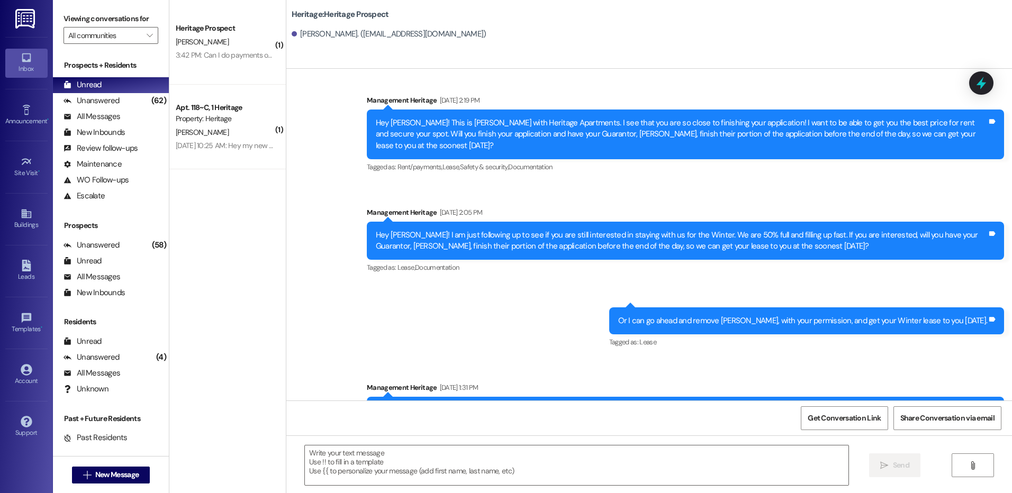
scroll to position [832, 0]
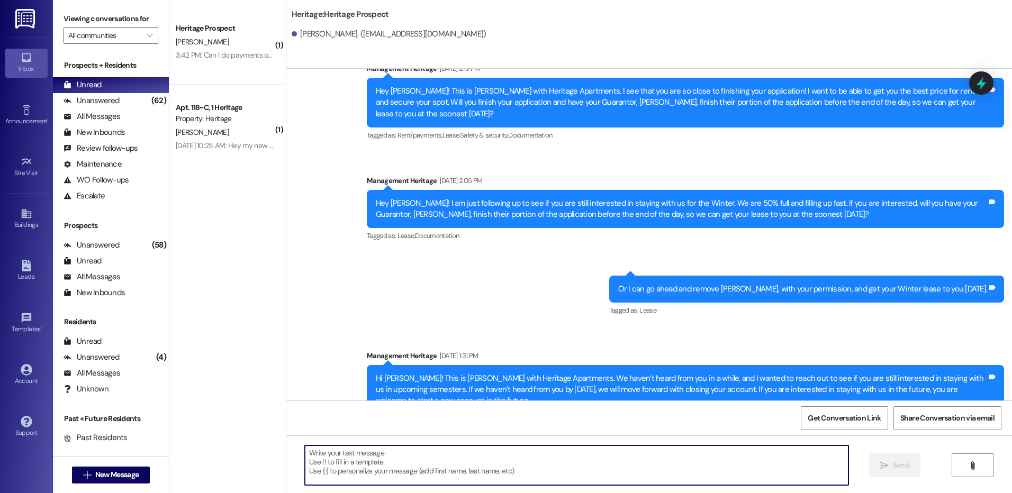
click at [420, 452] on textarea at bounding box center [576, 466] width 543 height 40
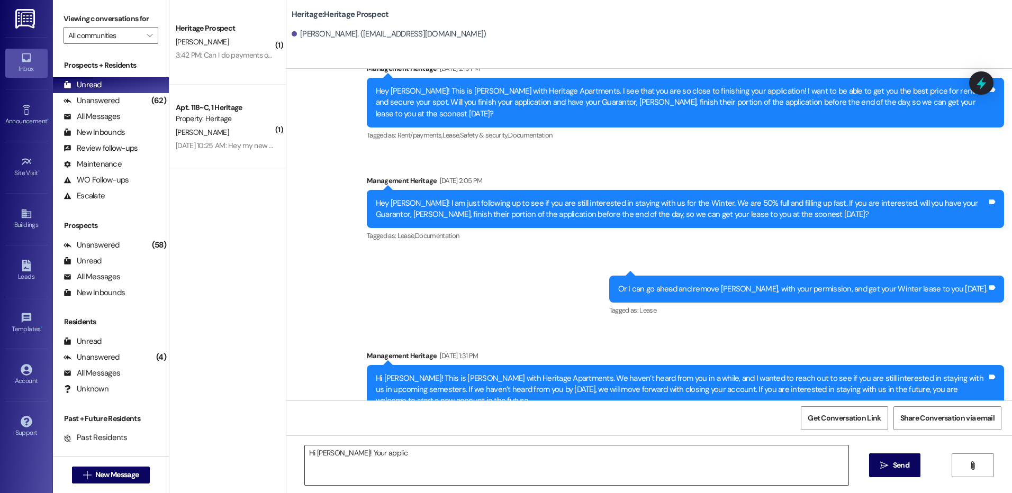
click at [393, 454] on textarea "Hi Eve! Your applic" at bounding box center [576, 466] width 543 height 40
click at [554, 456] on textarea "Hi Eve! You completed a Winter application, but we never got your Guarantor," at bounding box center [576, 466] width 543 height 40
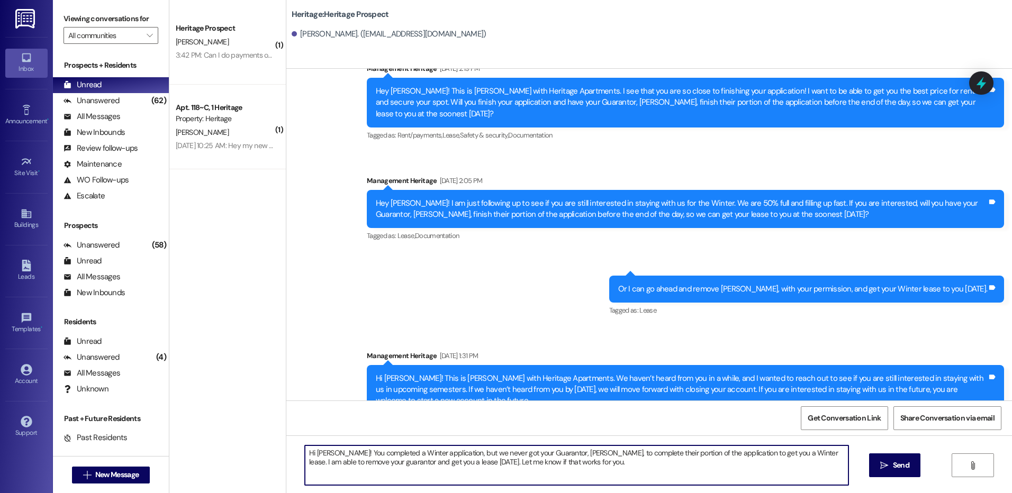
click at [575, 473] on textarea "Hi Eve! You completed a Winter application, but we never got your Guarantor, Jo…" at bounding box center [576, 466] width 543 height 40
type textarea "Hi Eve! You completed a Winter application, but we never got your Guarantor, Jo…"
click at [862, 469] on div "Hi Eve! You completed a Winter application, but we never got your Guarantor, Jo…" at bounding box center [649, 475] width 726 height 79
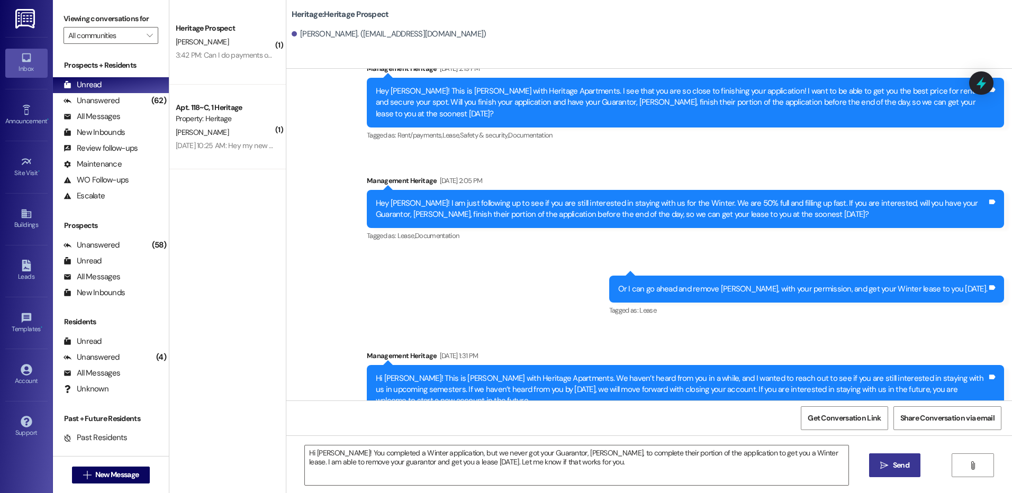
click at [895, 461] on span "Send" at bounding box center [901, 465] width 16 height 11
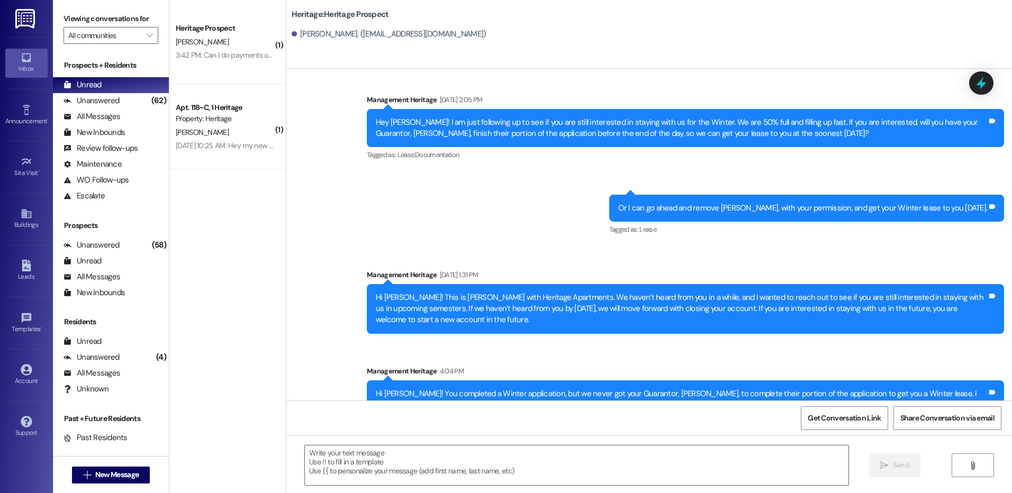
scroll to position [918, 0]
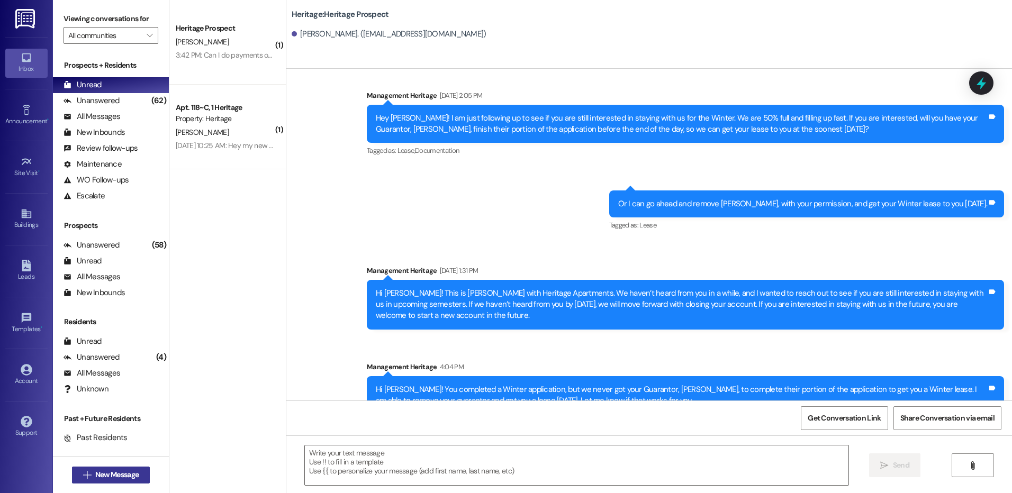
click at [96, 484] on div " New Message" at bounding box center [111, 475] width 78 height 26
click at [98, 480] on span "New Message" at bounding box center [116, 475] width 43 height 11
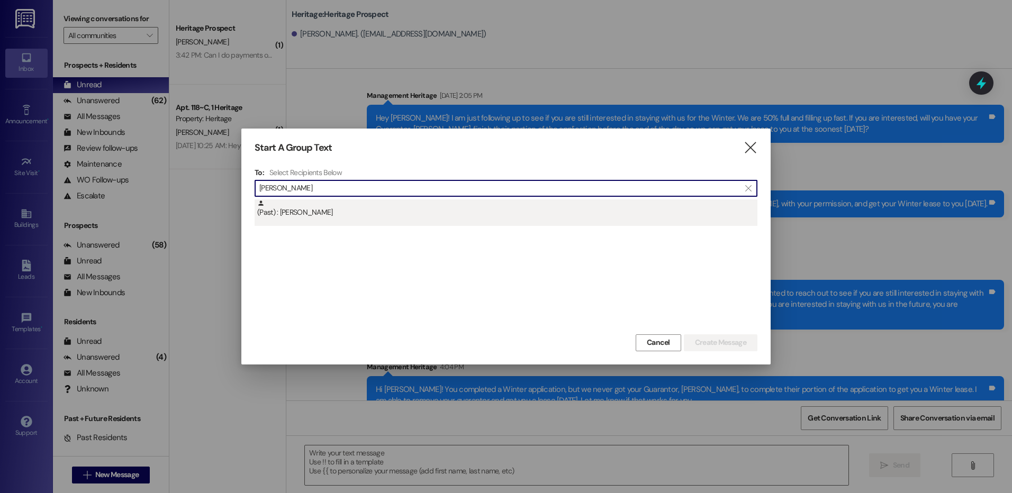
type input "andrea me"
click at [316, 216] on div "(Past) : Andrea Melgr" at bounding box center [507, 209] width 500 height 19
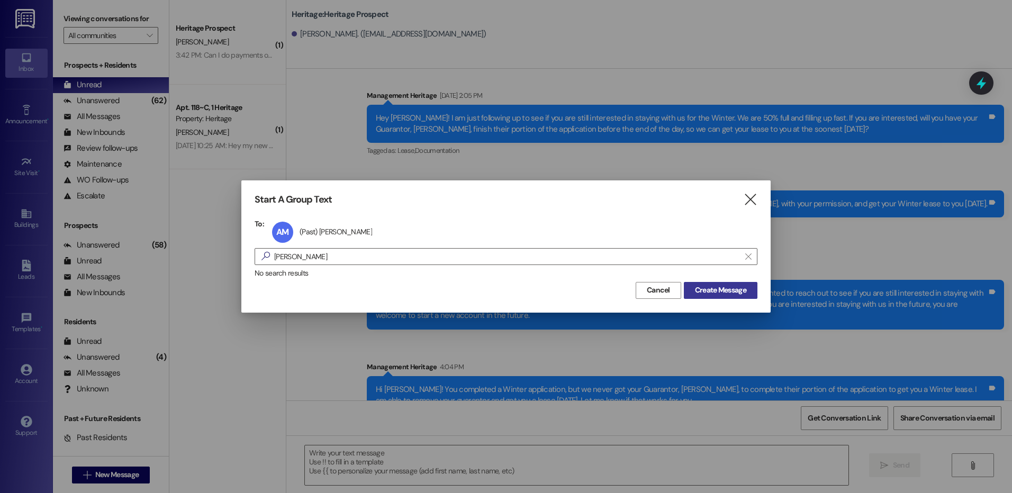
click at [724, 291] on span "Create Message" at bounding box center [720, 290] width 51 height 11
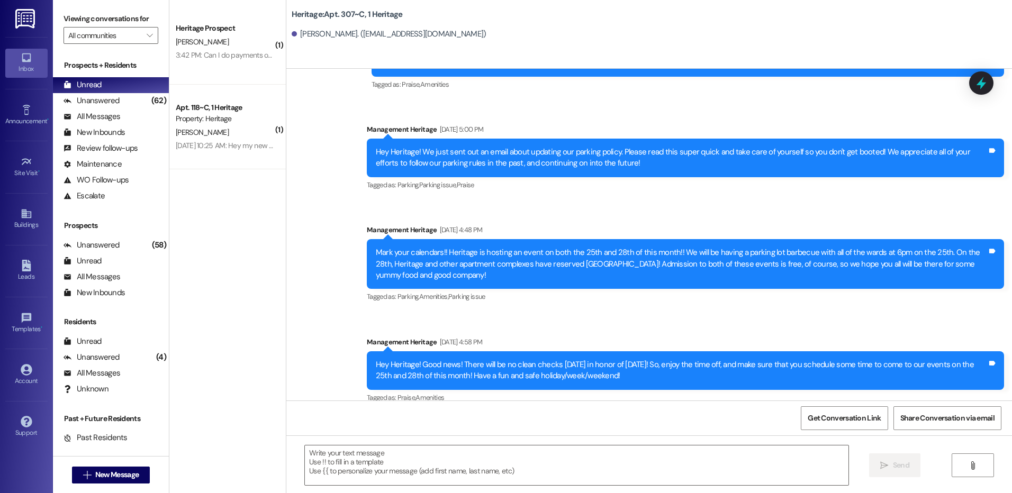
scroll to position [26809, 0]
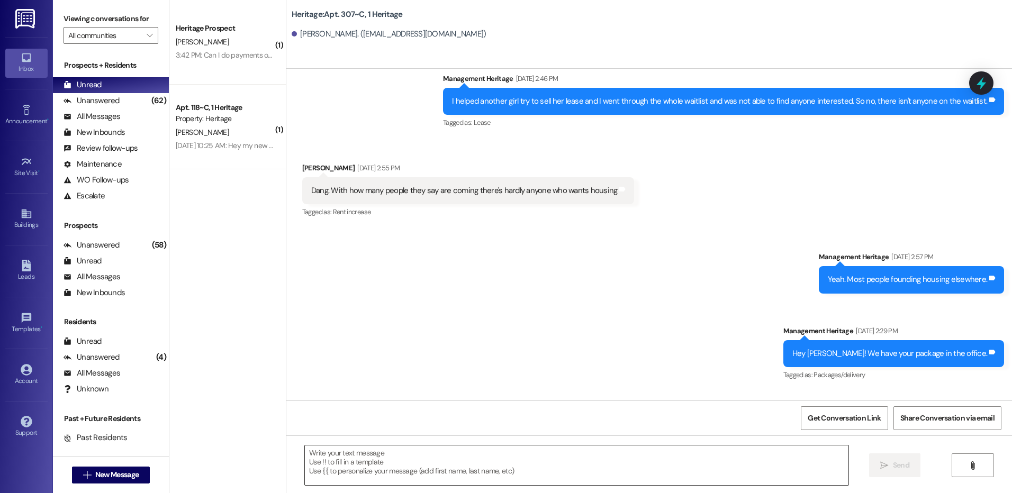
click at [421, 460] on textarea at bounding box center [576, 466] width 543 height 40
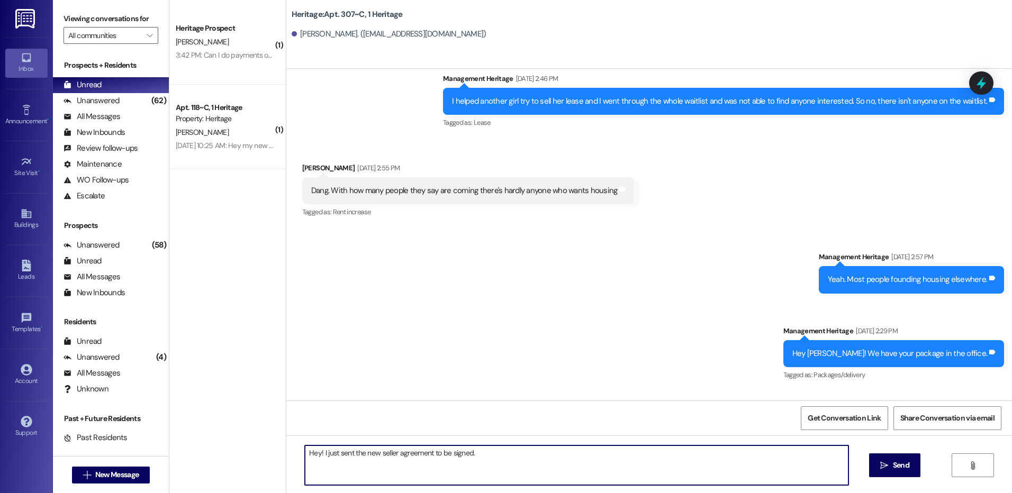
type textarea "Hey! I just sent the new seller agreement to be signed."
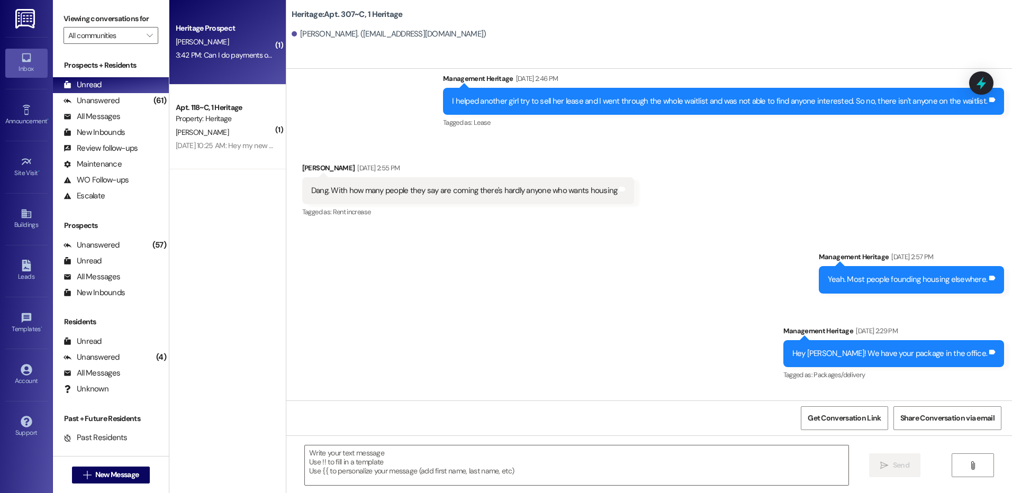
click at [204, 36] on div "B. Harris" at bounding box center [225, 41] width 100 height 13
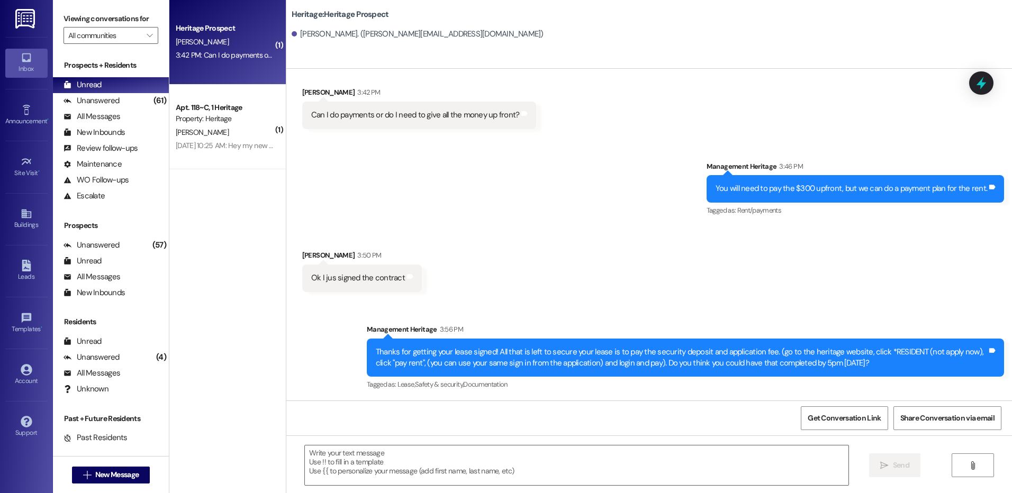
scroll to position [115, 0]
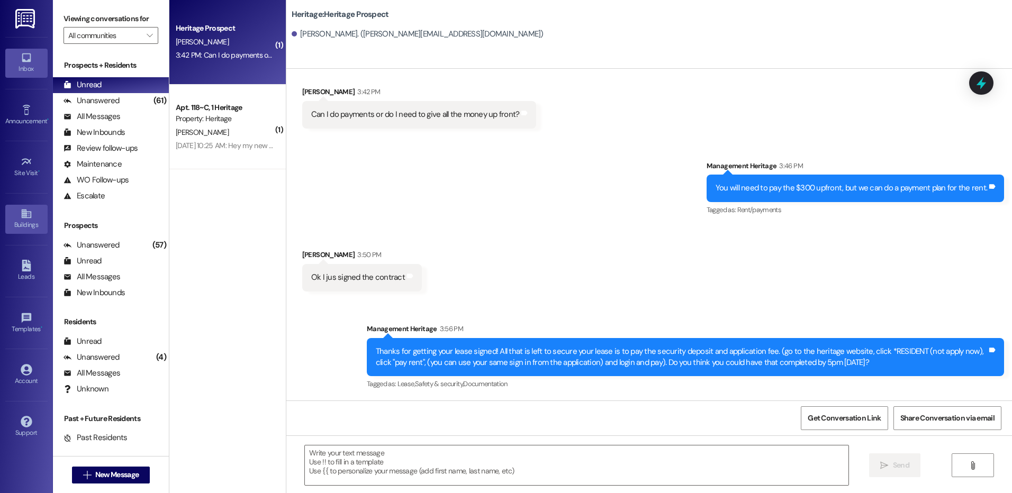
click at [21, 220] on div "Buildings" at bounding box center [26, 225] width 53 height 11
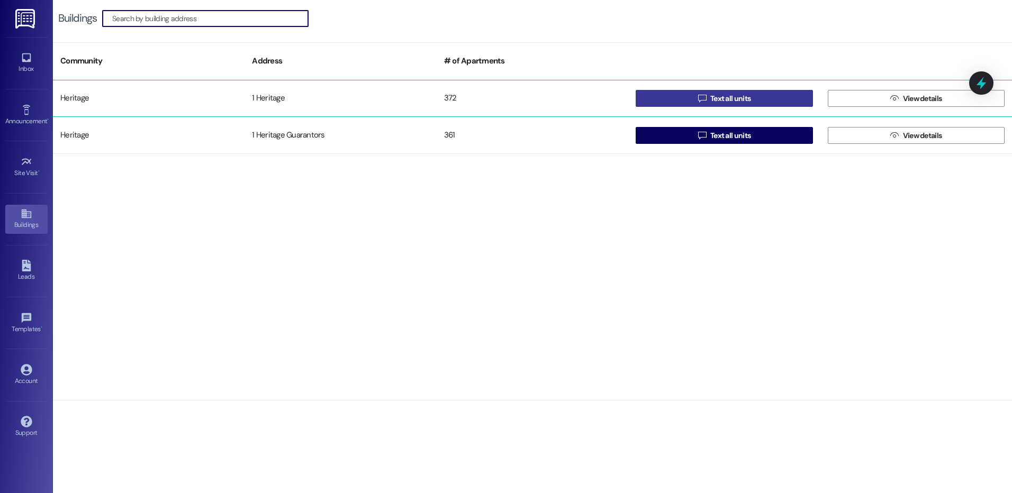
click at [775, 100] on button " Text all units" at bounding box center [724, 98] width 177 height 17
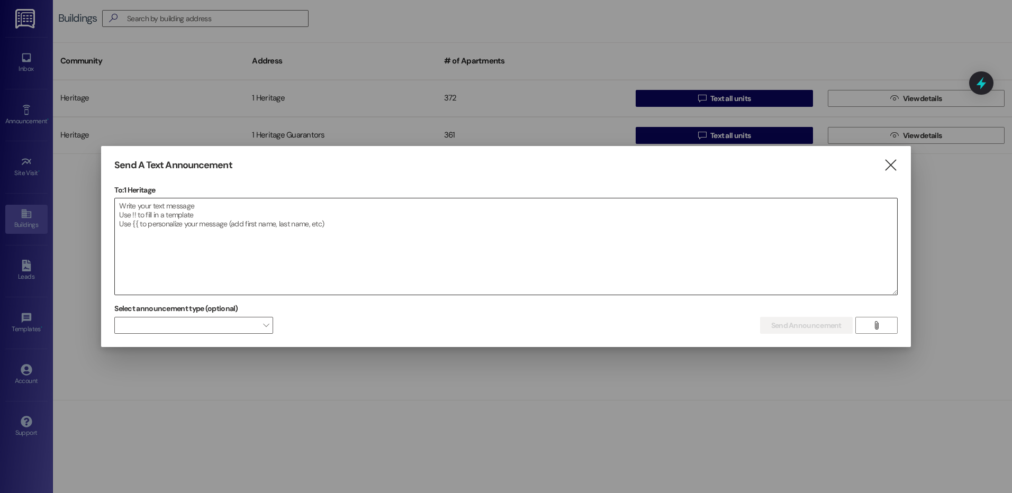
click at [234, 229] on textarea at bounding box center [506, 247] width 783 height 96
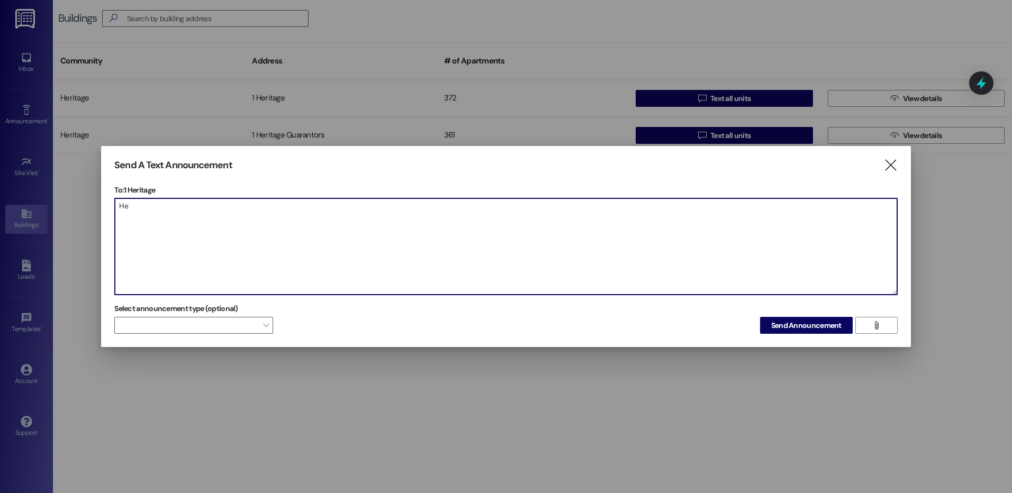
type textarea "H"
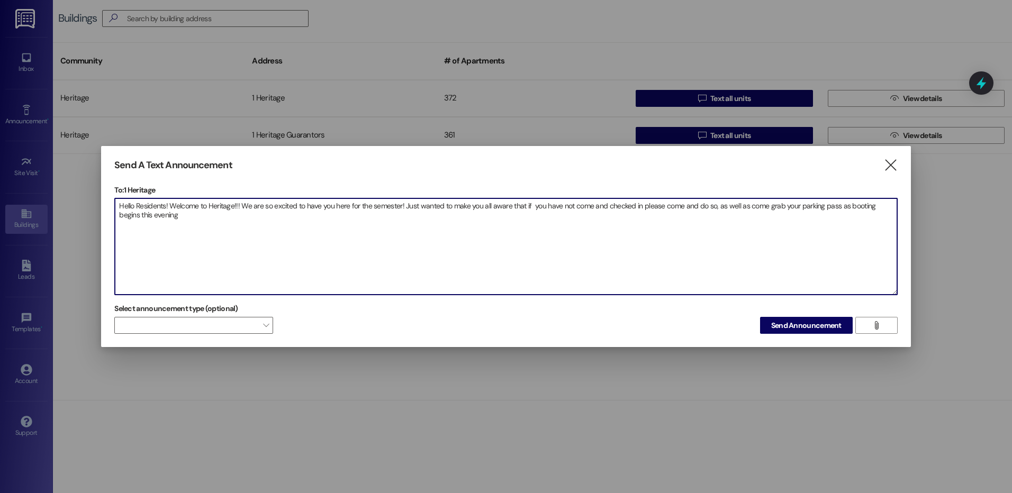
click at [167, 218] on textarea "Hello Residents! Welcome to Heritage!!! We are so excited to have you here for …" at bounding box center [506, 247] width 783 height 96
click at [246, 221] on textarea "Hello Residents! Welcome to Heritage!!! We are so excited to have you here for …" at bounding box center [506, 247] width 783 height 96
click at [712, 204] on textarea "Hello Residents! Welcome to Heritage!!! We are so excited to have you here for …" at bounding box center [506, 247] width 783 height 96
click at [335, 214] on textarea "Hello Residents! Welcome to Heritage!!! We are so excited to have you here for …" at bounding box center [506, 247] width 783 height 96
type textarea "Hello Residents! Welcome to Heritage!!! We are so excited to have you here for …"
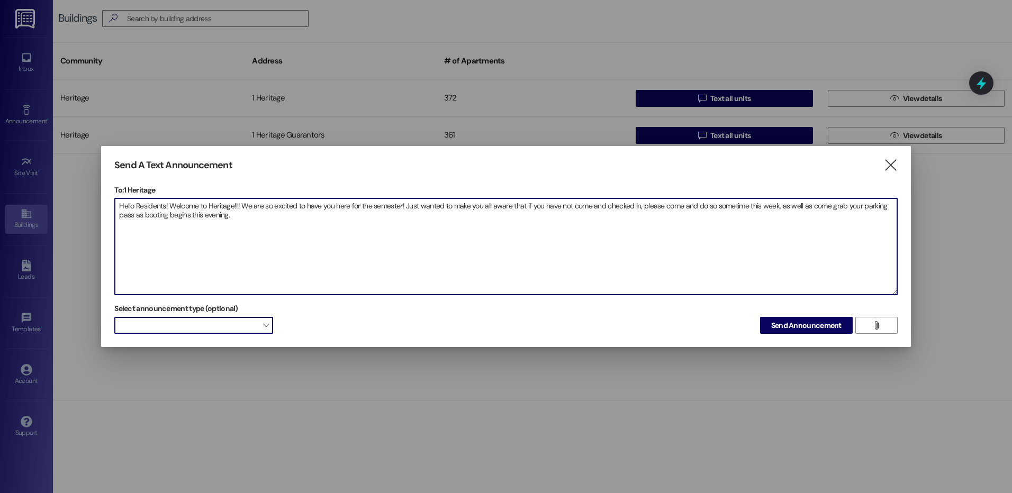
click at [247, 325] on span at bounding box center [193, 325] width 159 height 17
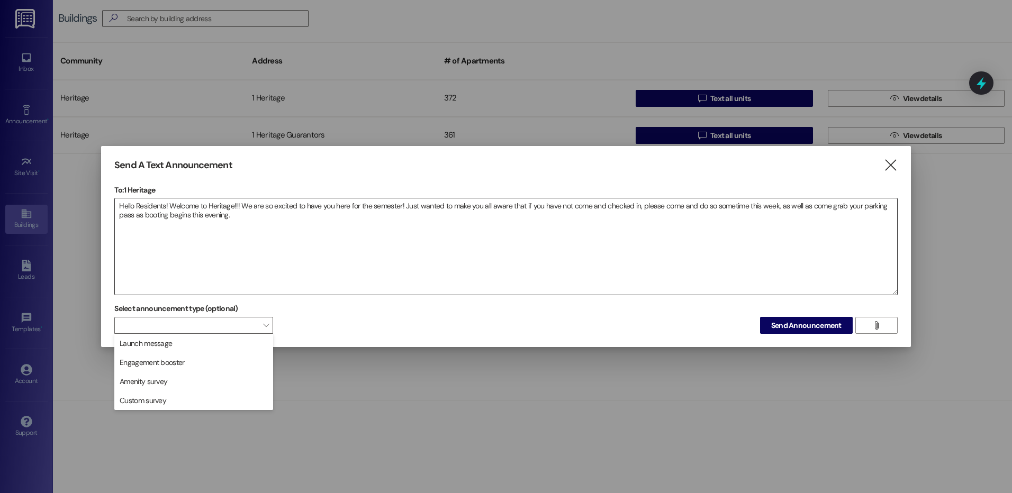
click at [316, 281] on textarea "Hello Residents! Welcome to Heritage!!! We are so excited to have you here for …" at bounding box center [506, 247] width 783 height 96
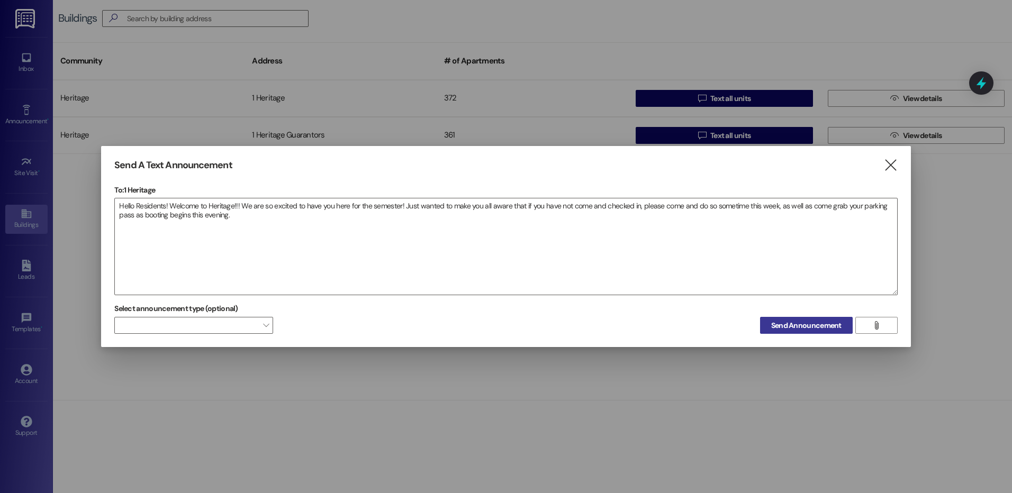
click at [807, 331] on span "Send Announcement" at bounding box center [806, 325] width 70 height 11
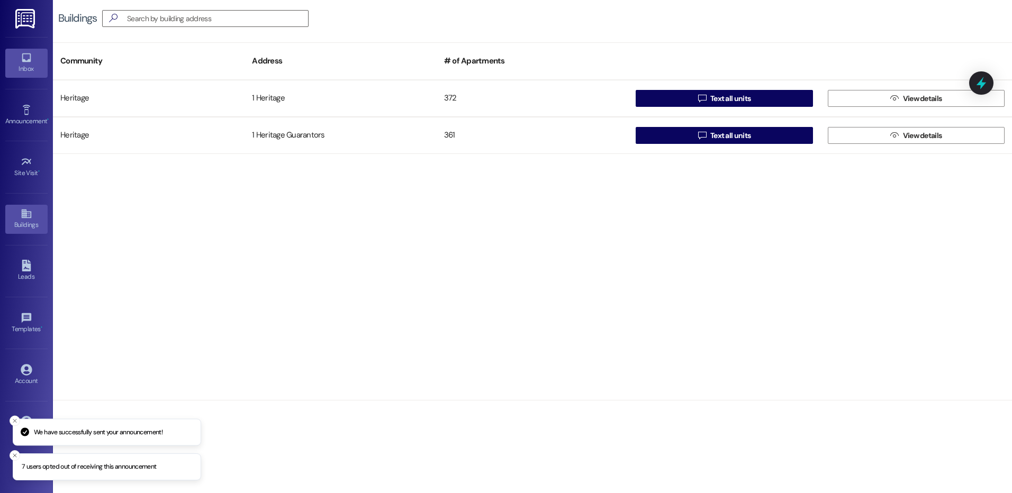
click at [26, 62] on icon at bounding box center [26, 57] width 9 height 9
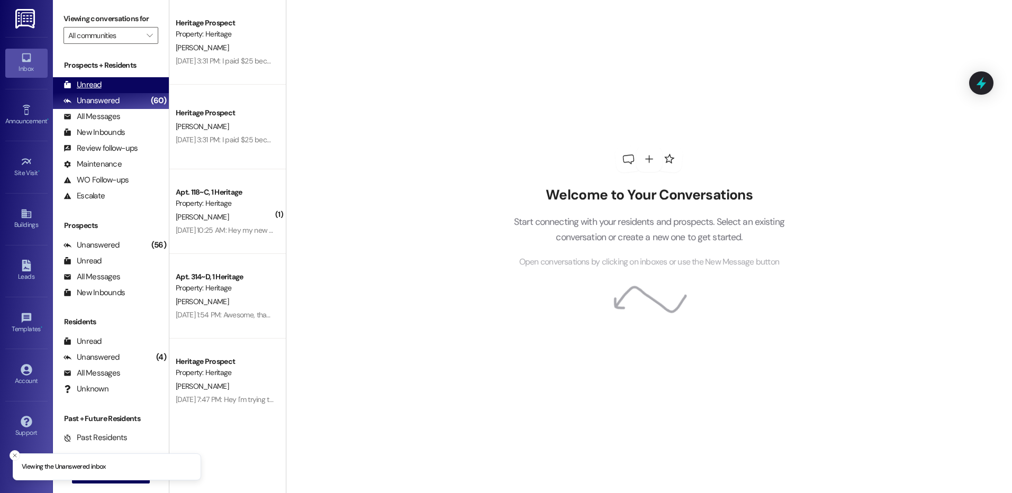
click at [130, 85] on div "Unread (0)" at bounding box center [111, 85] width 116 height 16
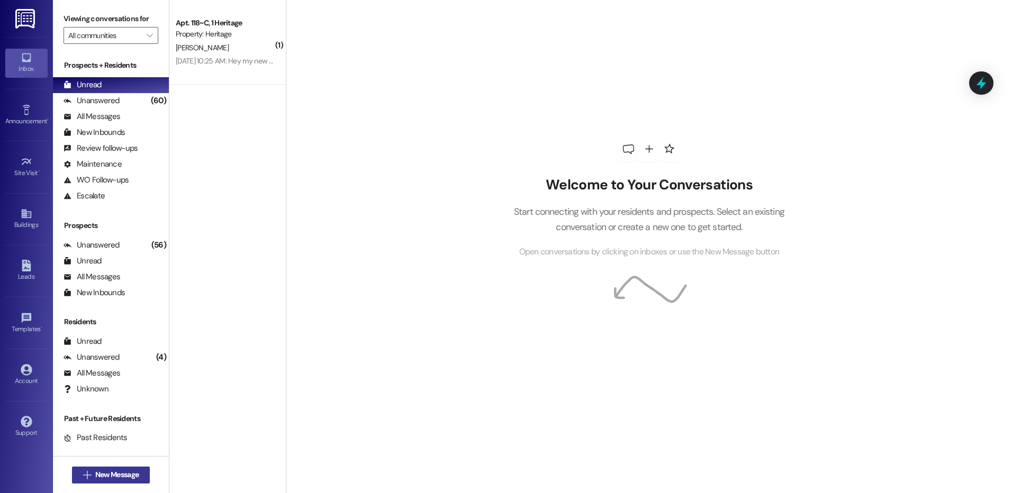
click at [123, 480] on span "New Message" at bounding box center [116, 475] width 43 height 11
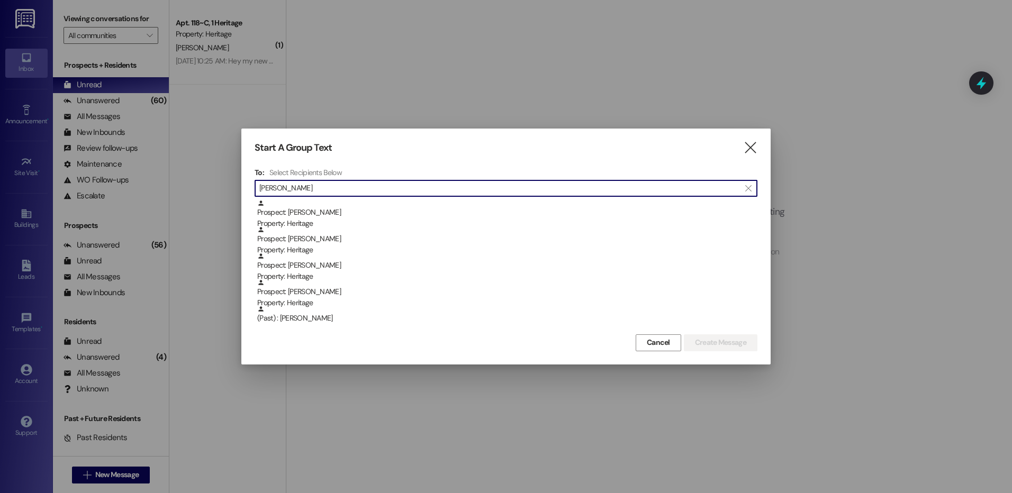
scroll to position [1, 0]
drag, startPoint x: 309, startPoint y: 189, endPoint x: 222, endPoint y: 206, distance: 89.0
click at [222, 206] on div "Start A Group Text  To: Select Recipients Below  andrea  Prospect: andrea ha…" at bounding box center [506, 246] width 1012 height 493
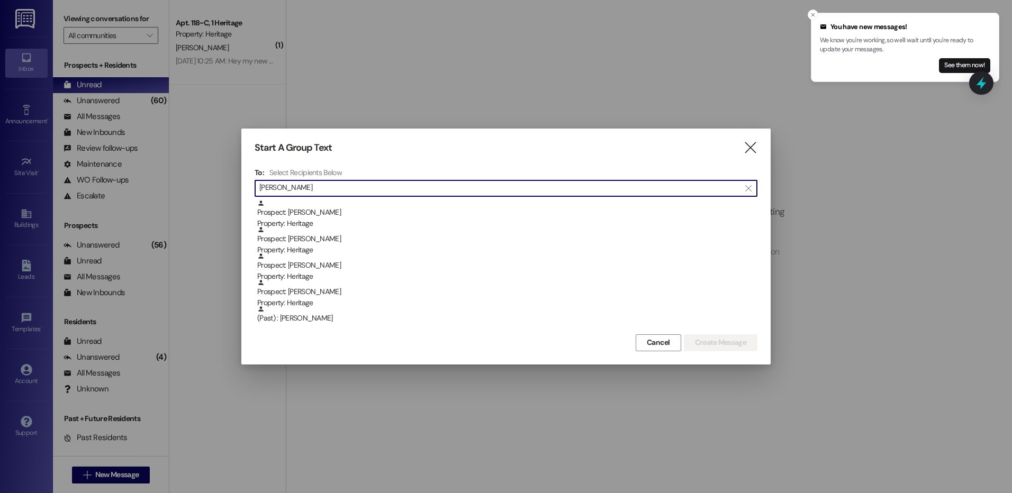
scroll to position [0, 0]
click at [330, 188] on input "andrea" at bounding box center [499, 188] width 481 height 15
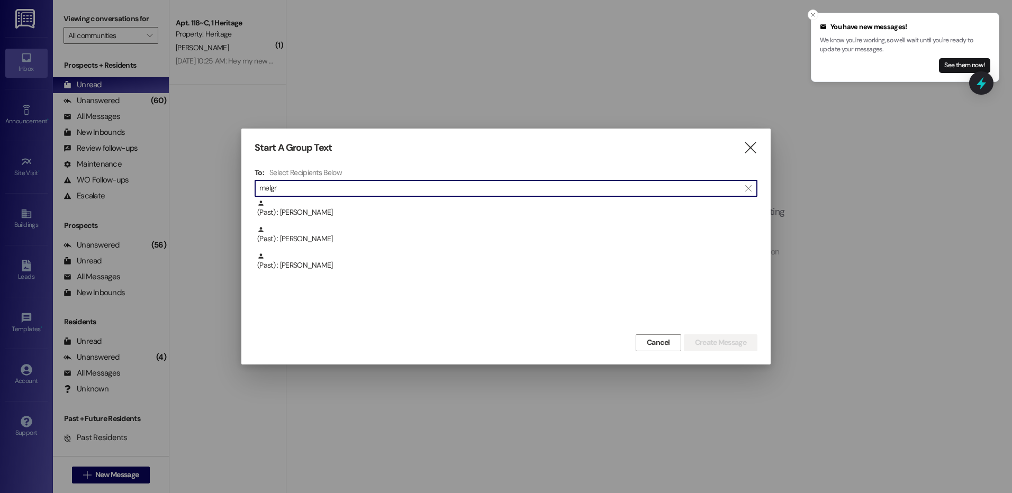
type input "melgr"
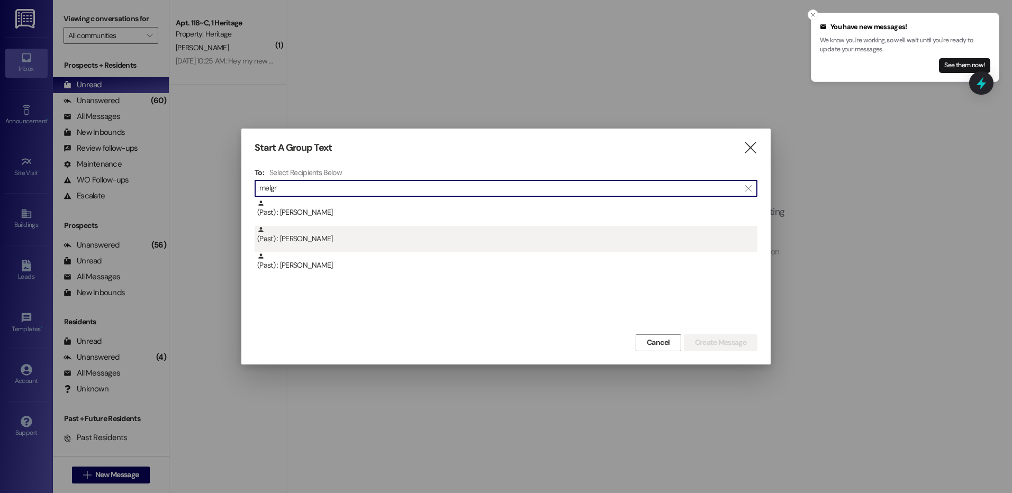
click at [320, 237] on div "(Past) : Andrea Melgr" at bounding box center [507, 235] width 500 height 19
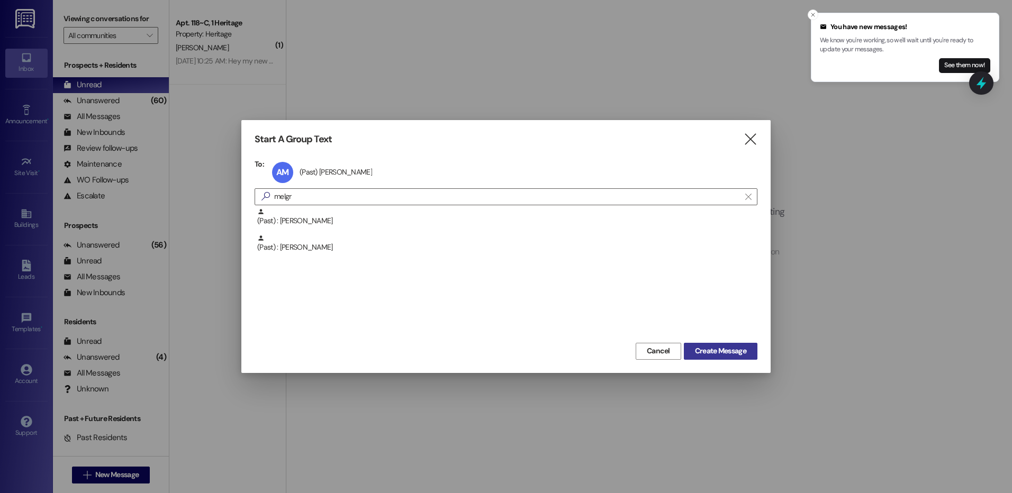
click at [716, 352] on span "Create Message" at bounding box center [720, 351] width 51 height 11
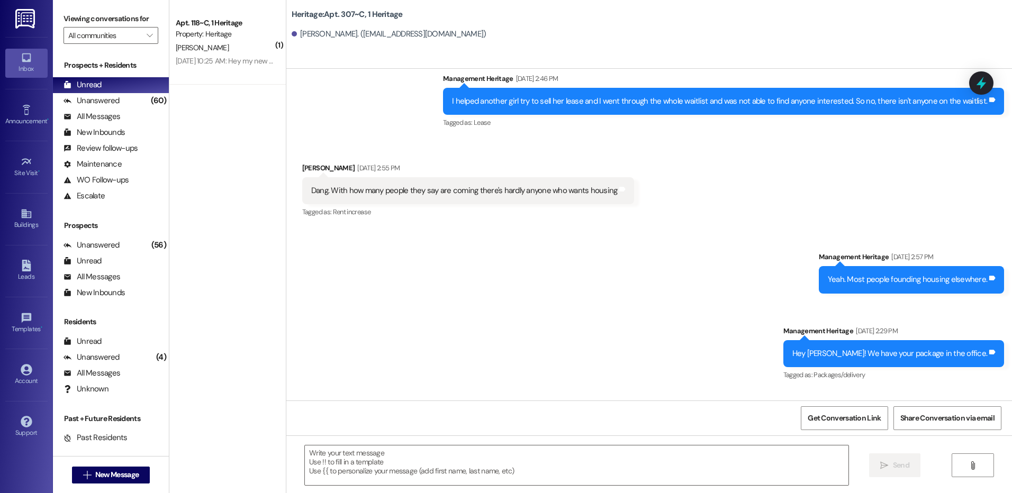
scroll to position [26957, 0]
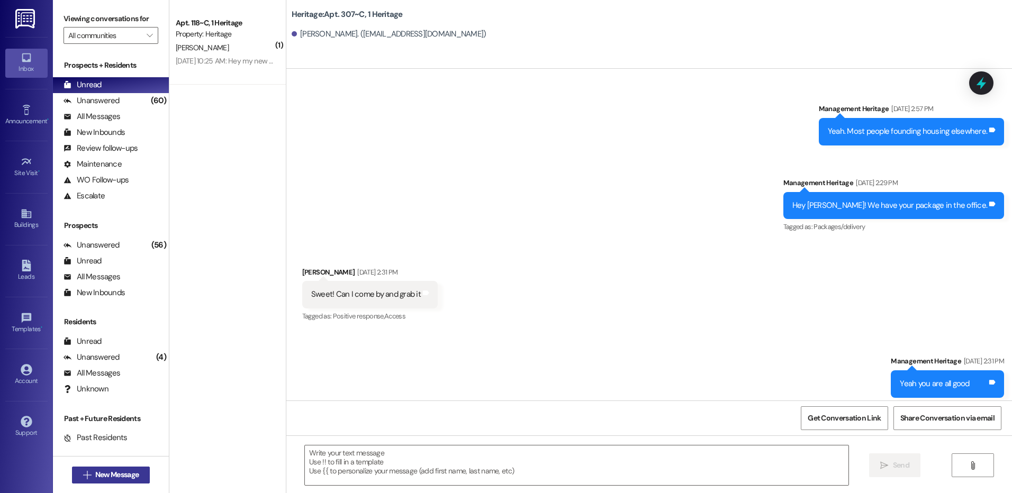
click at [91, 482] on button " New Message" at bounding box center [111, 475] width 78 height 17
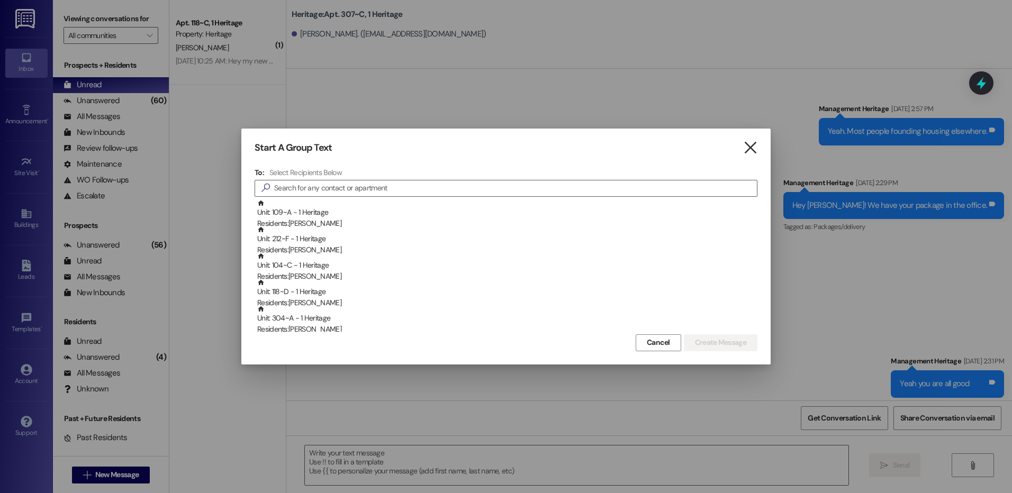
click at [748, 143] on icon "" at bounding box center [750, 147] width 14 height 11
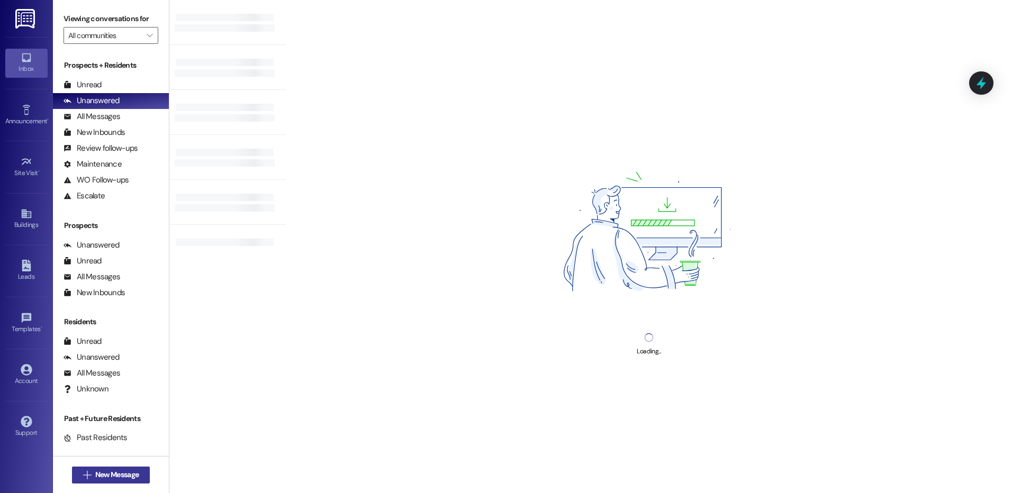
click at [121, 472] on span "New Message" at bounding box center [116, 475] width 43 height 11
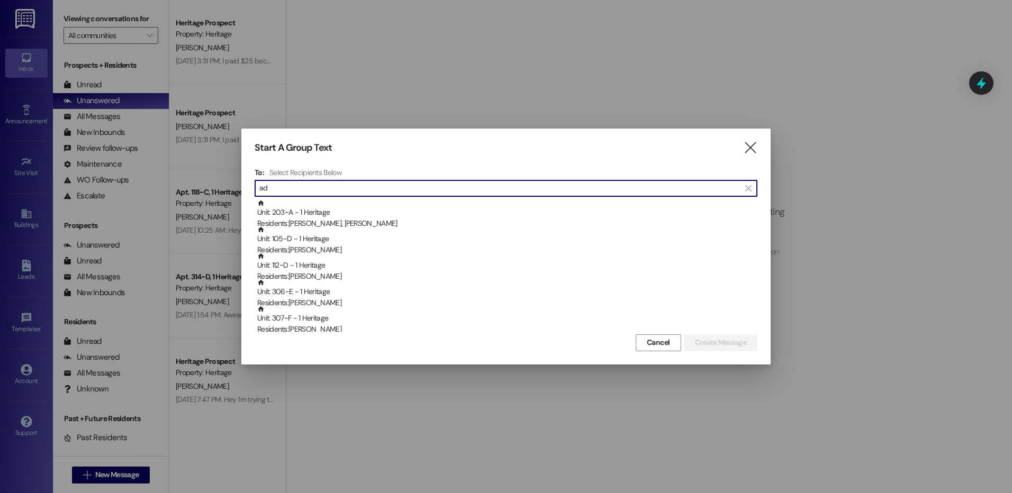
type input "a"
drag, startPoint x: 309, startPoint y: 191, endPoint x: 185, endPoint y: 209, distance: 125.1
click at [185, 209] on div "Start A Group Text  To: Select Recipients Below  [PERSON_NAME]  Prospect: [P…" at bounding box center [506, 246] width 1012 height 493
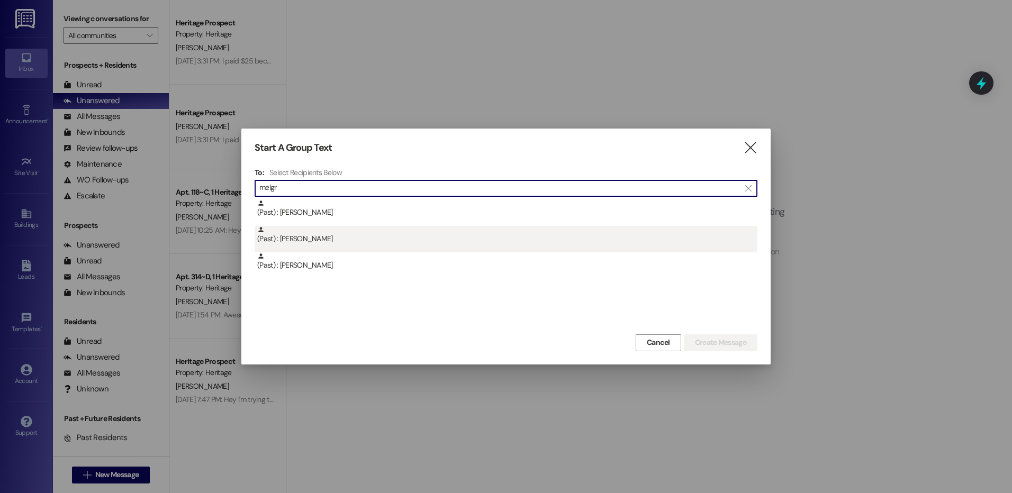
type input "melgr"
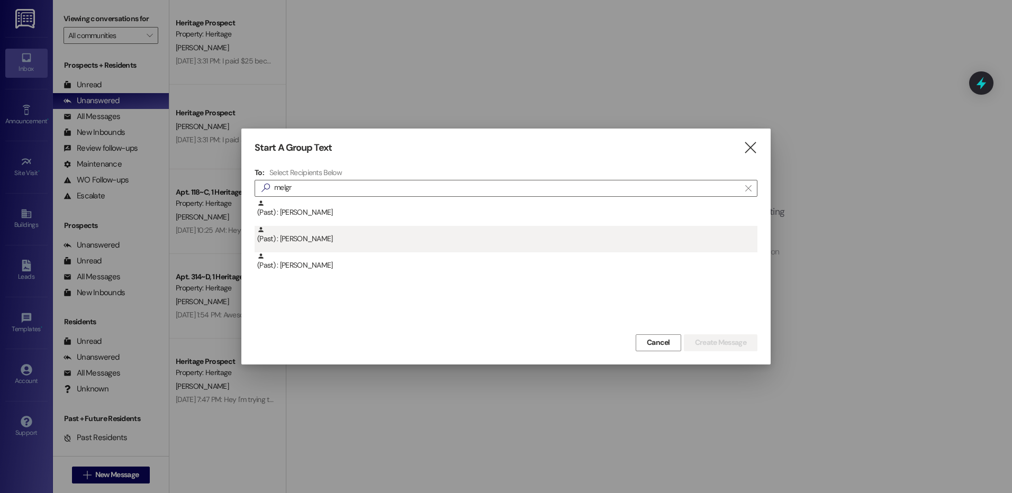
click at [327, 239] on div "(Past) : [PERSON_NAME]" at bounding box center [507, 235] width 500 height 19
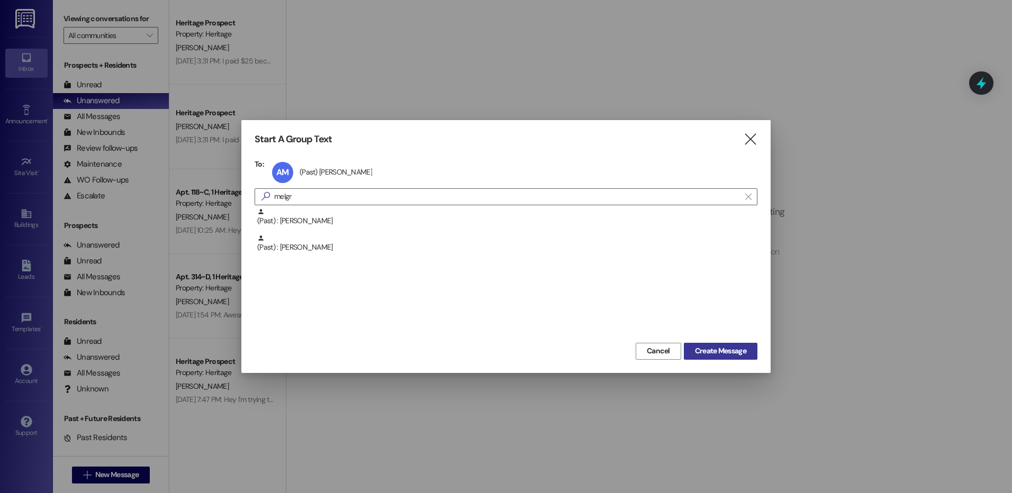
click at [726, 347] on span "Create Message" at bounding box center [720, 351] width 51 height 11
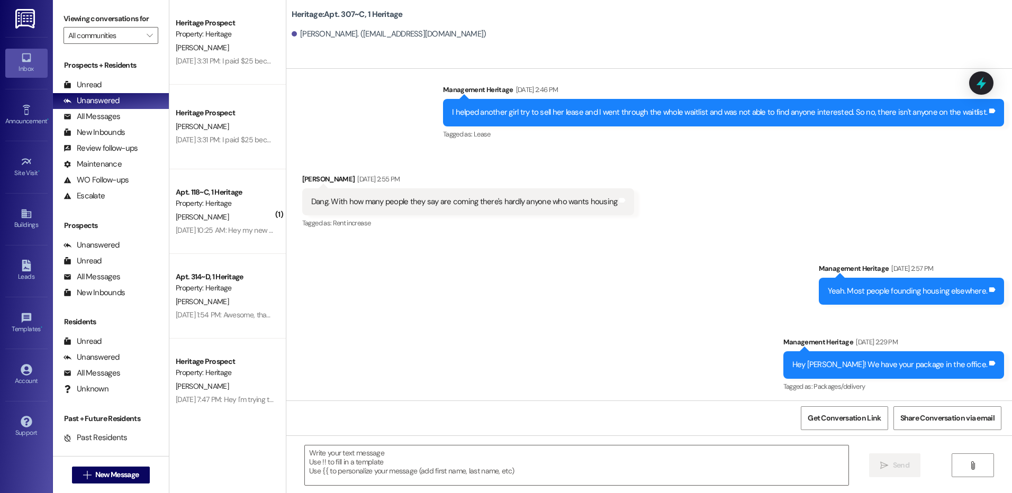
scroll to position [26957, 0]
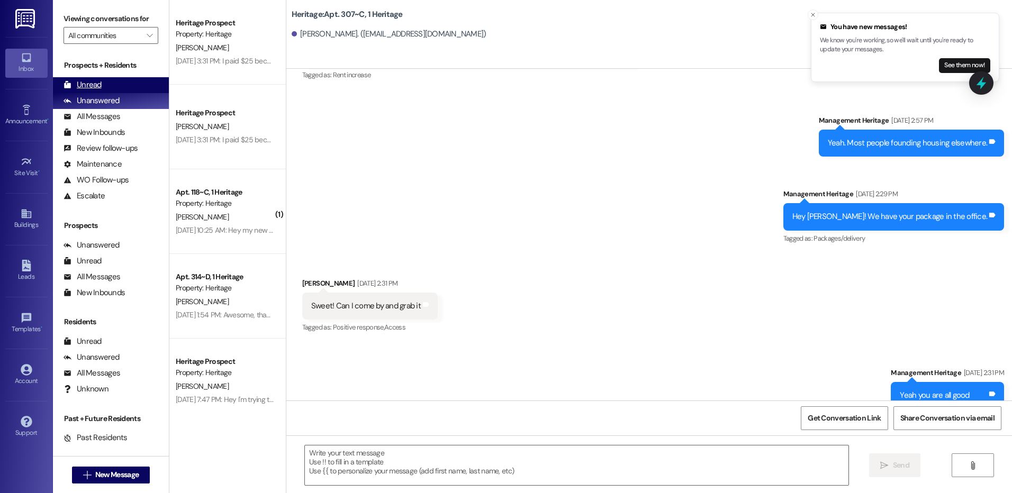
click at [136, 77] on div "Unread (0)" at bounding box center [111, 85] width 116 height 16
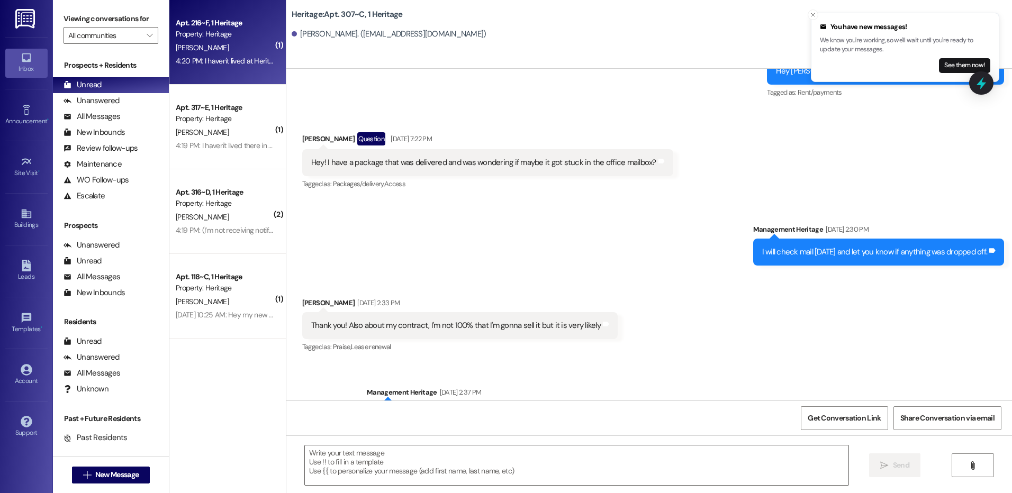
scroll to position [26809, 0]
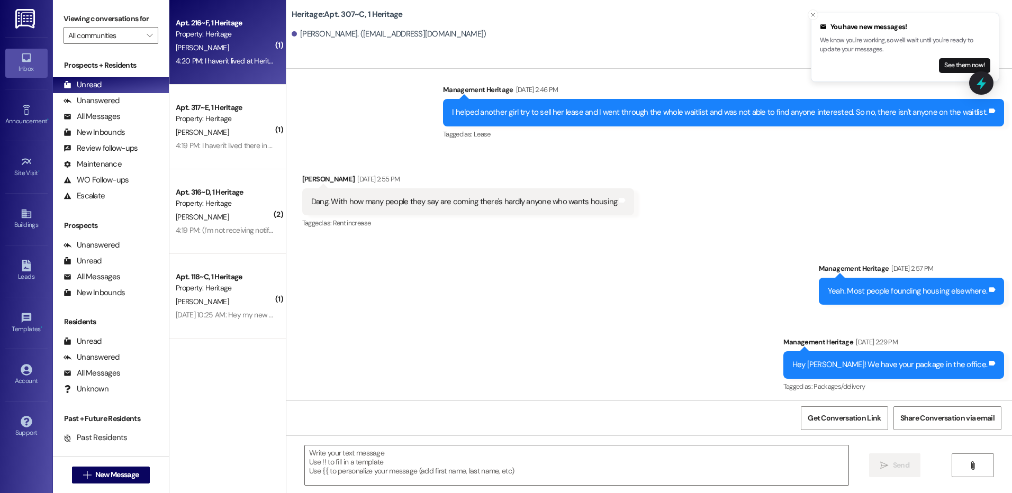
click at [239, 49] on div "A. Curtis" at bounding box center [225, 47] width 100 height 13
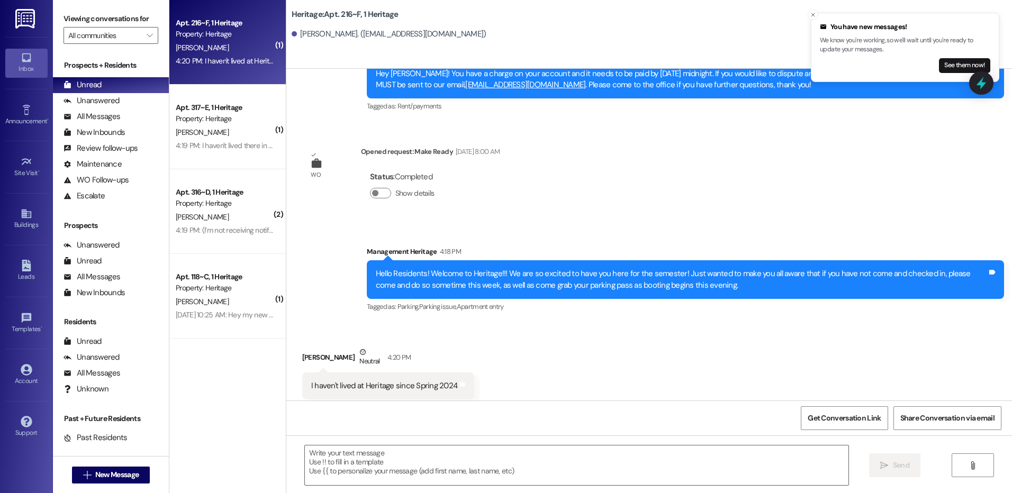
scroll to position [3782, 0]
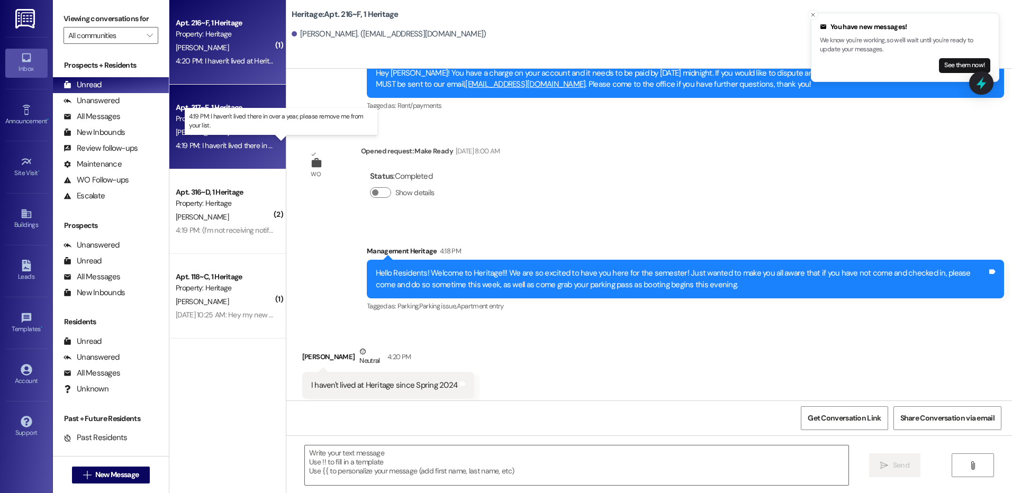
click at [244, 149] on div "4:19 PM: I haven't lived there in over a year, please remove me from your list.…" at bounding box center [290, 146] width 229 height 10
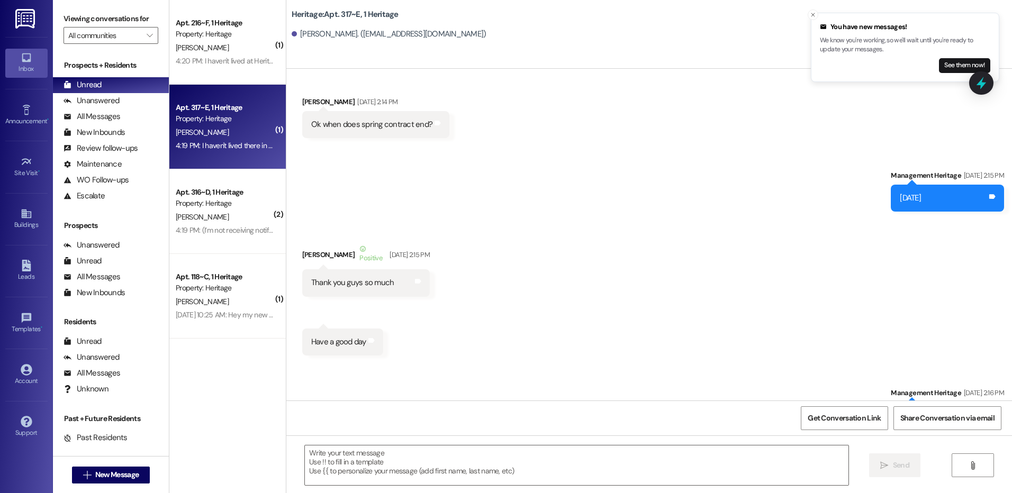
scroll to position [9278, 0]
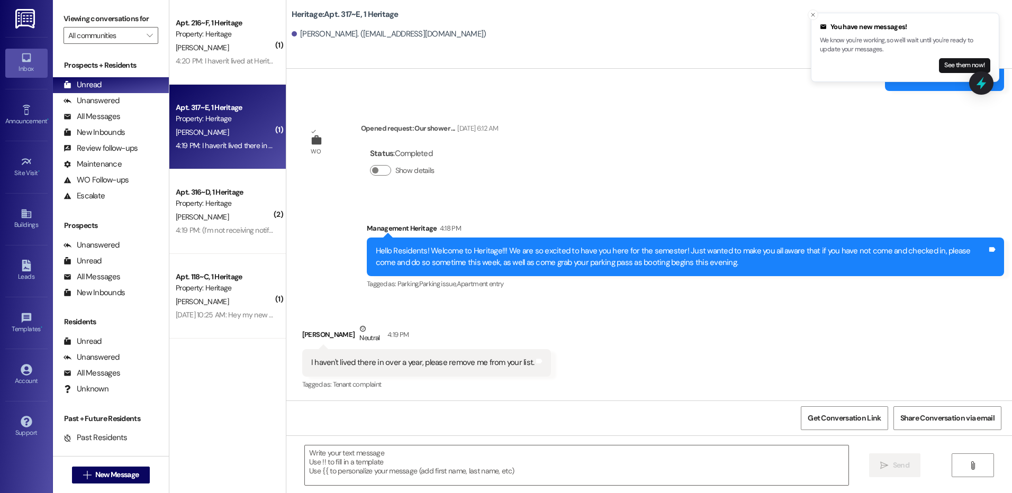
click at [587, 246] on div "Hello Residents! Welcome to Heritage!!! We are so excited to have you here for …" at bounding box center [682, 257] width 612 height 23
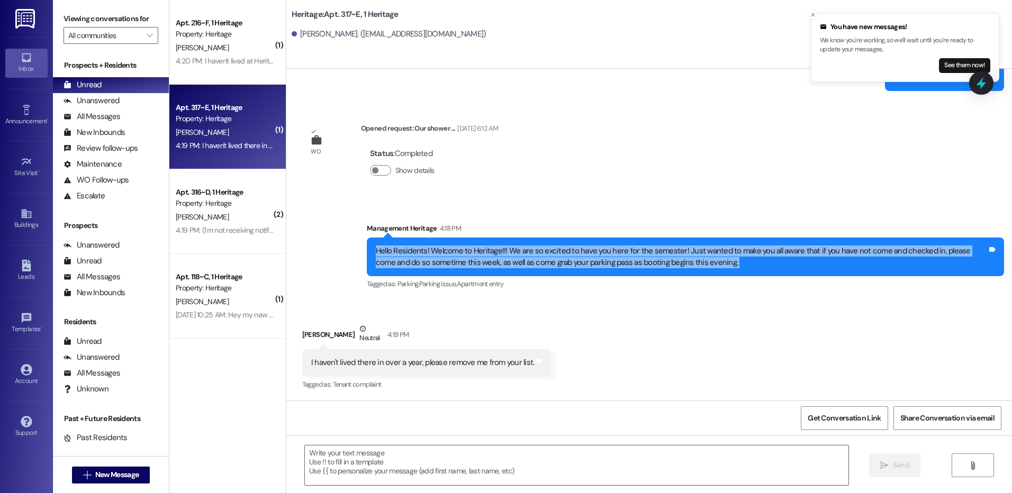
click at [587, 246] on div "Hello Residents! Welcome to Heritage!!! We are so excited to have you here for …" at bounding box center [682, 257] width 612 height 23
copy div "Hello Residents! Welcome to Heritage!!! We are so excited to have you here for …"
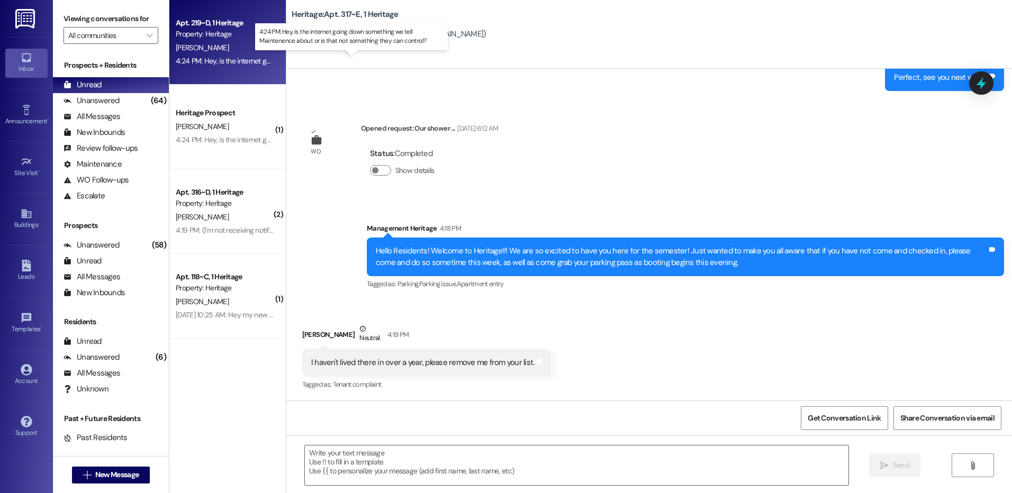
click at [240, 60] on div "4:24 PM: Hey, is the internet going down something we tell Maintenence about or…" at bounding box center [361, 61] width 370 height 10
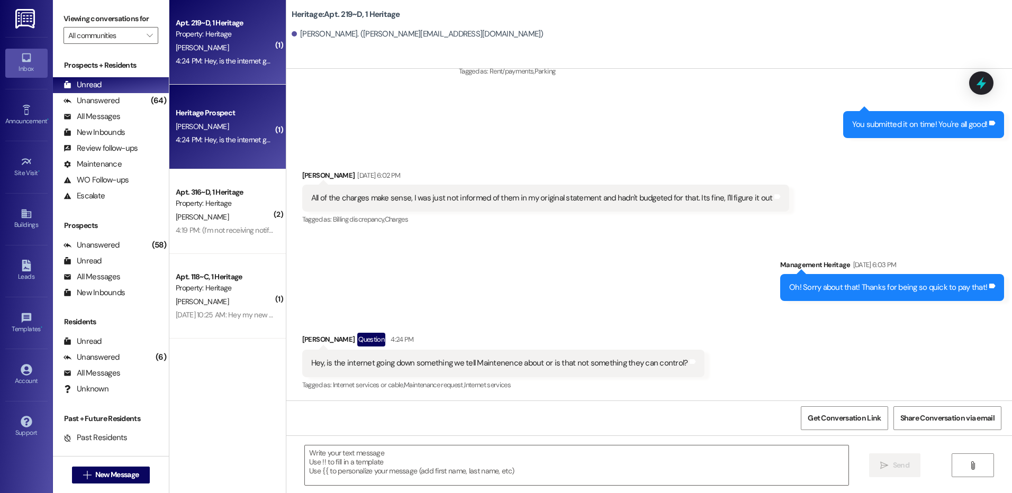
scroll to position [22209, 0]
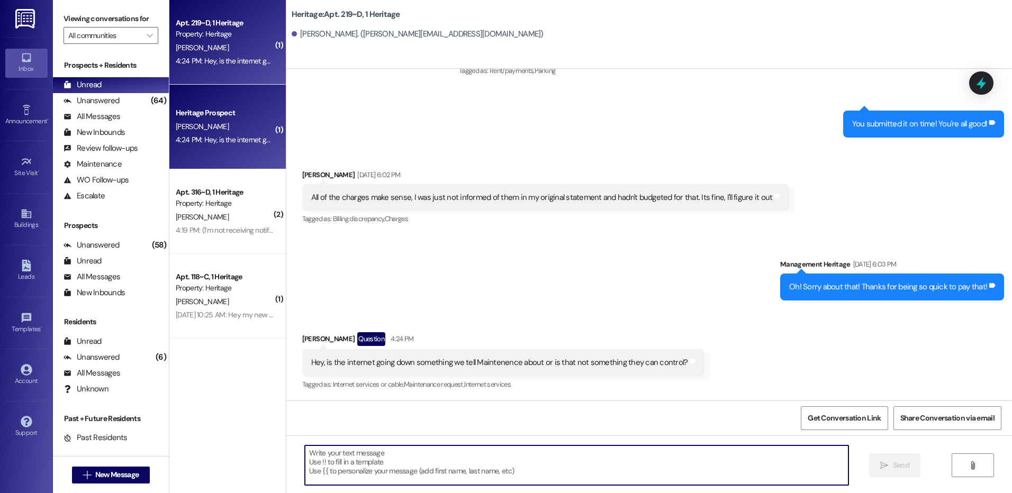
click at [381, 456] on textarea at bounding box center [576, 466] width 543 height 40
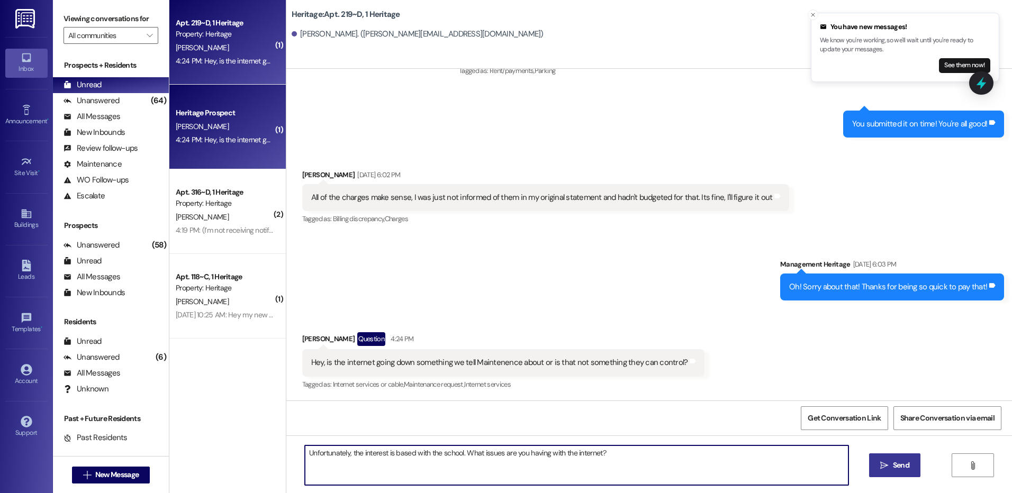
type textarea "Unfortunately, the interest is based with the school. What issues are you havin…"
click at [905, 469] on span "Send" at bounding box center [901, 465] width 16 height 11
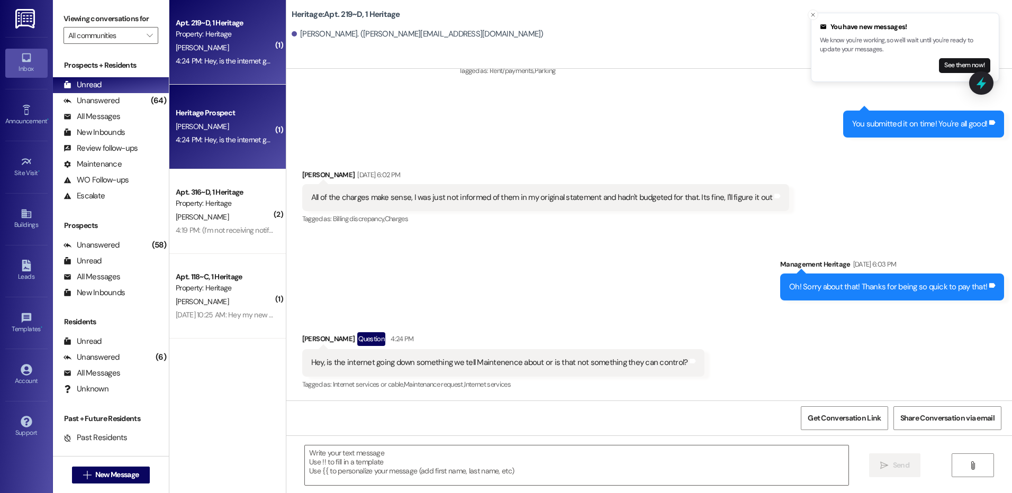
scroll to position [22208, 0]
click at [226, 167] on div "Heritage Prospect N. Schmidt 4:24 PM: Hey, is the internet going down something…" at bounding box center [227, 127] width 116 height 85
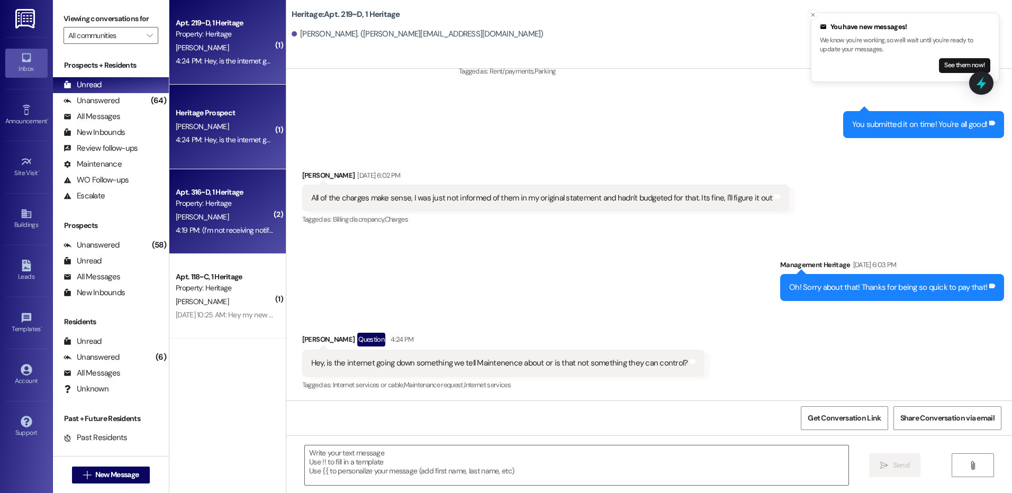
click at [231, 196] on div "Apt. 316~D, 1 Heritage" at bounding box center [225, 192] width 98 height 11
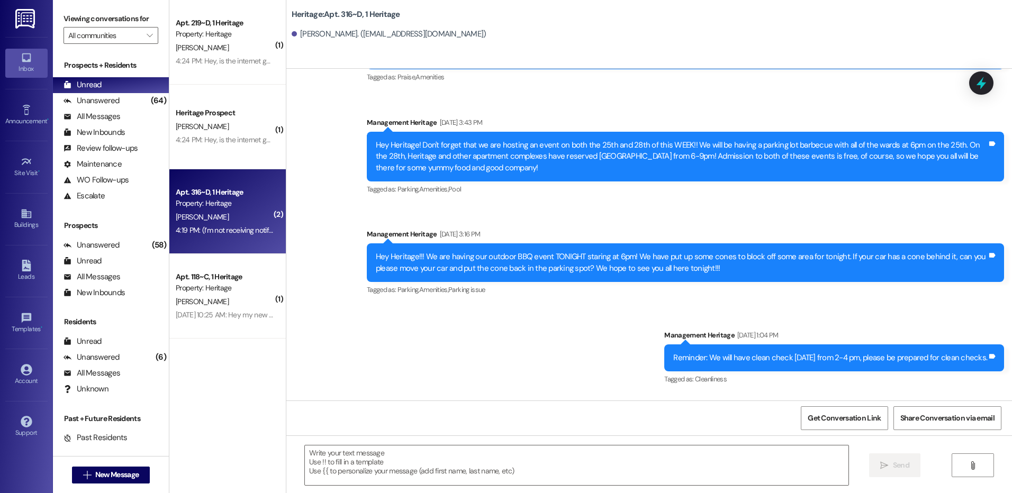
scroll to position [22735, 0]
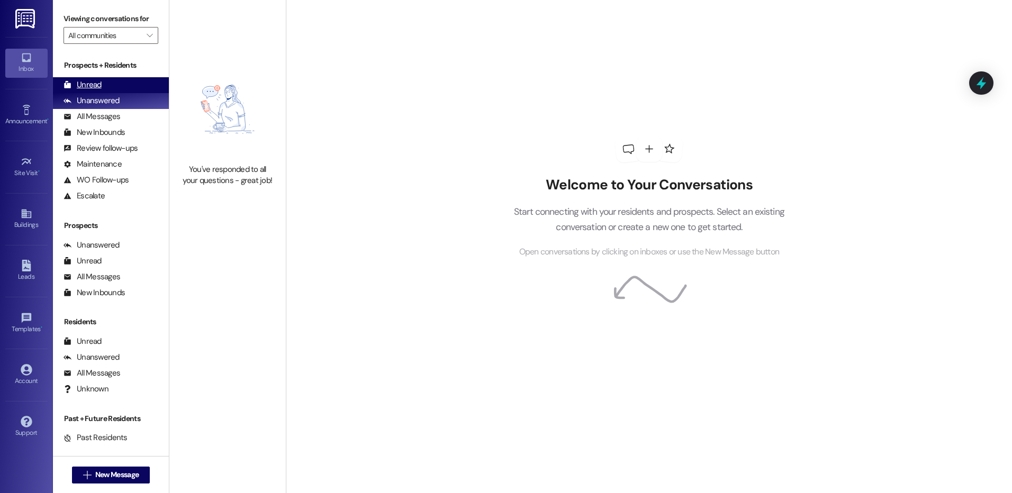
click at [84, 81] on div "Unread" at bounding box center [83, 84] width 38 height 11
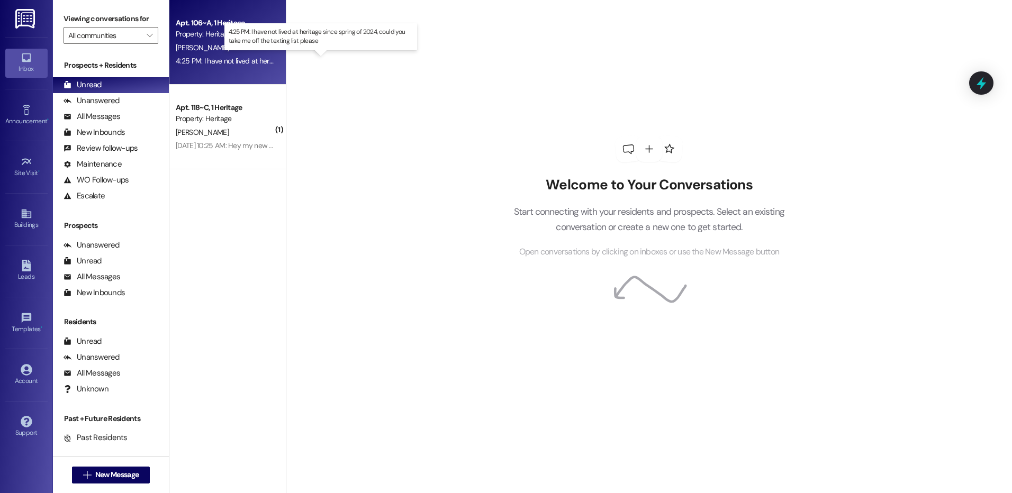
click at [231, 61] on div "4:25 PM: I have not lived at heritage since spring of 2024, could you take me o…" at bounding box center [331, 61] width 310 height 10
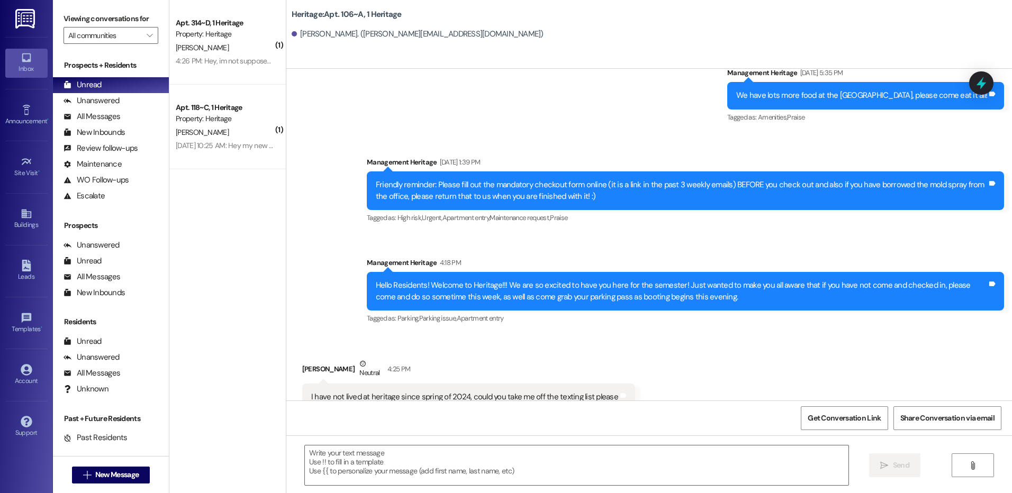
scroll to position [7999, 0]
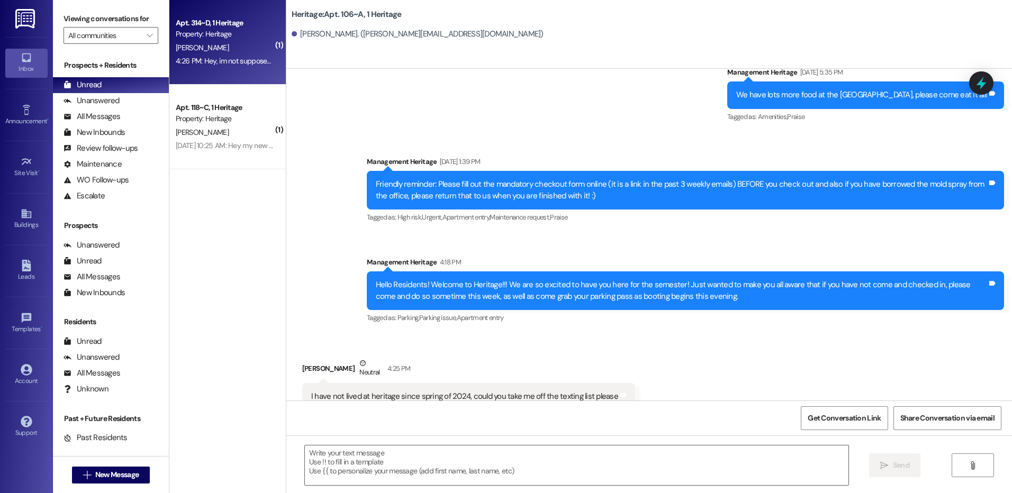
click at [212, 46] on div "[PERSON_NAME]" at bounding box center [225, 47] width 100 height 13
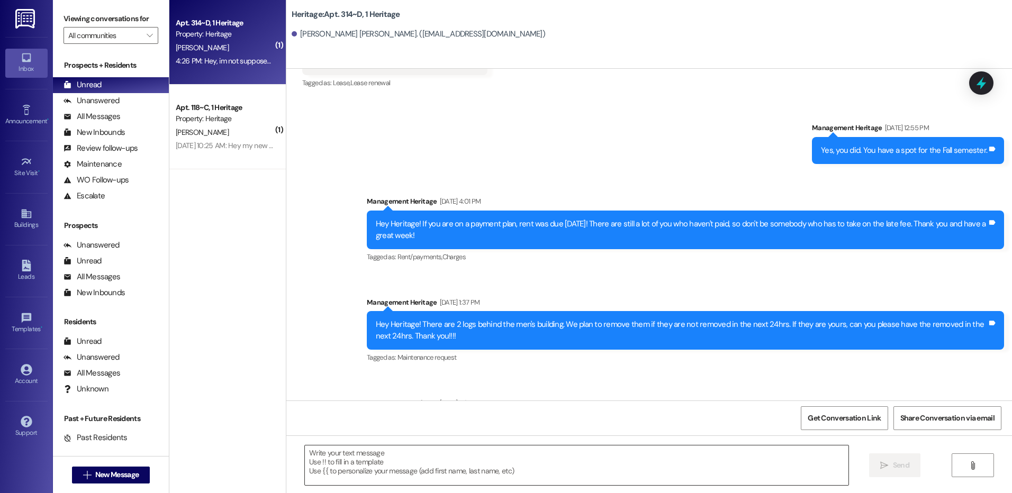
scroll to position [21324, 0]
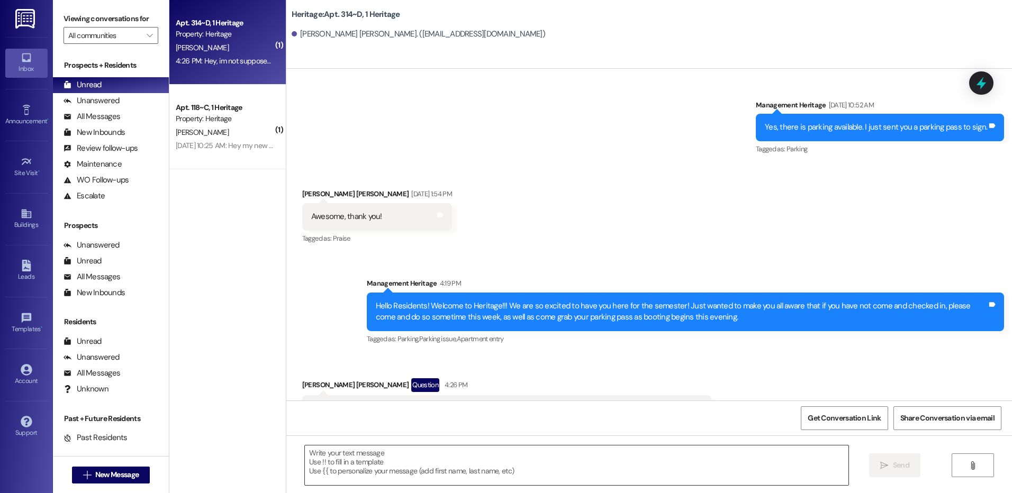
click at [400, 462] on textarea at bounding box center [576, 466] width 543 height 40
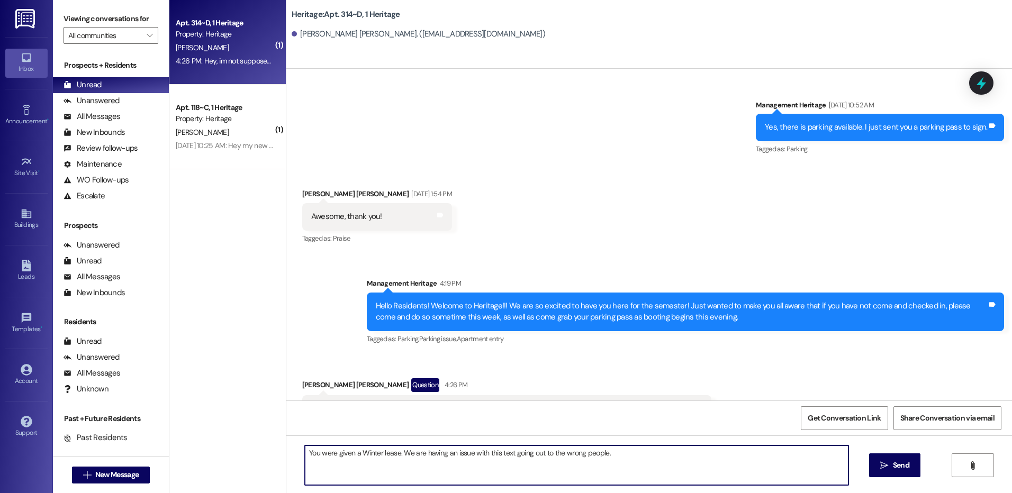
type textarea "You were given a Winter lease. We are having an issue with this text going out …"
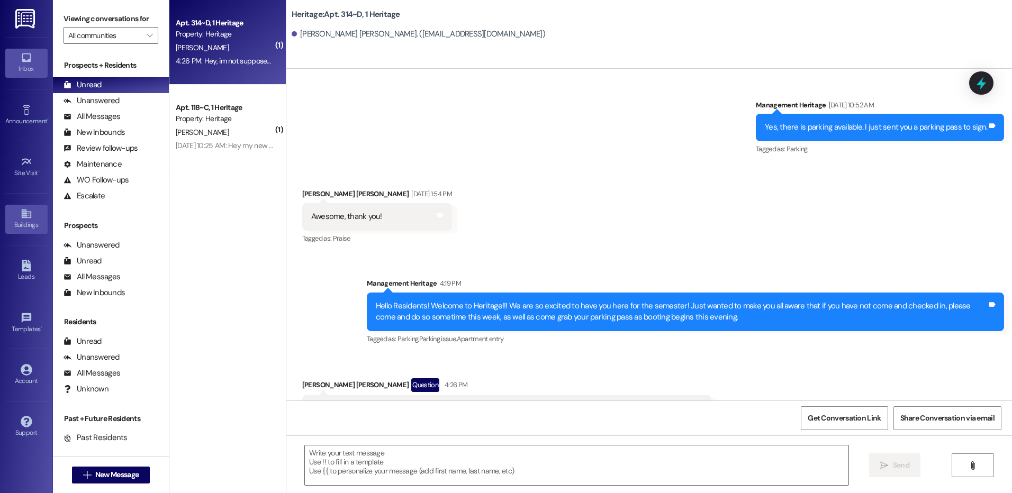
click at [28, 226] on div "Buildings" at bounding box center [26, 225] width 53 height 11
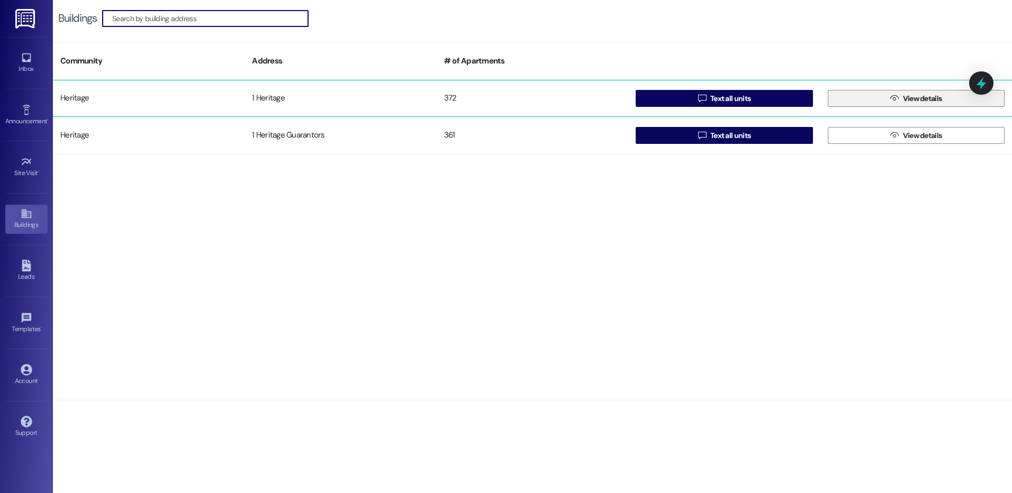
click at [855, 96] on button " View details" at bounding box center [916, 98] width 177 height 17
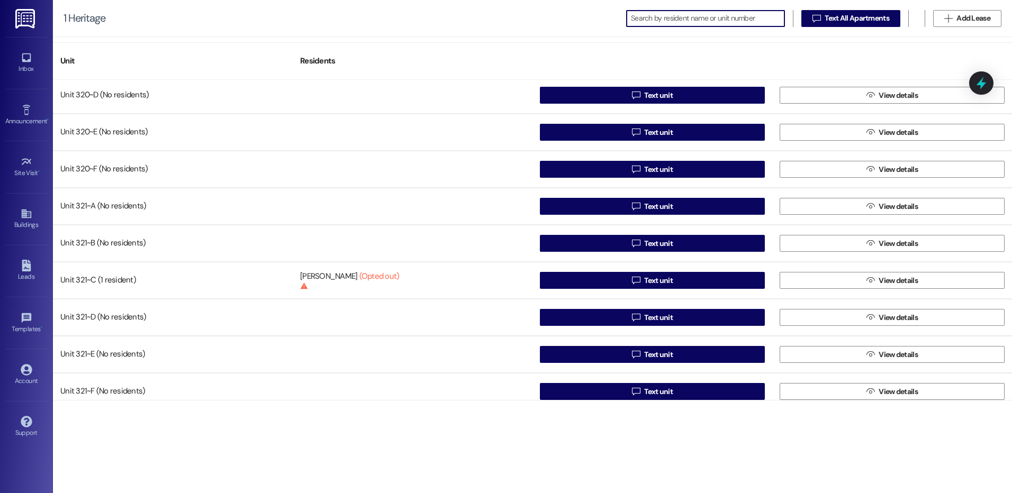
scroll to position [13466, 0]
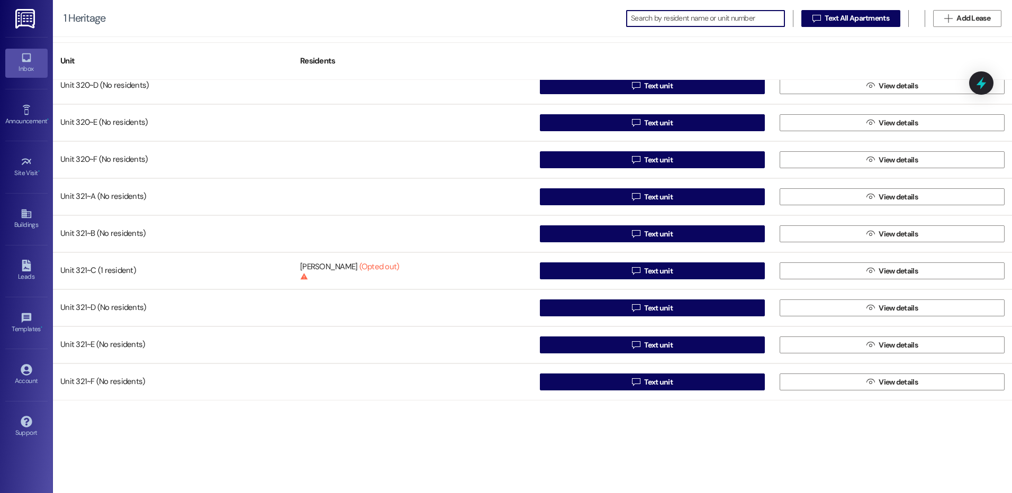
click at [21, 63] on icon at bounding box center [27, 58] width 12 height 12
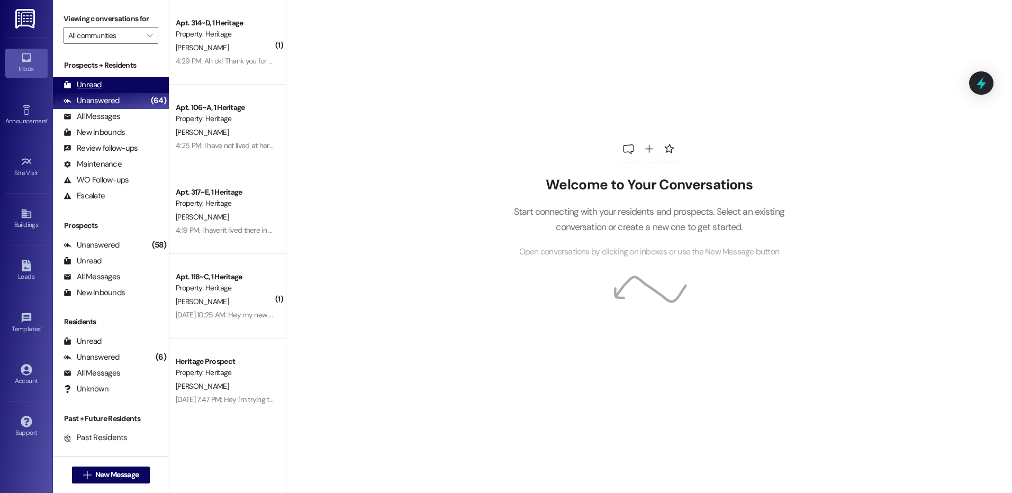
click at [112, 83] on div "Unread (0)" at bounding box center [111, 85] width 116 height 16
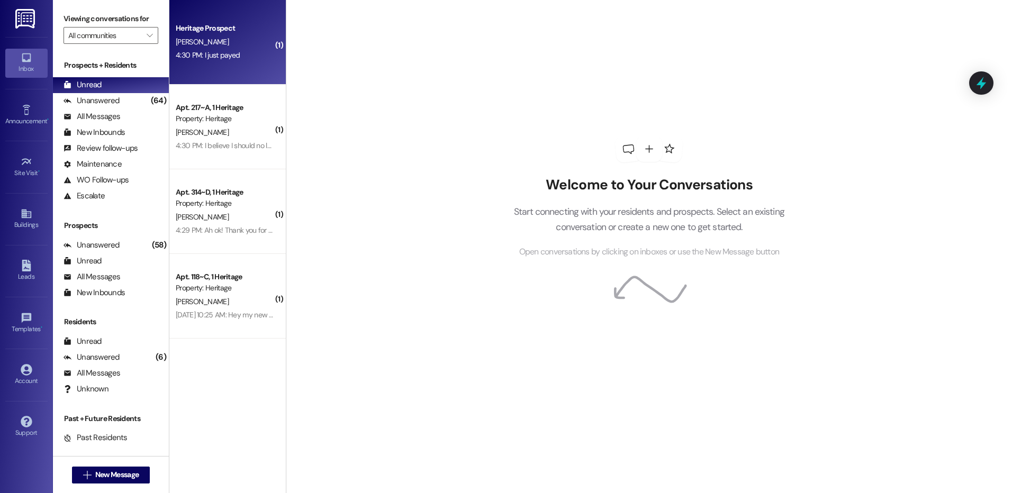
click at [226, 42] on div "B. Harris" at bounding box center [225, 41] width 100 height 13
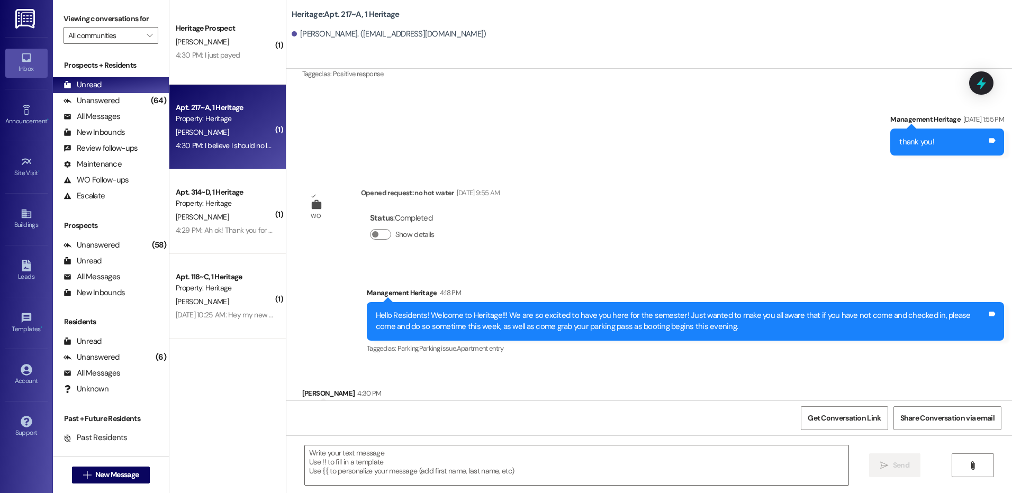
scroll to position [7184, 0]
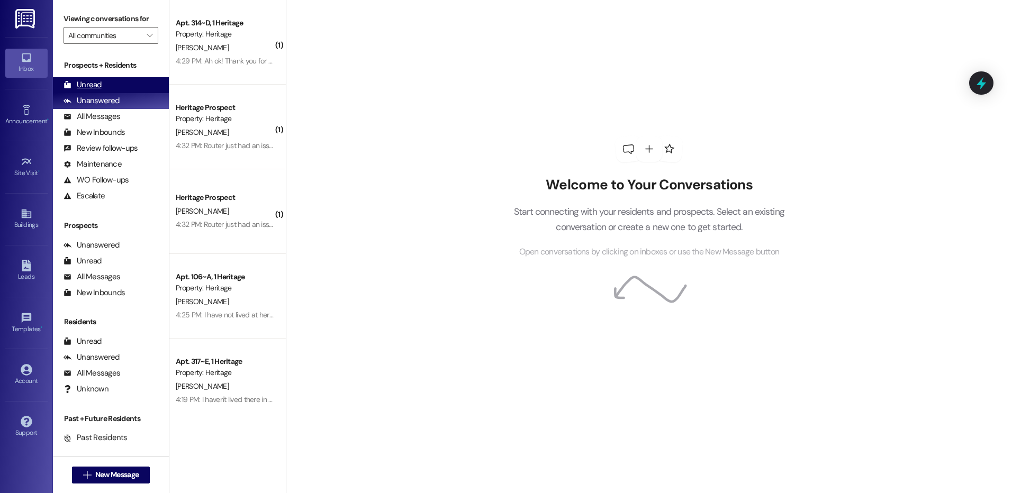
drag, startPoint x: 76, startPoint y: 80, endPoint x: 84, endPoint y: 80, distance: 7.9
click at [77, 80] on div "Unread" at bounding box center [83, 84] width 38 height 11
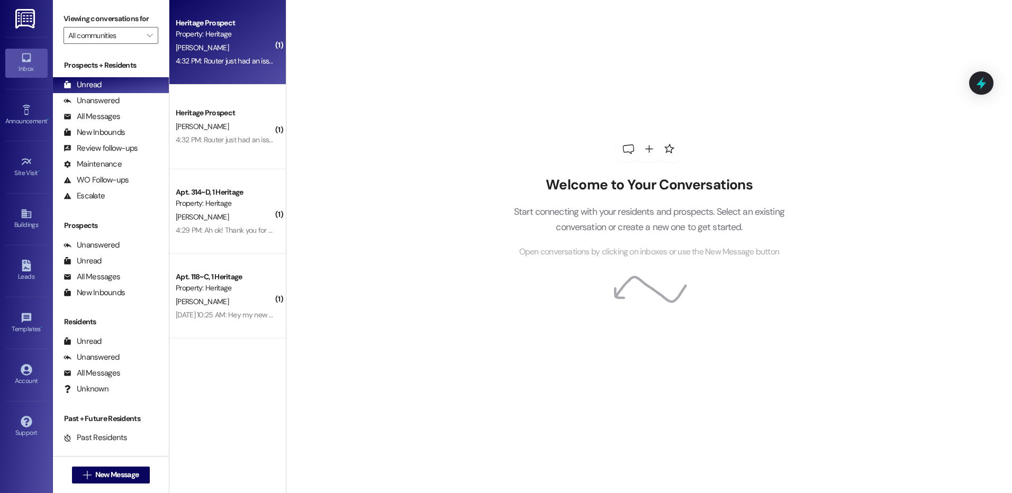
click at [230, 55] on div "4:32 PM: Router just had an issue for about ten minutes, but it's fine. It came…" at bounding box center [225, 61] width 100 height 13
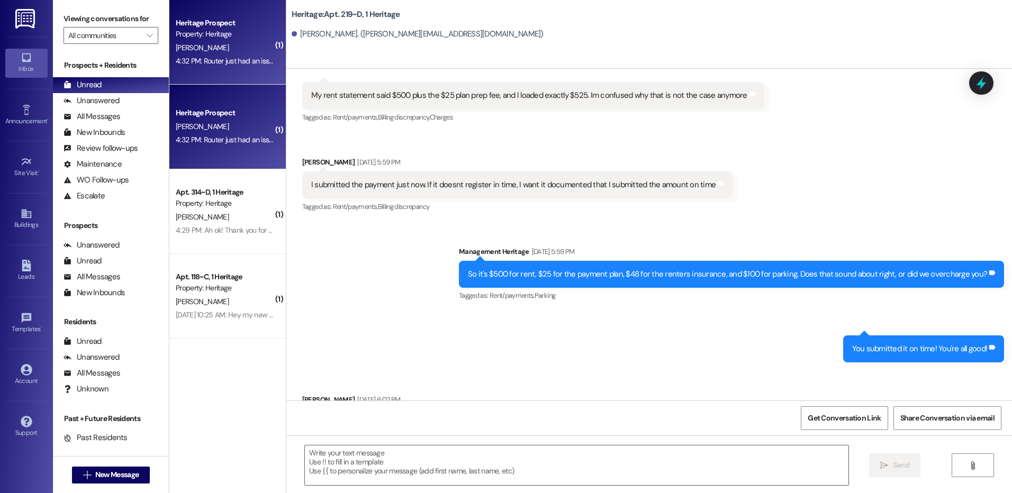
scroll to position [22382, 0]
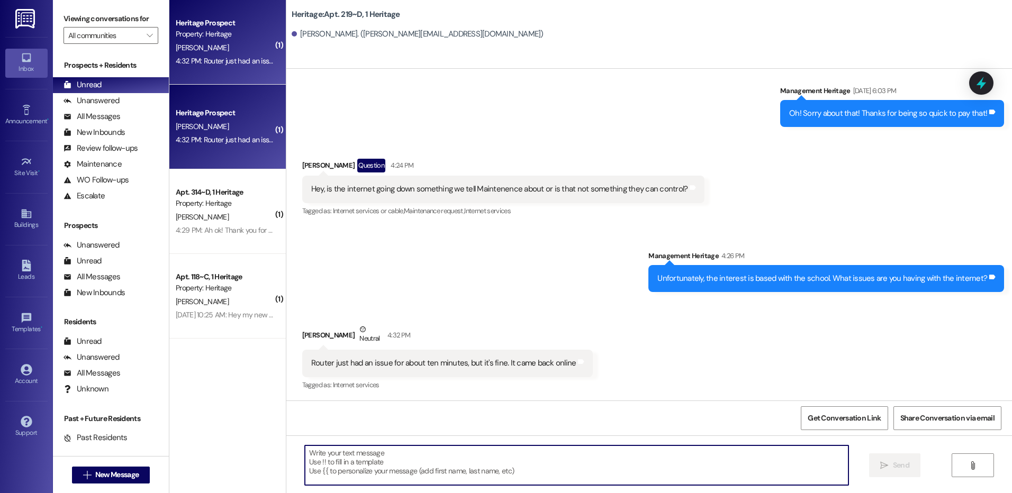
click at [392, 466] on textarea at bounding box center [576, 466] width 543 height 40
type textarea "Oh good. I am glad"
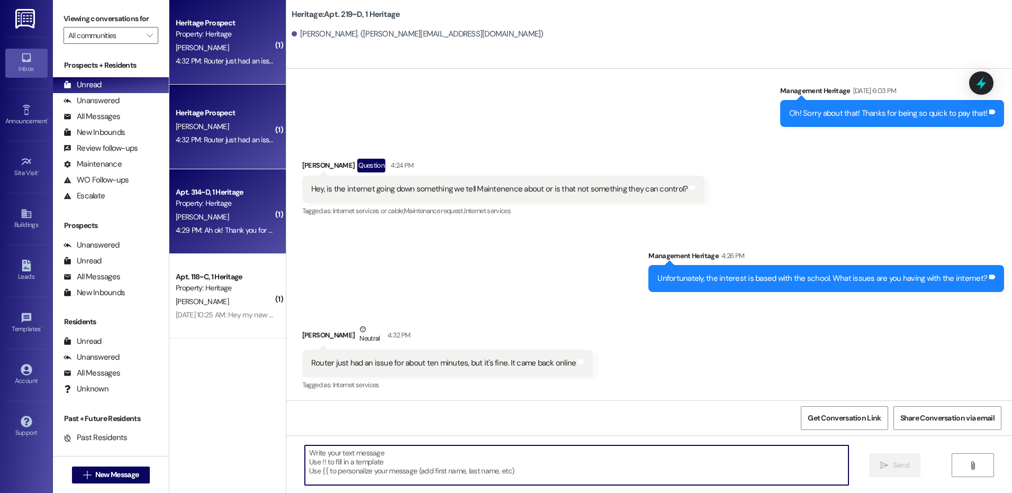
click at [222, 226] on div "4:29 PM: Ah ok! Thank you for the update! 4:29 PM: Ah ok! Thank you for the upd…" at bounding box center [240, 231] width 129 height 10
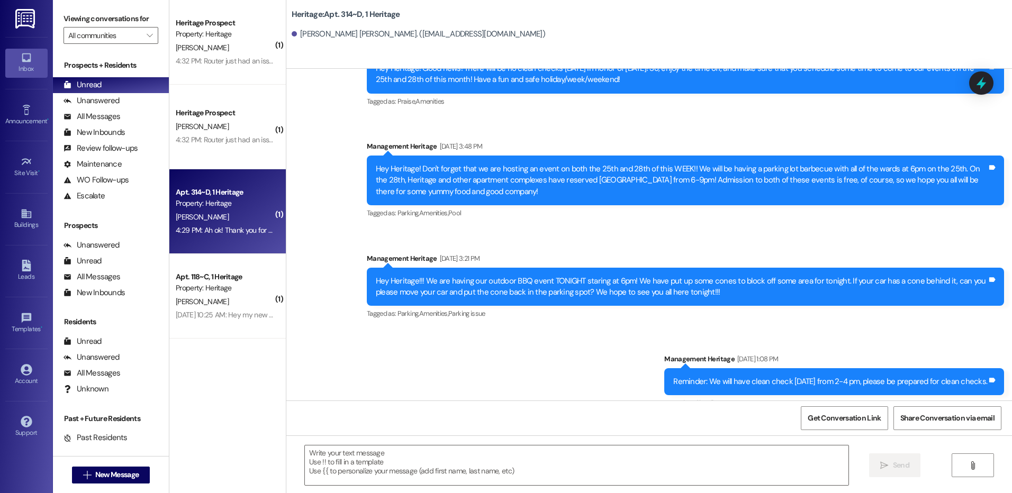
scroll to position [21503, 0]
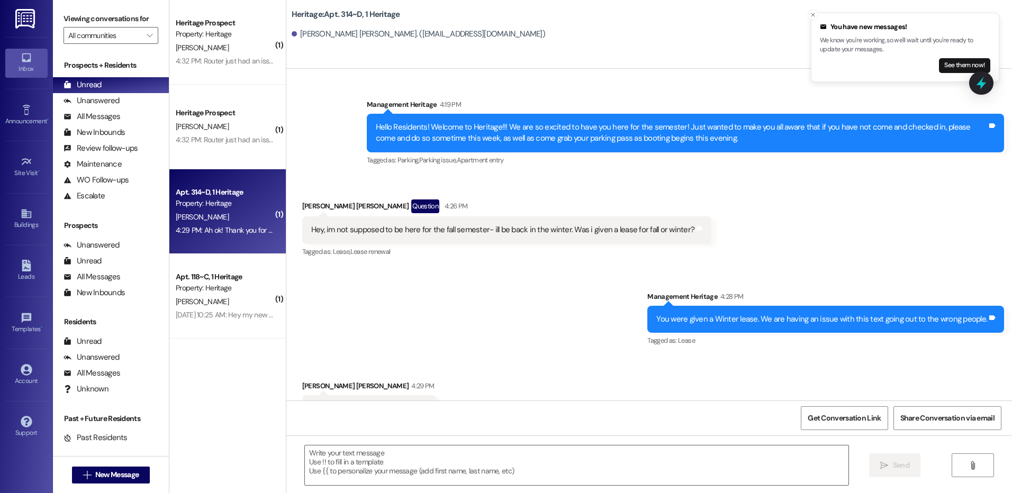
click at [107, 76] on div "Prospects + Residents Unread (0) Unread: Any message you haven't read yet will …" at bounding box center [111, 132] width 116 height 144
click at [114, 83] on div "Unread (0)" at bounding box center [111, 85] width 116 height 16
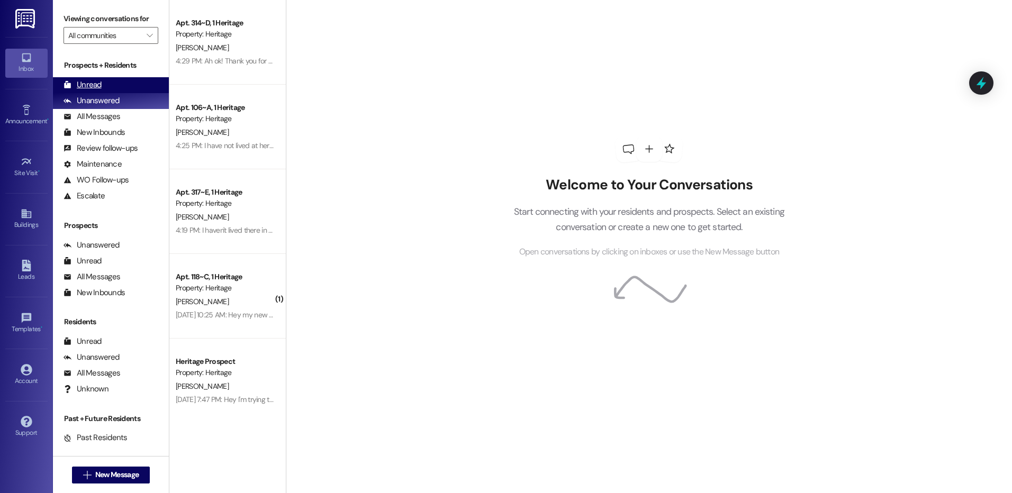
click at [73, 83] on div "Unread" at bounding box center [83, 84] width 38 height 11
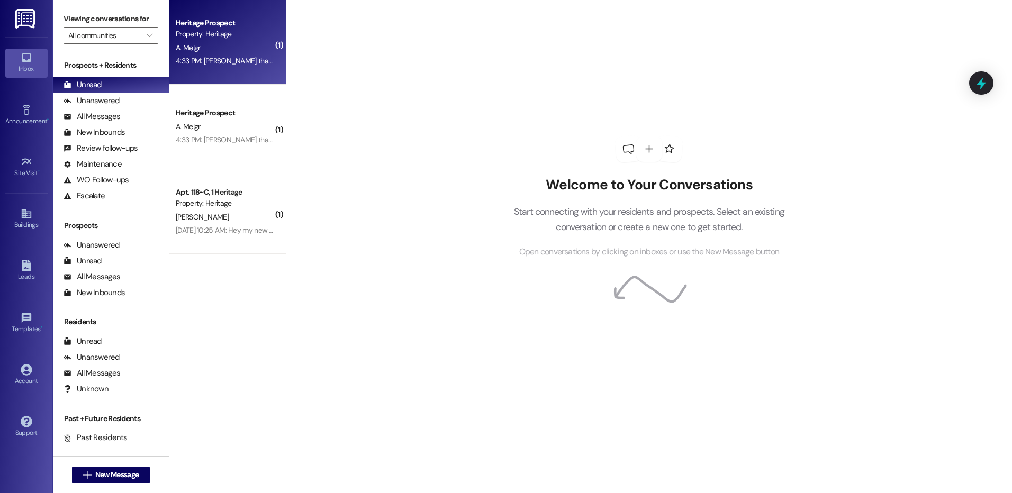
click at [217, 52] on div "A. Melgr" at bounding box center [225, 47] width 100 height 13
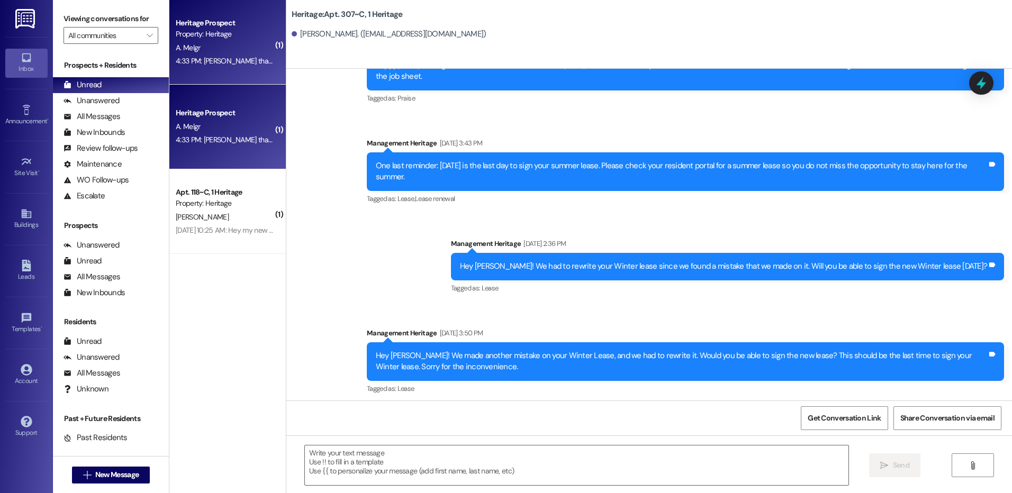
scroll to position [27046, 0]
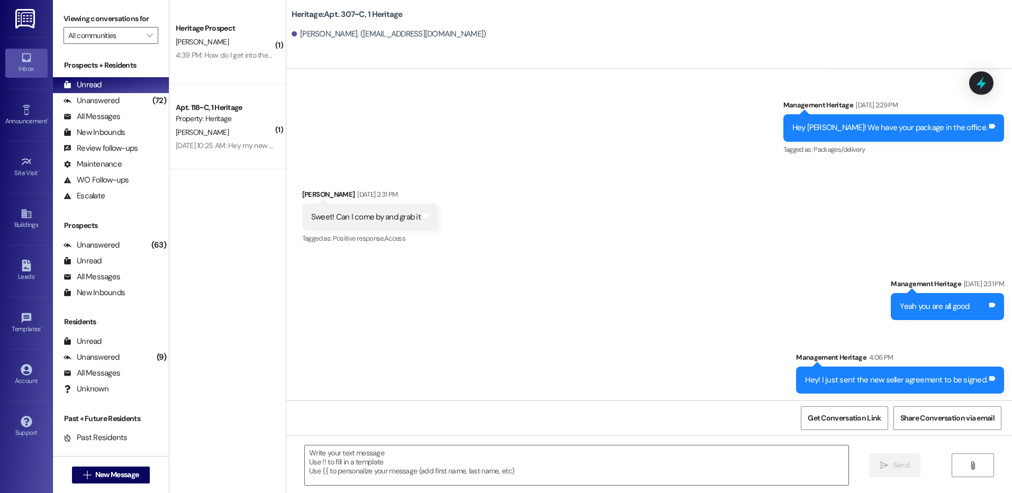
click at [190, 36] on div "[PERSON_NAME]" at bounding box center [225, 41] width 100 height 13
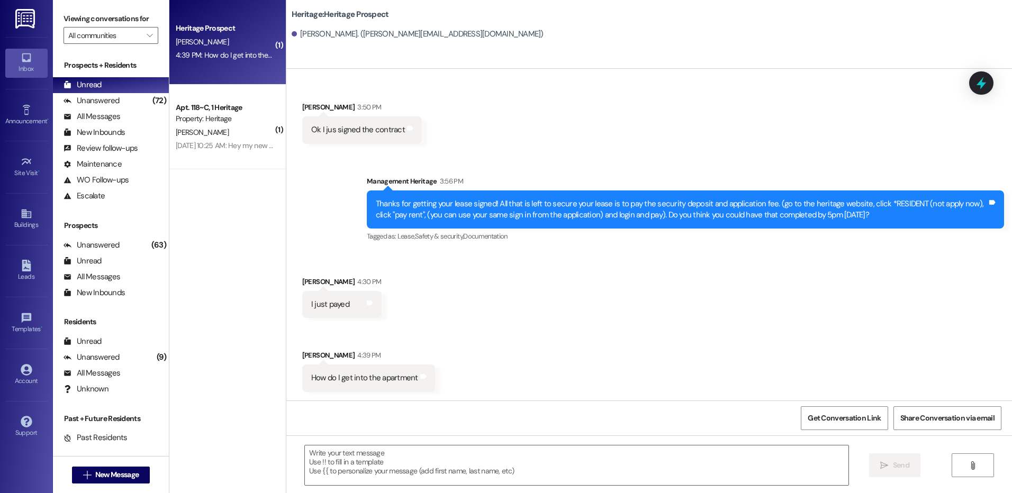
scroll to position [263, 0]
click at [354, 451] on textarea at bounding box center [576, 466] width 543 height 40
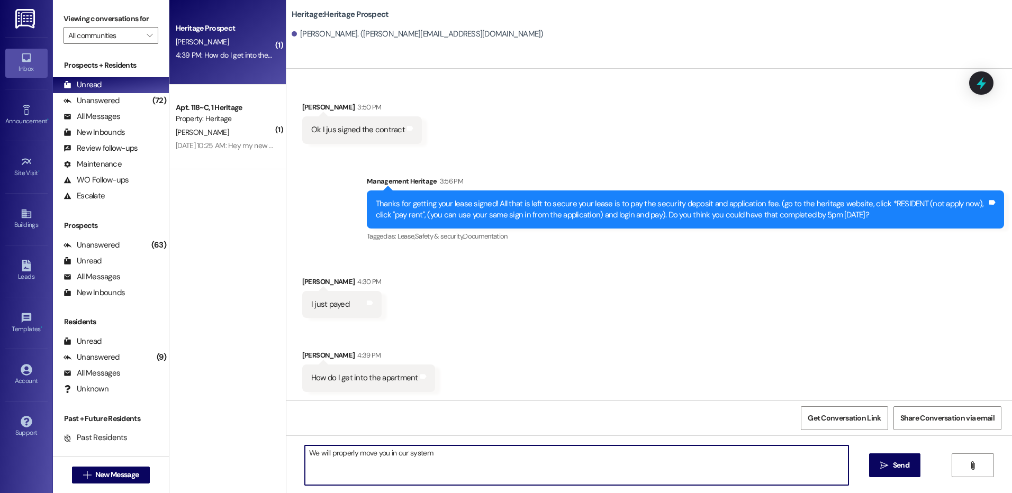
click at [396, 450] on textarea "We will properly move you in our system" at bounding box center [576, 466] width 543 height 40
click at [436, 455] on textarea "We will properly move you in our system" at bounding box center [576, 466] width 543 height 40
type textarea "We will properly move you in our system and then I can get that information to …"
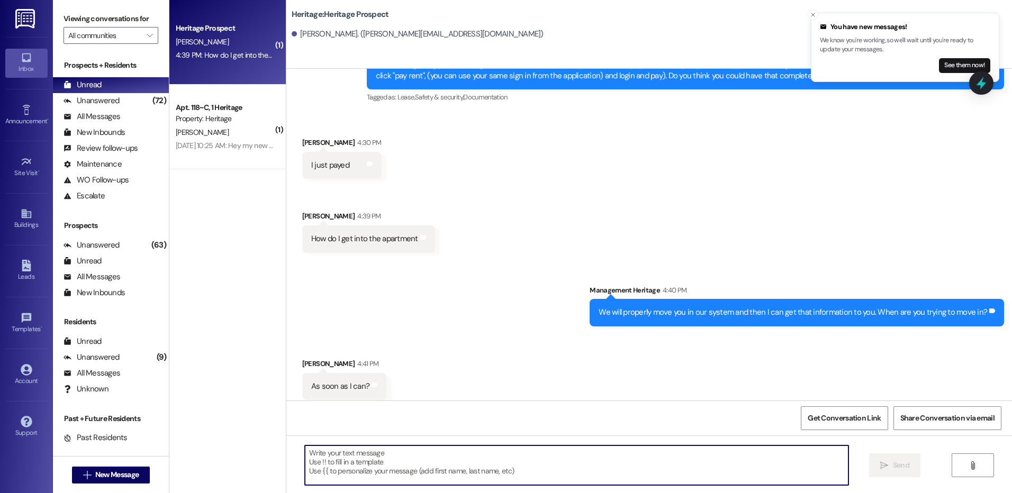
scroll to position [410, 0]
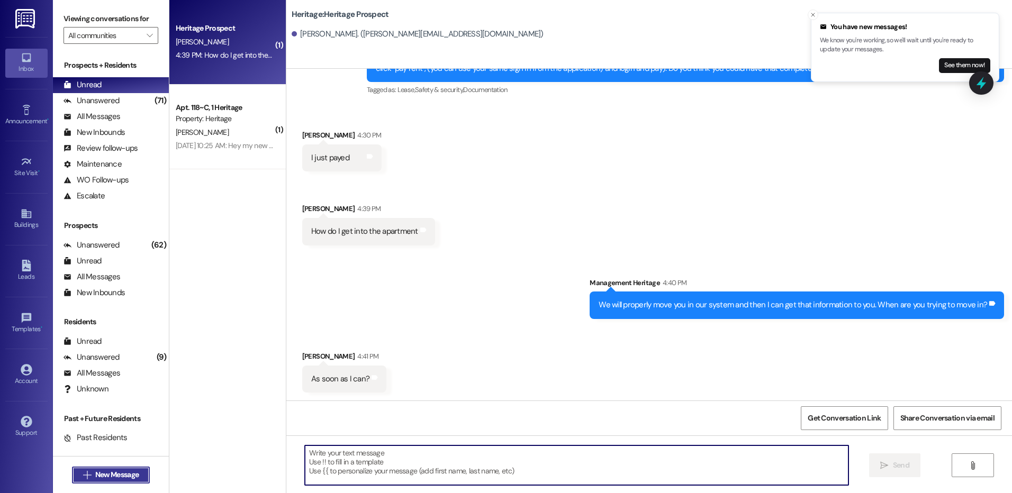
click at [106, 471] on span "New Message" at bounding box center [116, 475] width 43 height 11
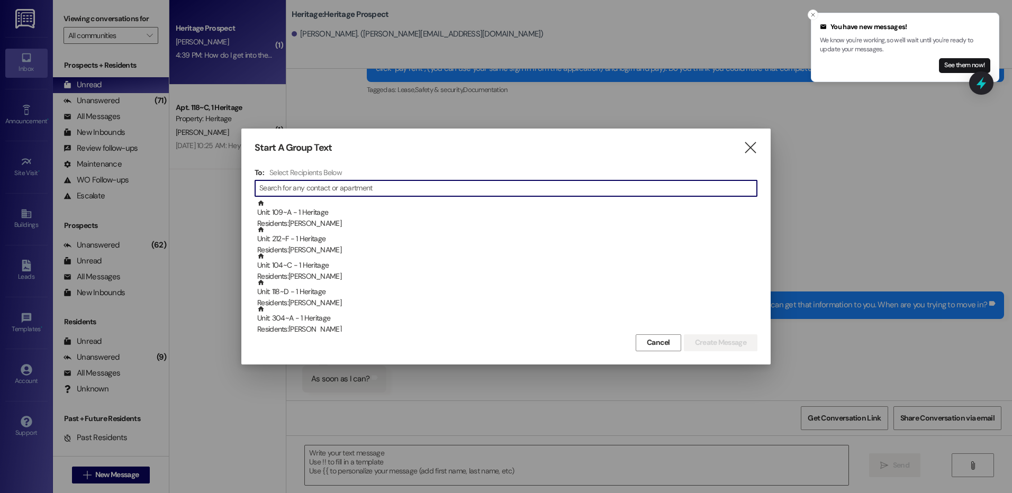
click at [283, 193] on input at bounding box center [508, 188] width 498 height 15
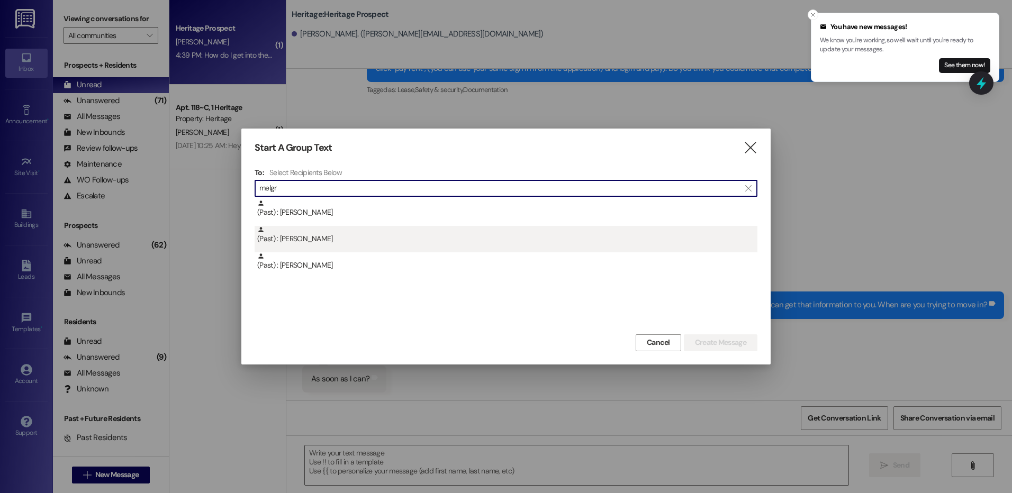
type input "melgr"
click at [311, 230] on div "(Past) : [PERSON_NAME]" at bounding box center [507, 235] width 500 height 19
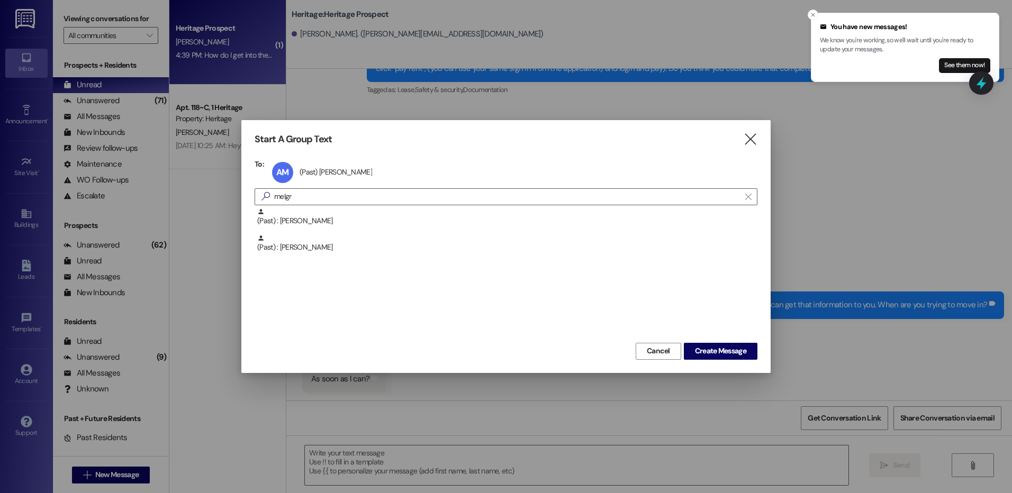
click at [717, 332] on div "(Past) : [PERSON_NAME] (Past) : [PERSON_NAME]" at bounding box center [506, 274] width 503 height 132
click at [726, 350] on span "Create Message" at bounding box center [720, 351] width 51 height 11
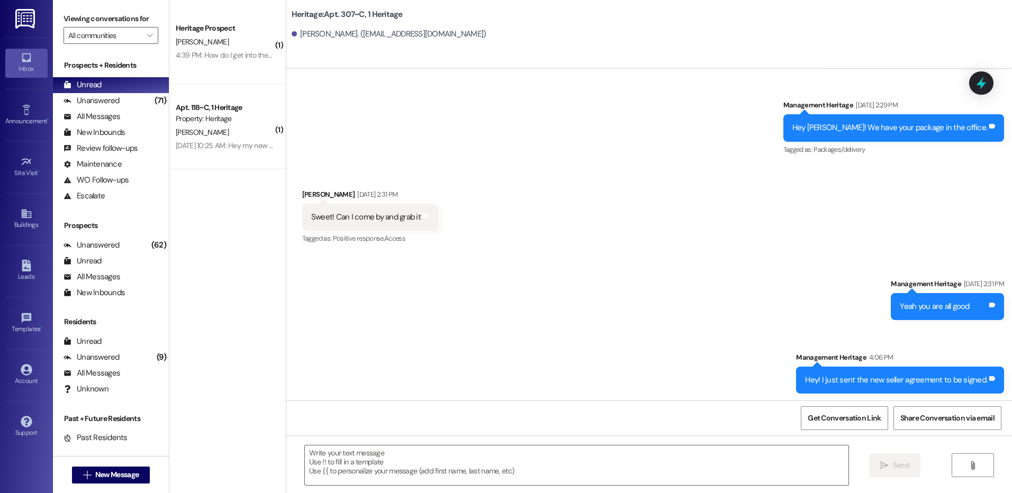
scroll to position [27047, 0]
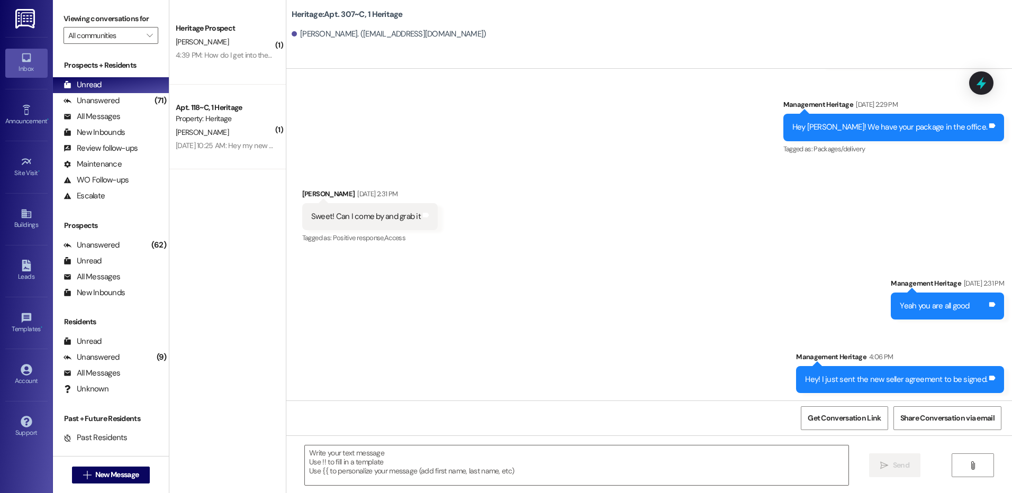
click at [405, 439] on div " Send " at bounding box center [649, 475] width 726 height 79
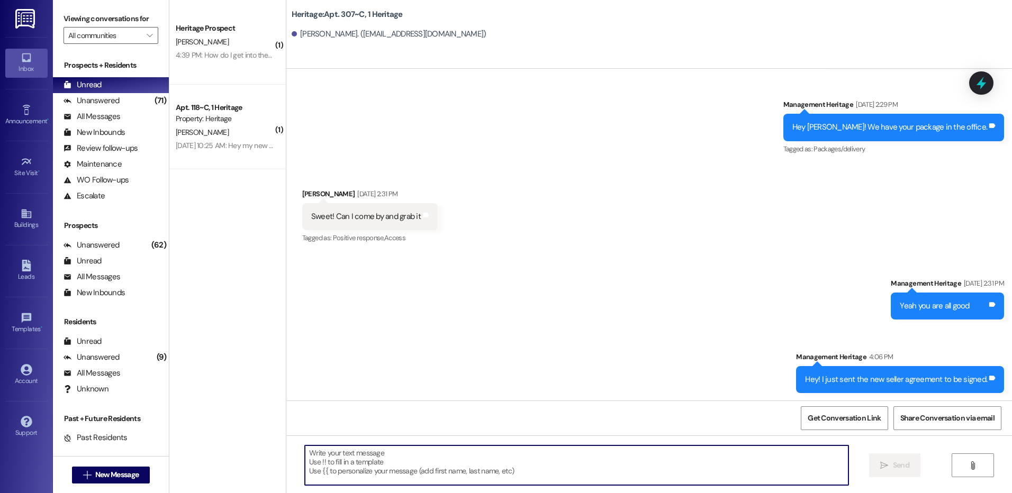
click at [390, 462] on textarea at bounding box center [576, 466] width 543 height 40
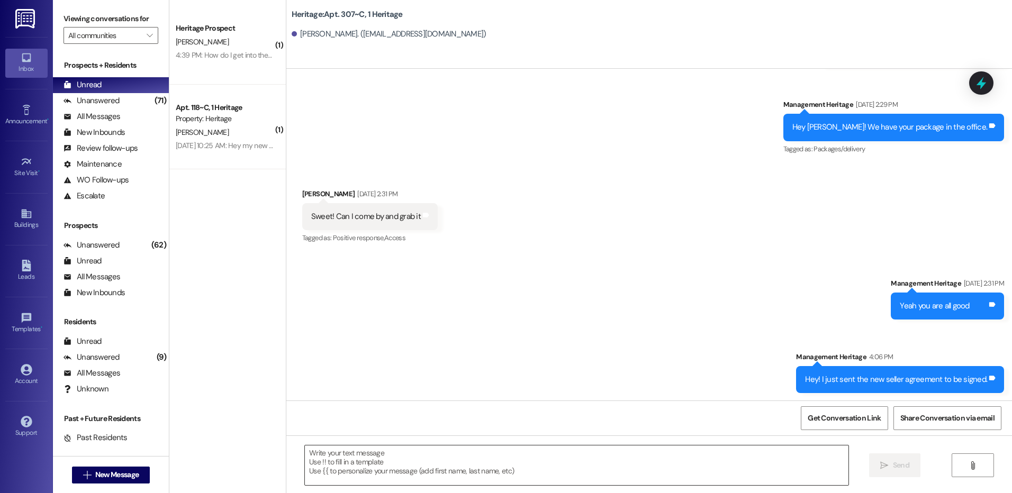
click at [389, 465] on textarea at bounding box center [576, 466] width 543 height 40
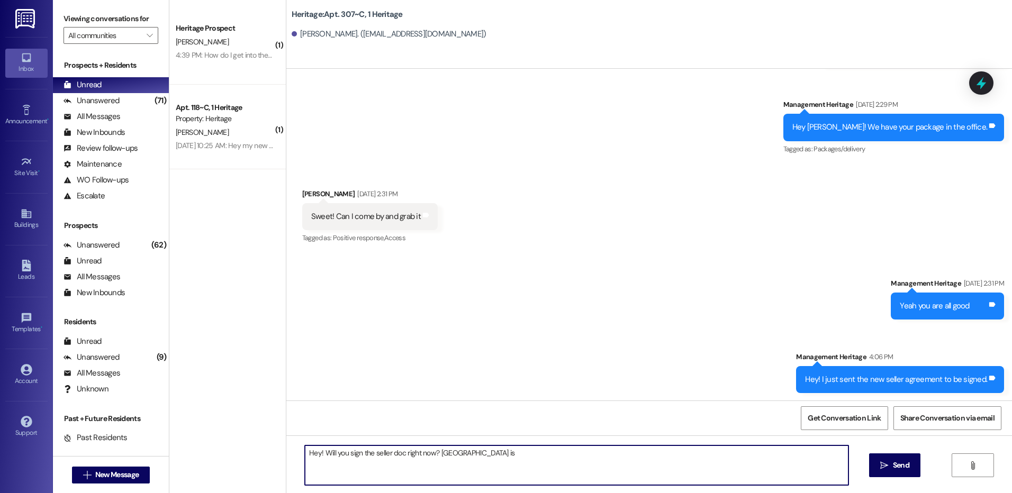
type textarea "Hey! Will you sign the seller doc right now? [GEOGRAPHIC_DATA] is"
drag, startPoint x: 500, startPoint y: 454, endPoint x: 285, endPoint y: 461, distance: 215.6
click at [286, 461] on div "Hey! Will you sign the seller doc right now? Bryndi is  Send " at bounding box center [649, 475] width 726 height 79
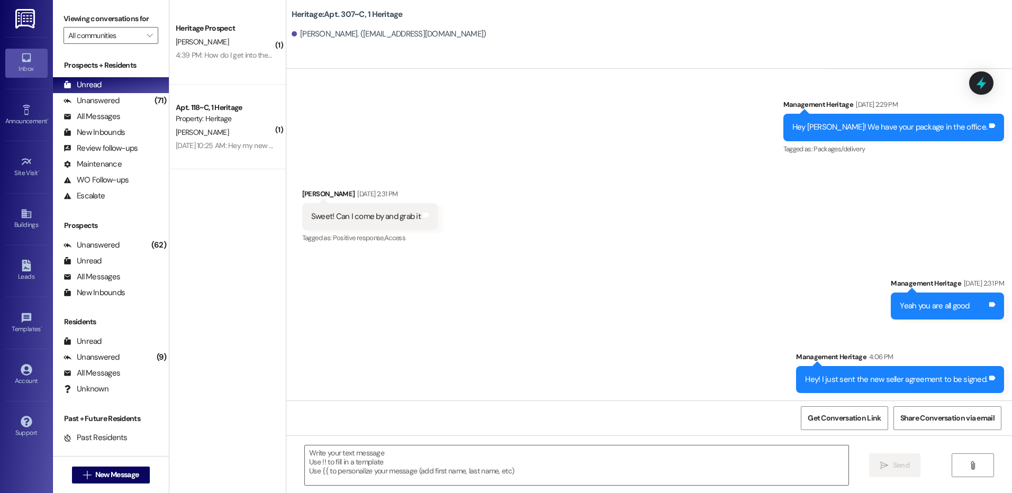
scroll to position [27046, 0]
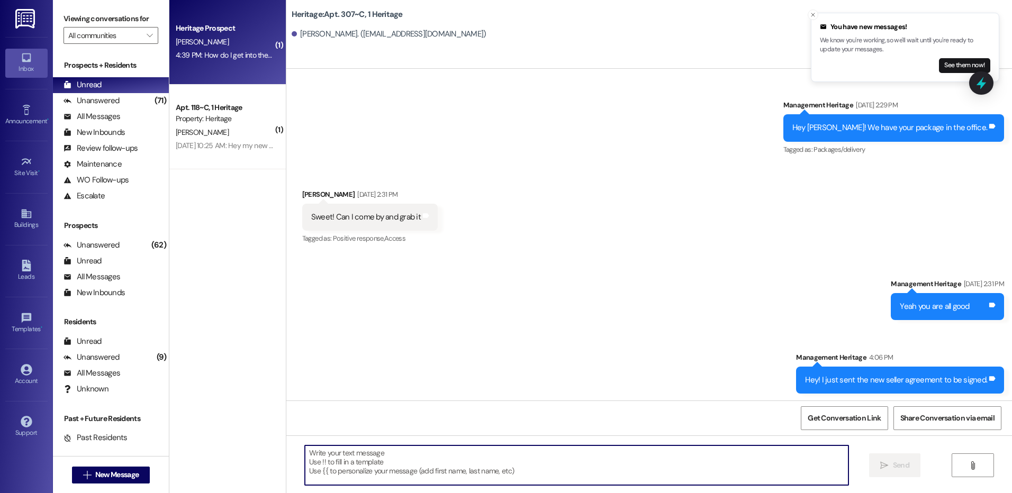
click at [194, 44] on div "[PERSON_NAME]" at bounding box center [225, 41] width 100 height 13
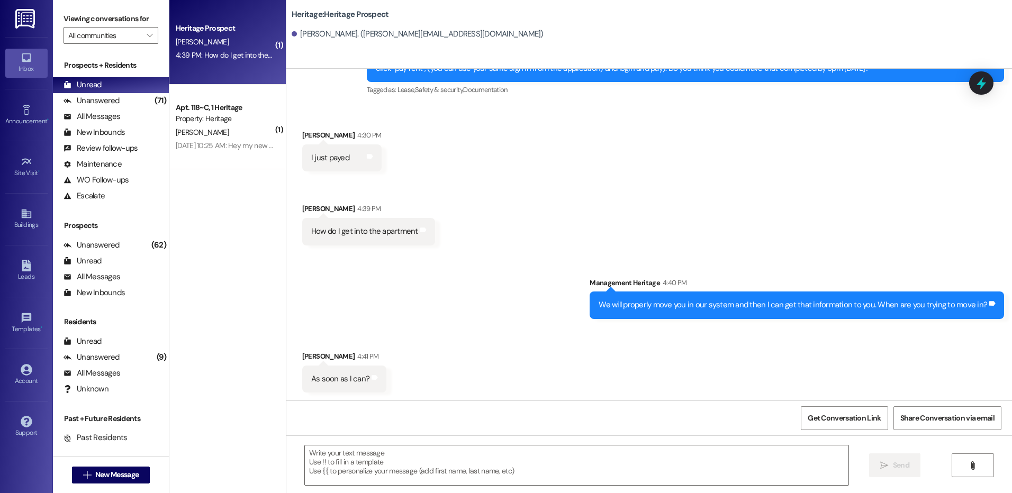
scroll to position [410, 0]
click at [385, 477] on textarea at bounding box center [576, 466] width 543 height 40
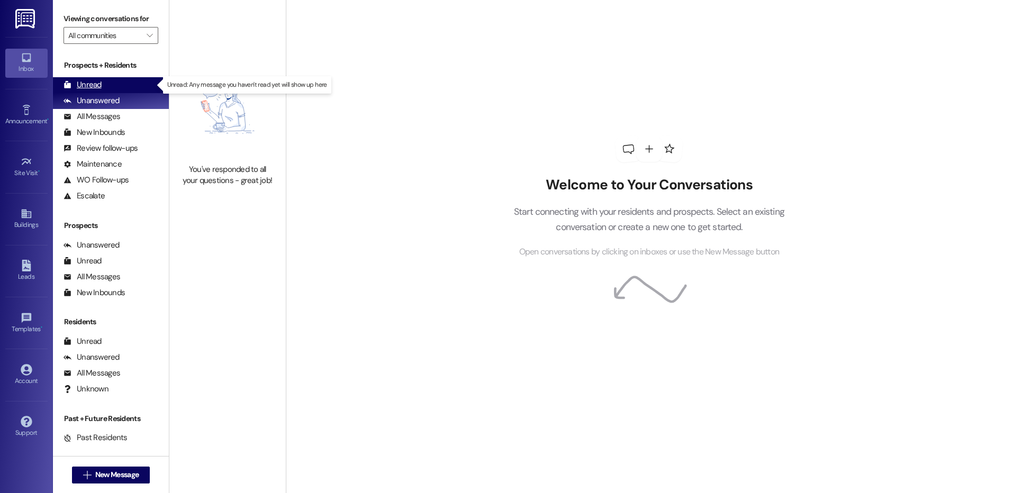
drag, startPoint x: 95, startPoint y: 84, endPoint x: 90, endPoint y: 83, distance: 5.4
click at [94, 84] on div "Unread" at bounding box center [83, 84] width 38 height 11
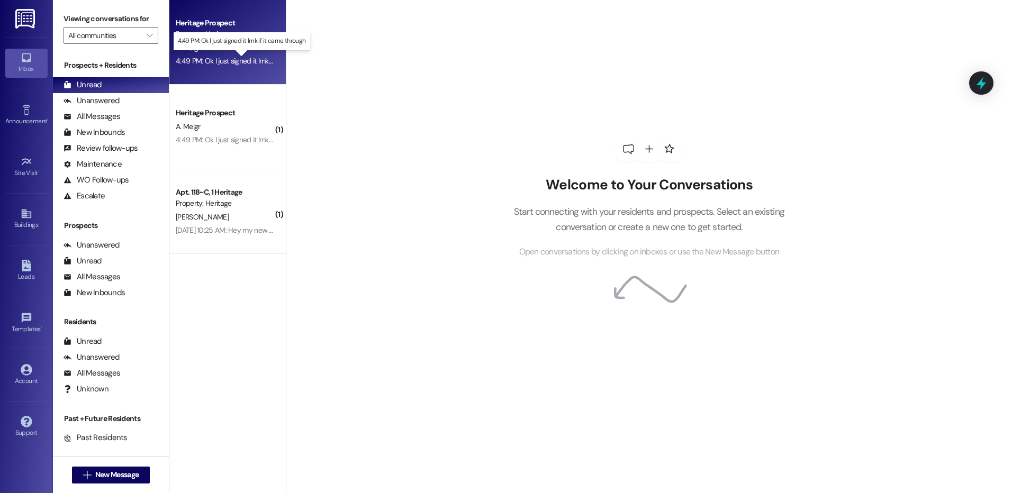
click at [213, 60] on div "4:49 PM: Ok I just signed it lmk if it came through 4:49 PM: Ok I just signed i…" at bounding box center [250, 61] width 148 height 10
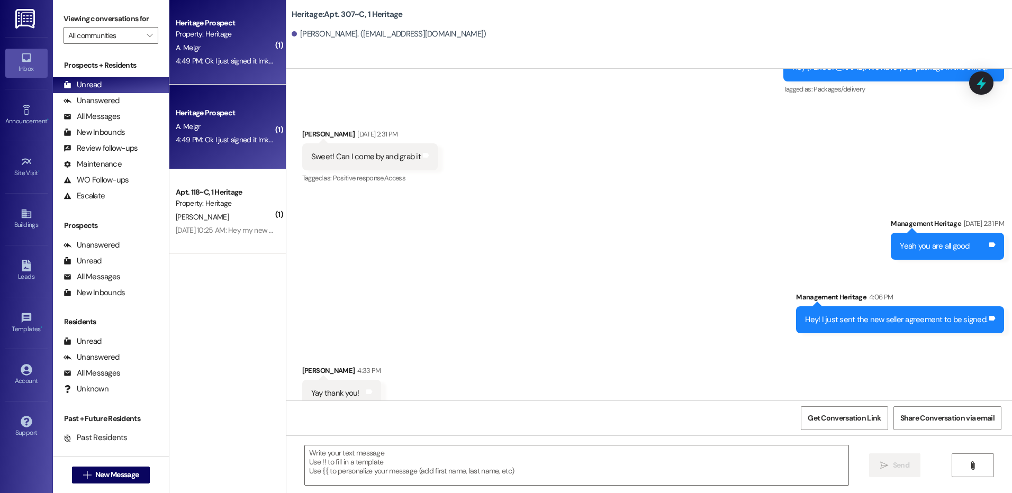
scroll to position [27136, 0]
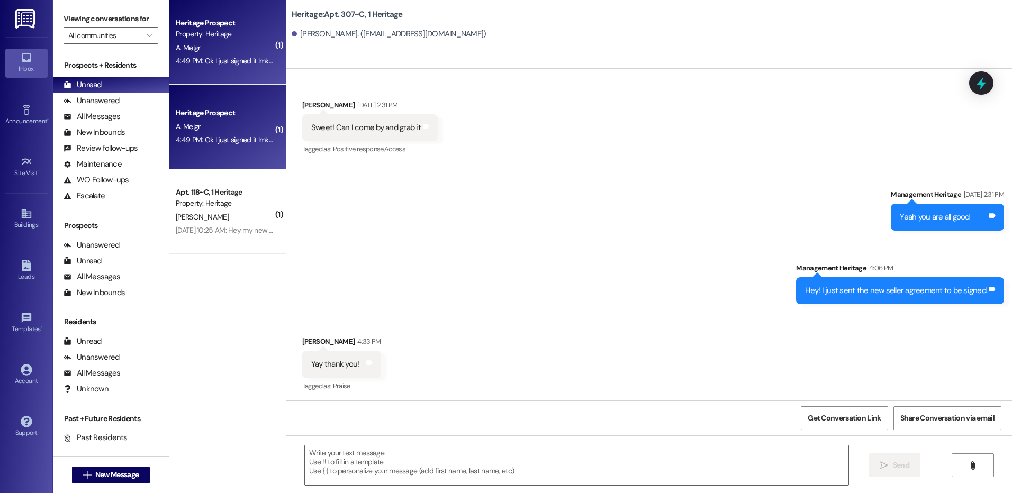
click at [444, 467] on textarea at bounding box center [576, 466] width 543 height 40
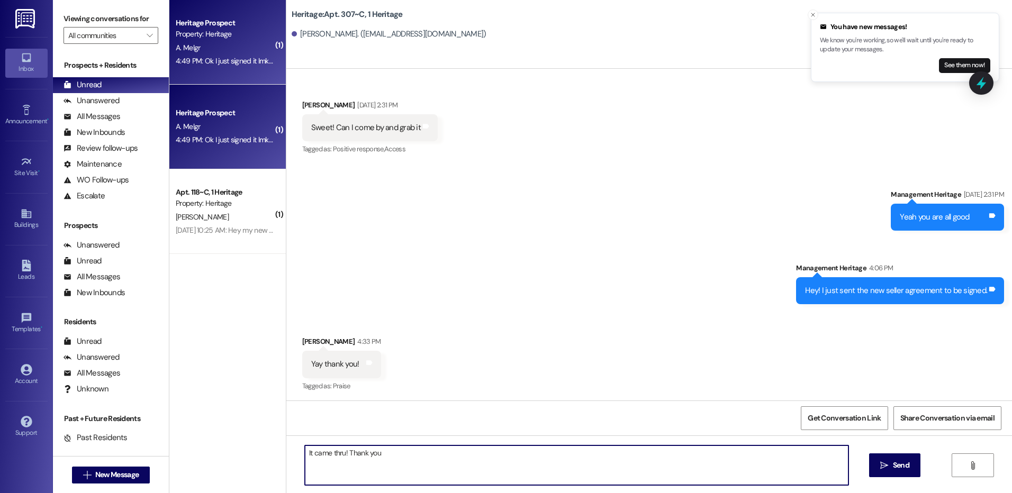
type textarea "It came thru! Thank you!"
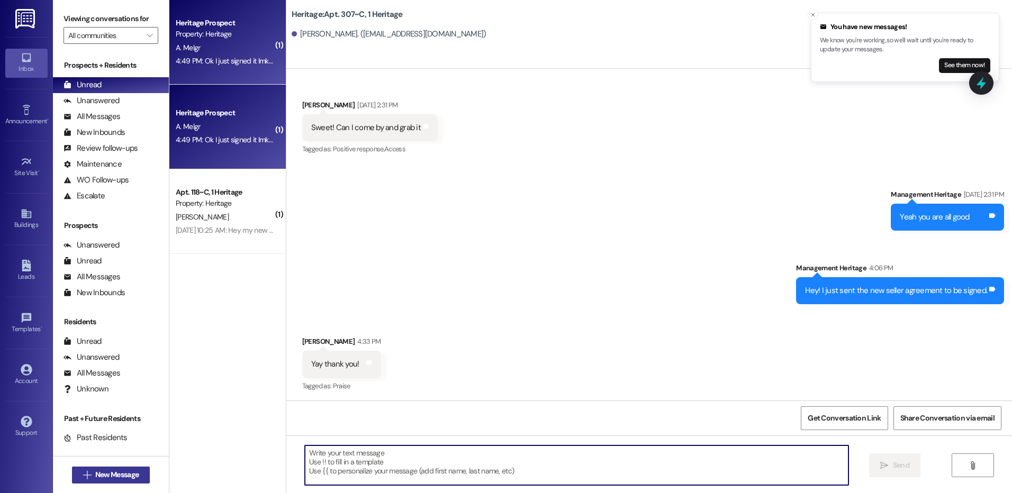
click at [122, 470] on span "New Message" at bounding box center [116, 475] width 43 height 11
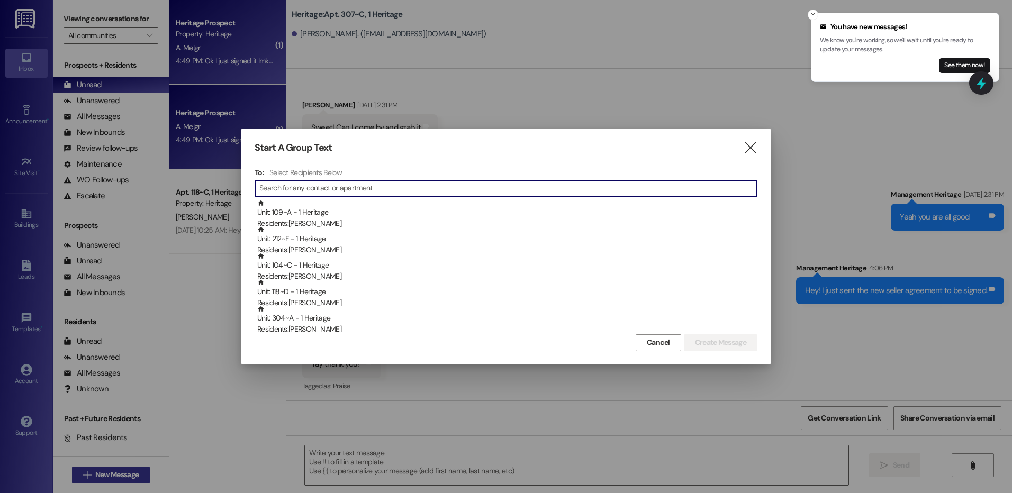
type input "a"
type input "b"
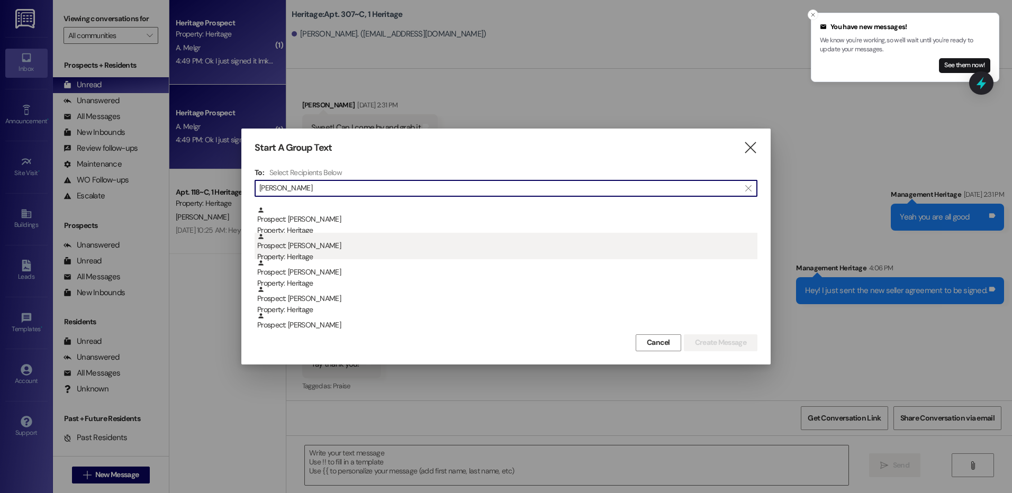
scroll to position [159, 0]
type input "[PERSON_NAME]"
click at [336, 246] on div "Property: Heritage" at bounding box center [507, 250] width 500 height 11
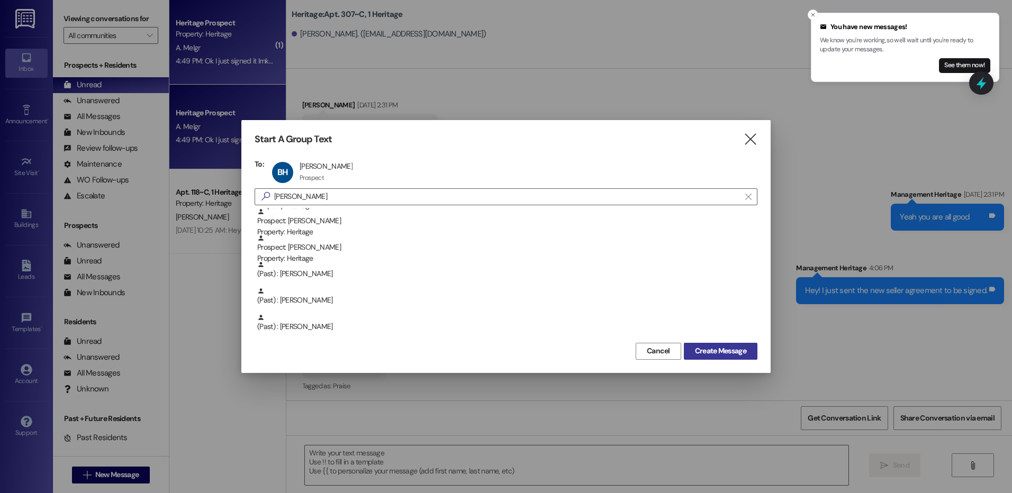
click at [742, 352] on span "Create Message" at bounding box center [720, 351] width 51 height 11
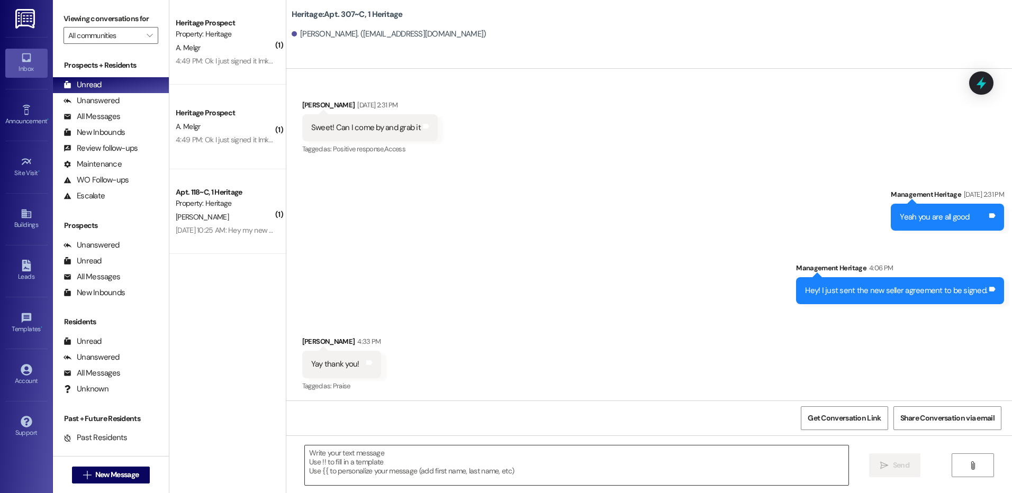
click at [417, 473] on textarea at bounding box center [576, 466] width 543 height 40
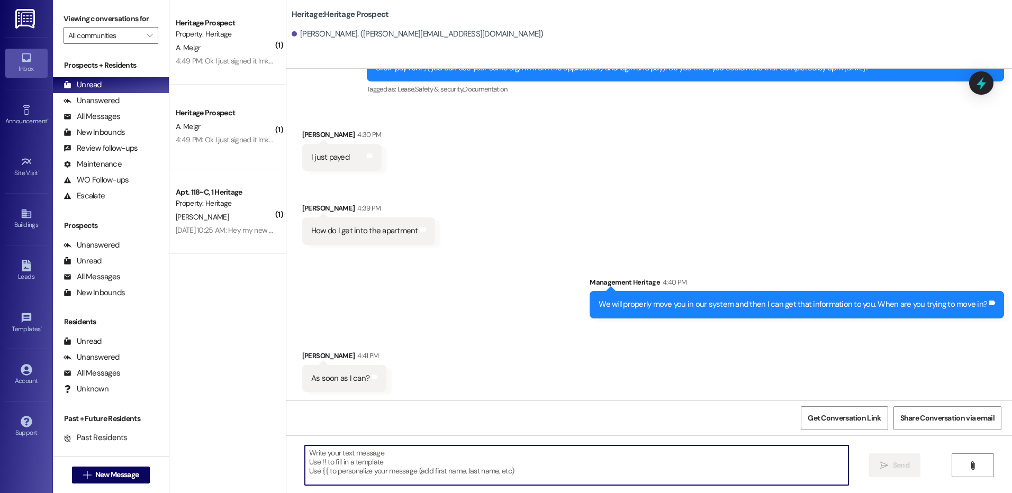
scroll to position [410, 0]
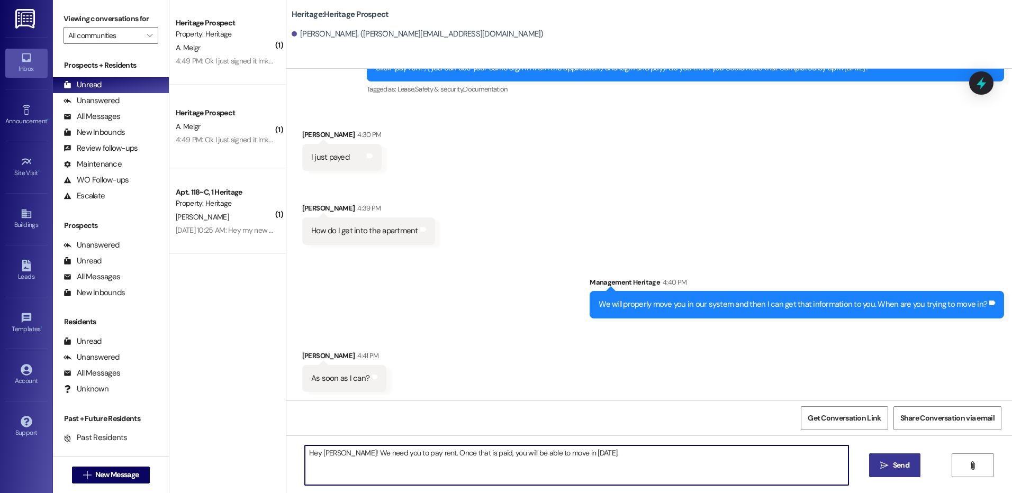
type textarea "Hey [PERSON_NAME]! We need you to pay rent. Once that is paid, you will be able…"
click at [886, 465] on icon "" at bounding box center [884, 466] width 8 height 8
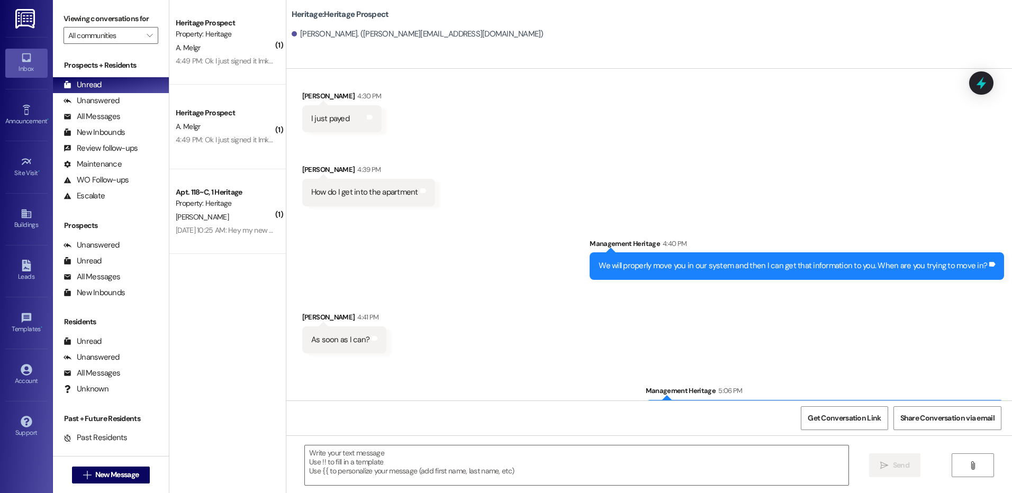
scroll to position [484, 0]
